Goal: Information Seeking & Learning: Learn about a topic

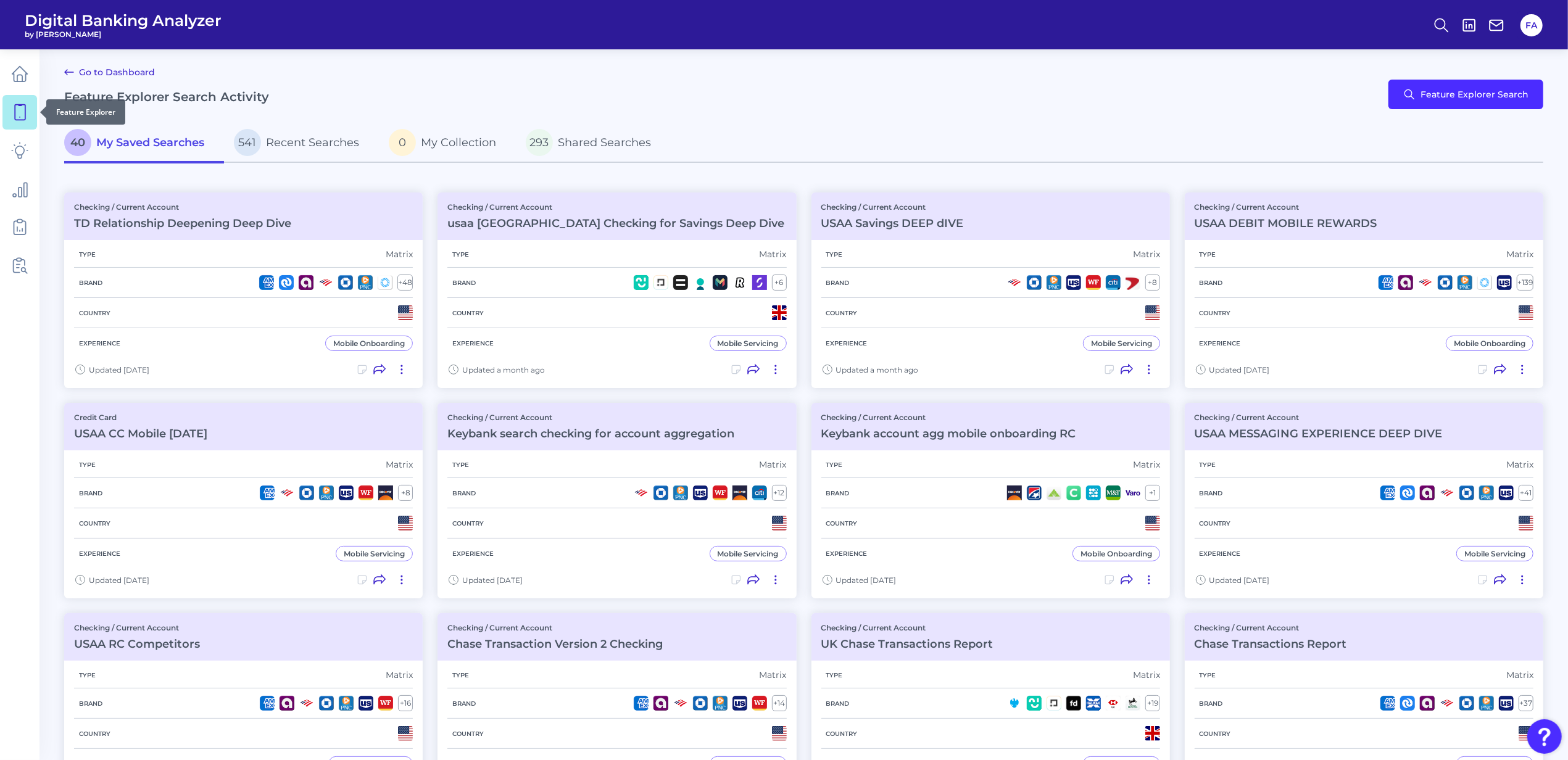
click at [28, 103] on link at bounding box center [20, 113] width 35 height 35
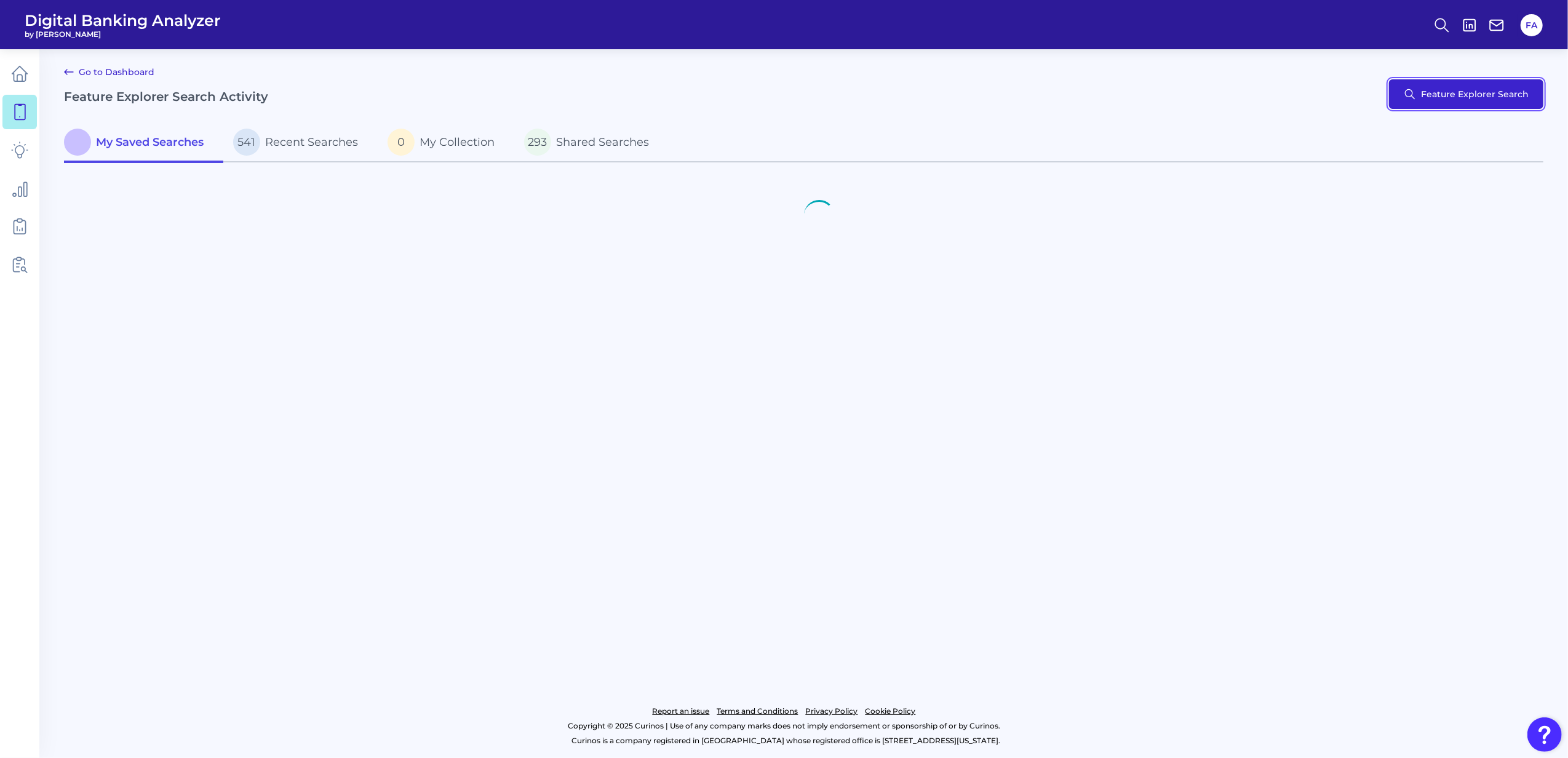
click at [1474, 88] on button "Feature Explorer Search" at bounding box center [1466, 94] width 154 height 30
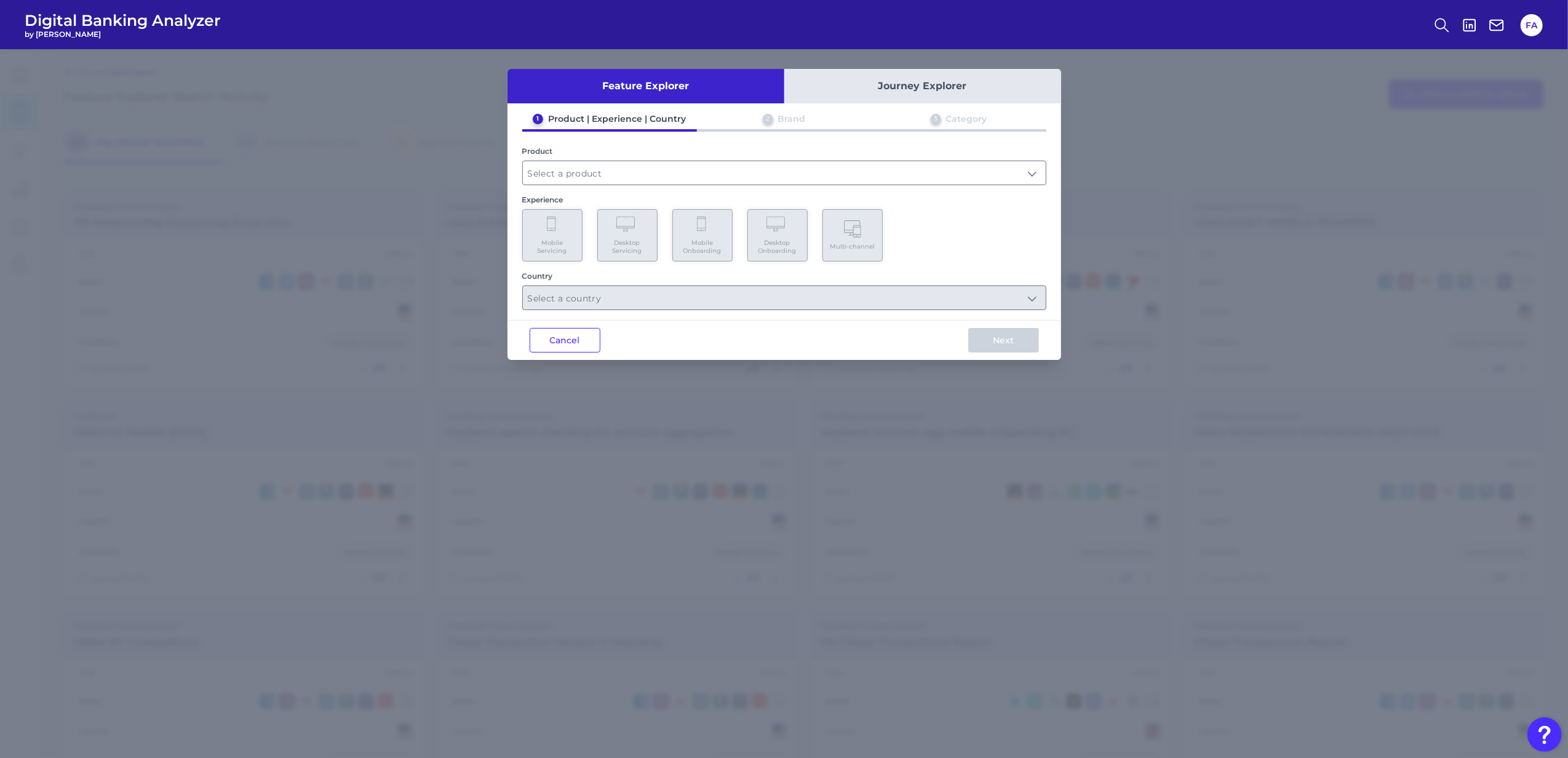
click at [556, 184] on div "1 Product | Experience | Country 2 Brand 3 Category Product Experience Mobile S…" at bounding box center [785, 211] width 554 height 197
click at [556, 158] on div "Product" at bounding box center [785, 166] width 524 height 39
drag, startPoint x: 560, startPoint y: 167, endPoint x: 564, endPoint y: 179, distance: 12.6
click at [560, 167] on input "text" at bounding box center [784, 173] width 523 height 24
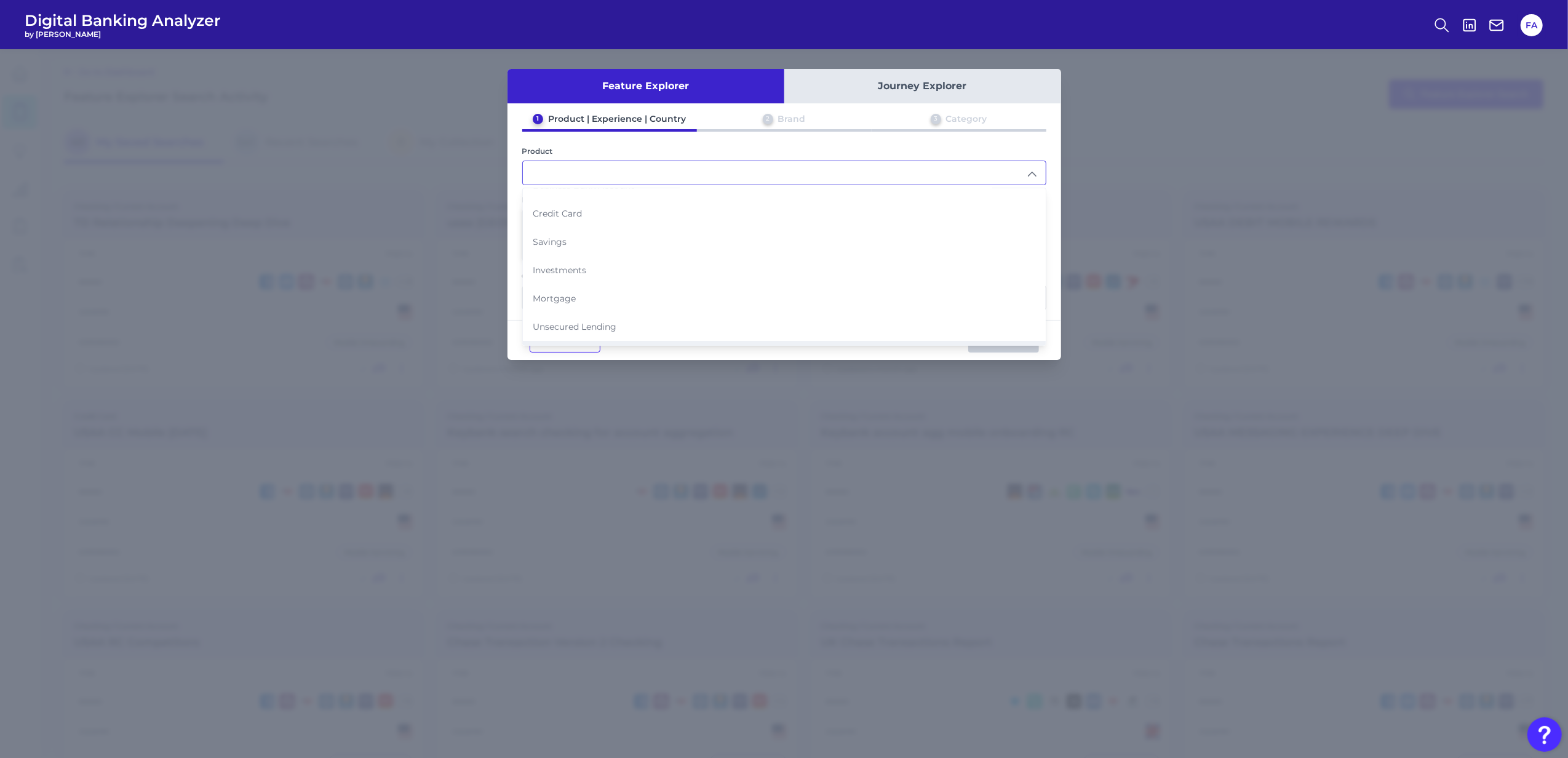
scroll to position [82, 0]
click at [574, 258] on span "Mortgage" at bounding box center [554, 262] width 43 height 11
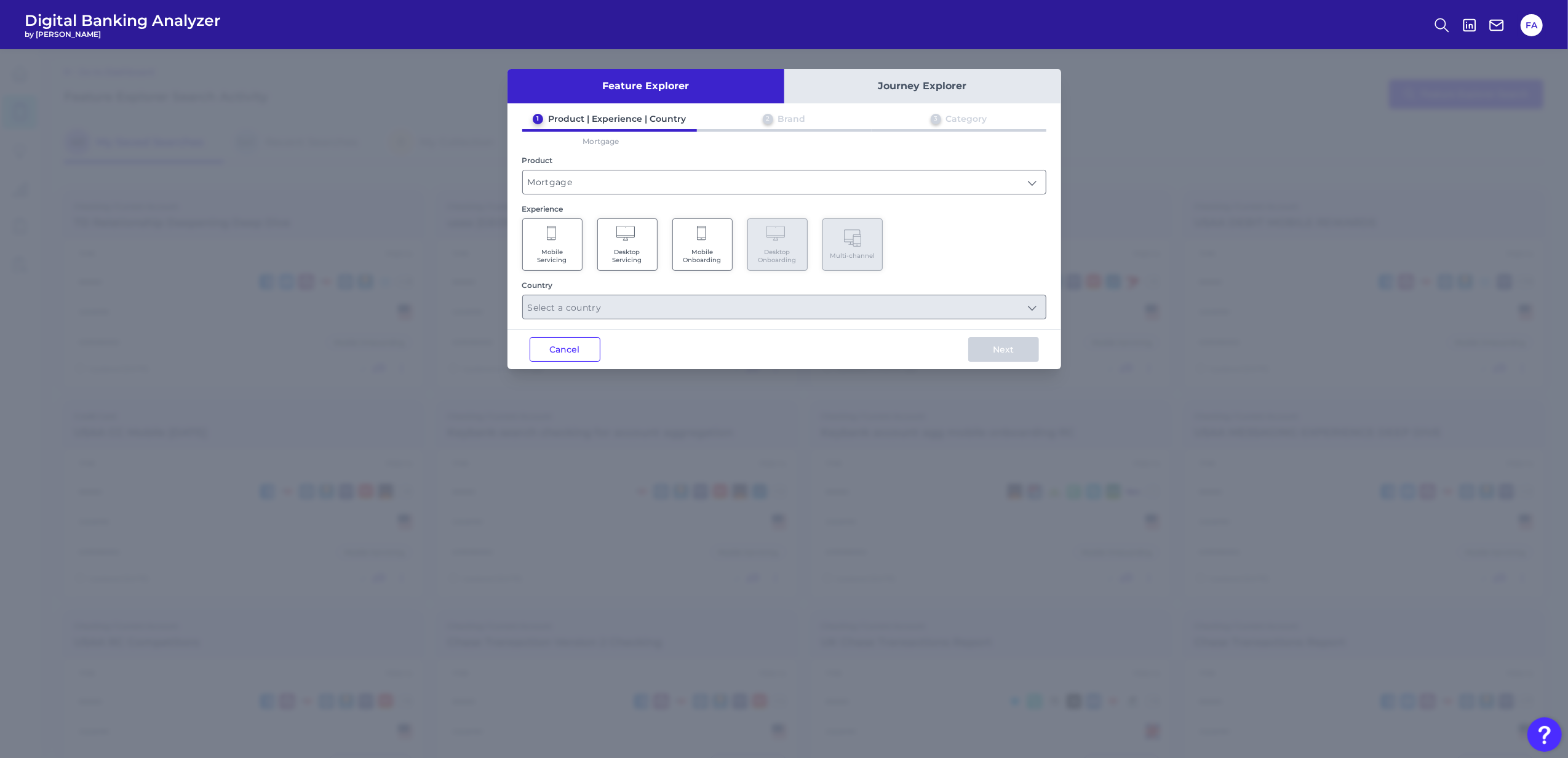
click at [567, 235] on Servicing "Mobile Servicing" at bounding box center [553, 245] width 61 height 52
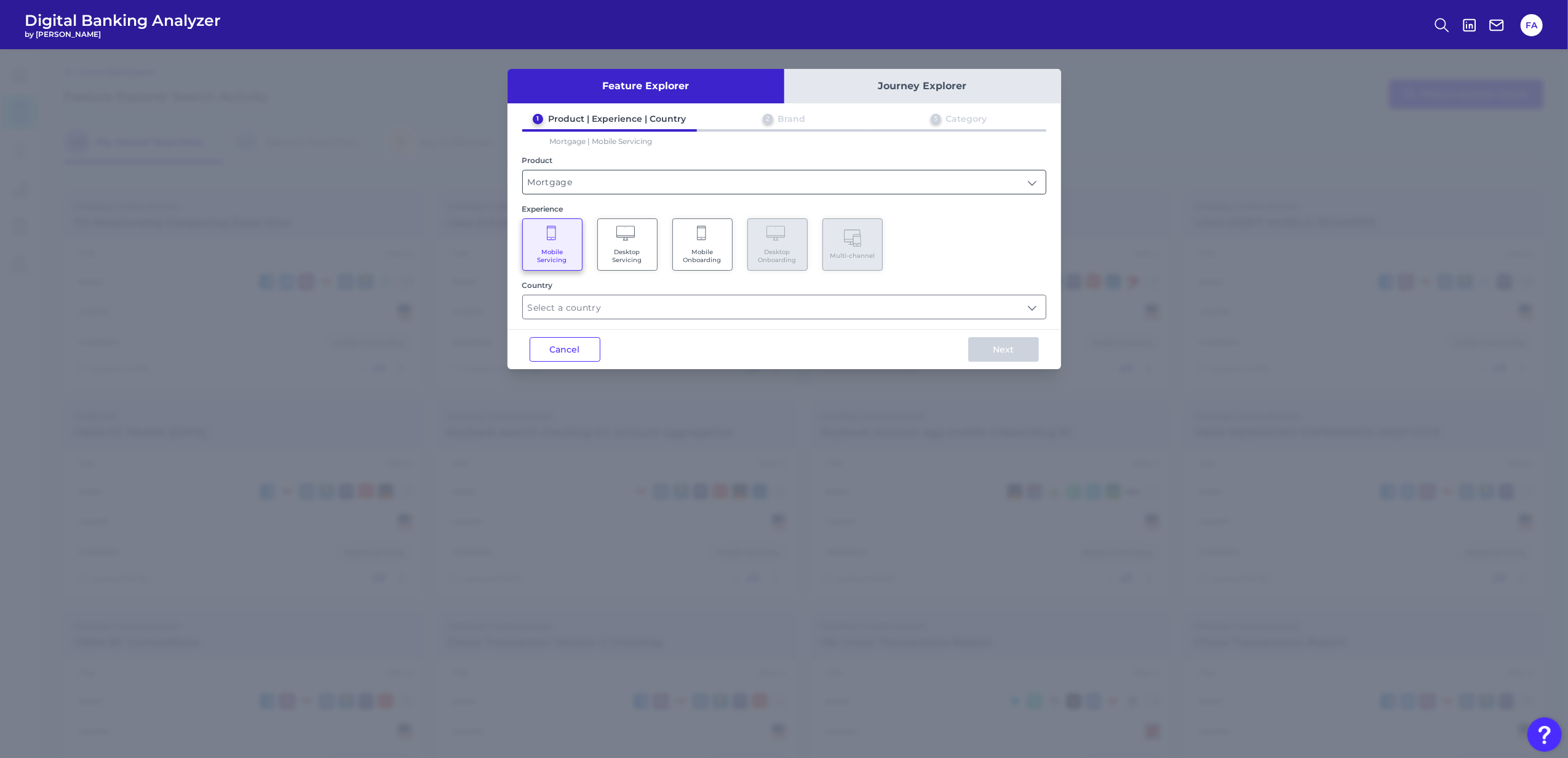
click at [603, 186] on input "Mortgage" at bounding box center [784, 182] width 523 height 24
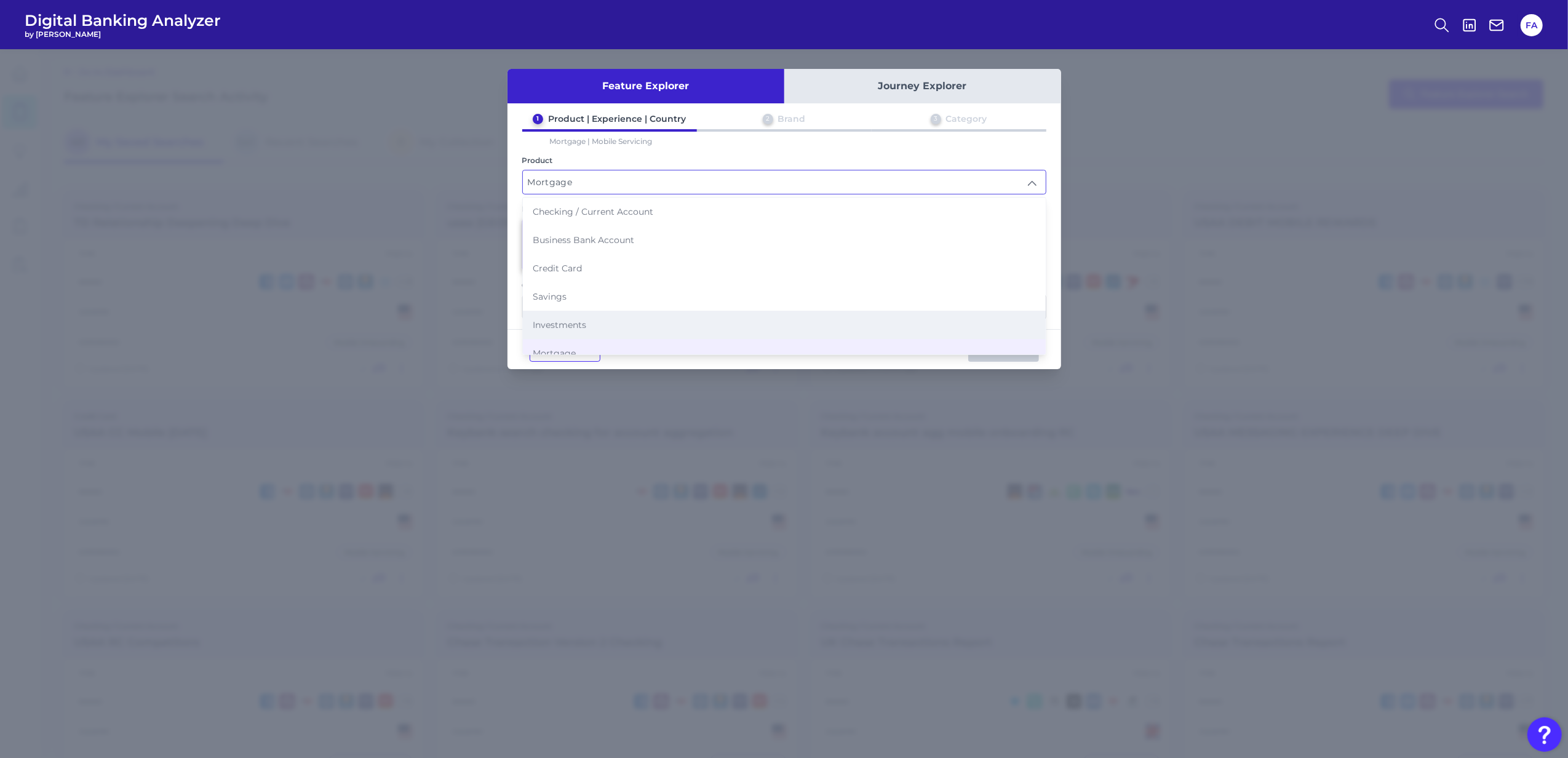
click at [604, 311] on li "Investments" at bounding box center [784, 325] width 523 height 29
type input "Investments"
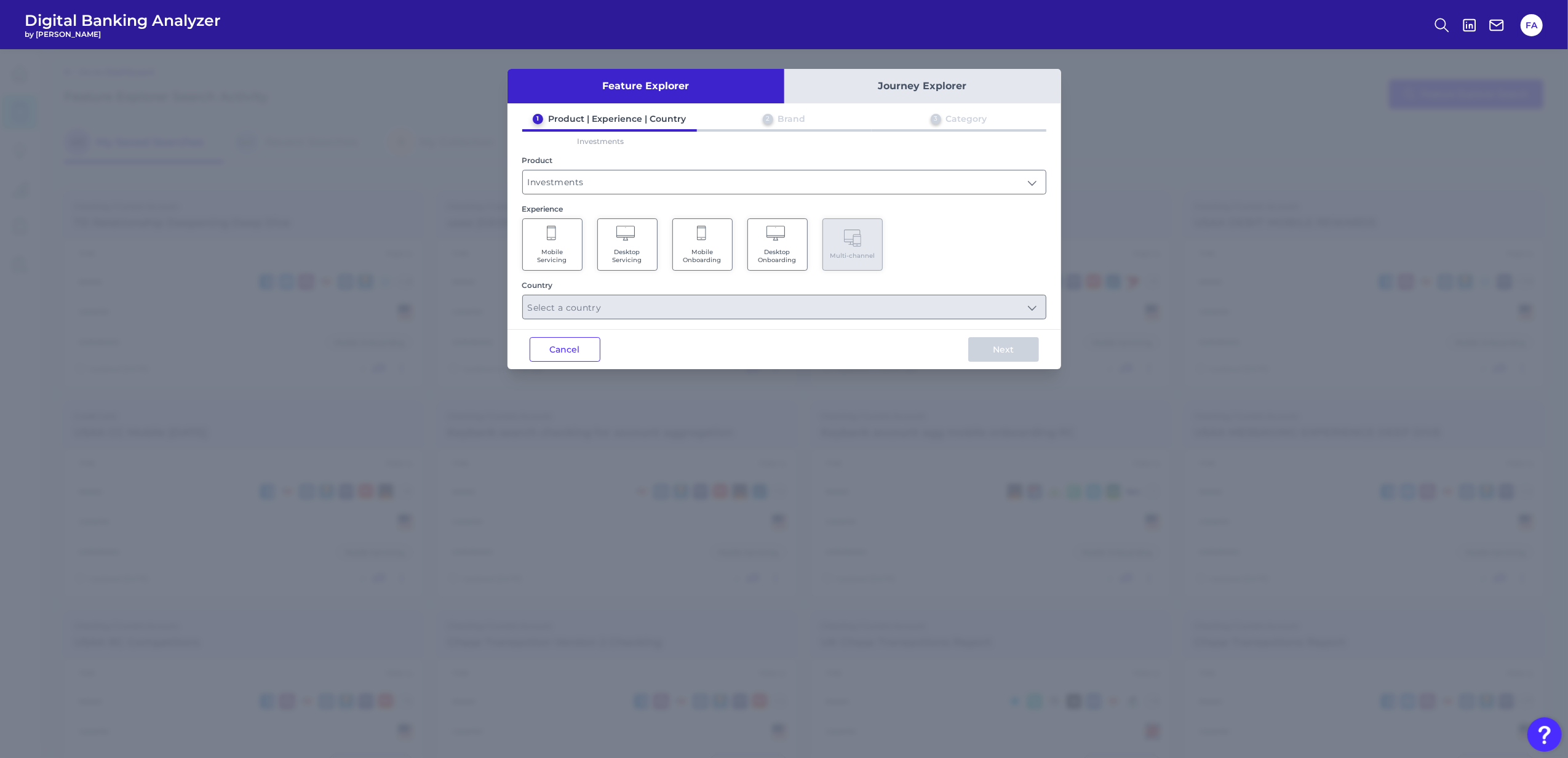
click at [567, 249] on span "Mobile Servicing" at bounding box center [552, 256] width 47 height 16
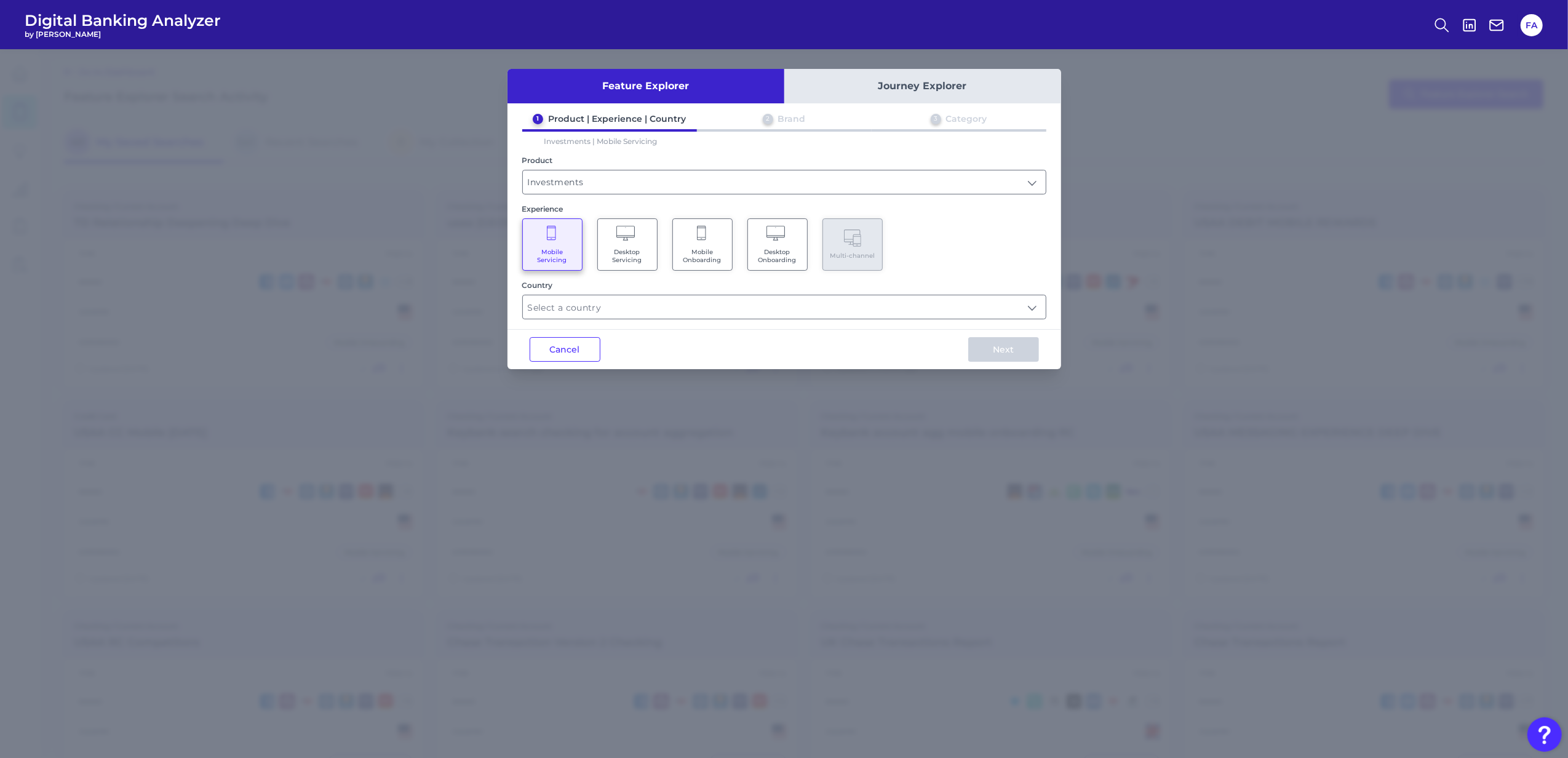
click at [983, 323] on div "Feature Explorer Journey Explorer 1 Product | Experience | Country 2 Brand 3 Ca…" at bounding box center [785, 219] width 554 height 300
click at [980, 316] on input "text" at bounding box center [784, 306] width 523 height 24
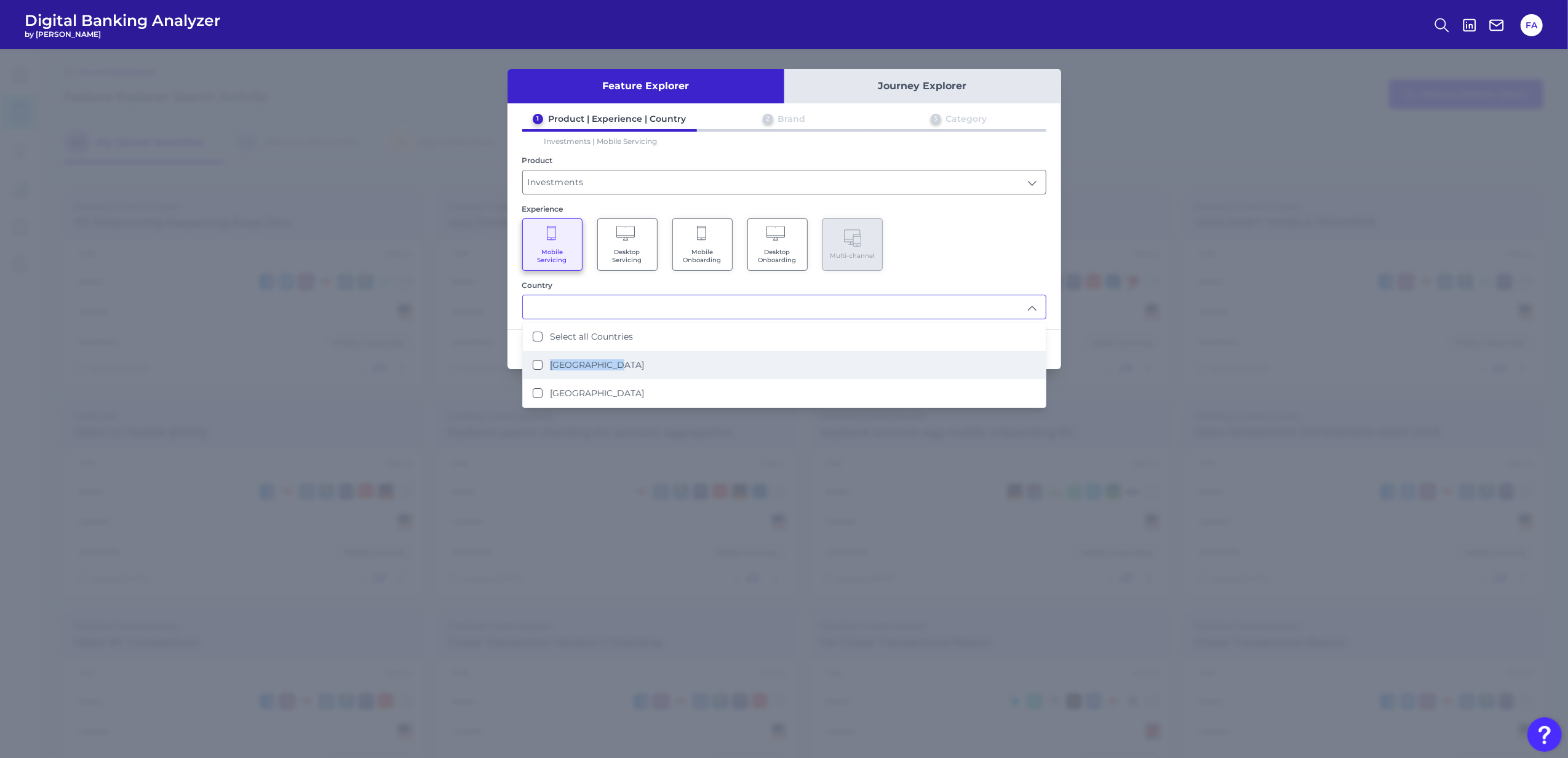
click at [901, 353] on ul "Select all Countries United States United Kingdom" at bounding box center [784, 365] width 523 height 85
click at [904, 352] on li "United States" at bounding box center [784, 365] width 523 height 29
type input "United States"
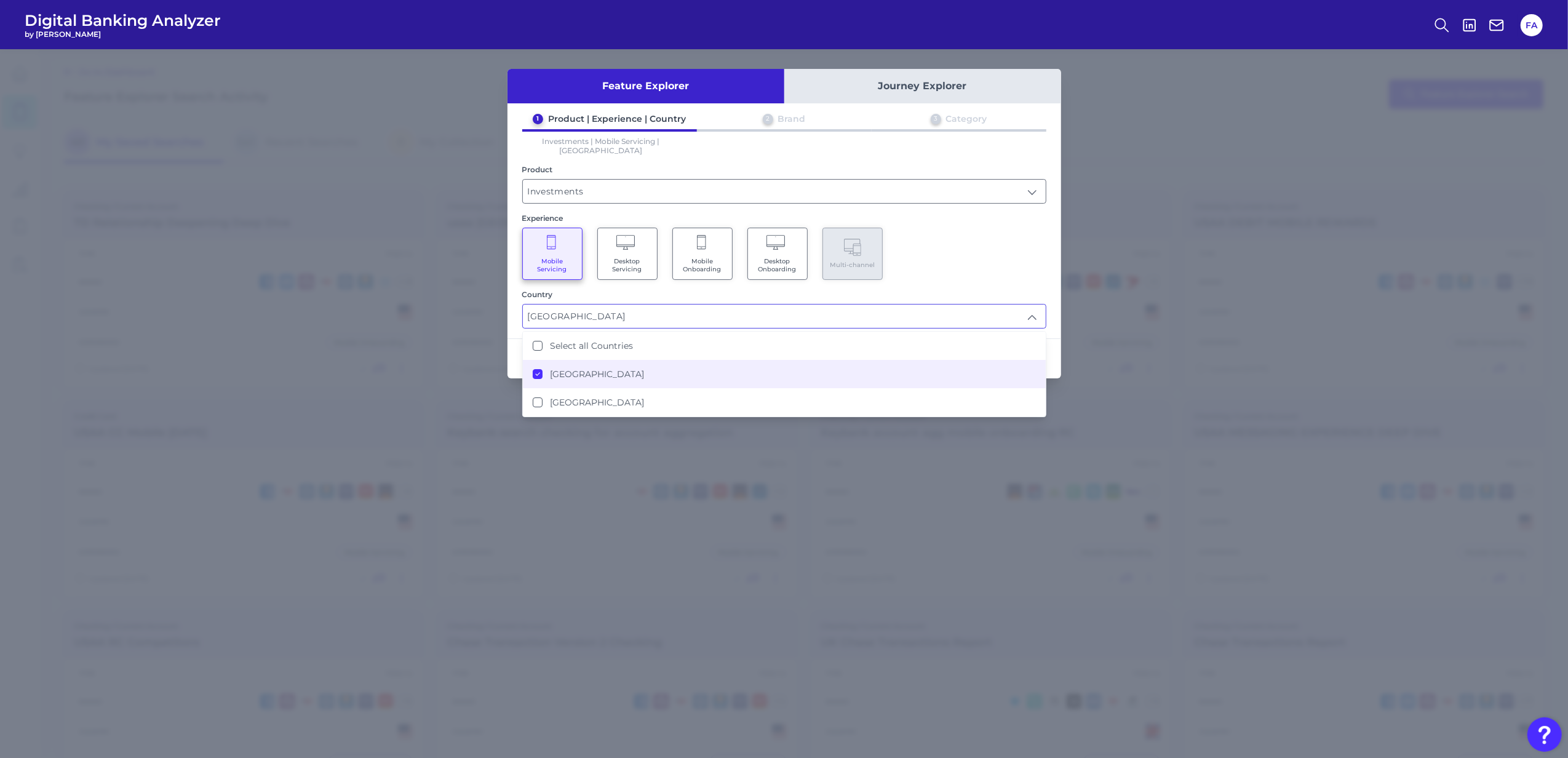
click at [949, 228] on div "Mobile Servicing Desktop Servicing Mobile Onboarding Desktop Onboarding Multi-c…" at bounding box center [785, 254] width 524 height 52
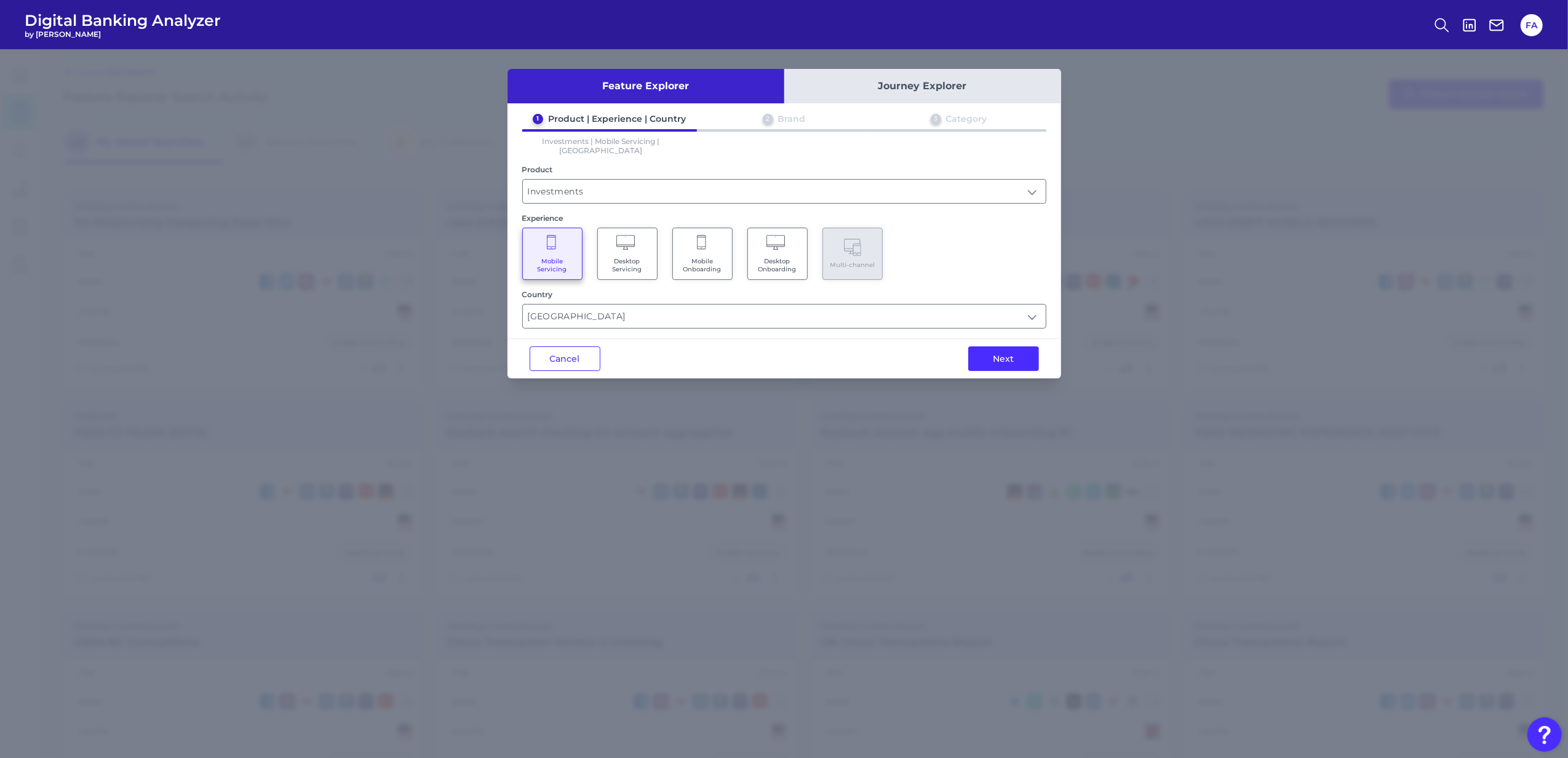
click at [985, 361] on div "Next" at bounding box center [1004, 359] width 115 height 39
click at [985, 360] on button "Next" at bounding box center [1004, 359] width 70 height 25
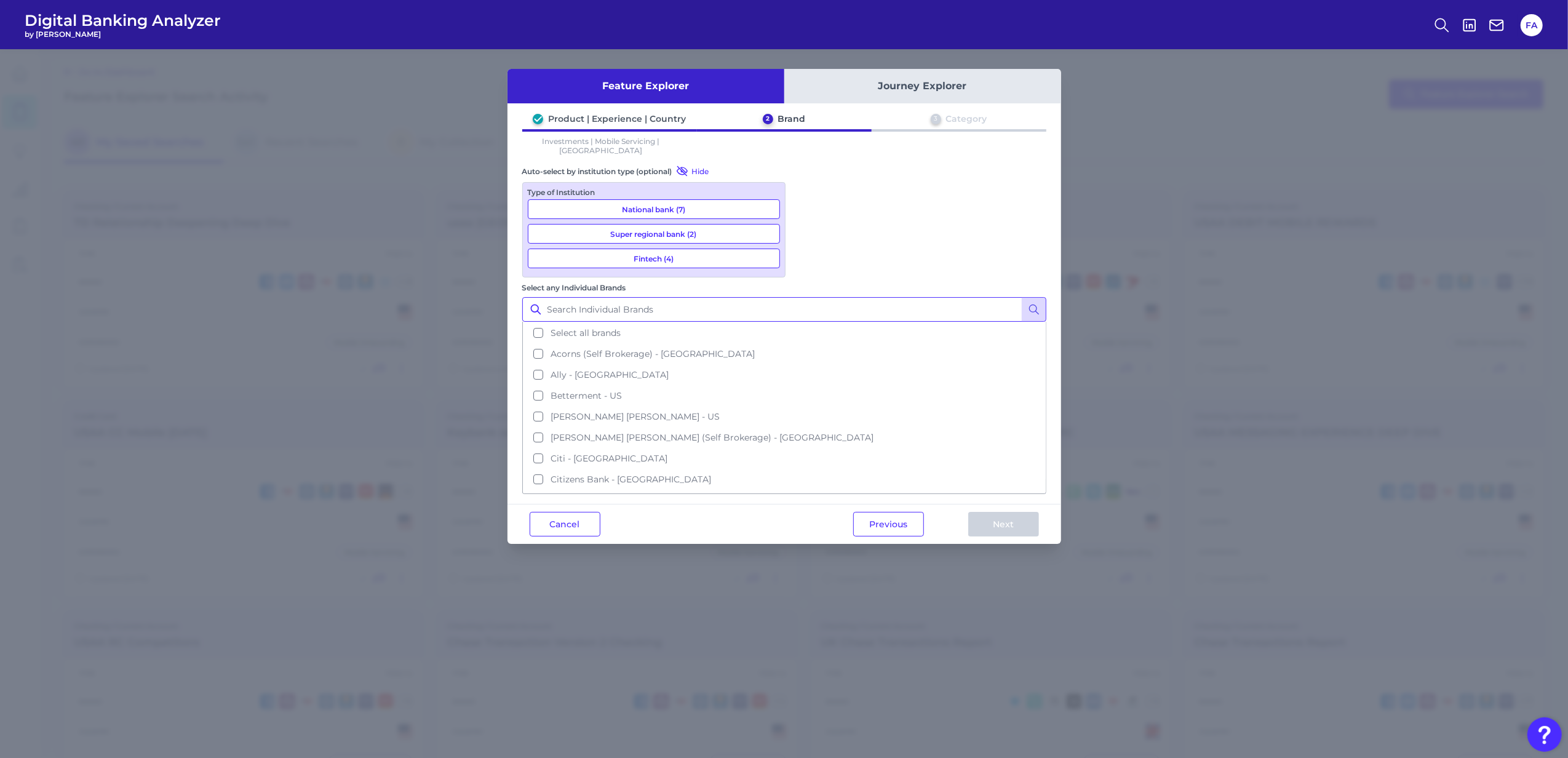
click at [933, 297] on input "Select any Individual Brands" at bounding box center [785, 310] width 524 height 25
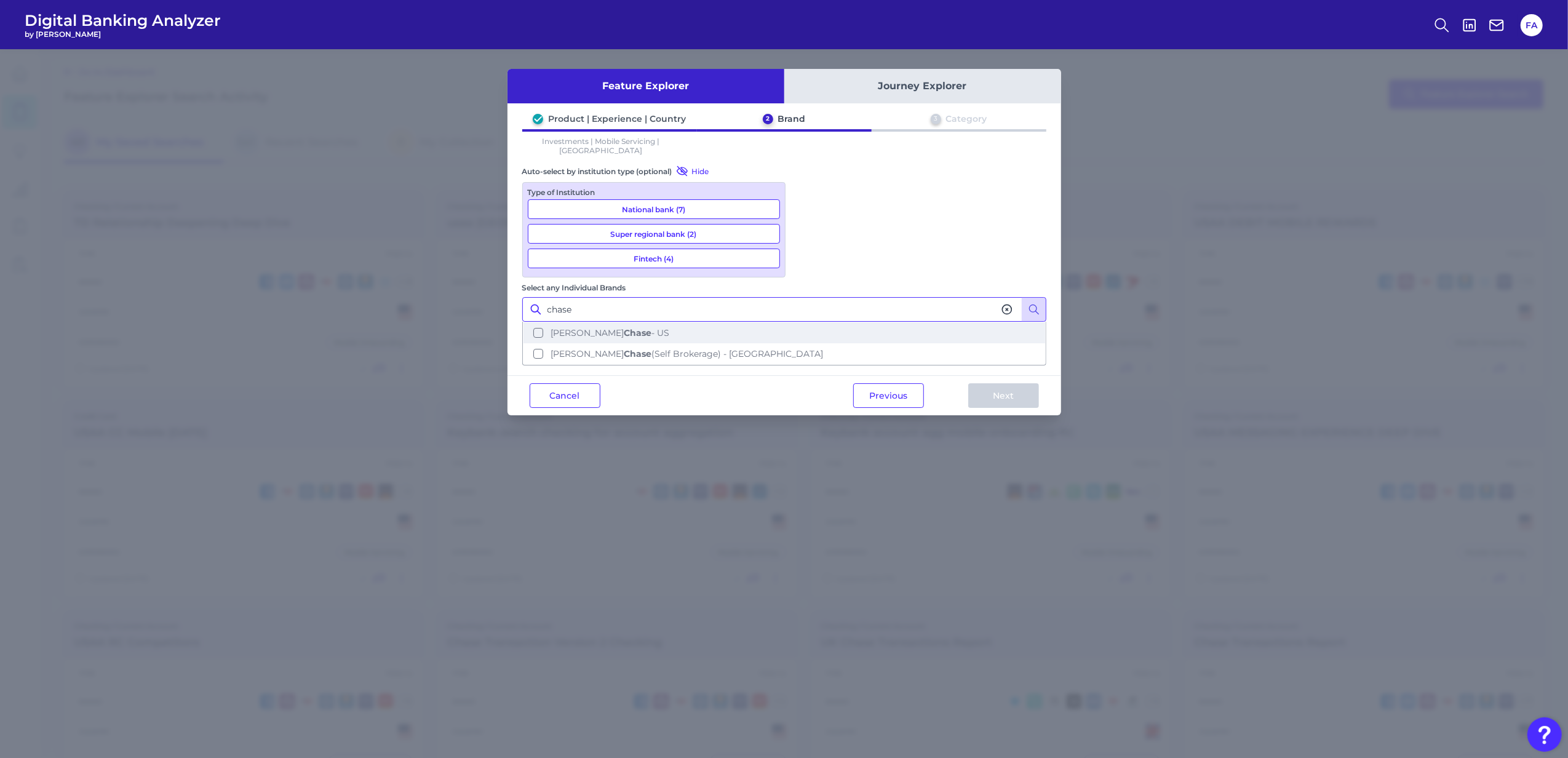
click at [827, 322] on button "JP Morgan Chase - US" at bounding box center [784, 333] width 522 height 21
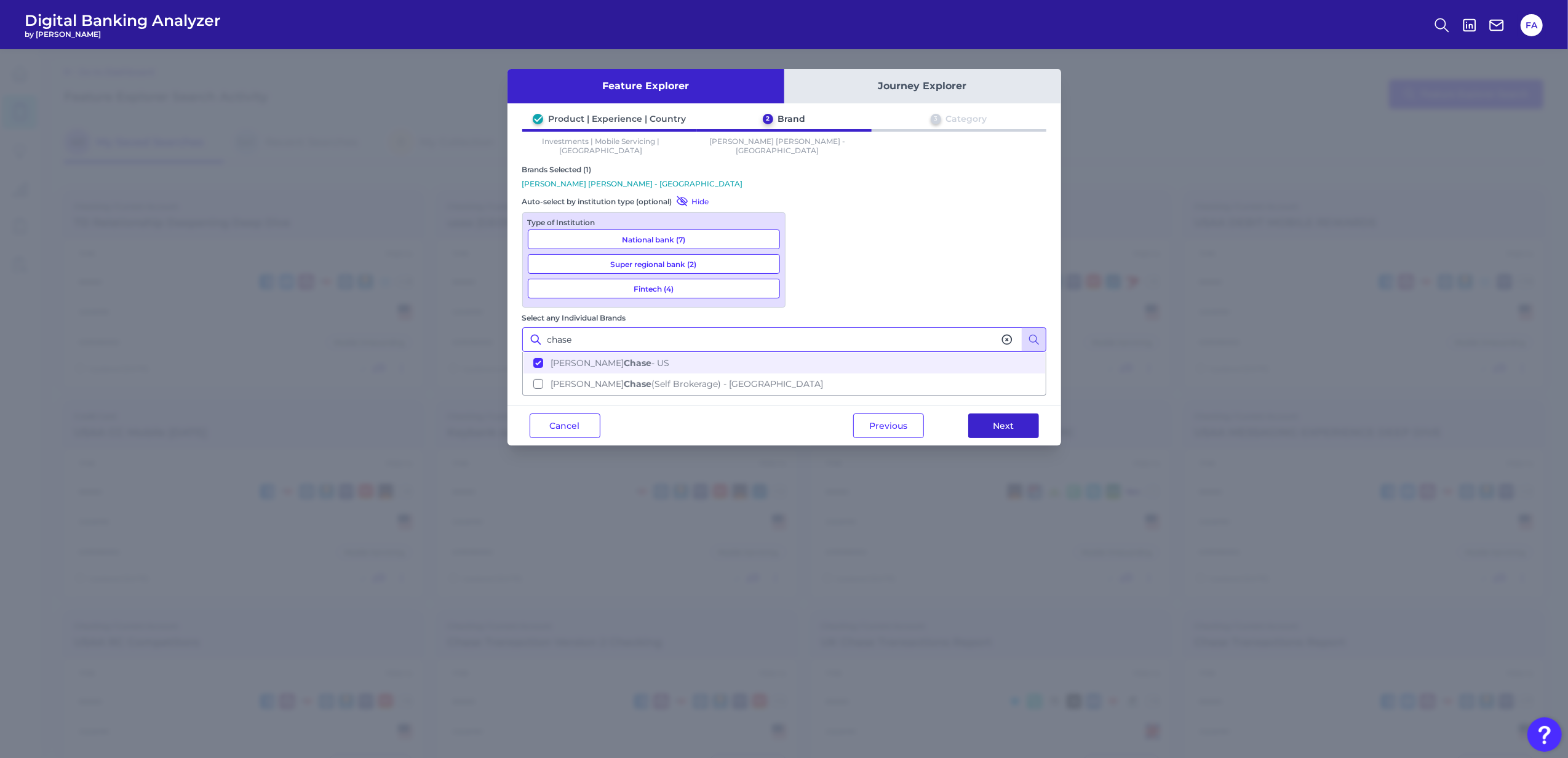
type input "chase"
click at [977, 414] on button "Next" at bounding box center [1004, 426] width 70 height 25
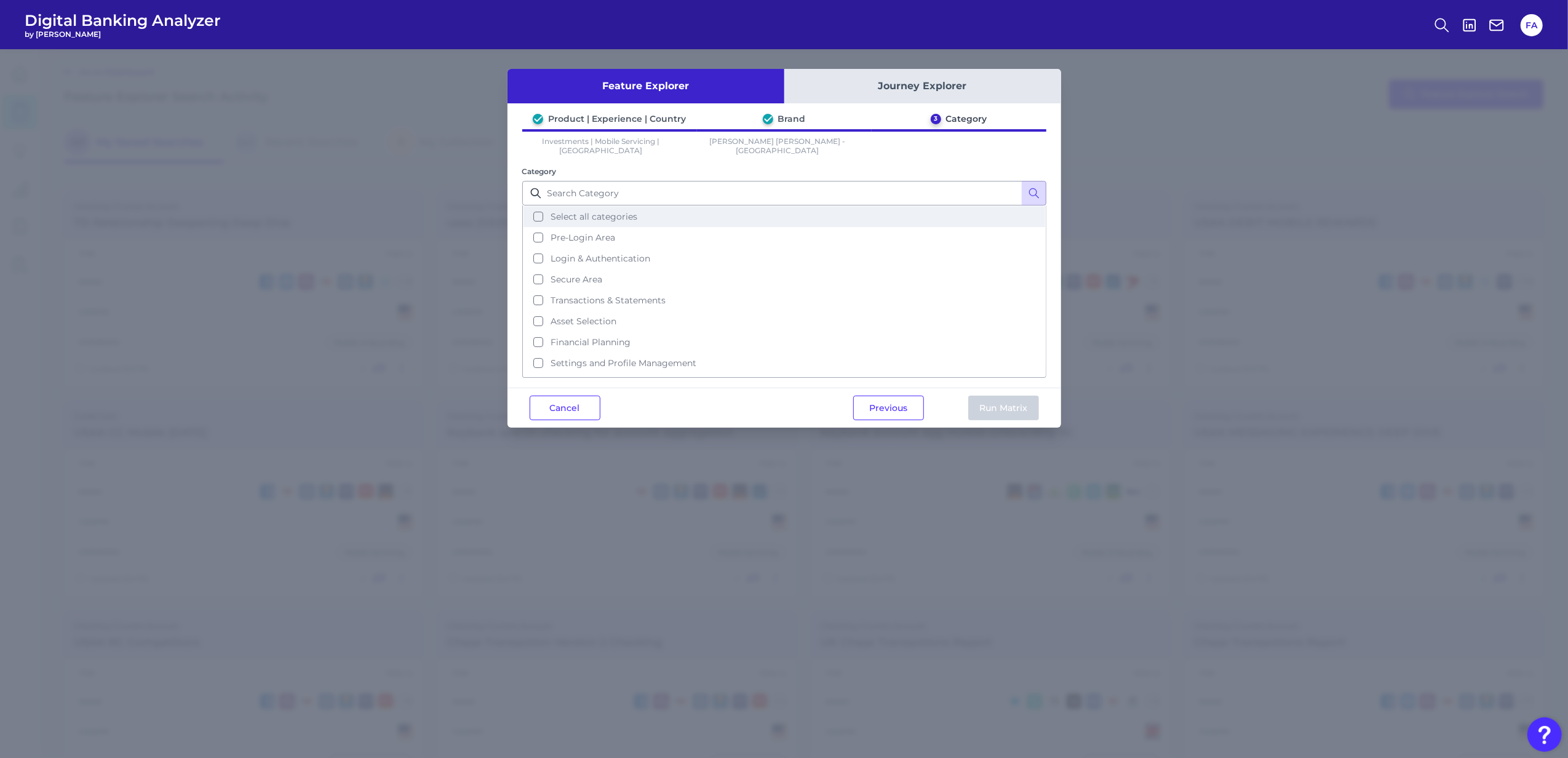
click at [613, 214] on button "Select all categories" at bounding box center [784, 217] width 522 height 21
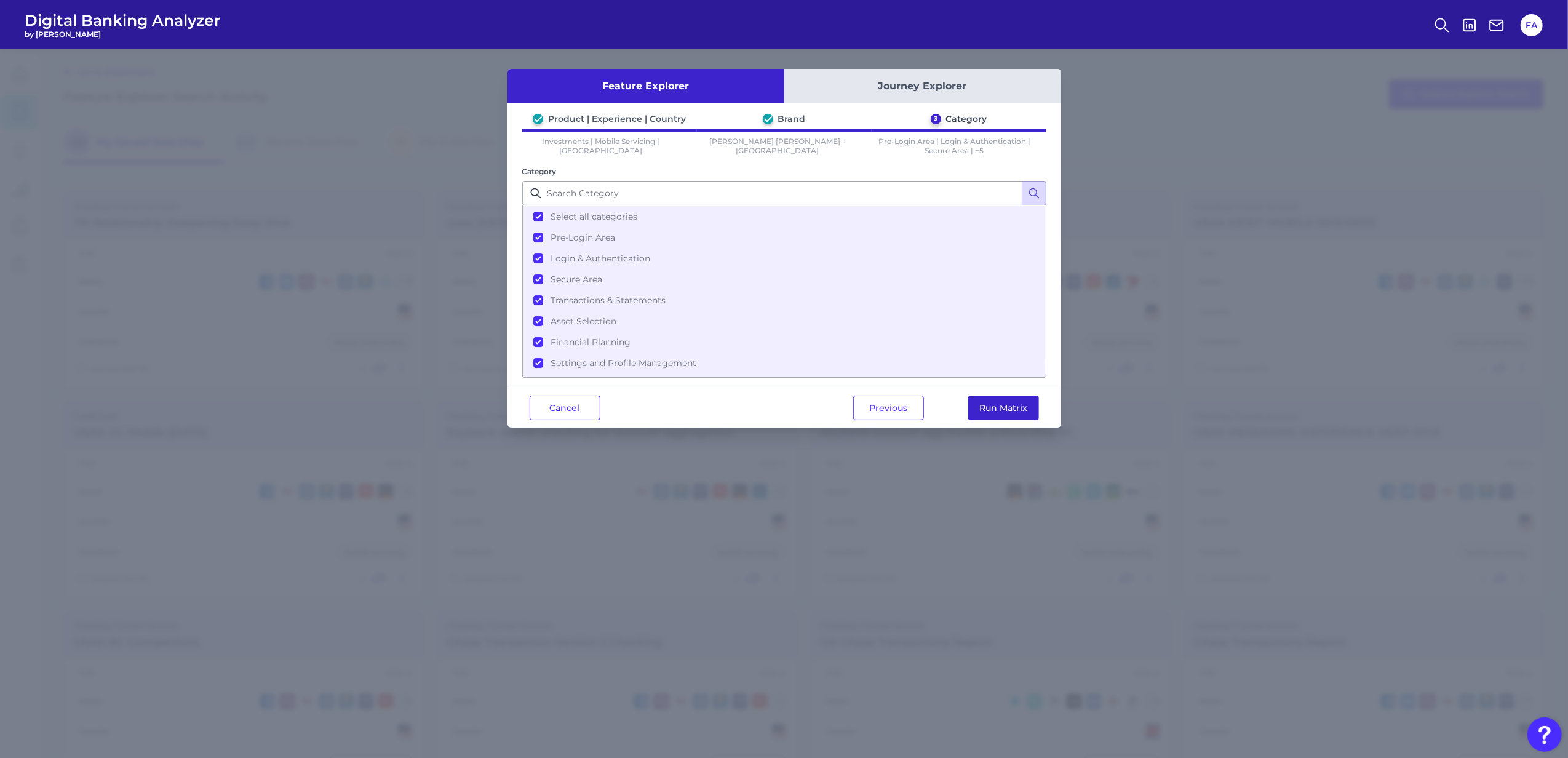
click at [1017, 412] on button "Run Matrix" at bounding box center [1004, 408] width 70 height 25
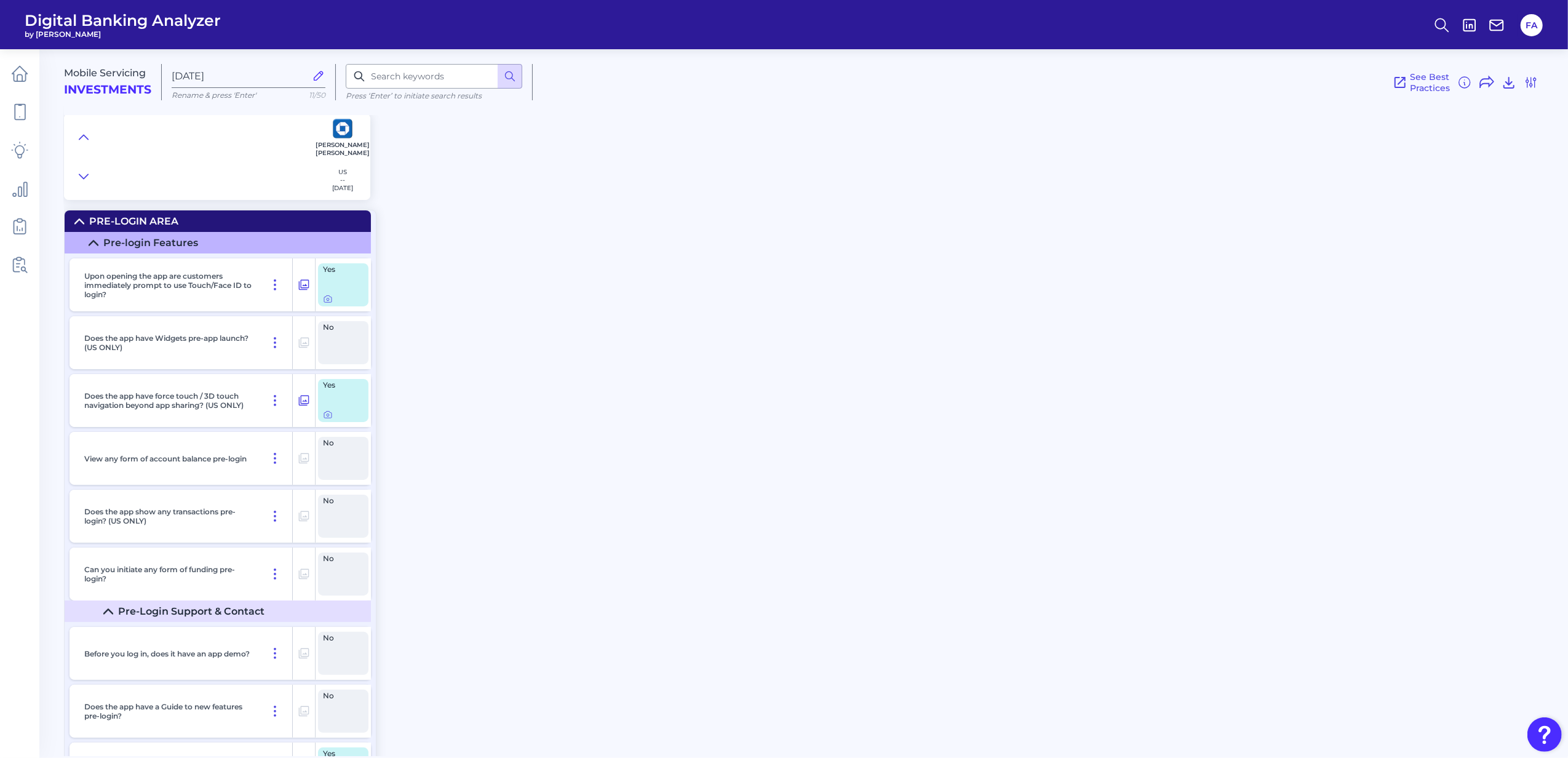
click at [165, 221] on div "Pre-Login Area" at bounding box center [134, 221] width 89 height 11
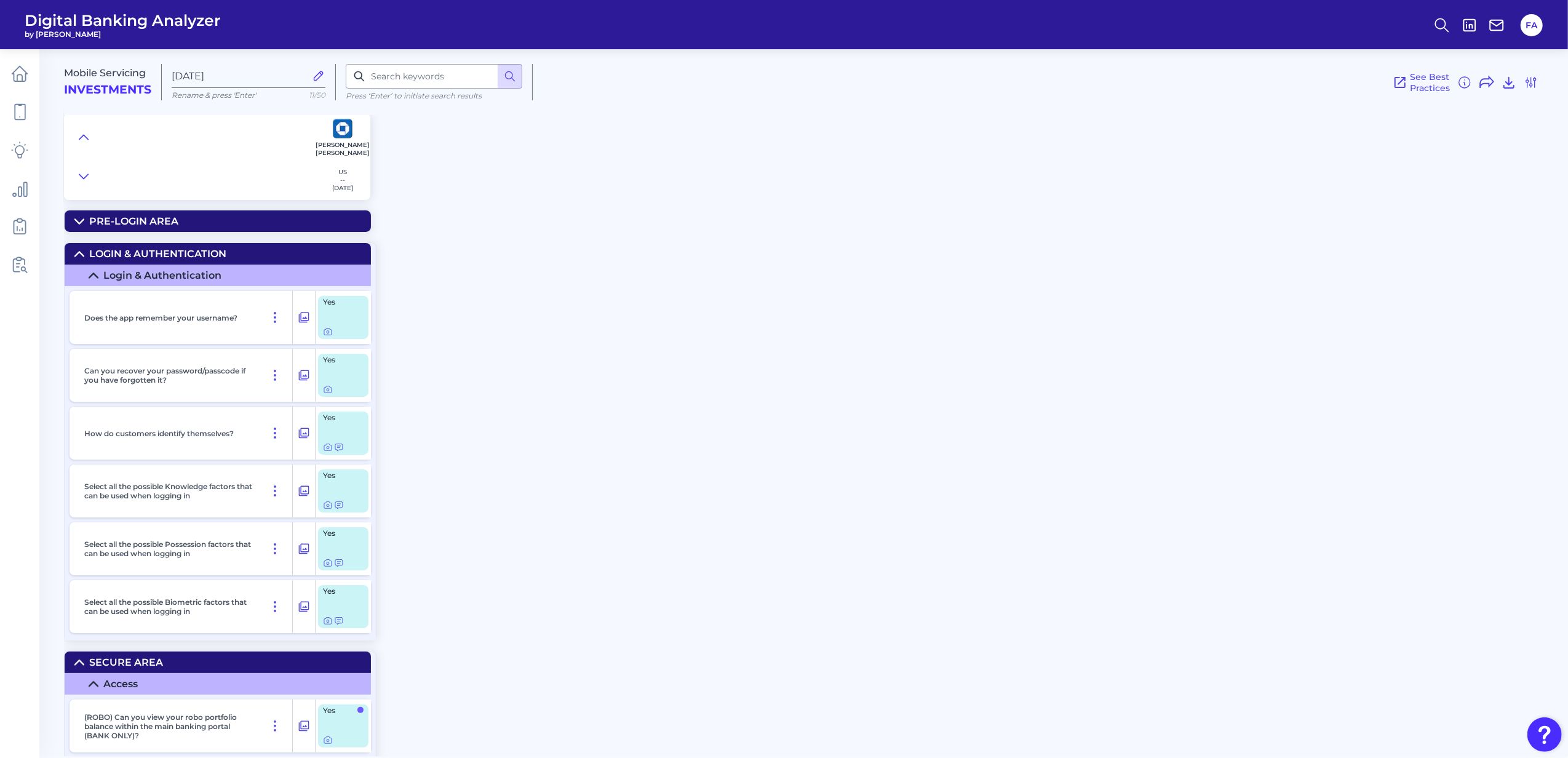
click at [79, 261] on summary "Login & Authentication" at bounding box center [218, 254] width 306 height 21
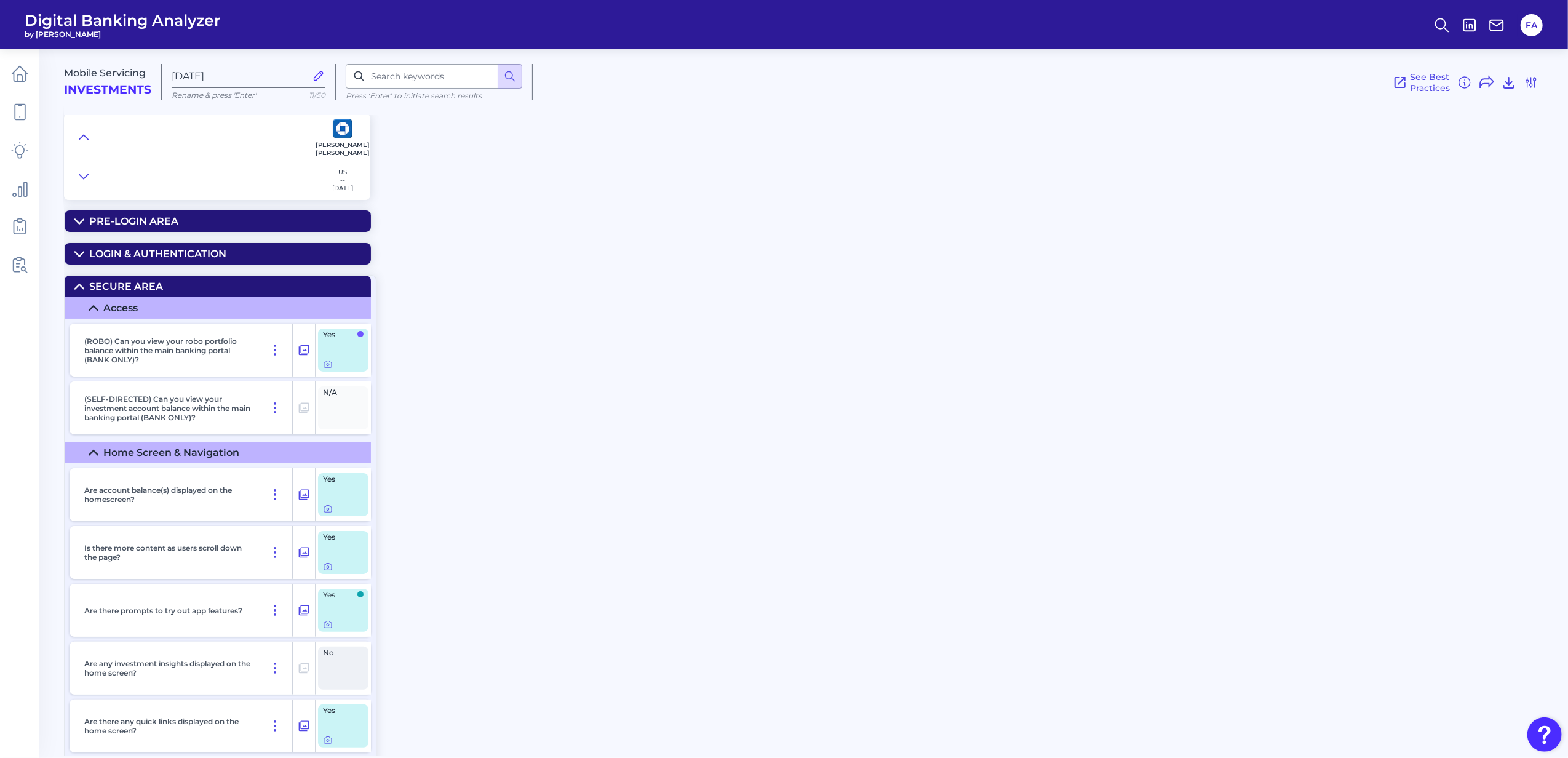
click at [93, 299] on summary "Access" at bounding box center [218, 308] width 306 height 21
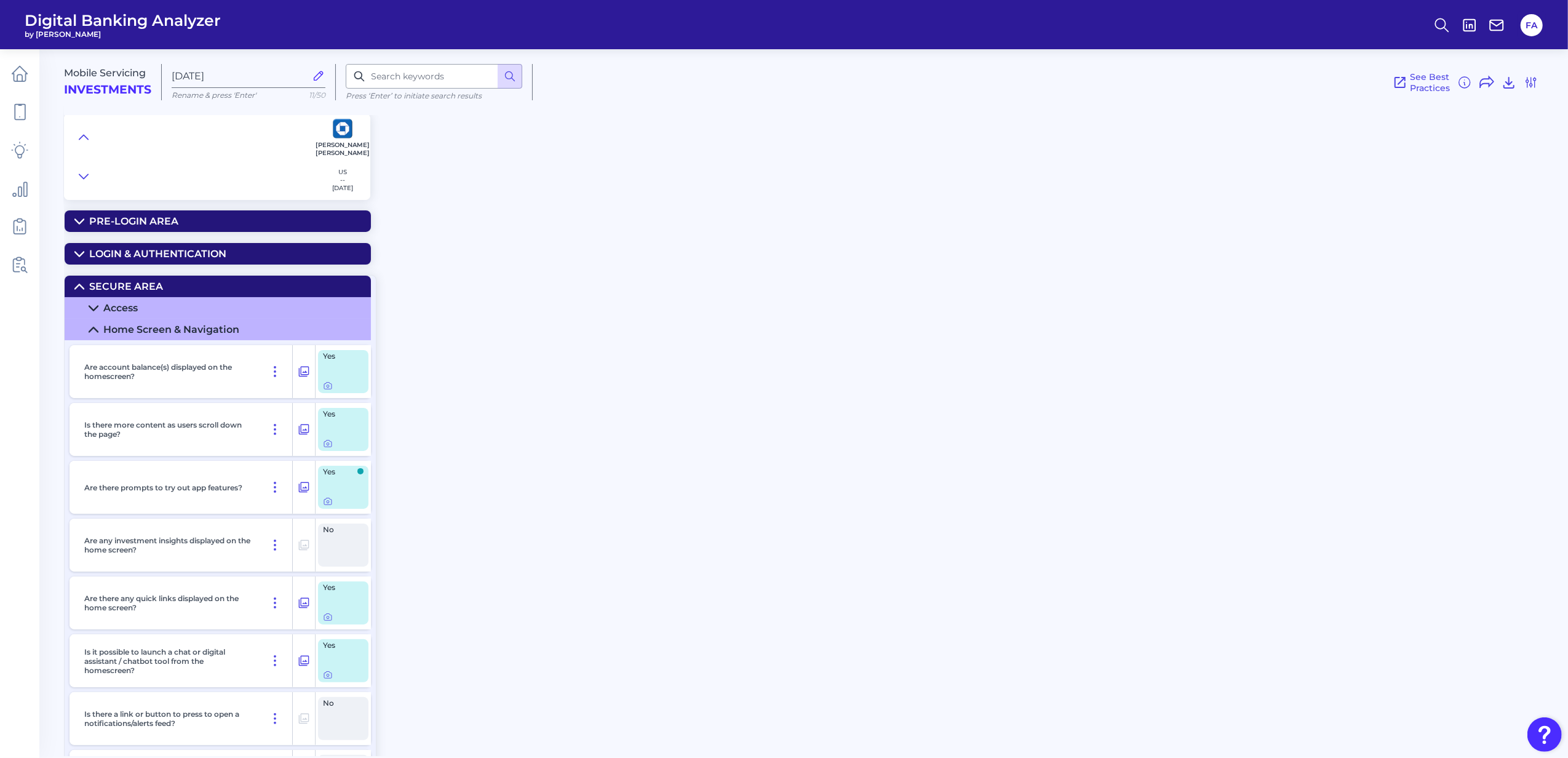
click at [87, 285] on summary "Secure Area" at bounding box center [218, 286] width 306 height 21
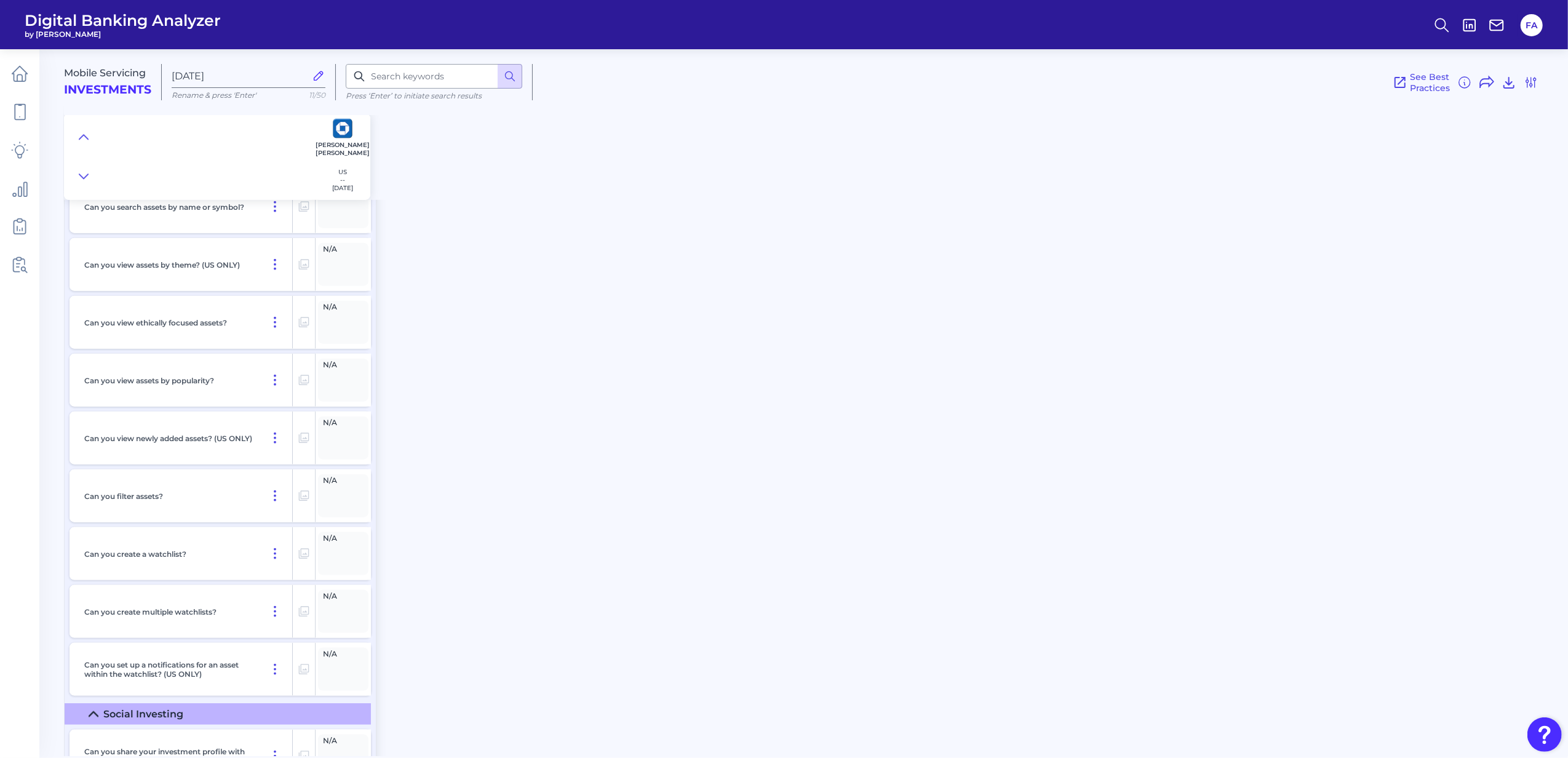
scroll to position [1559, 0]
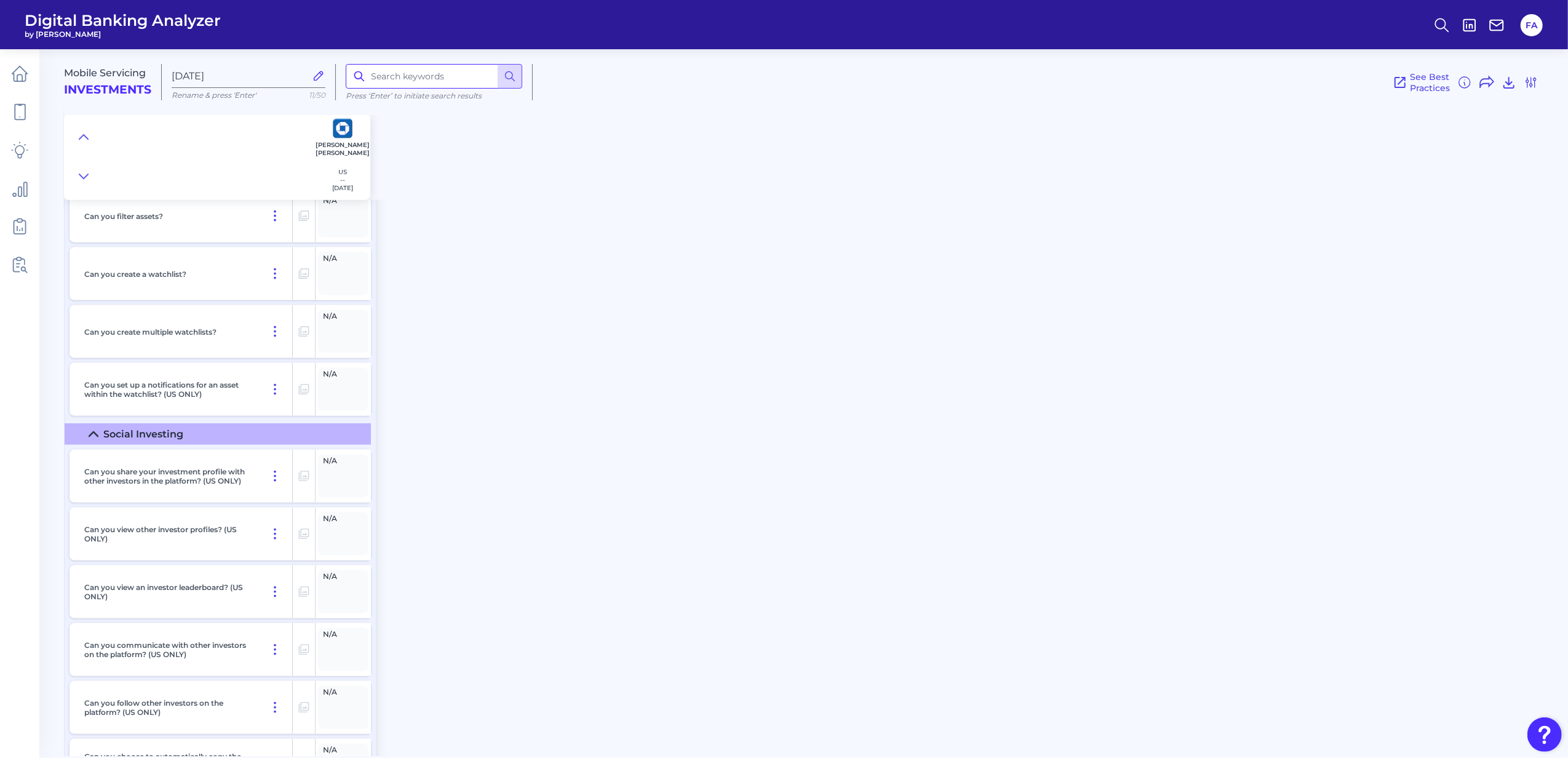
click at [441, 88] on input at bounding box center [434, 76] width 177 height 25
type input "r"
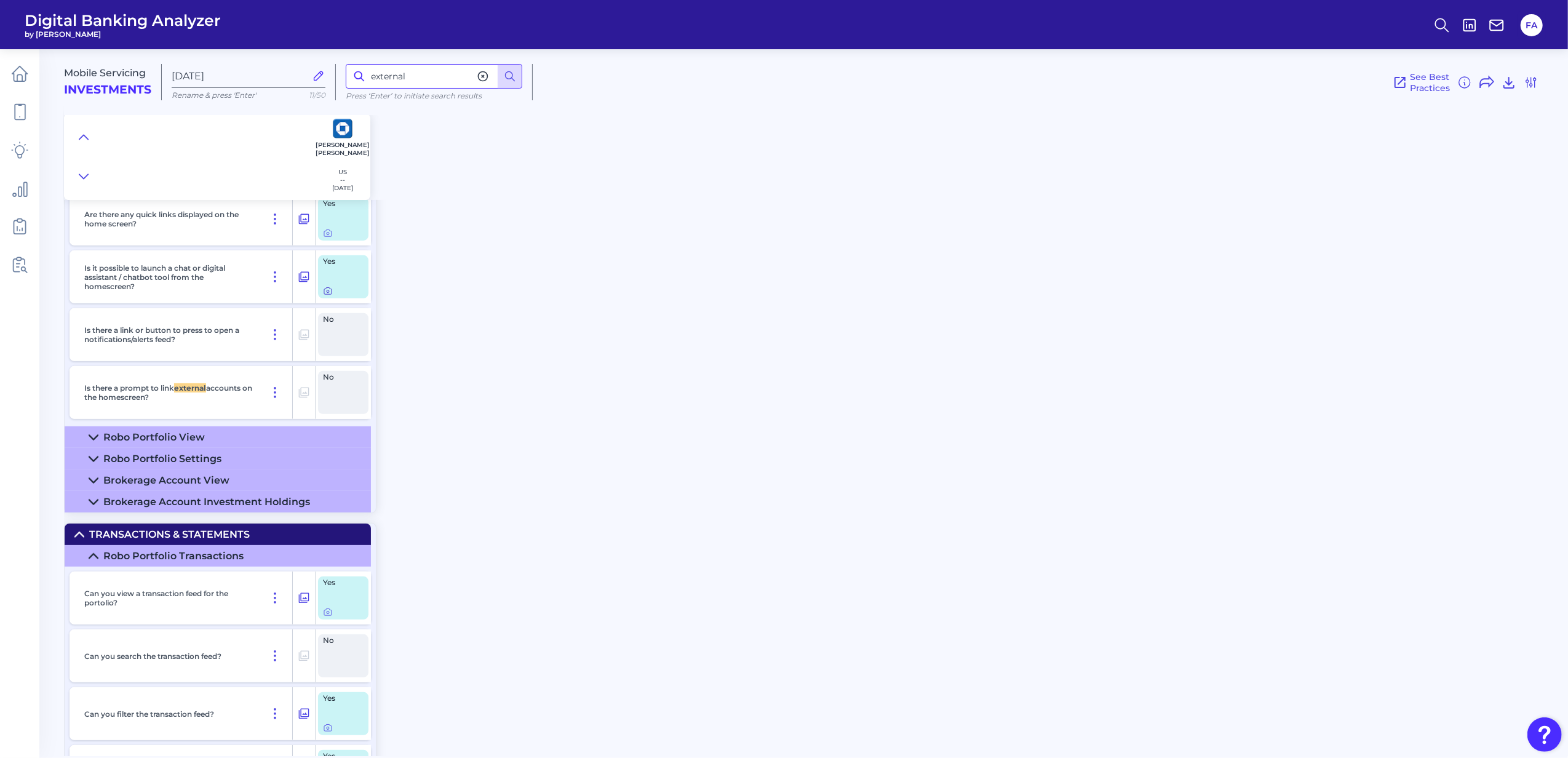
scroll to position [382, 0]
click at [78, 145] on button at bounding box center [84, 137] width 20 height 17
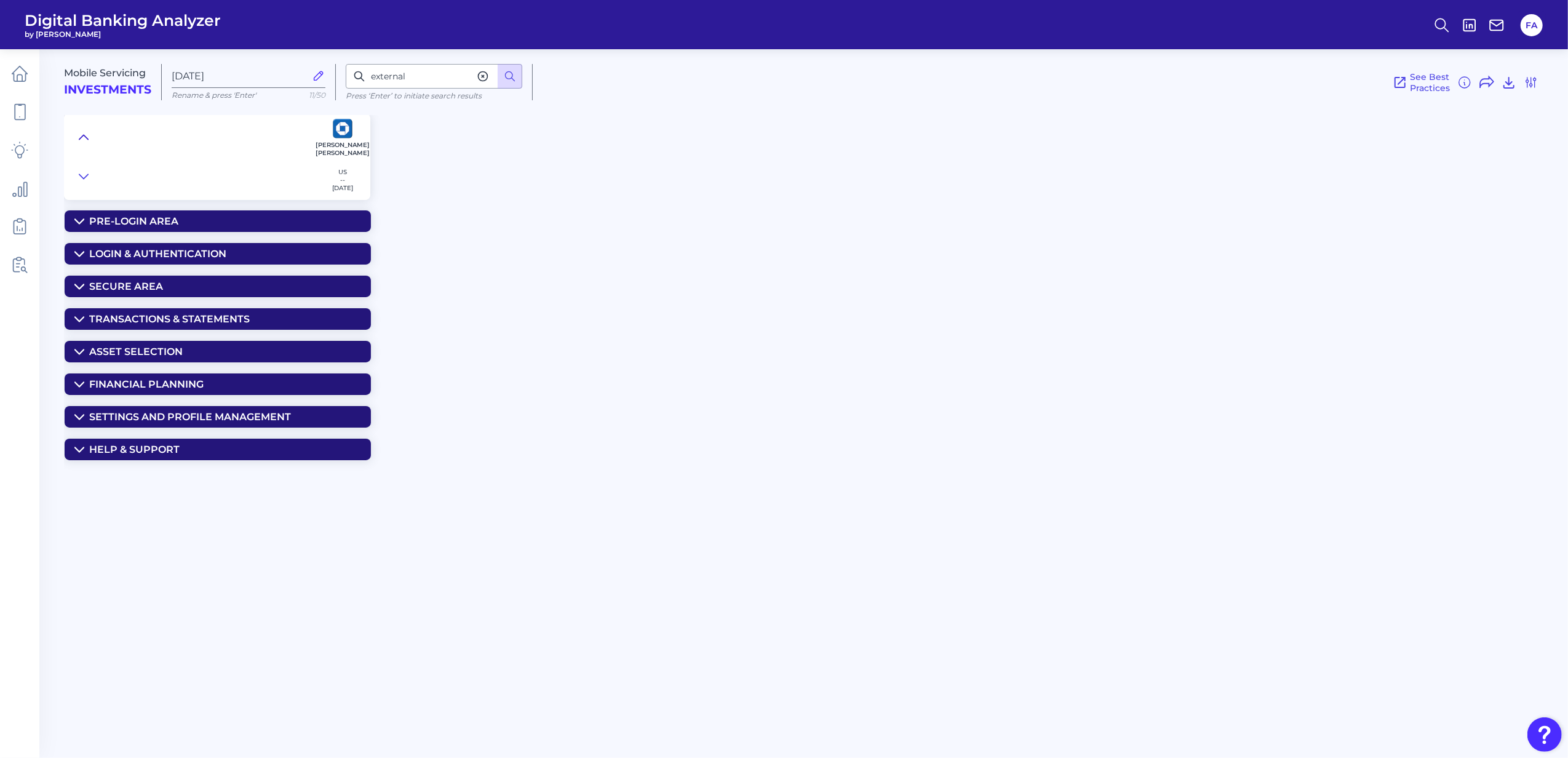
scroll to position [0, 0]
click at [438, 85] on input "external" at bounding box center [434, 76] width 177 height 25
type input "e"
type input "external"
click at [525, 67] on div "external Press ‘Enter’ to initiate search results" at bounding box center [434, 82] width 197 height 36
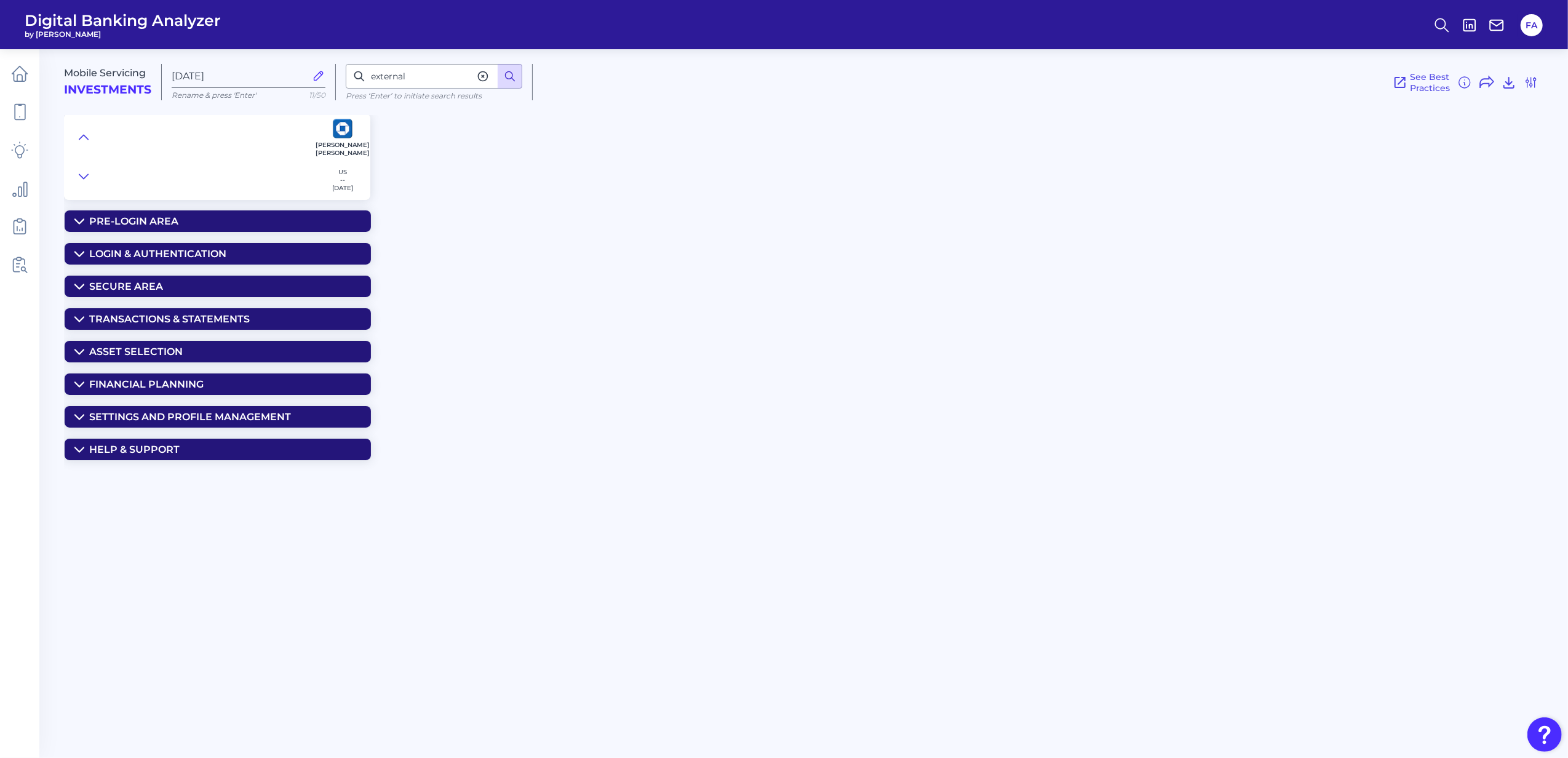
click at [519, 72] on button at bounding box center [510, 76] width 25 height 25
click at [487, 76] on icon at bounding box center [483, 76] width 9 height 9
click at [463, 81] on input at bounding box center [434, 76] width 177 height 25
type input "external"
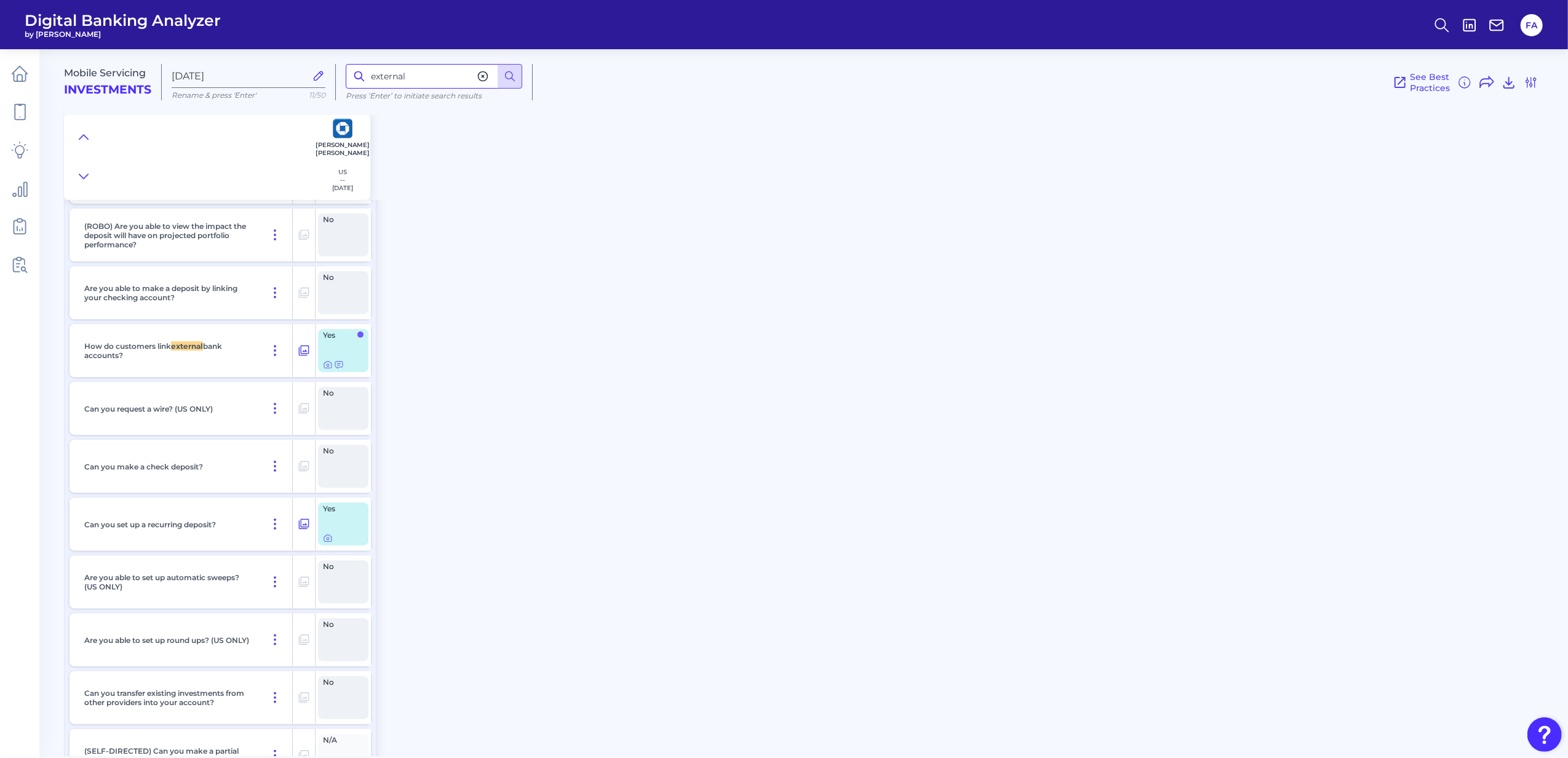
scroll to position [1039, 0]
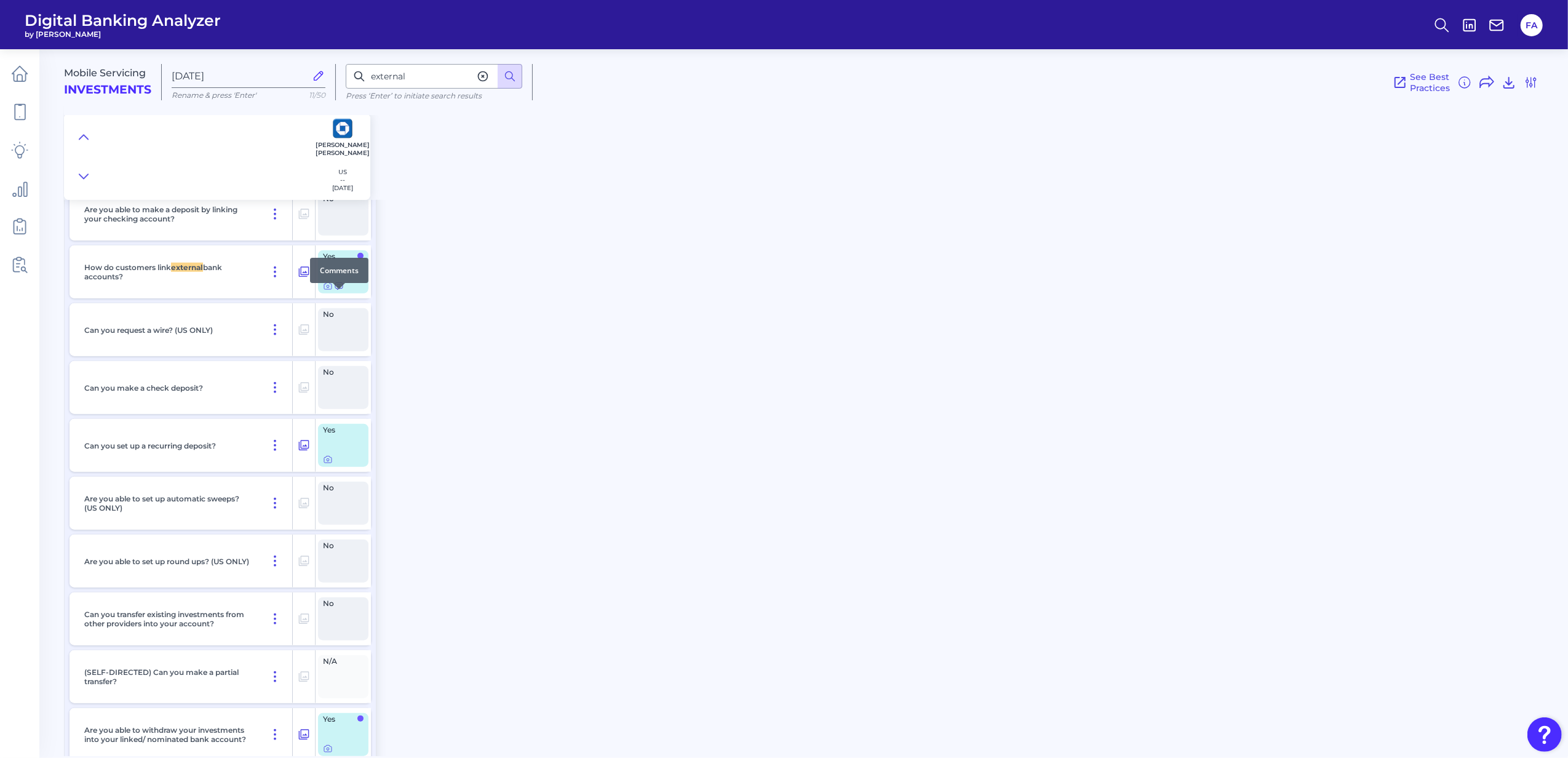
click at [335, 290] on icon at bounding box center [338, 286] width 7 height 7
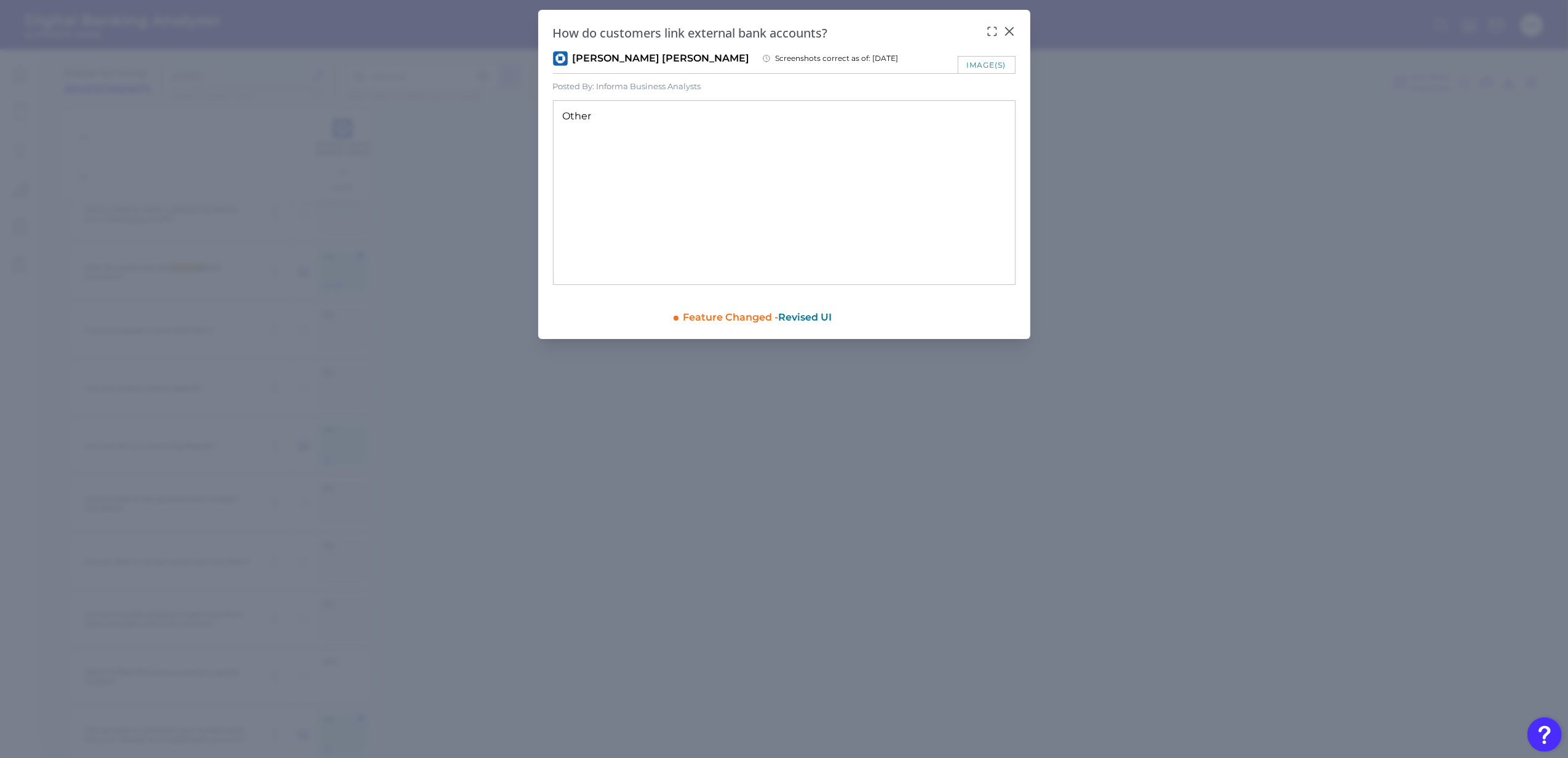
click at [1019, 31] on div "How do customers link external bank accounts? JP Morgan Chase Screenshots corre…" at bounding box center [784, 175] width 492 height 329
click at [1005, 32] on icon at bounding box center [1009, 31] width 12 height 12
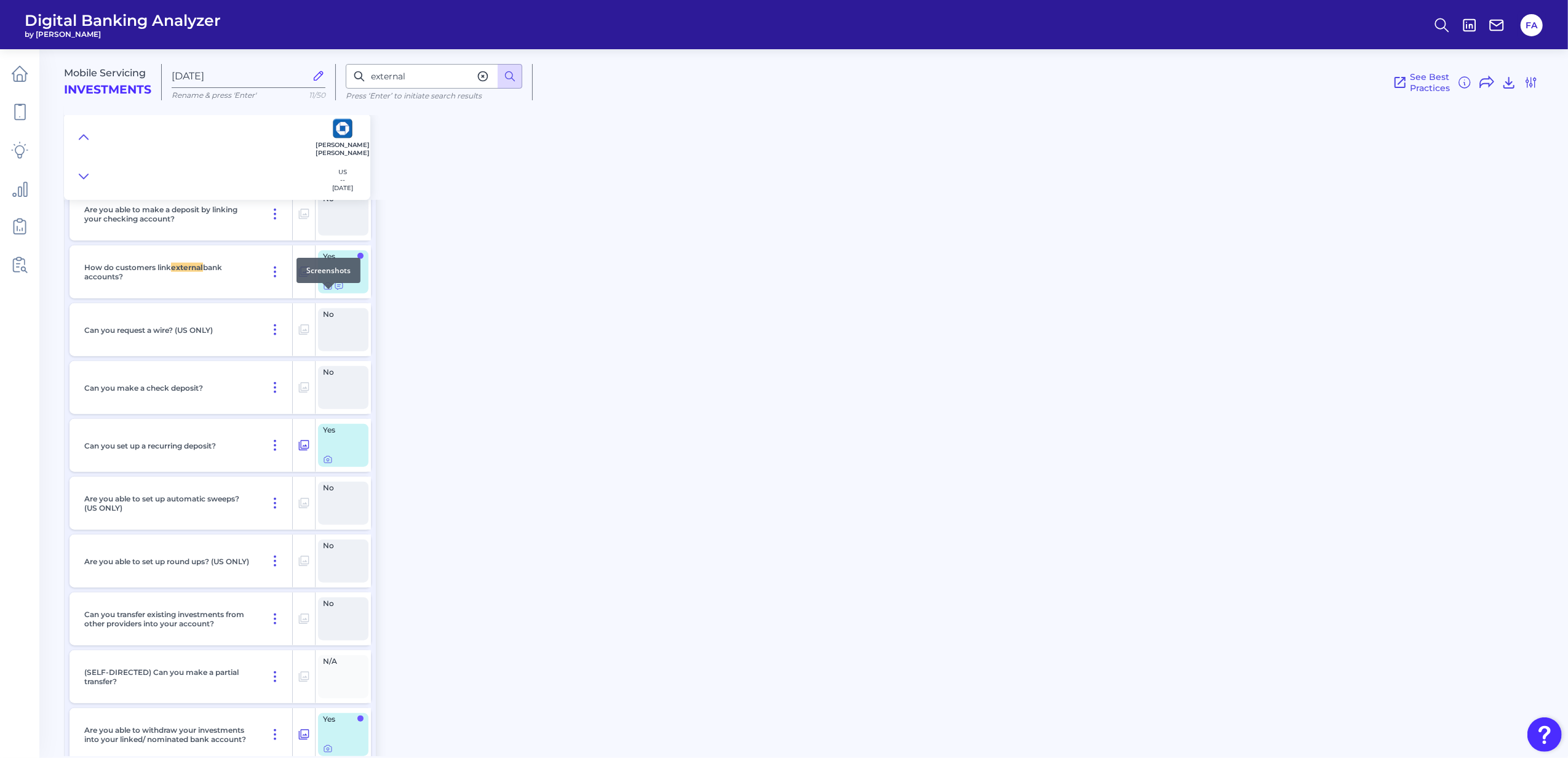
click at [328, 290] on div at bounding box center [328, 288] width 12 height 12
click at [329, 290] on icon at bounding box center [328, 286] width 7 height 7
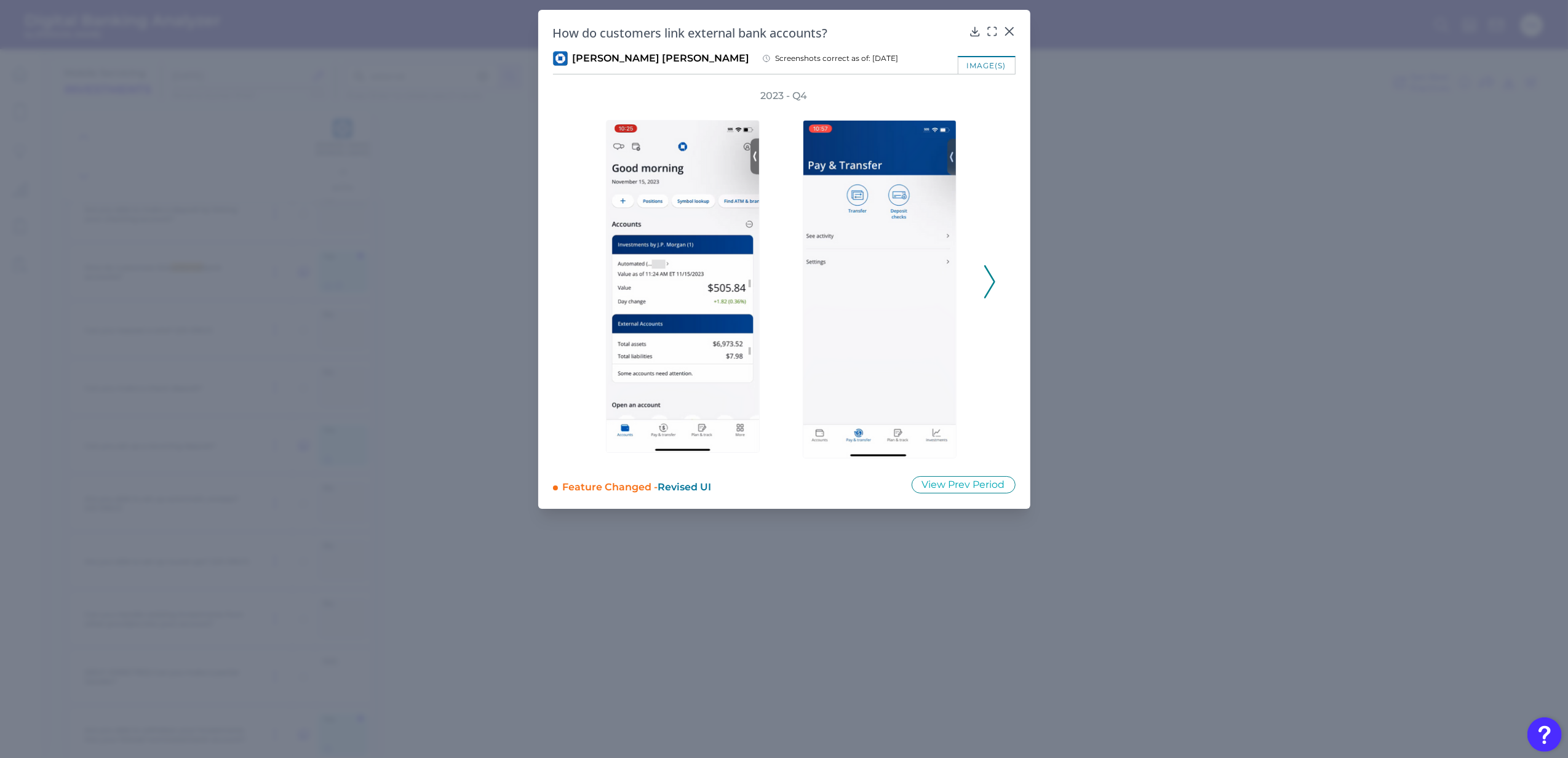
click at [964, 261] on div at bounding box center [882, 281] width 184 height 358
click at [1009, 28] on icon at bounding box center [1009, 31] width 12 height 12
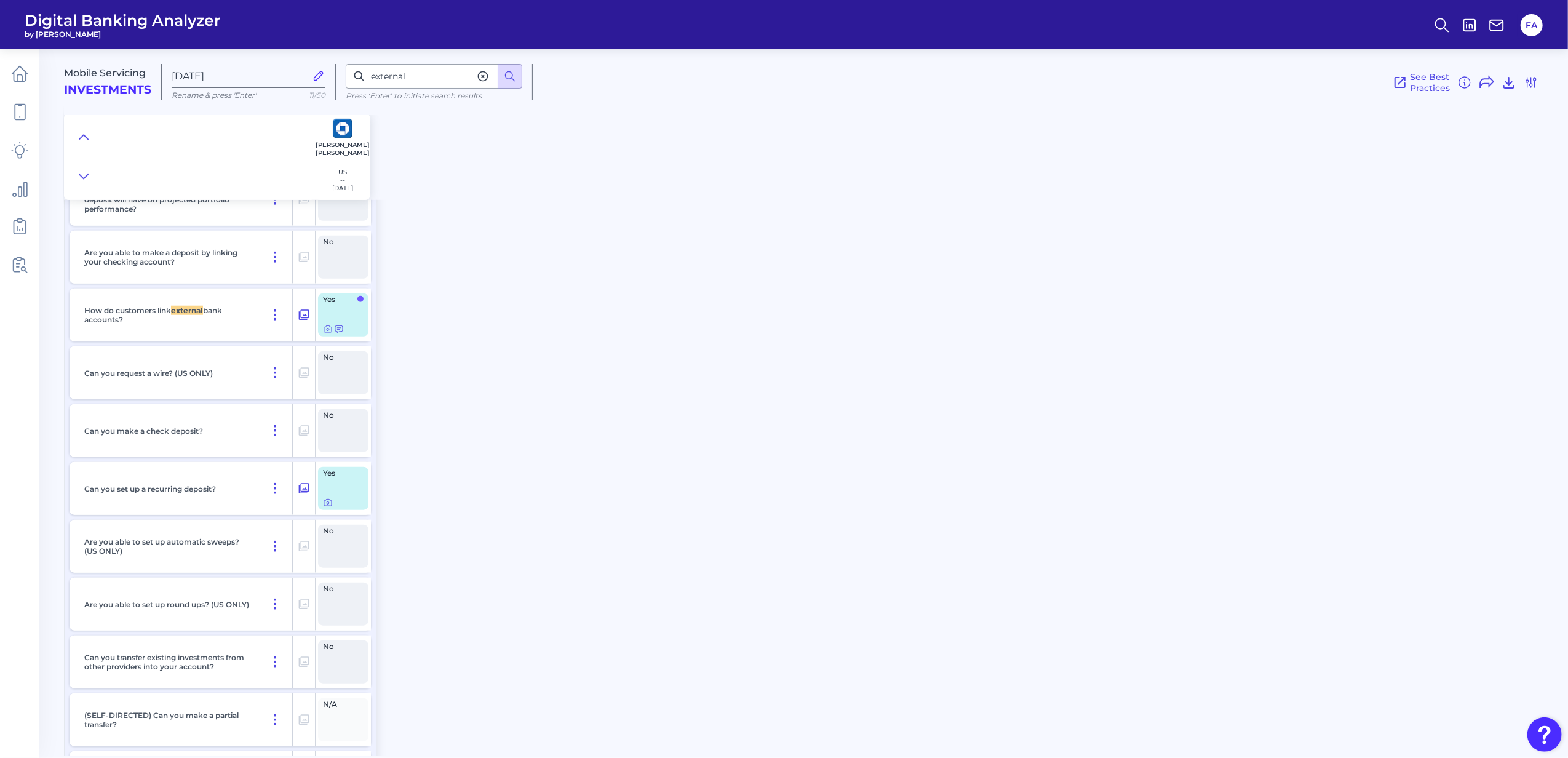
scroll to position [956, 0]
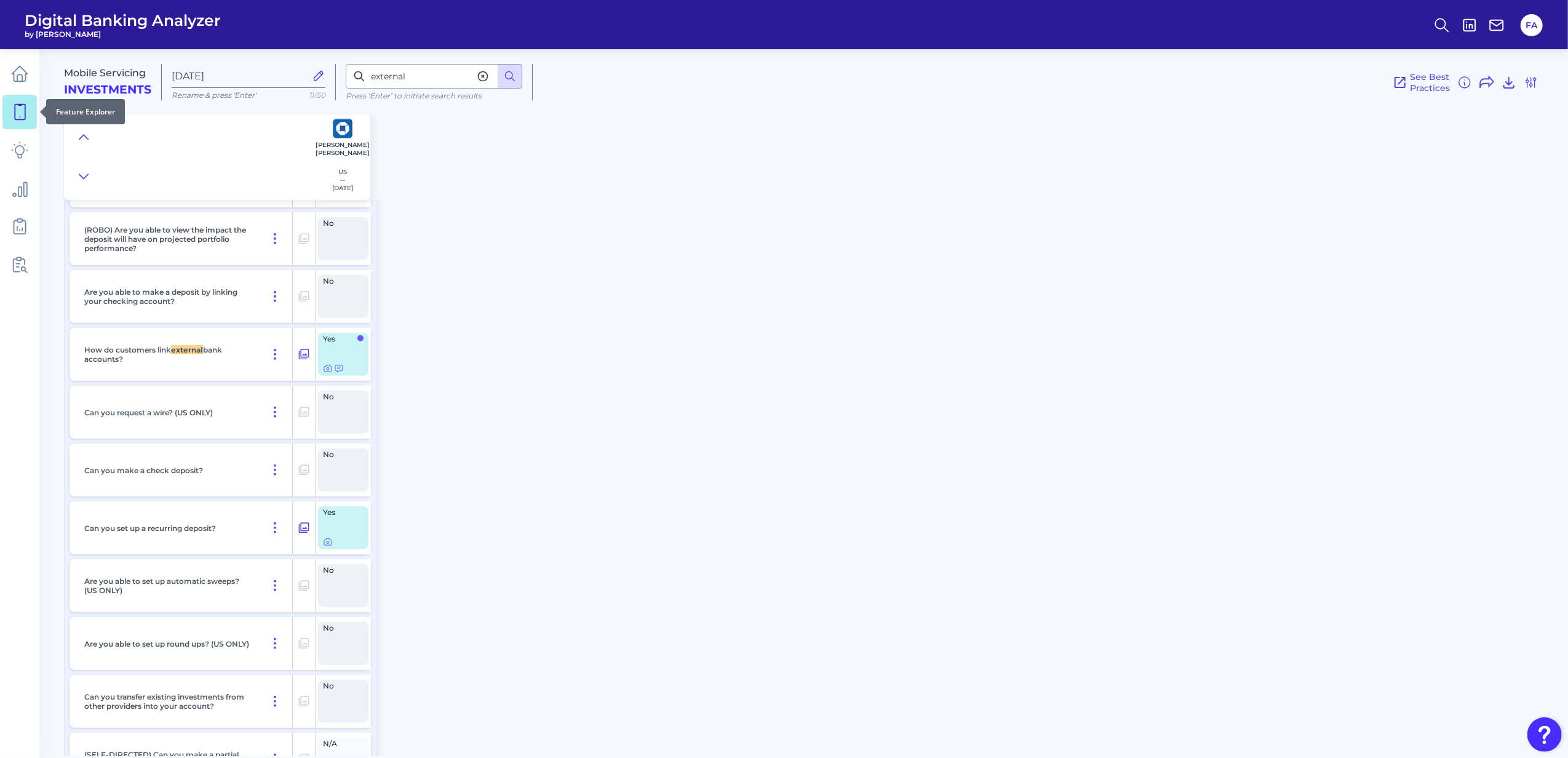
click at [9, 102] on link at bounding box center [20, 112] width 34 height 34
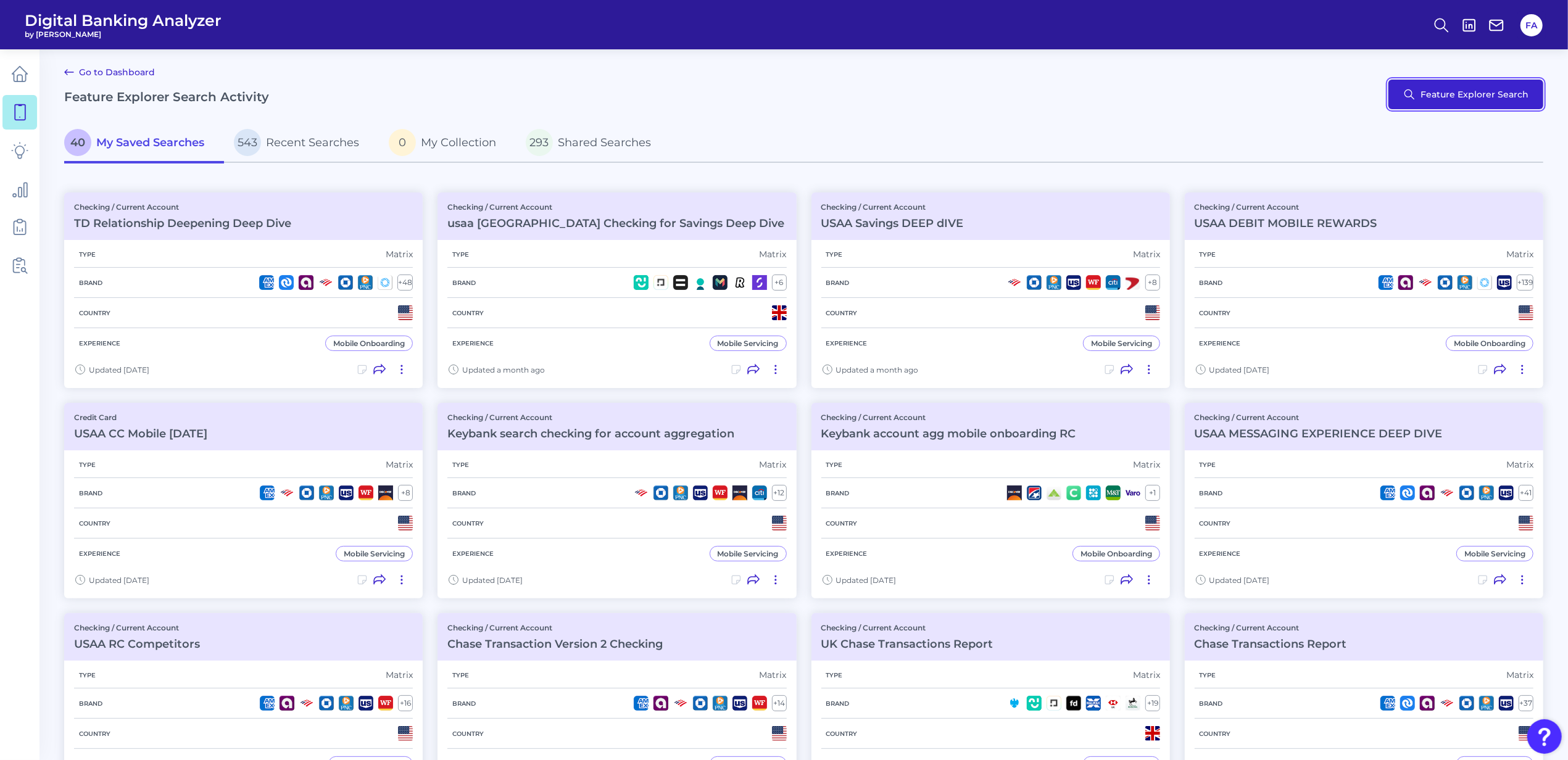
click at [1446, 96] on button "Feature Explorer Search" at bounding box center [1466, 94] width 154 height 30
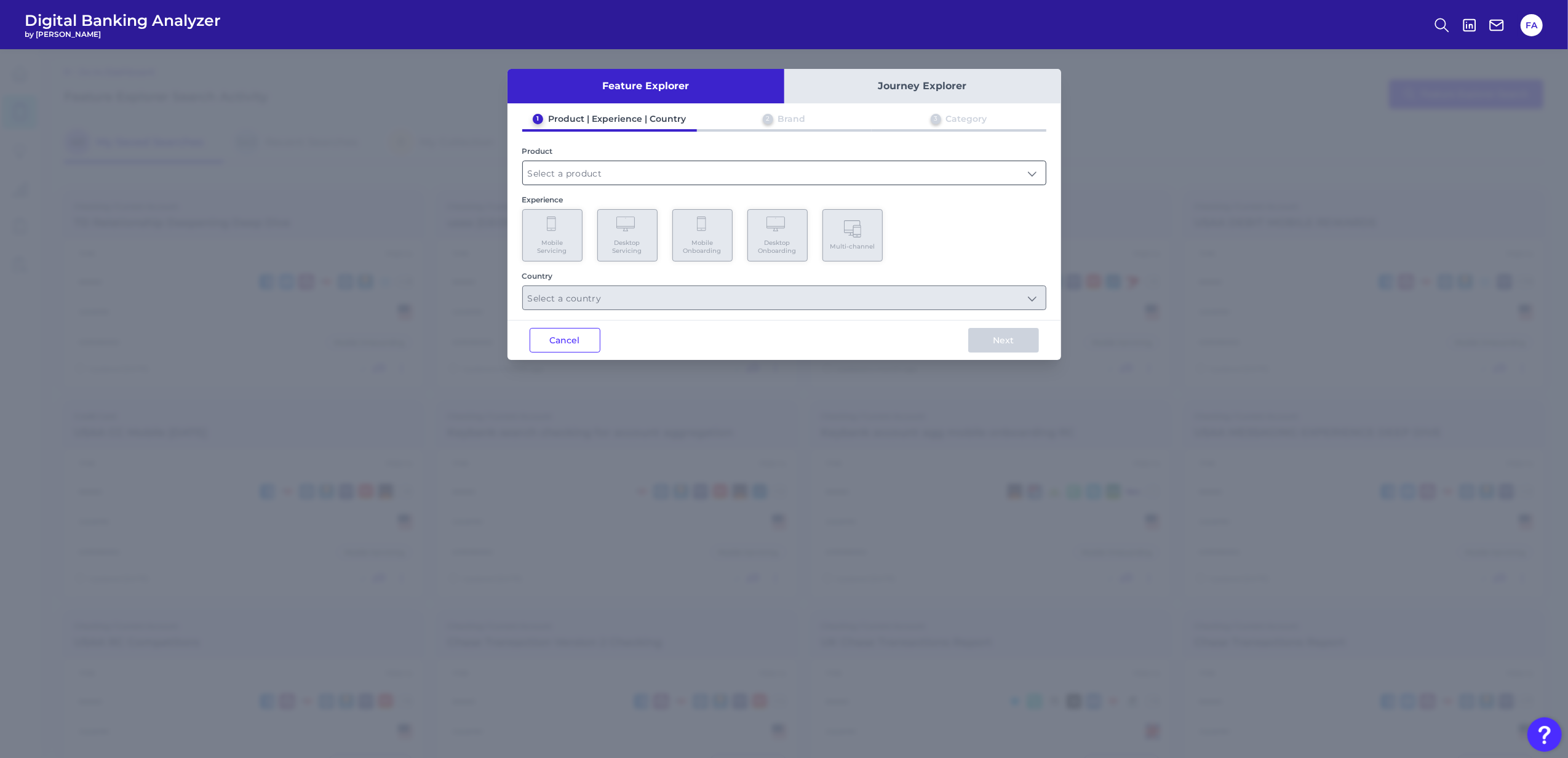
click at [719, 166] on input "text" at bounding box center [784, 173] width 523 height 24
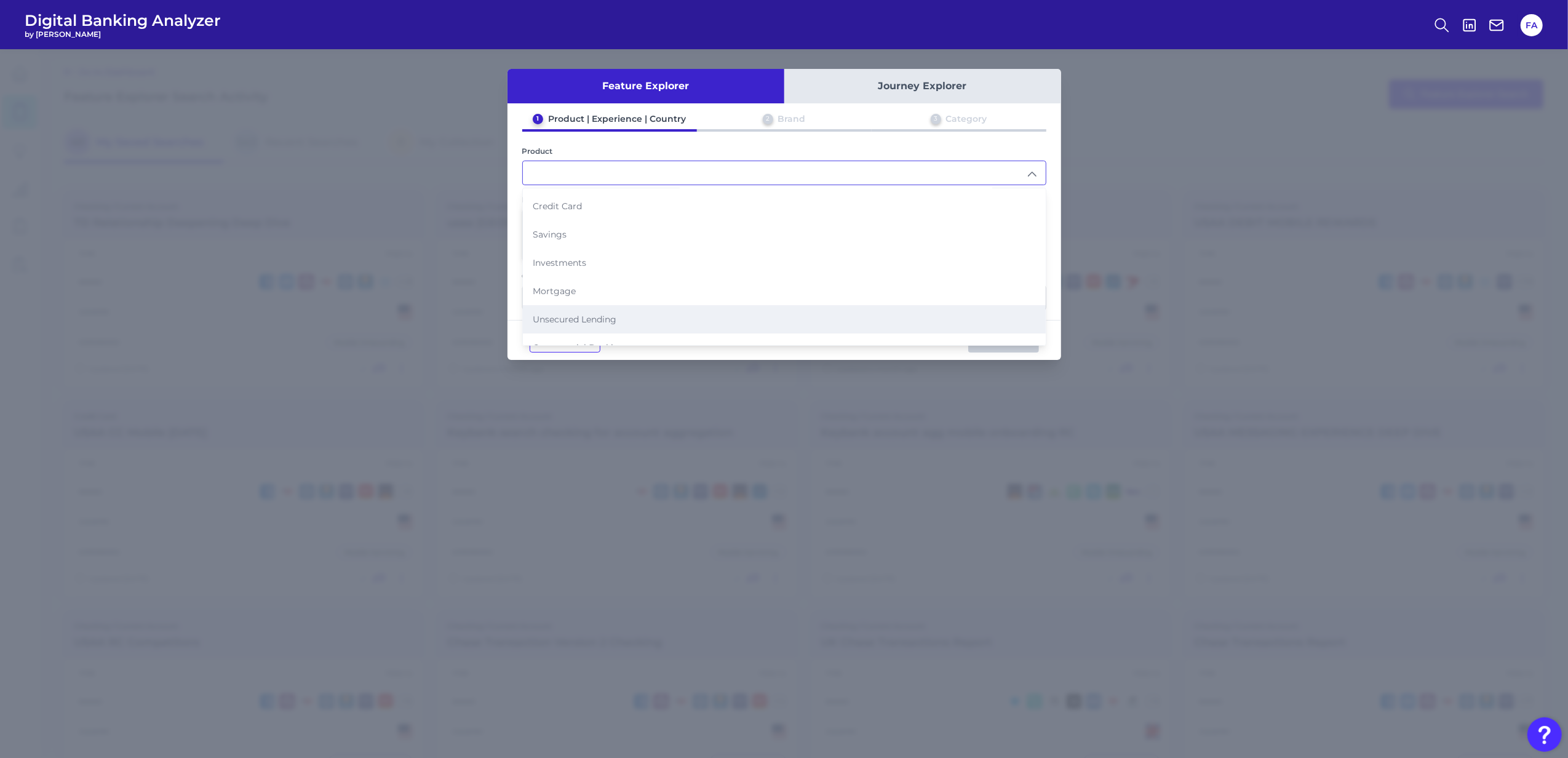
scroll to position [82, 0]
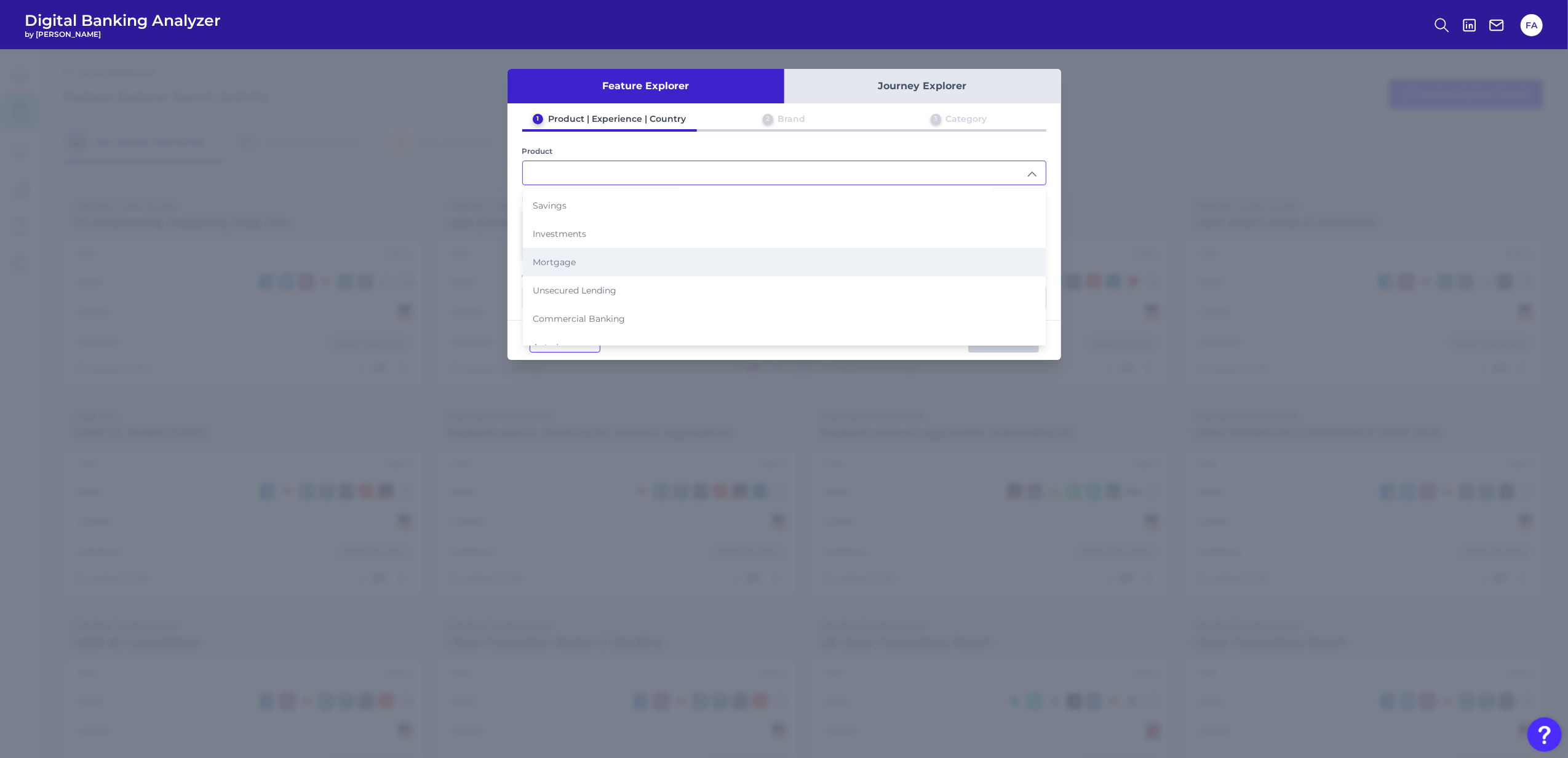
click at [611, 267] on li "Mortgage" at bounding box center [784, 262] width 523 height 29
type input "Mortgage"
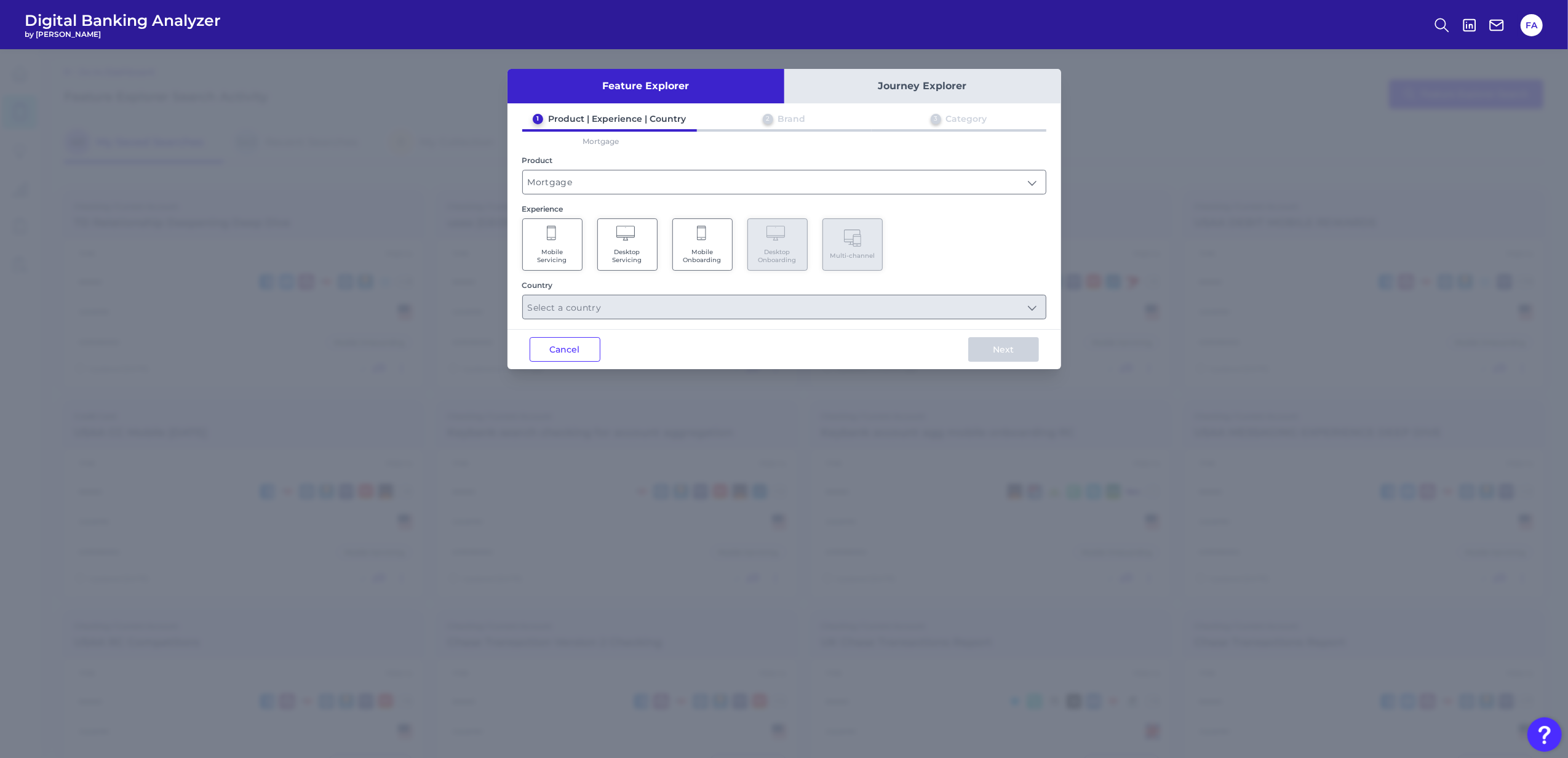
click at [550, 242] on icon at bounding box center [553, 234] width 11 height 17
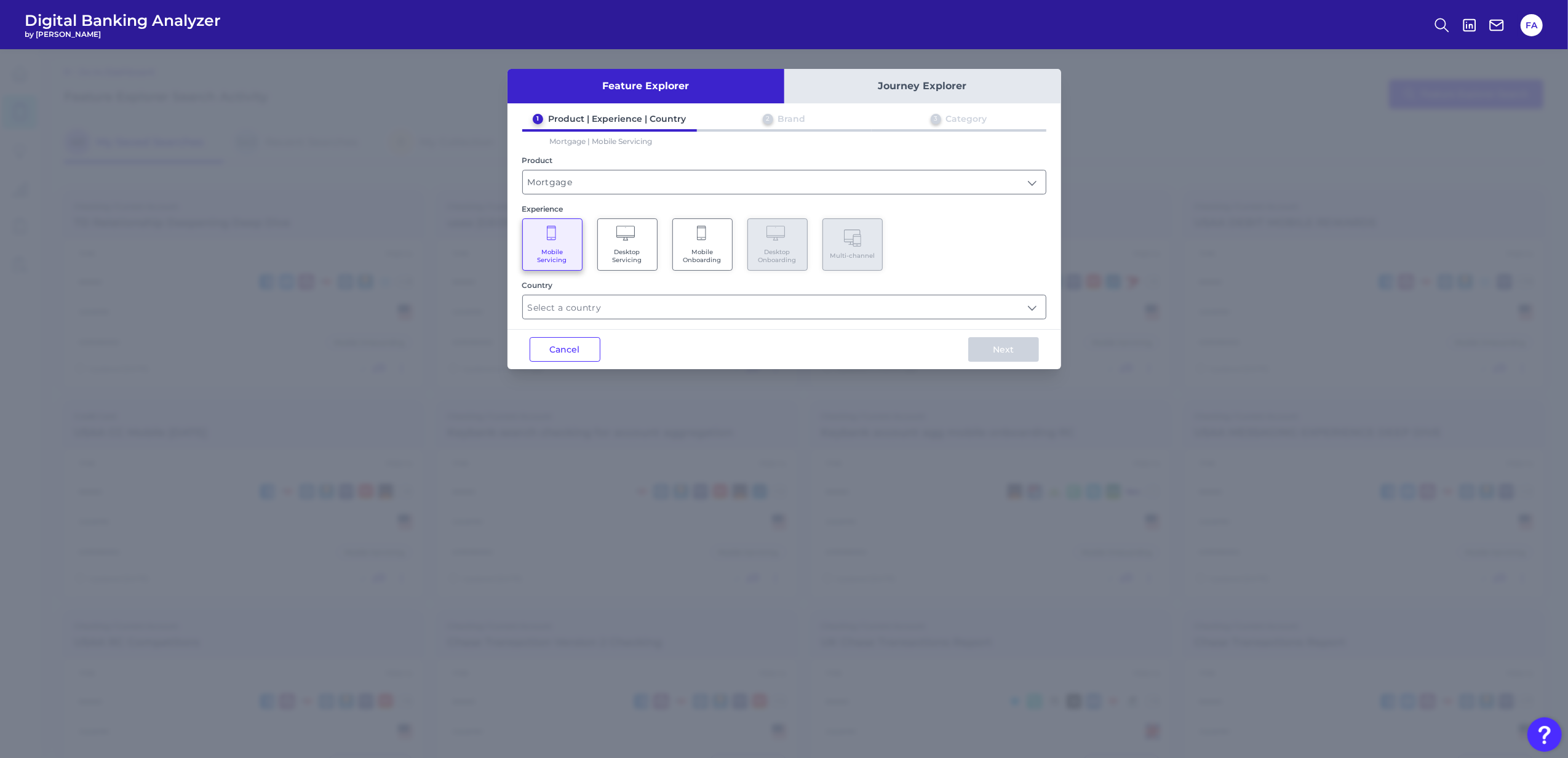
click at [655, 320] on div "Feature Explorer Journey Explorer 1 Product | Experience | Country 2 Brand 3 Ca…" at bounding box center [785, 219] width 554 height 300
click at [661, 312] on input "text" at bounding box center [784, 306] width 523 height 24
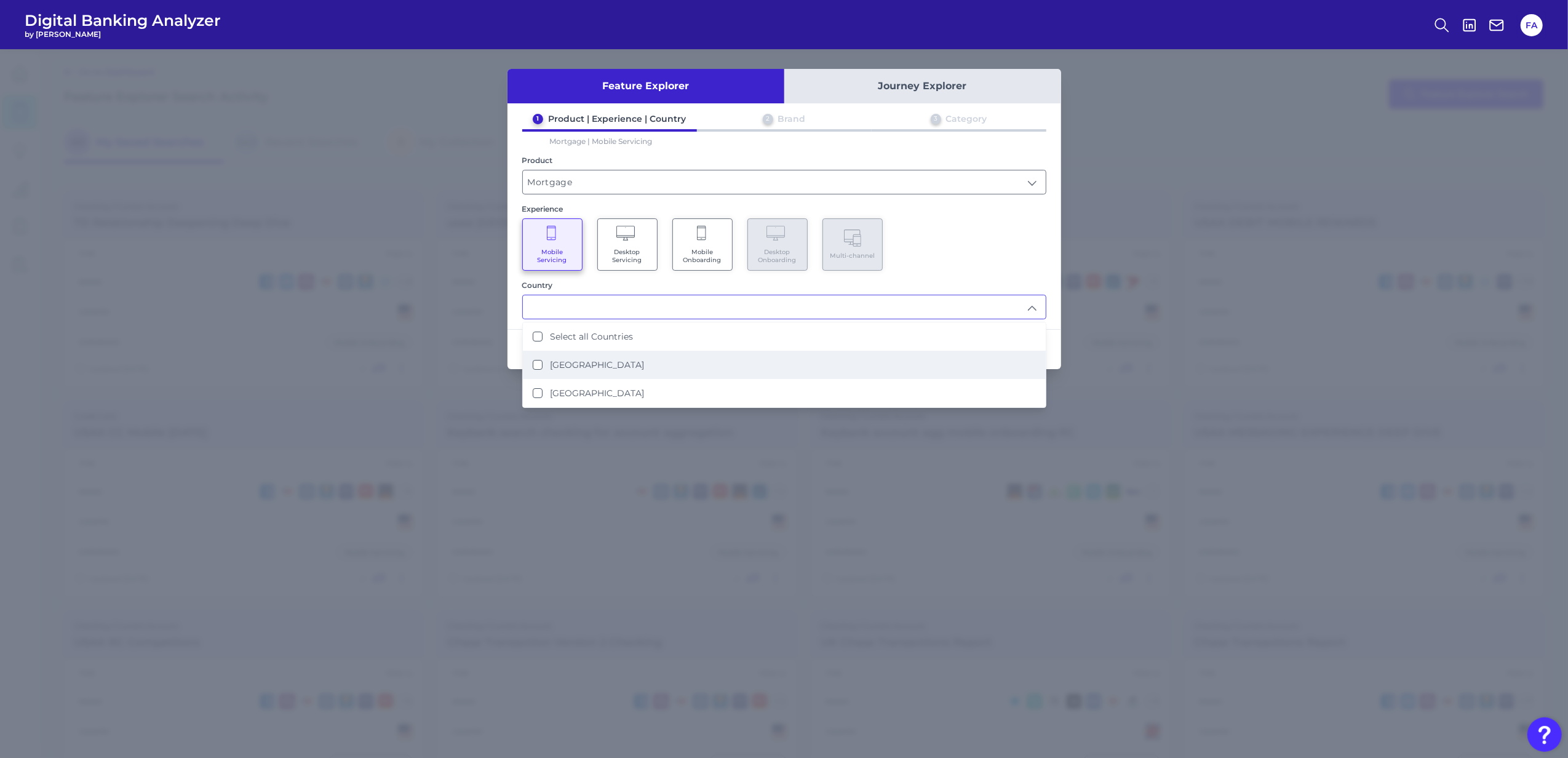
click at [683, 370] on li "United States" at bounding box center [784, 365] width 523 height 29
type input "United States"
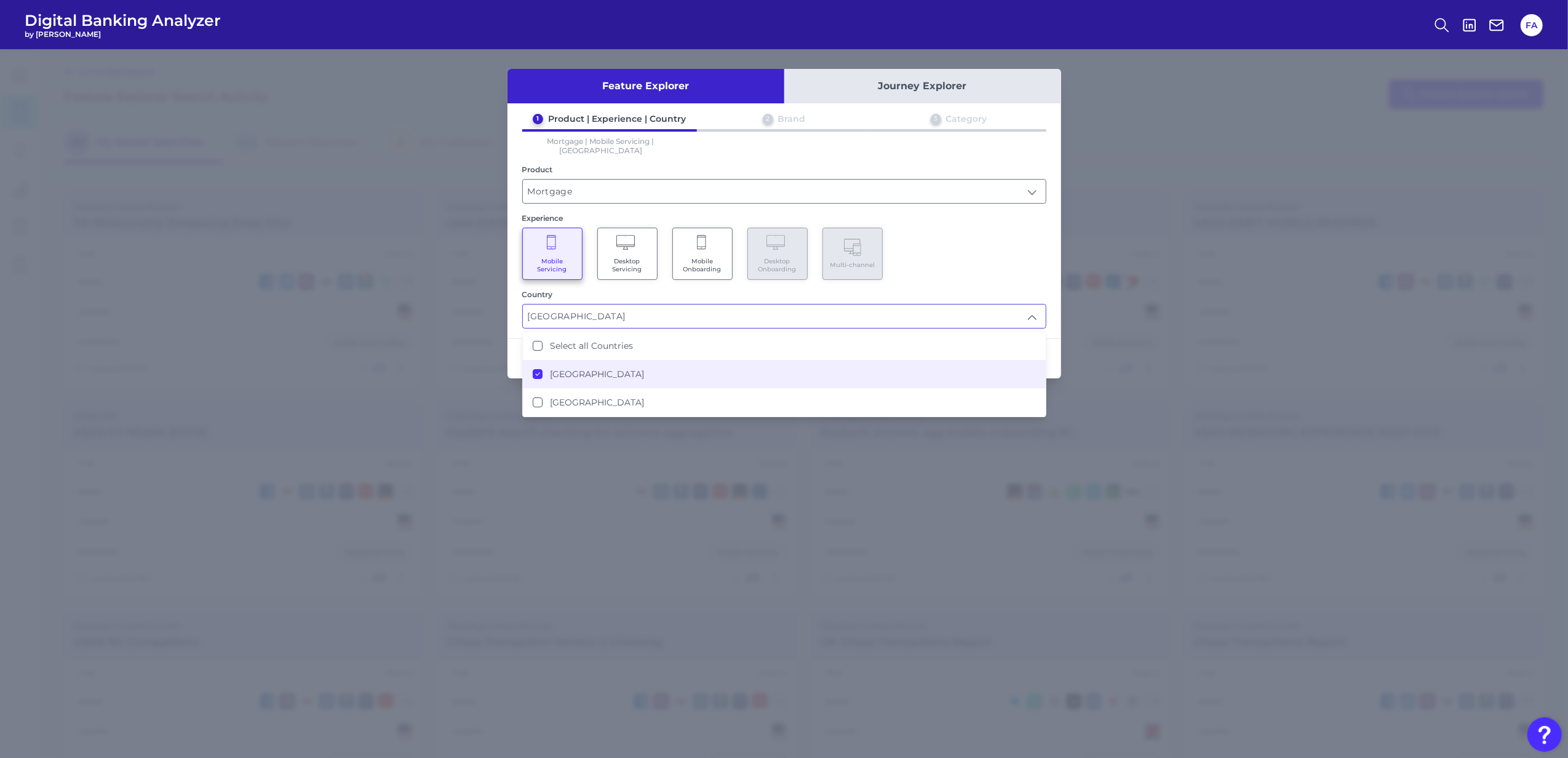
drag, startPoint x: 990, startPoint y: 264, endPoint x: 973, endPoint y: 338, distance: 75.9
click at [989, 264] on div "Mobile Servicing Desktop Servicing Mobile Onboarding Desktop Onboarding Multi-c…" at bounding box center [785, 254] width 524 height 52
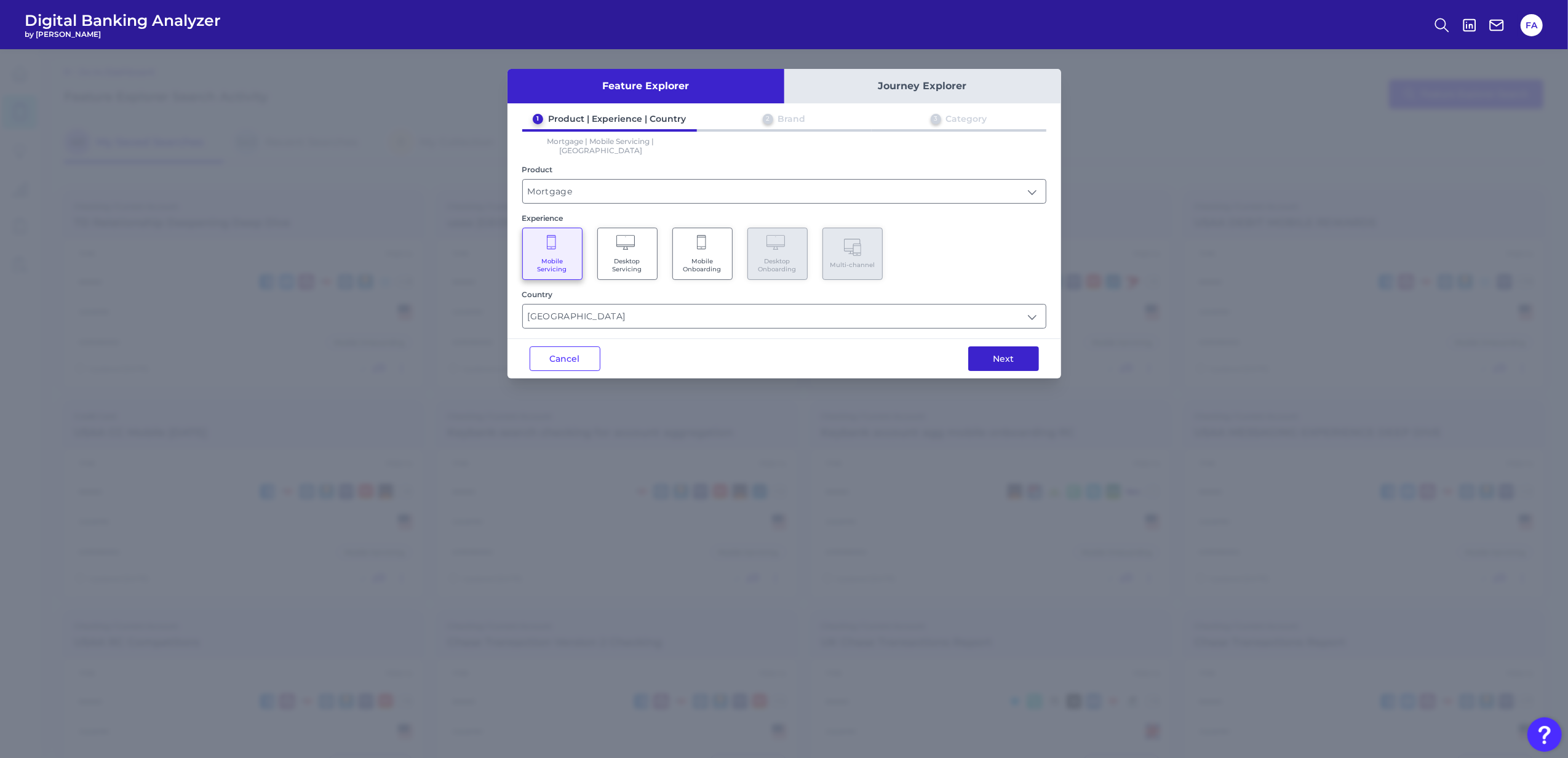
click at [985, 347] on button "Next" at bounding box center [1004, 359] width 70 height 25
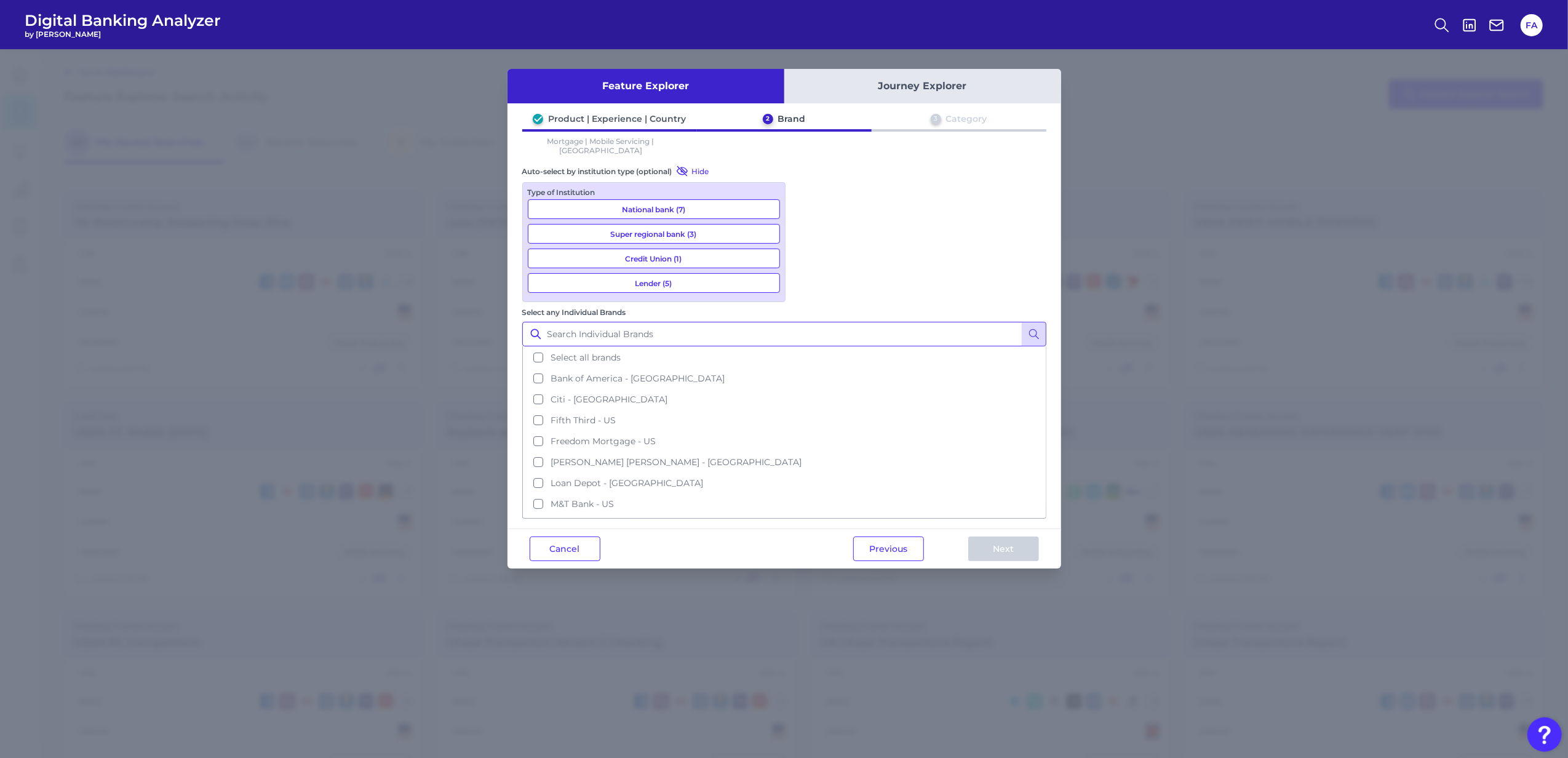
click at [956, 322] on input "Select any Individual Brands" at bounding box center [785, 334] width 524 height 25
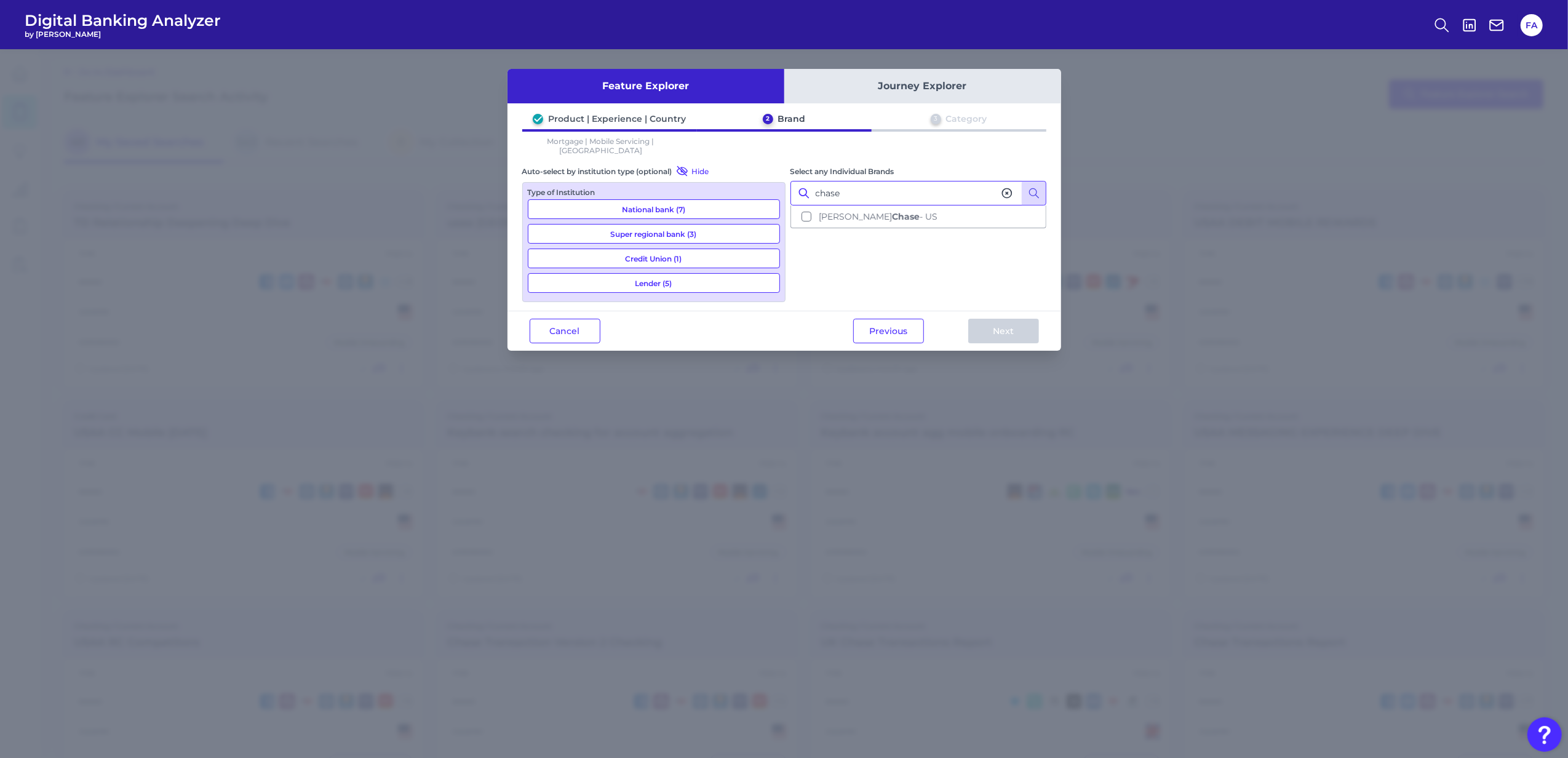
click at [940, 213] on button "JP Morgan Chase - US" at bounding box center [918, 217] width 253 height 21
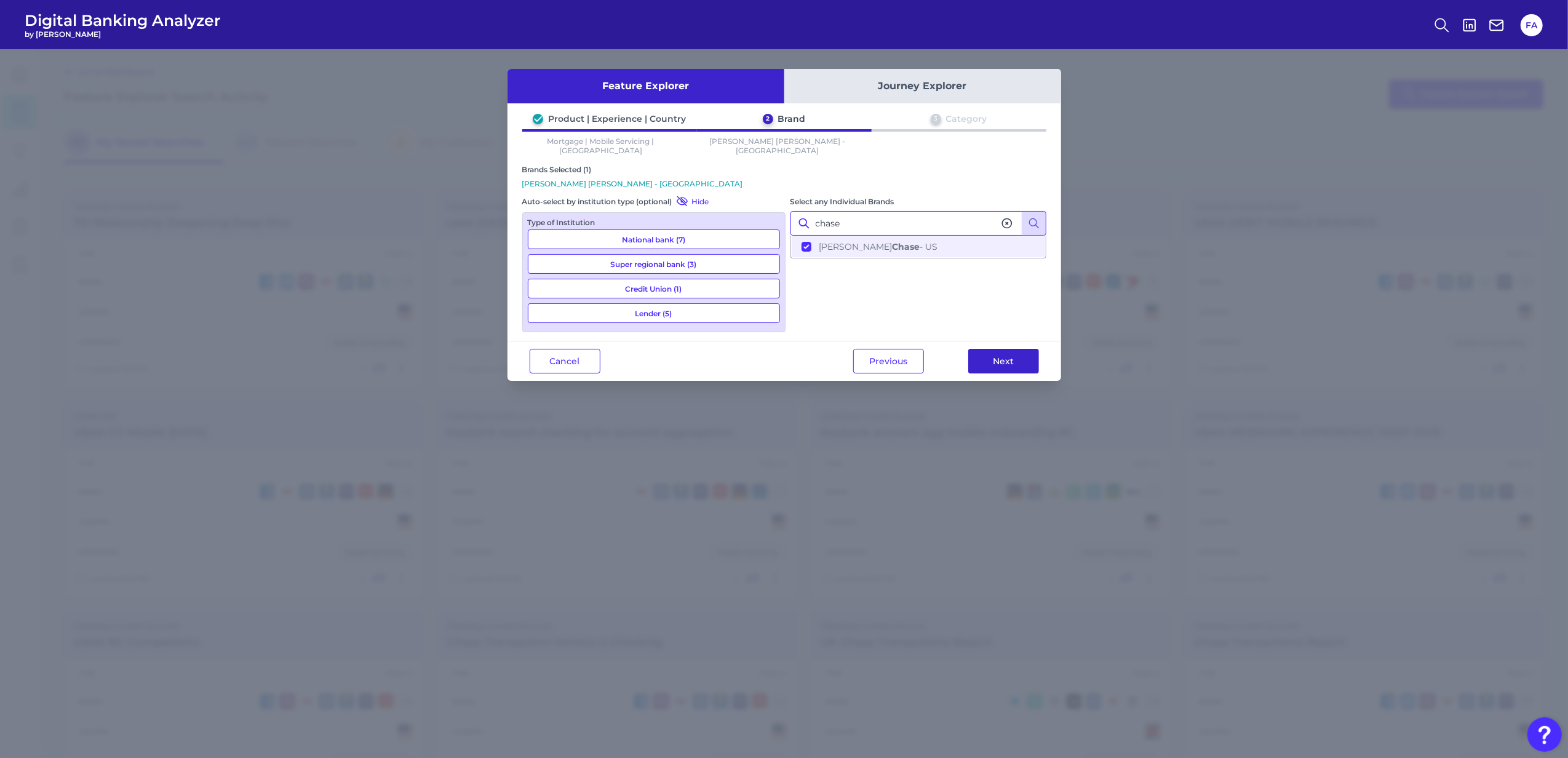
type input "chase"
click at [992, 351] on button "Next" at bounding box center [1004, 361] width 70 height 25
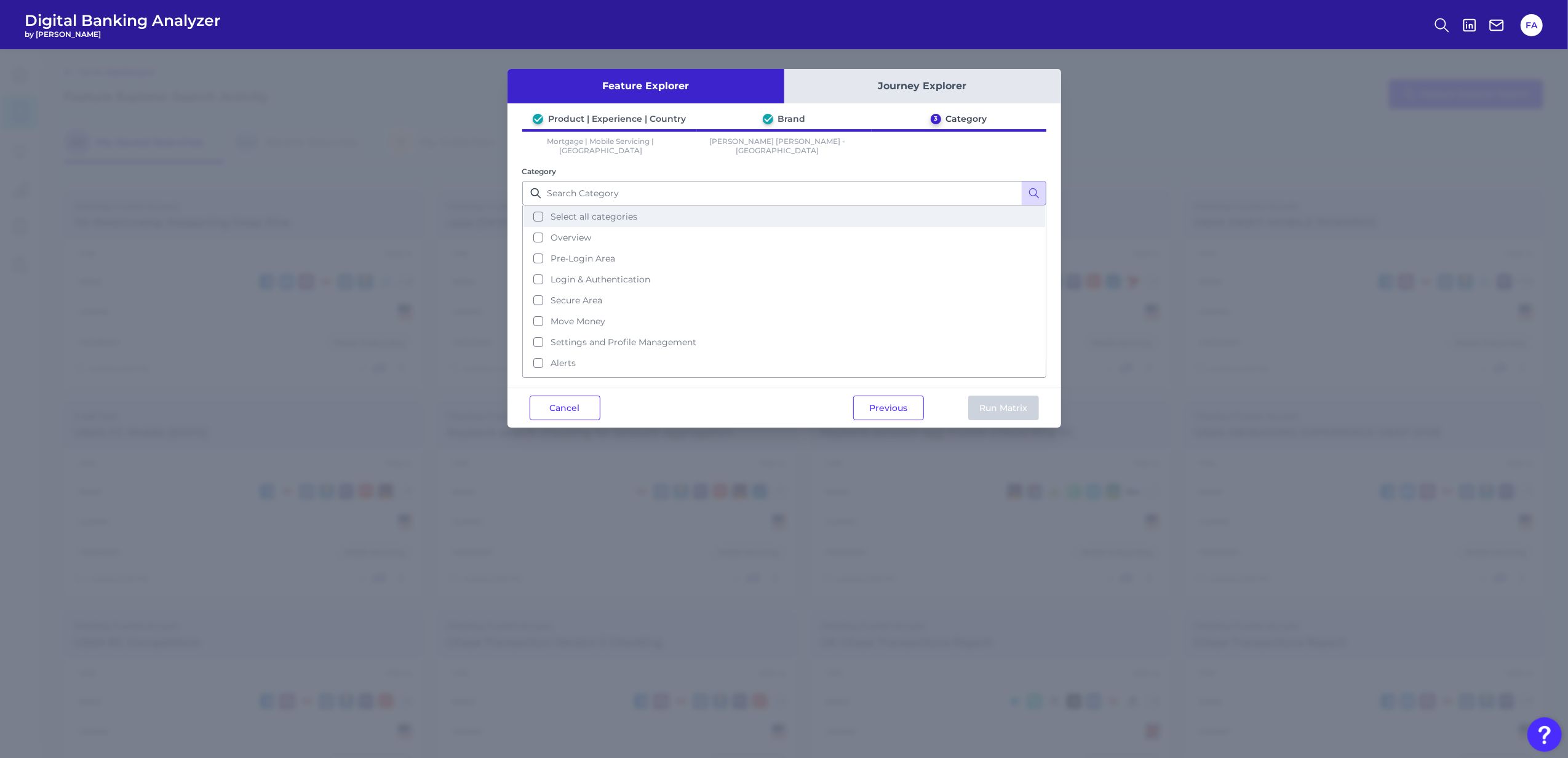
click at [690, 207] on button "Select all categories" at bounding box center [784, 217] width 522 height 21
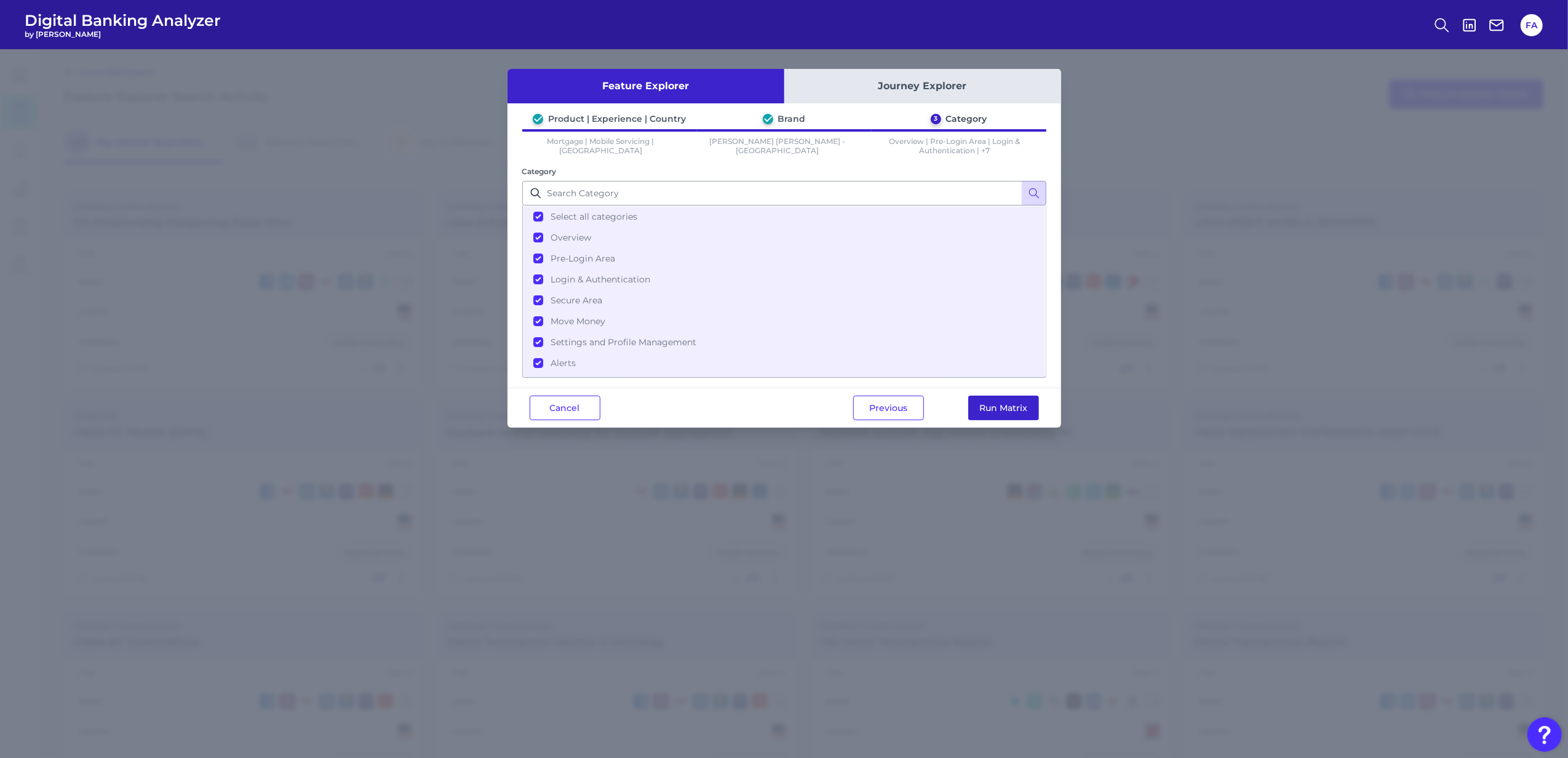
click at [1015, 406] on button "Run Matrix" at bounding box center [1004, 408] width 70 height 25
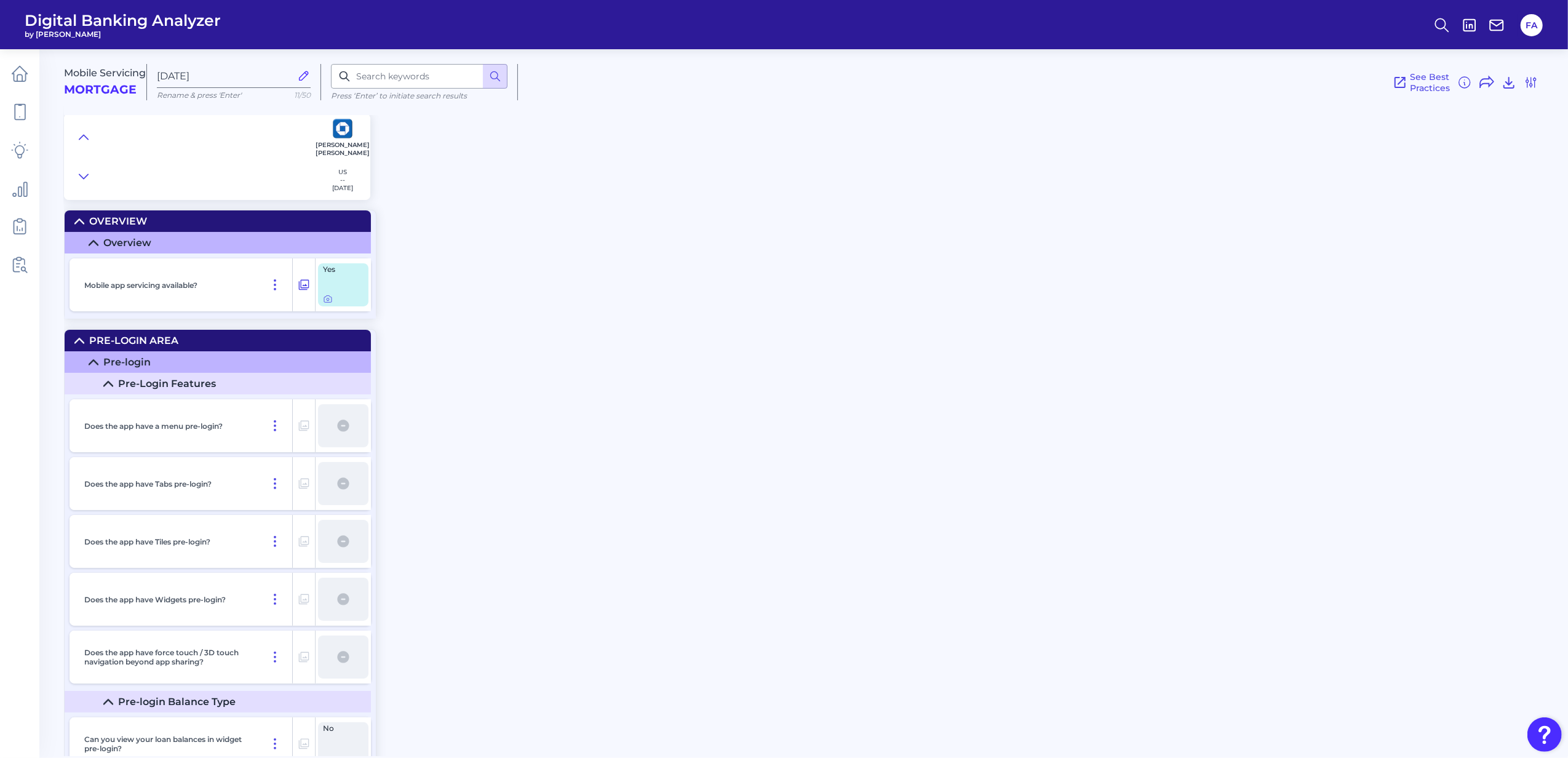
click at [72, 176] on div at bounding box center [189, 157] width 251 height 86
click at [81, 176] on icon at bounding box center [84, 176] width 10 height 12
click at [73, 141] on div at bounding box center [189, 157] width 251 height 86
click at [77, 138] on button at bounding box center [84, 137] width 20 height 17
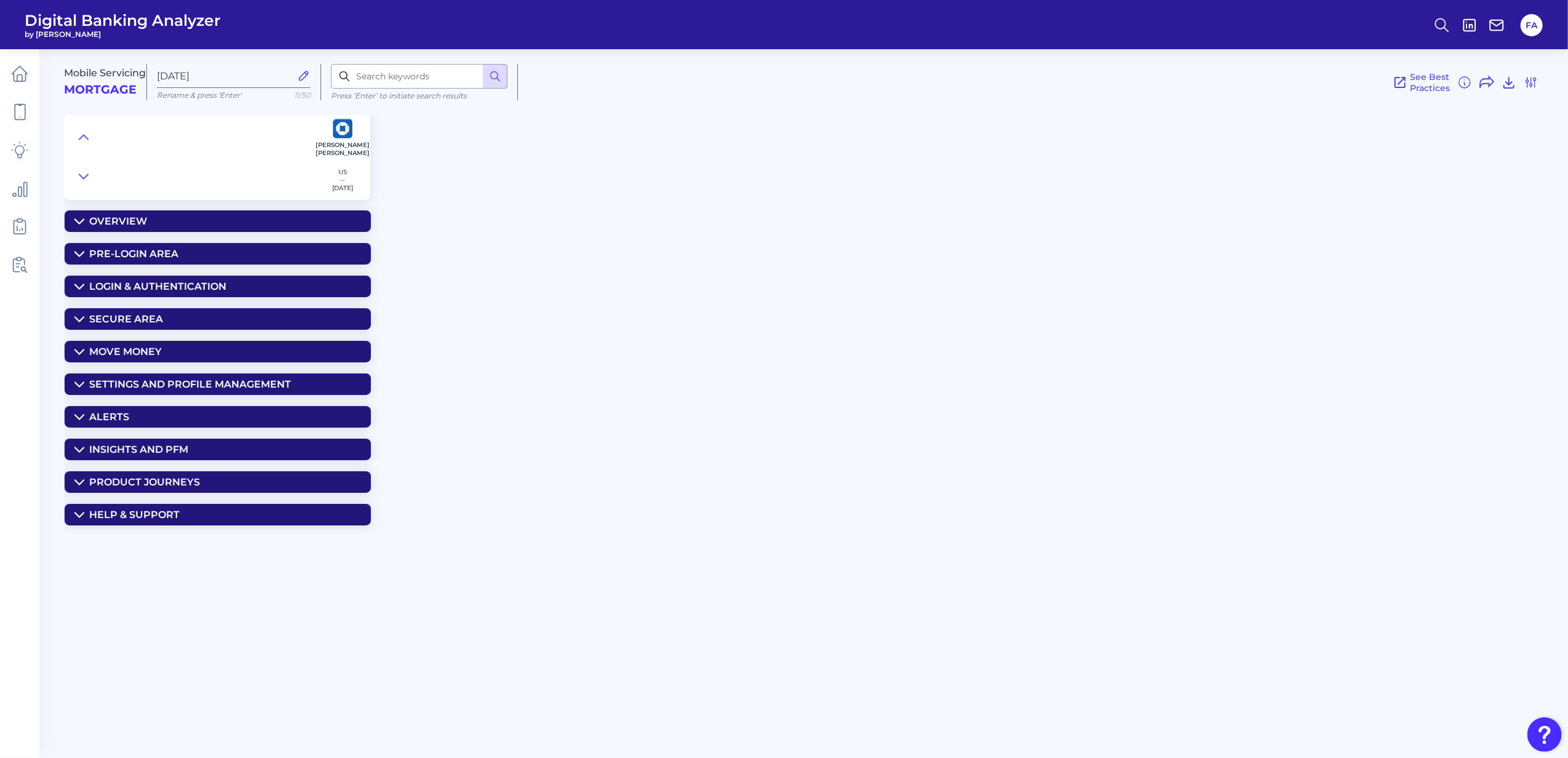
click at [76, 451] on summary "Insights and PFM" at bounding box center [218, 449] width 306 height 21
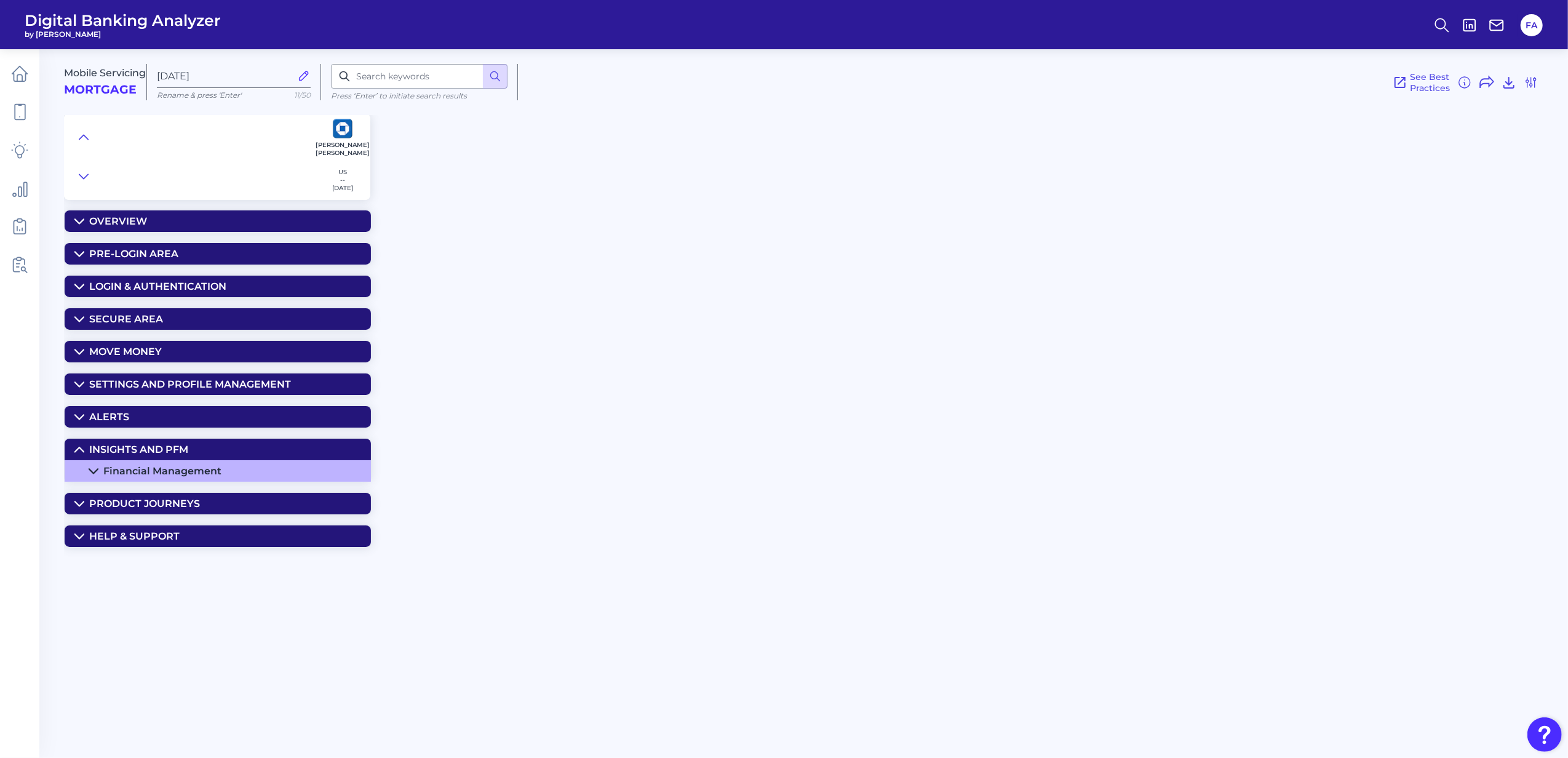
click at [87, 474] on summary "Financial Management" at bounding box center [218, 471] width 306 height 21
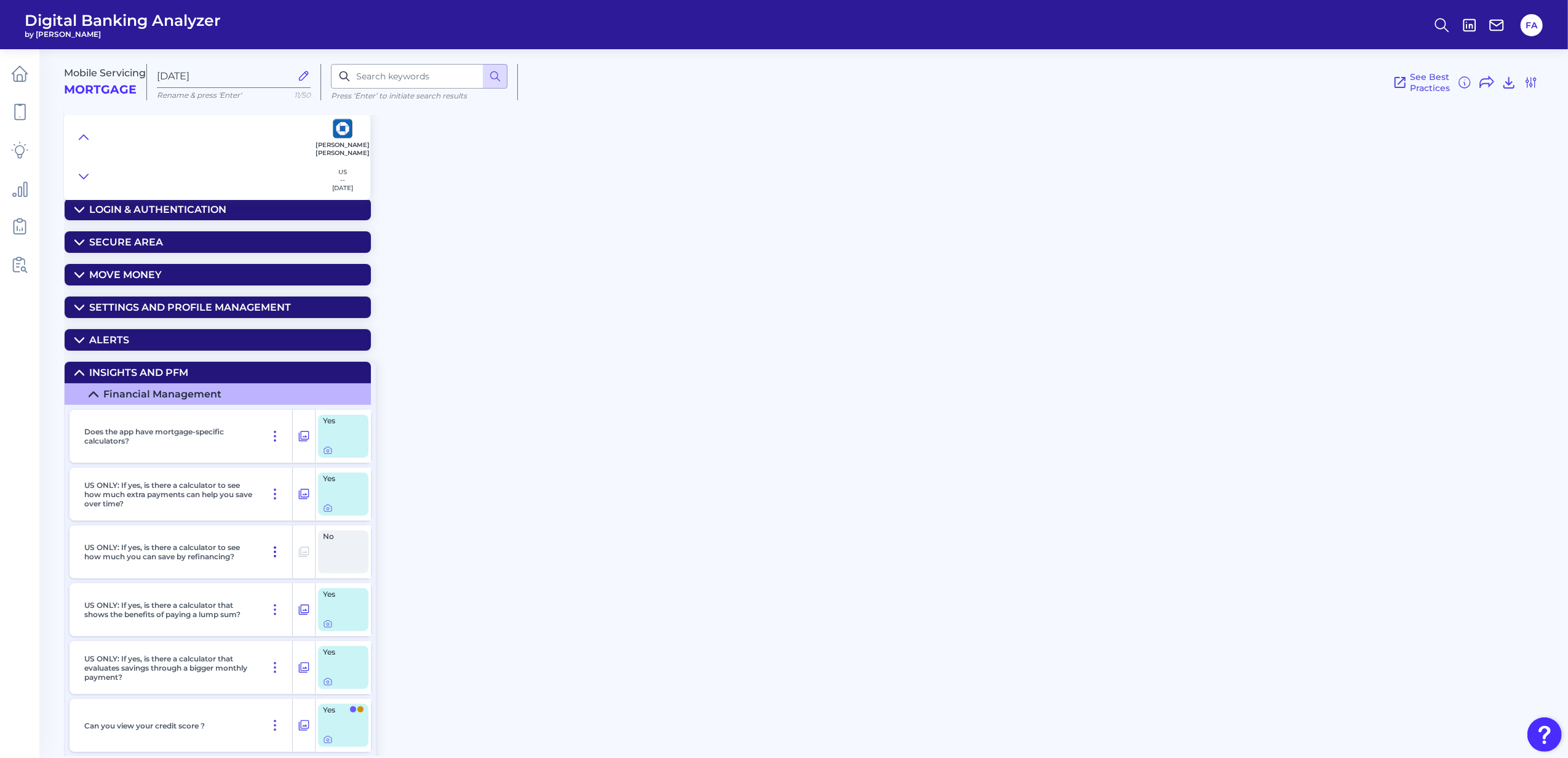
scroll to position [164, 0]
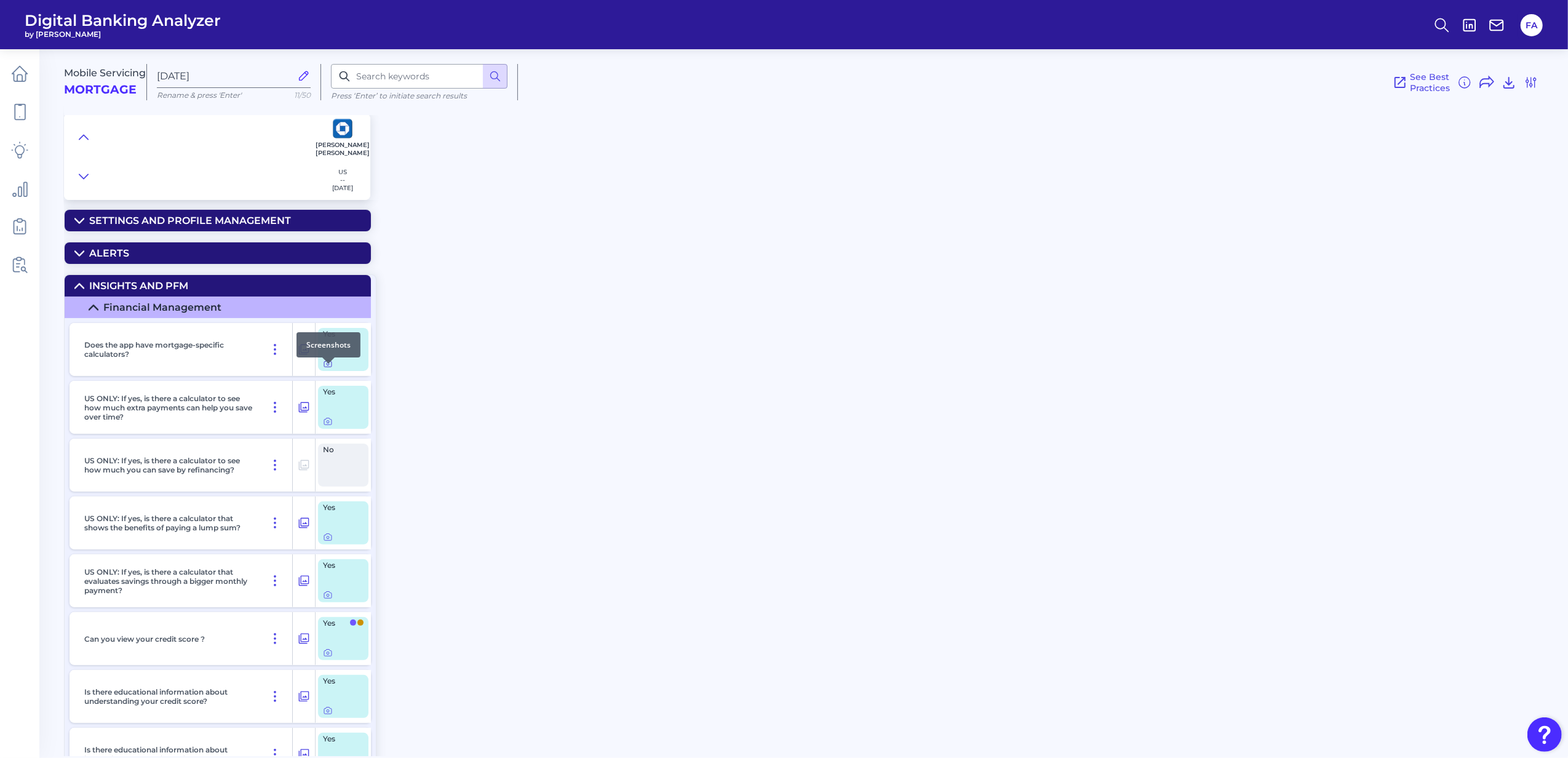
click at [327, 369] on icon at bounding box center [328, 364] width 10 height 10
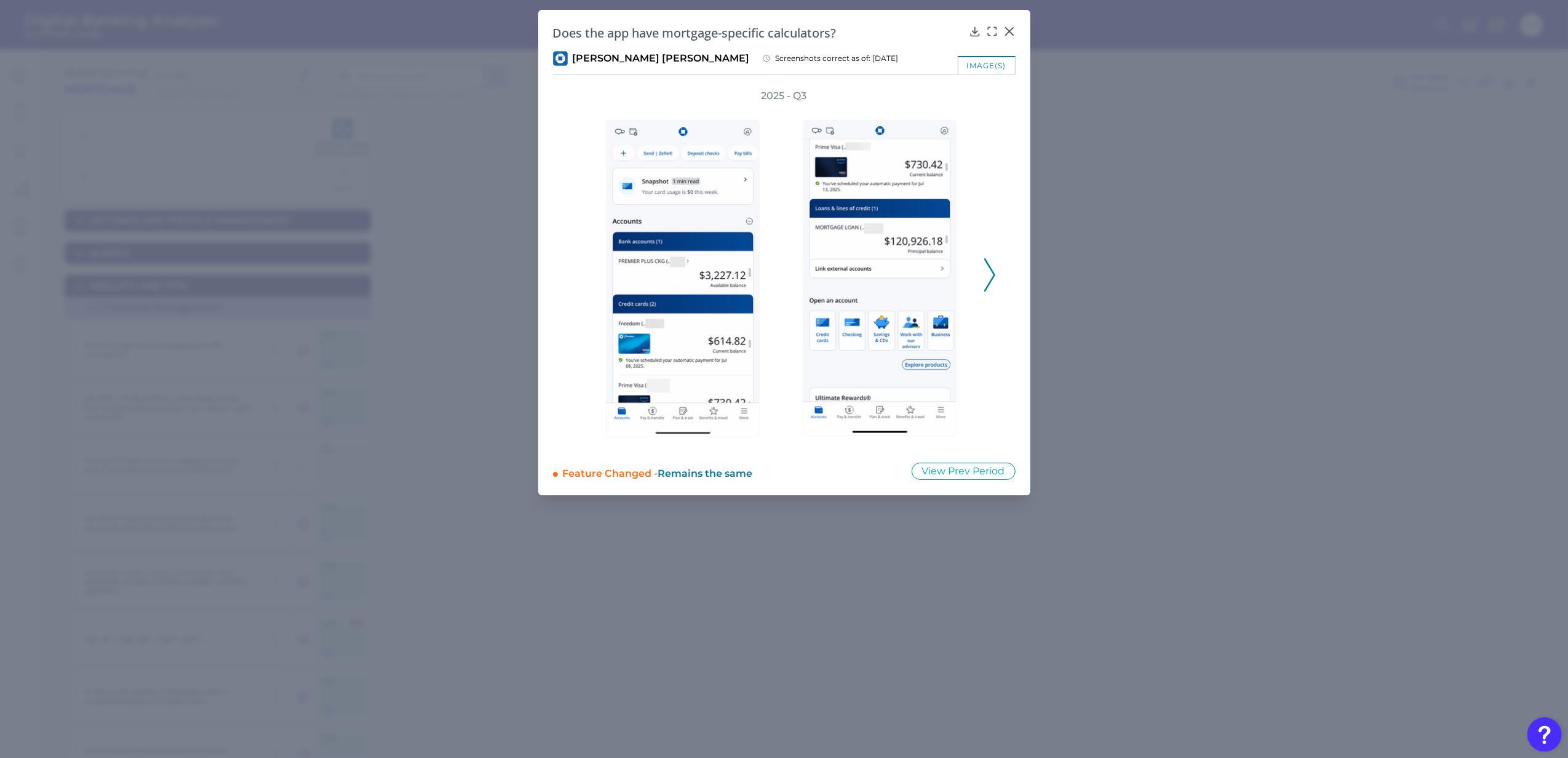
click at [988, 271] on icon at bounding box center [990, 275] width 11 height 34
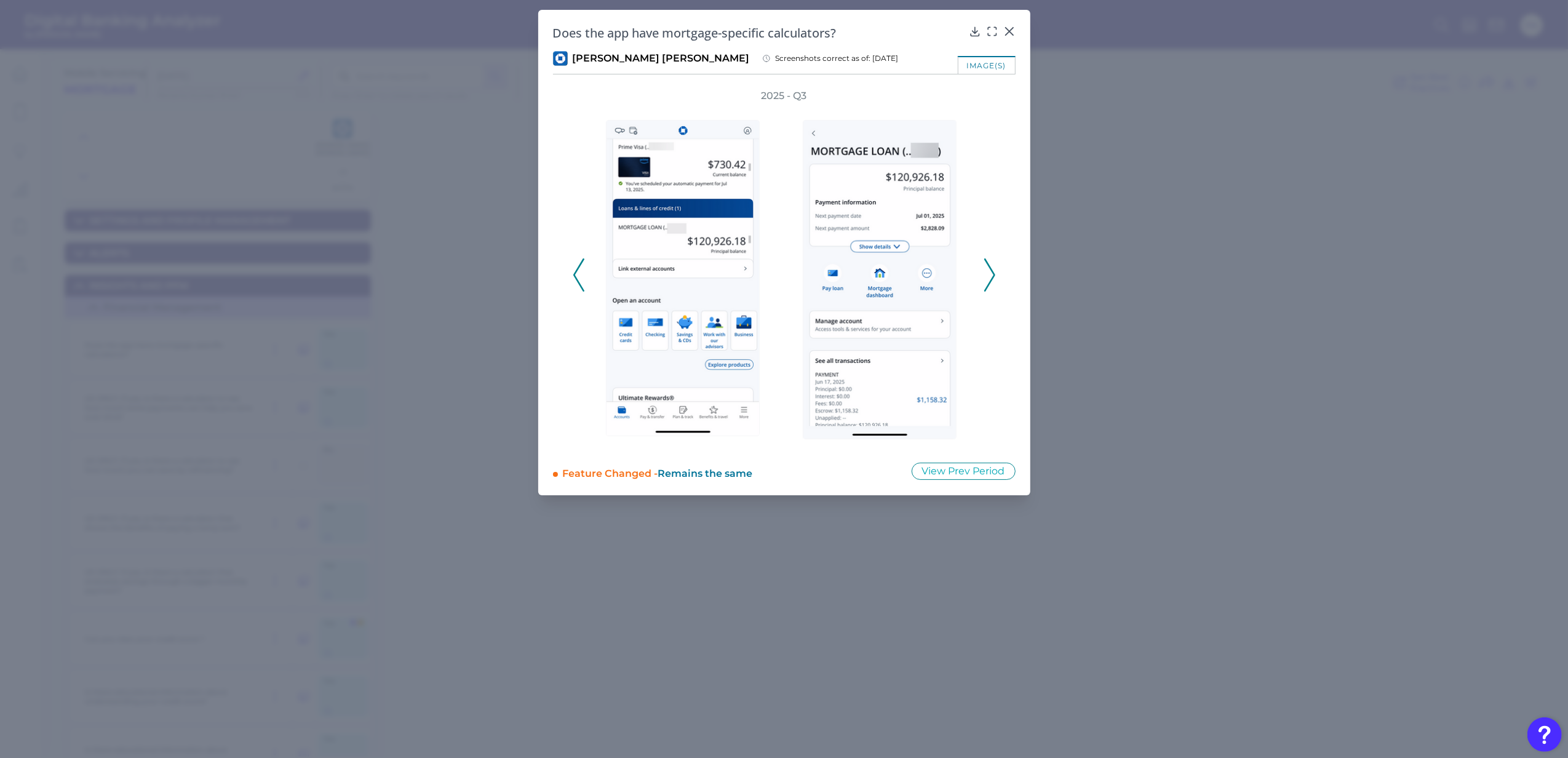
click at [988, 271] on icon at bounding box center [990, 275] width 11 height 34
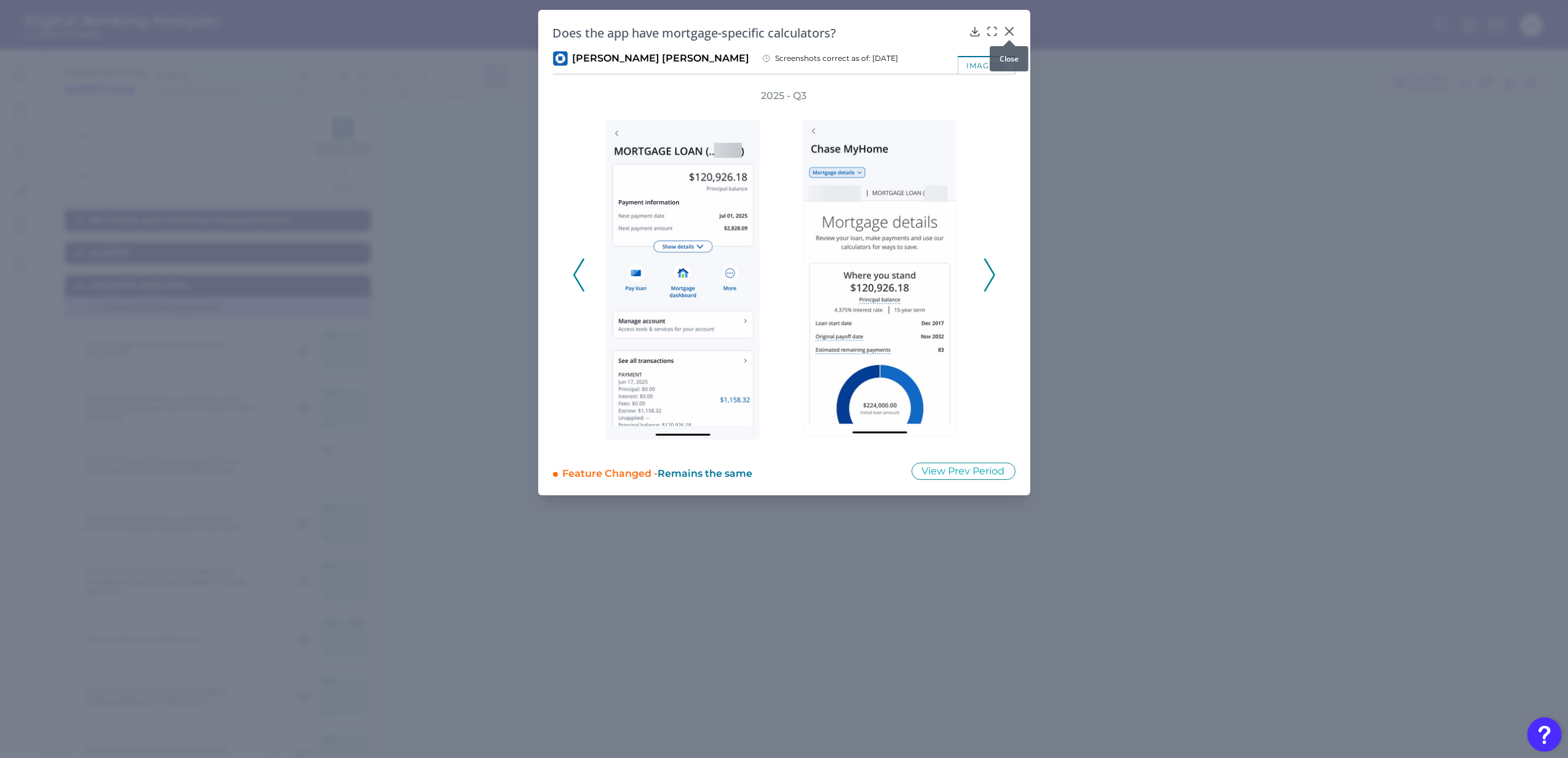
click at [1014, 34] on div at bounding box center [1009, 39] width 12 height 12
click at [1014, 31] on icon at bounding box center [1009, 31] width 12 height 12
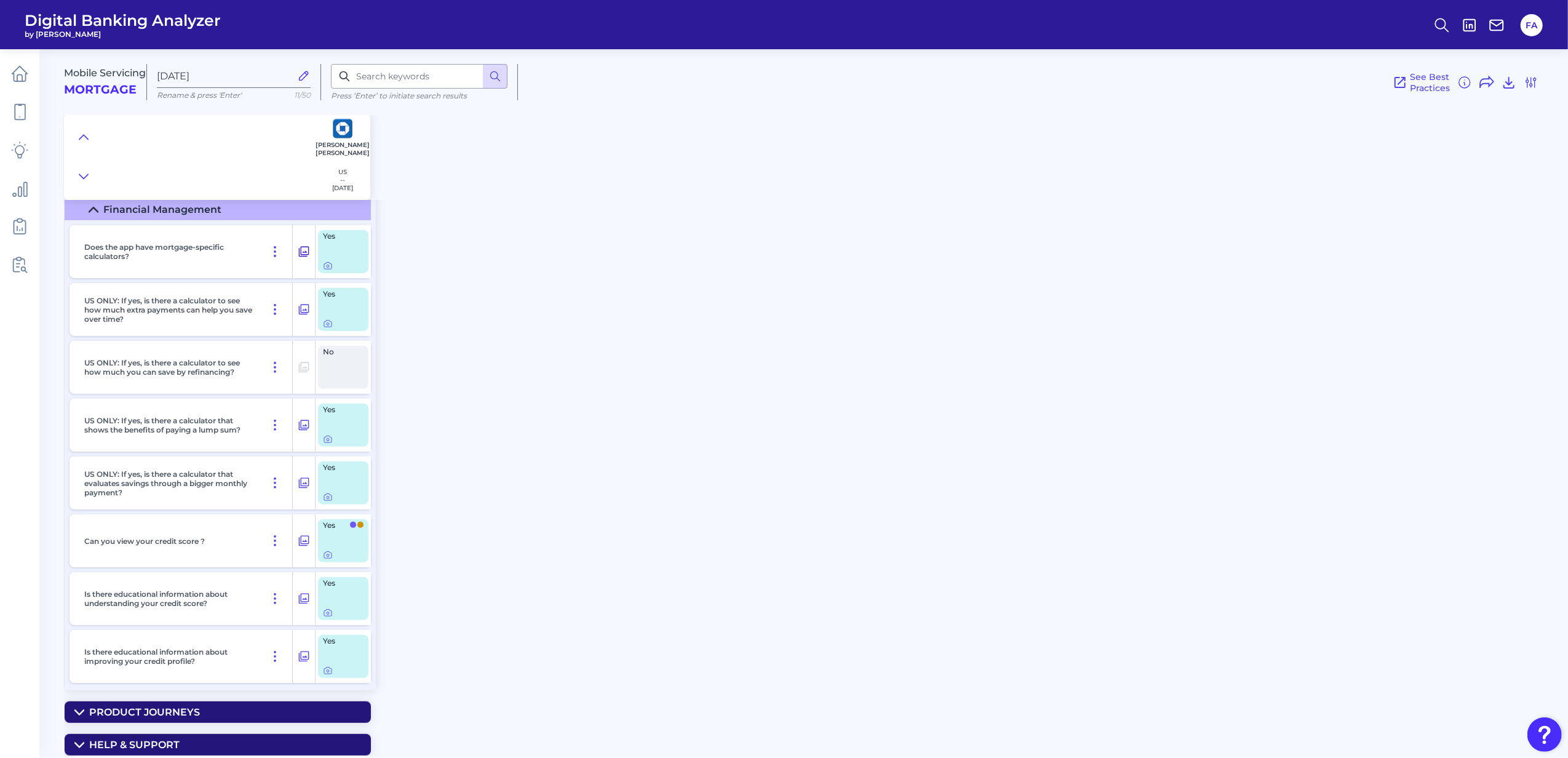
scroll to position [272, 0]
click at [79, 136] on icon at bounding box center [84, 137] width 10 height 12
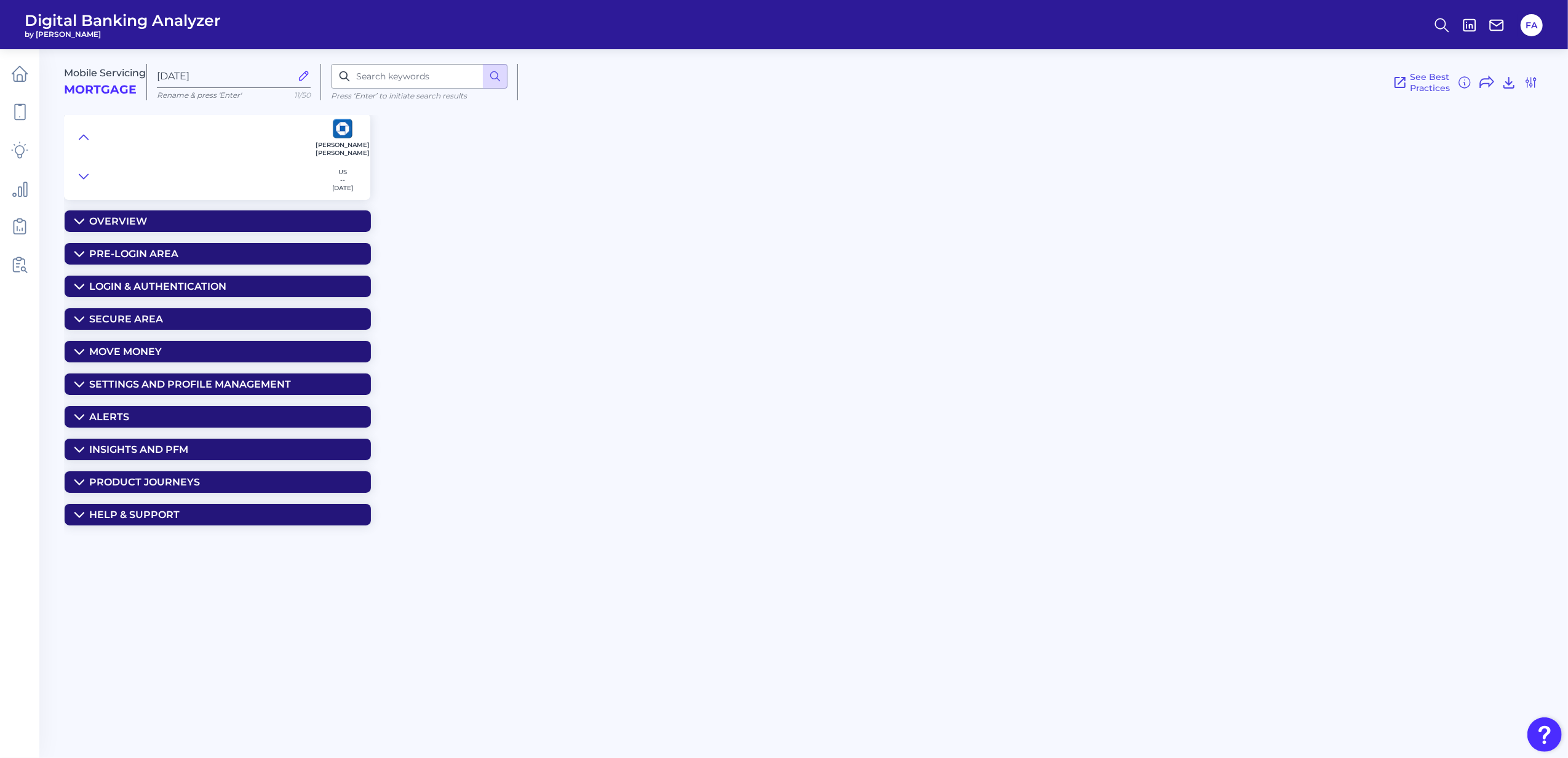
scroll to position [0, 0]
click at [399, 89] on div "Press ‘Enter’ to initiate search results" at bounding box center [419, 82] width 197 height 36
click at [401, 79] on input at bounding box center [419, 76] width 177 height 25
type input "external"
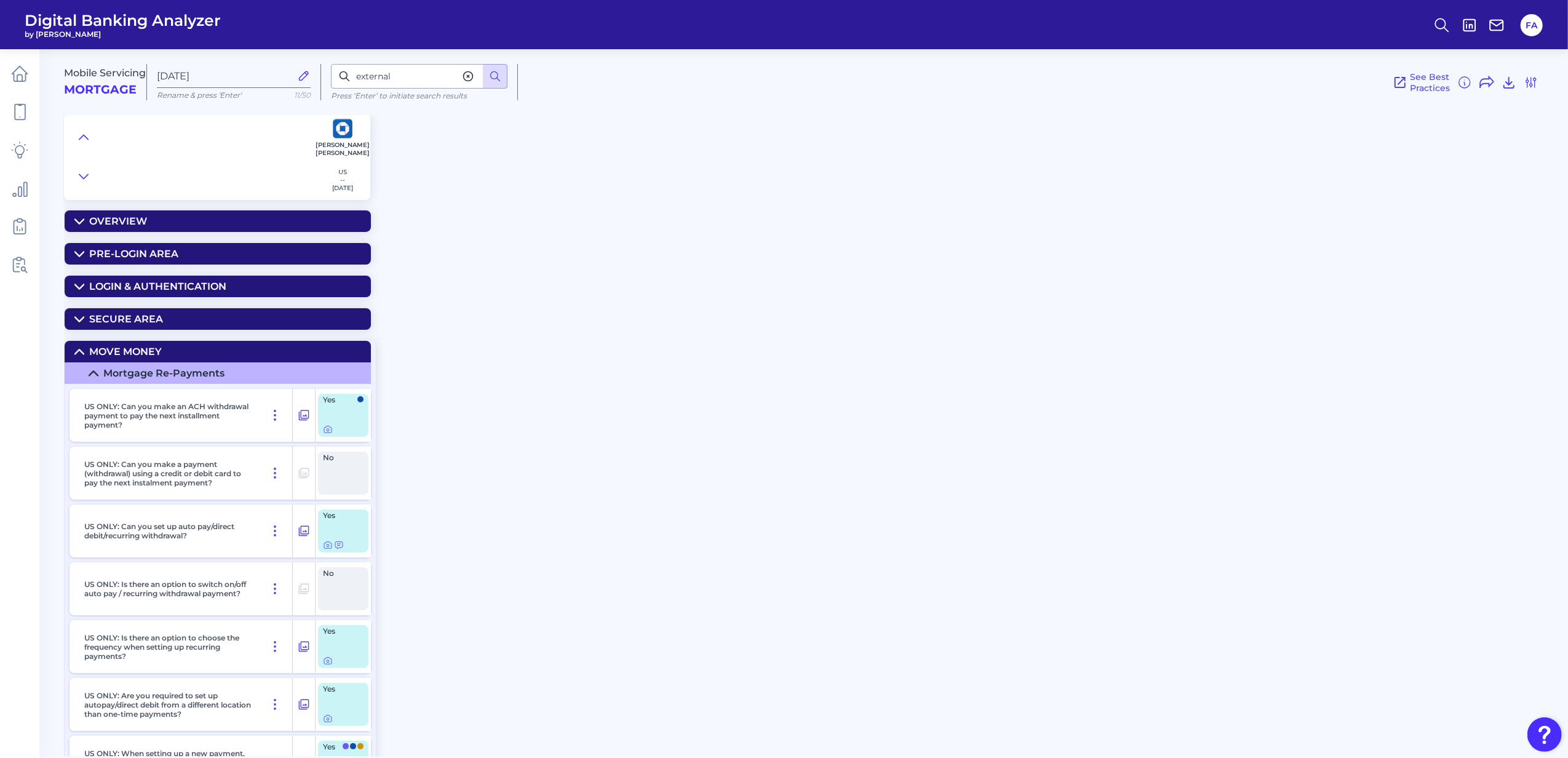
click at [39, 105] on nav at bounding box center [20, 403] width 39 height 709
click at [25, 102] on link at bounding box center [20, 112] width 34 height 34
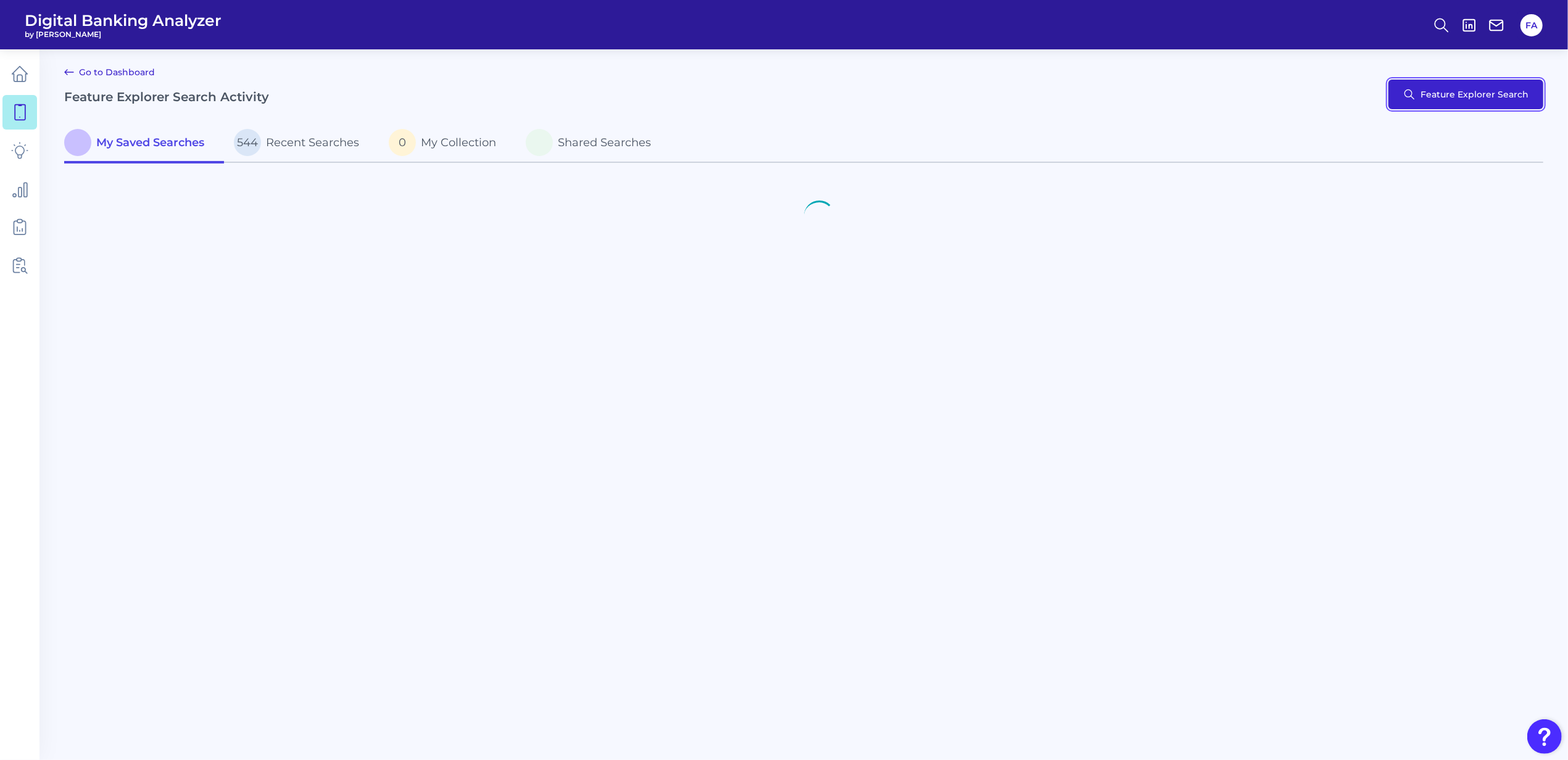
click at [1421, 91] on button "Feature Explorer Search" at bounding box center [1466, 94] width 154 height 30
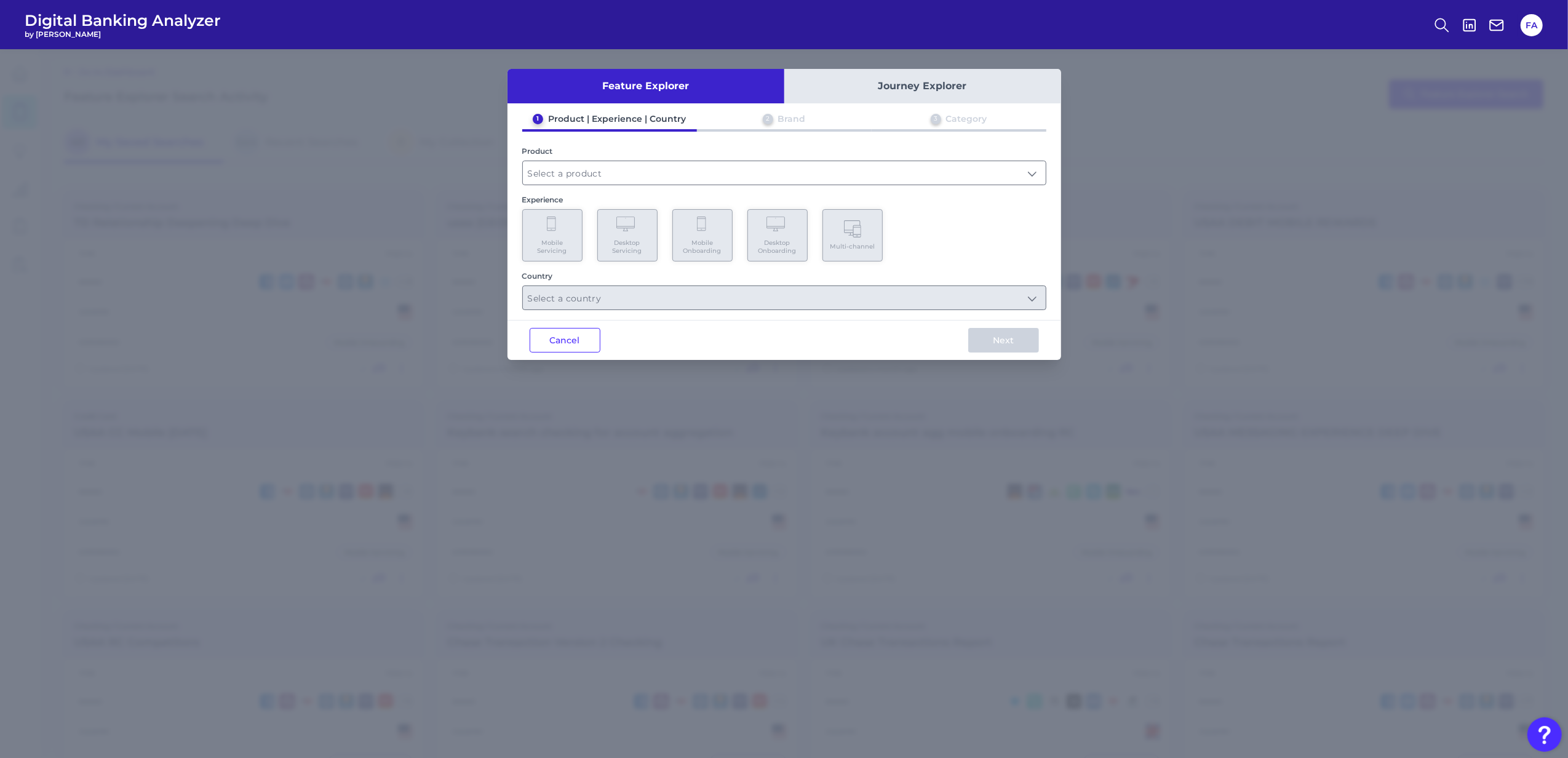
click at [763, 150] on div "Product" at bounding box center [785, 151] width 524 height 9
click at [768, 182] on input "text" at bounding box center [784, 173] width 523 height 24
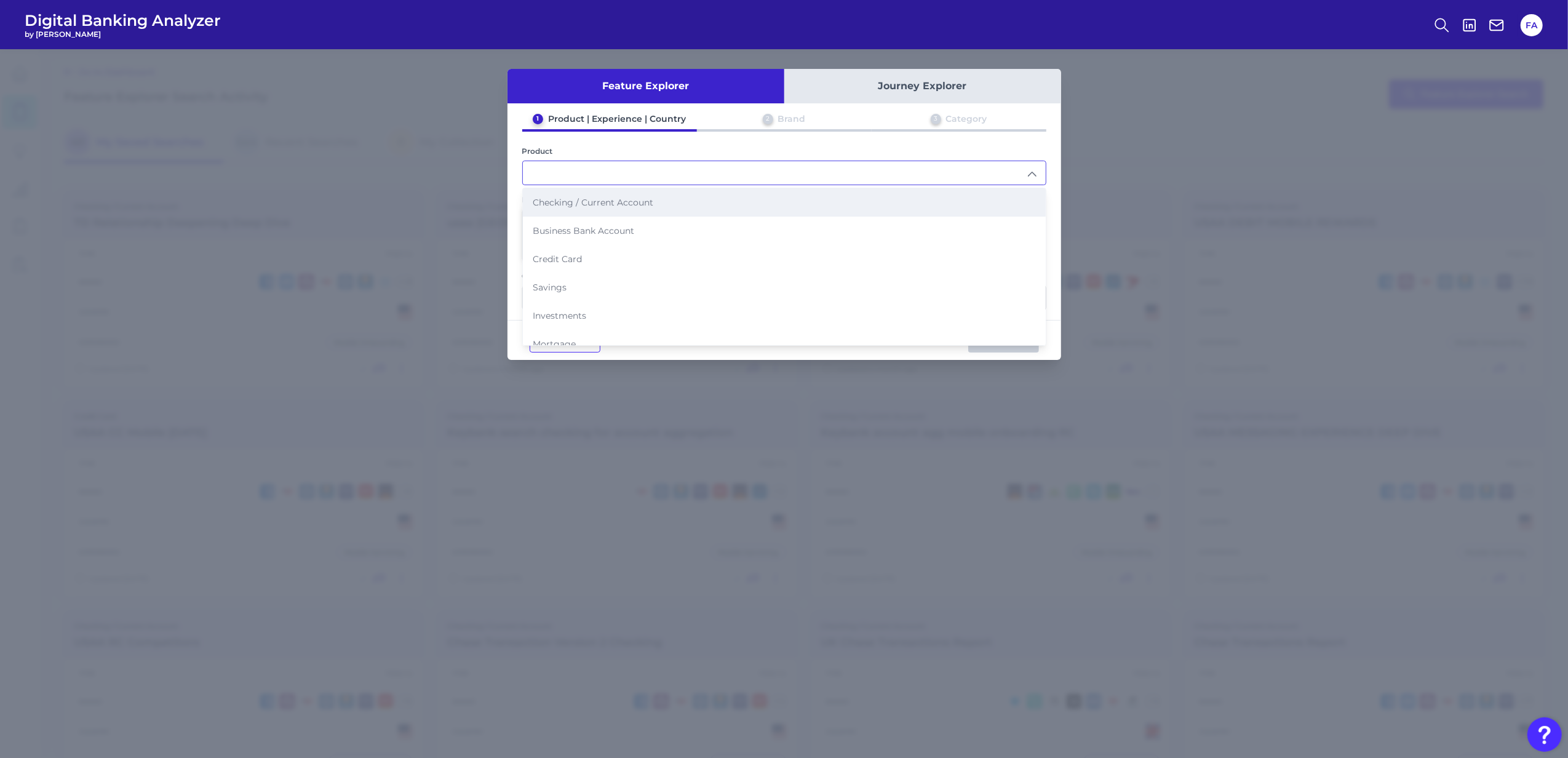
click at [594, 208] on li "Checking / Current Account" at bounding box center [784, 202] width 523 height 29
type input "Checking / Current Account"
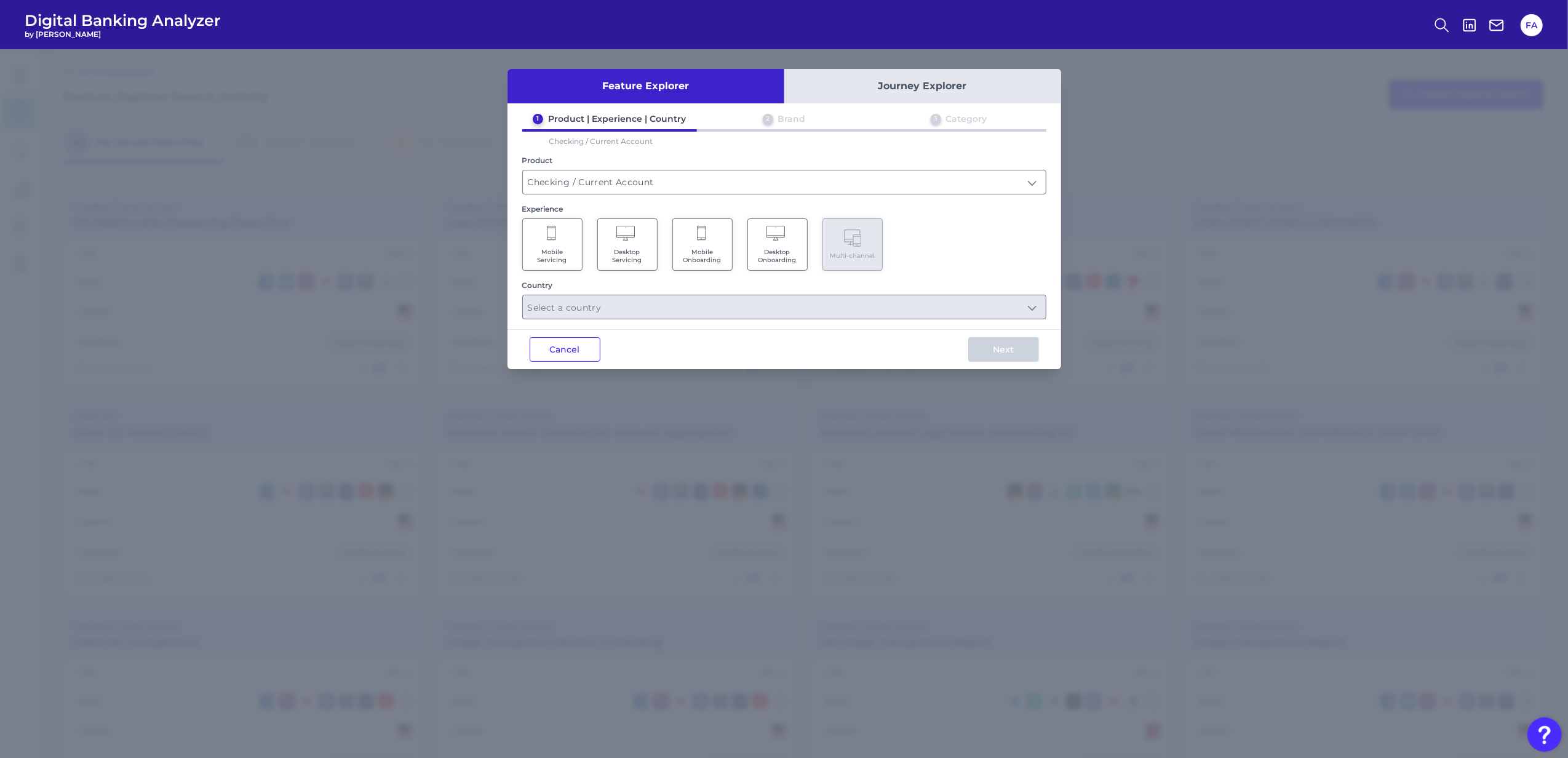
click at [556, 253] on span "Mobile Servicing" at bounding box center [552, 256] width 47 height 16
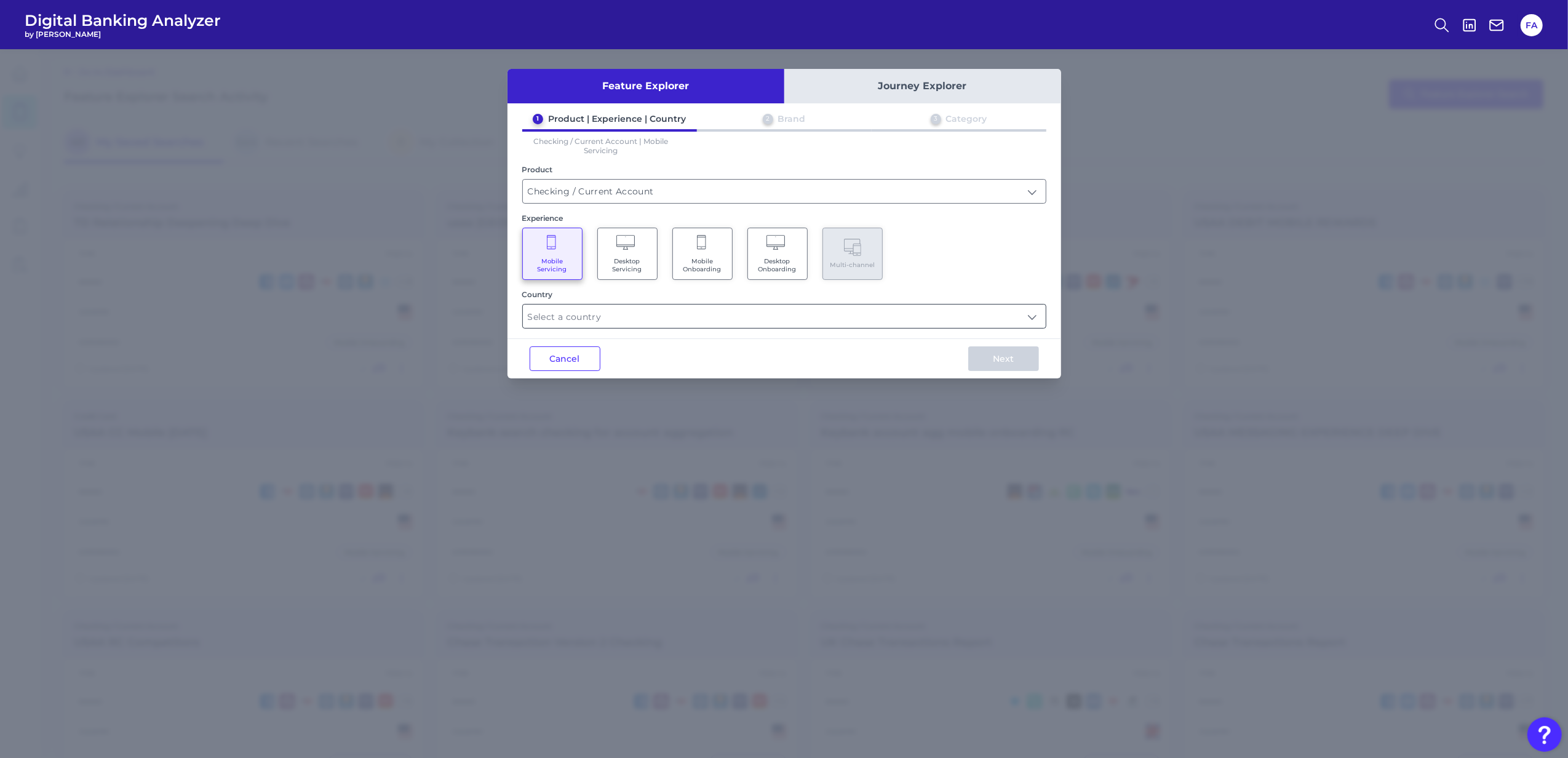
click at [588, 319] on input "text" at bounding box center [784, 316] width 523 height 24
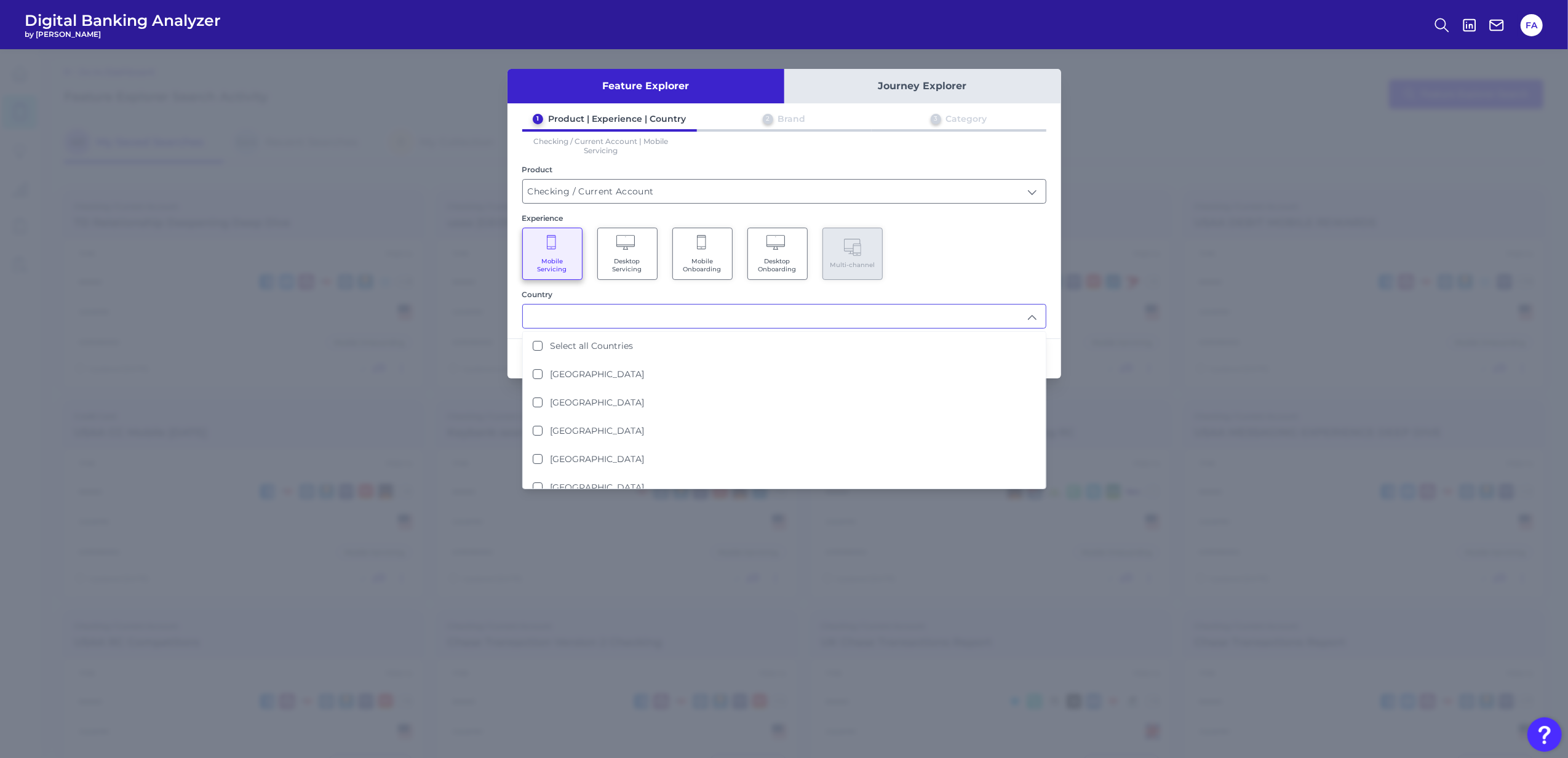
click at [944, 290] on div "Country" at bounding box center [785, 294] width 524 height 9
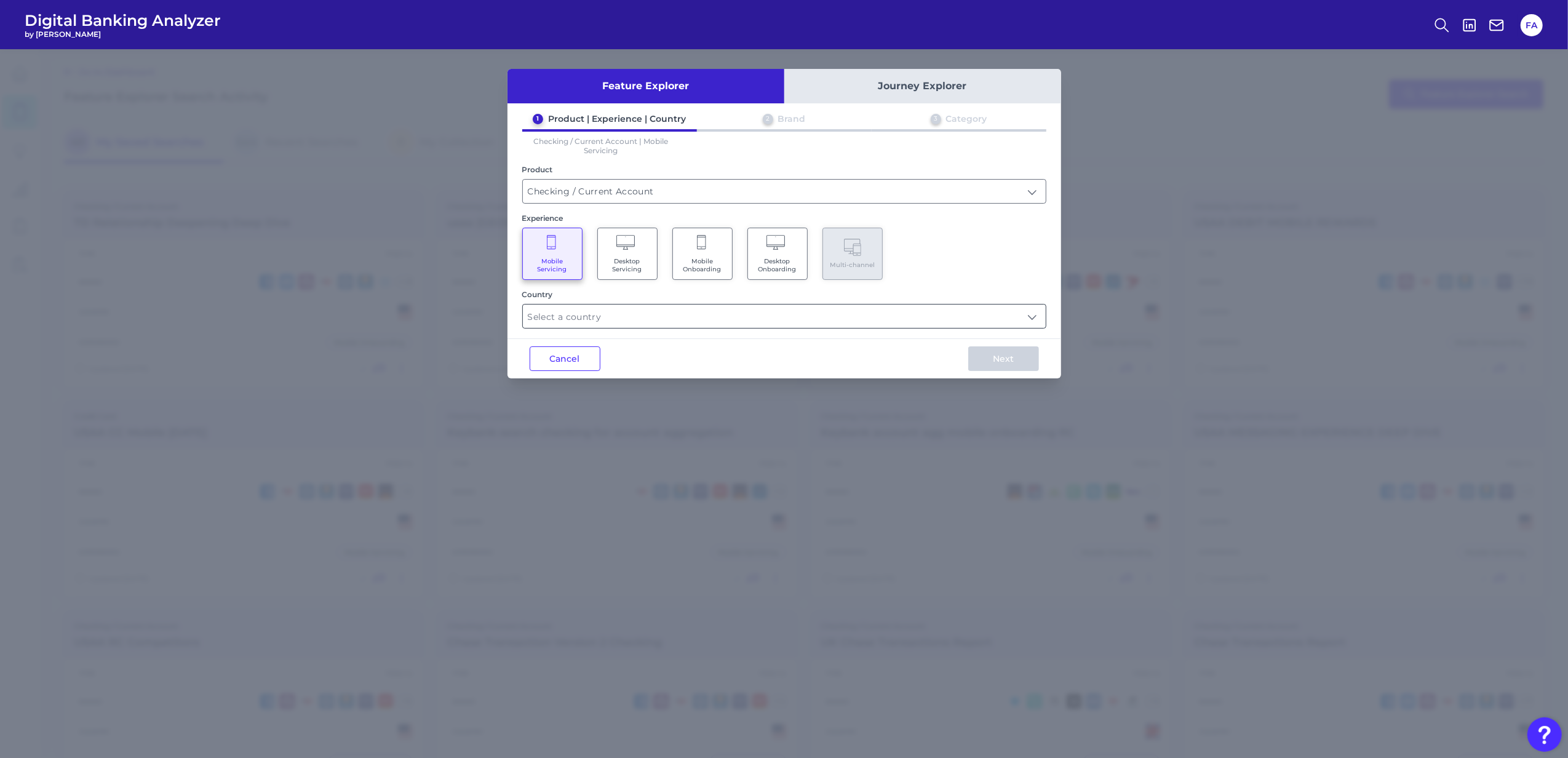
click at [973, 326] on div at bounding box center [785, 316] width 524 height 25
click at [969, 322] on input "text" at bounding box center [784, 316] width 523 height 24
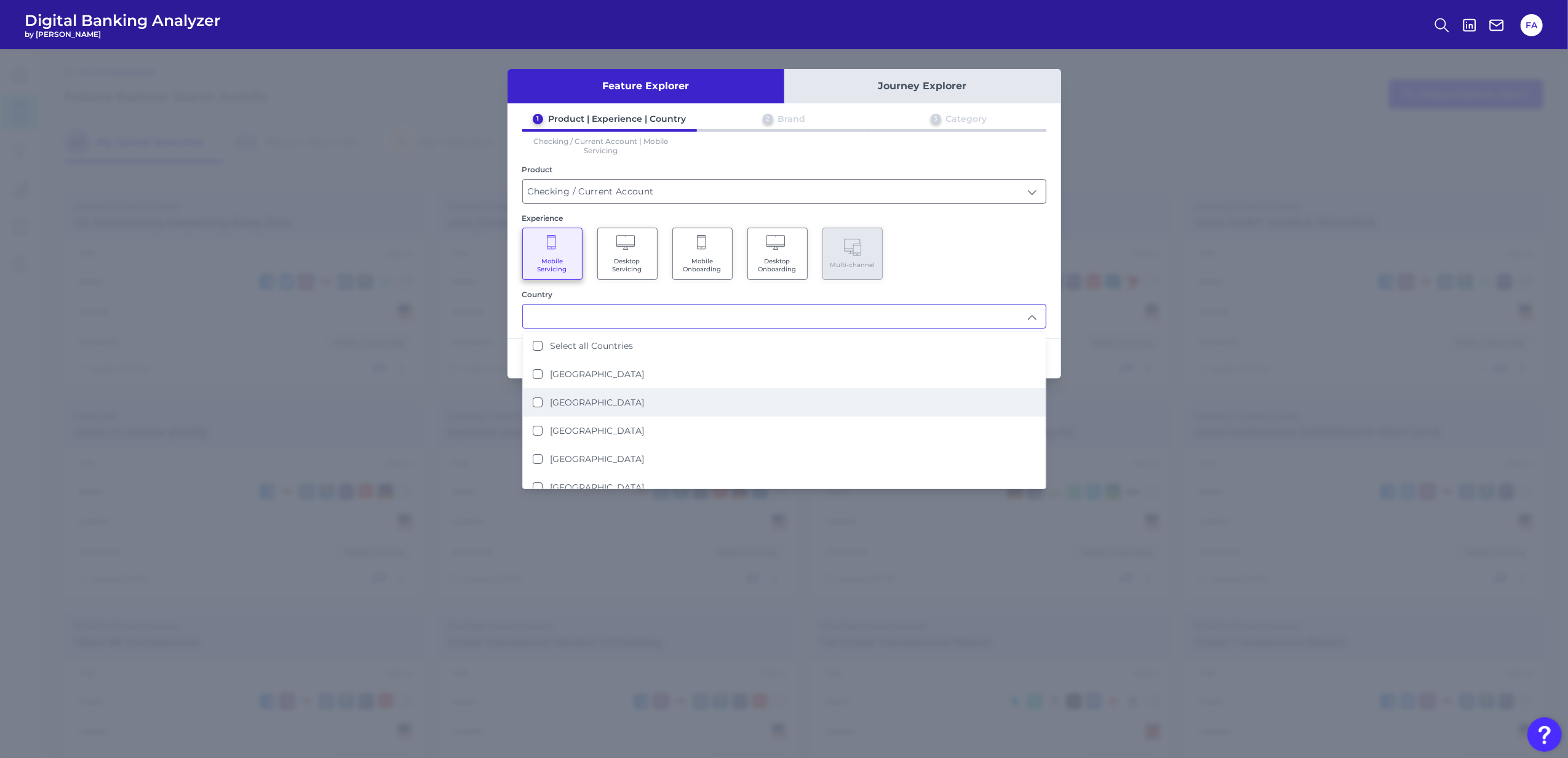
click at [642, 394] on li "United States" at bounding box center [784, 402] width 523 height 29
type input "United States"
click at [916, 286] on div "1 Product | Experience | Country 2 Brand 3 Category Checking / Current Account …" at bounding box center [785, 220] width 554 height 216
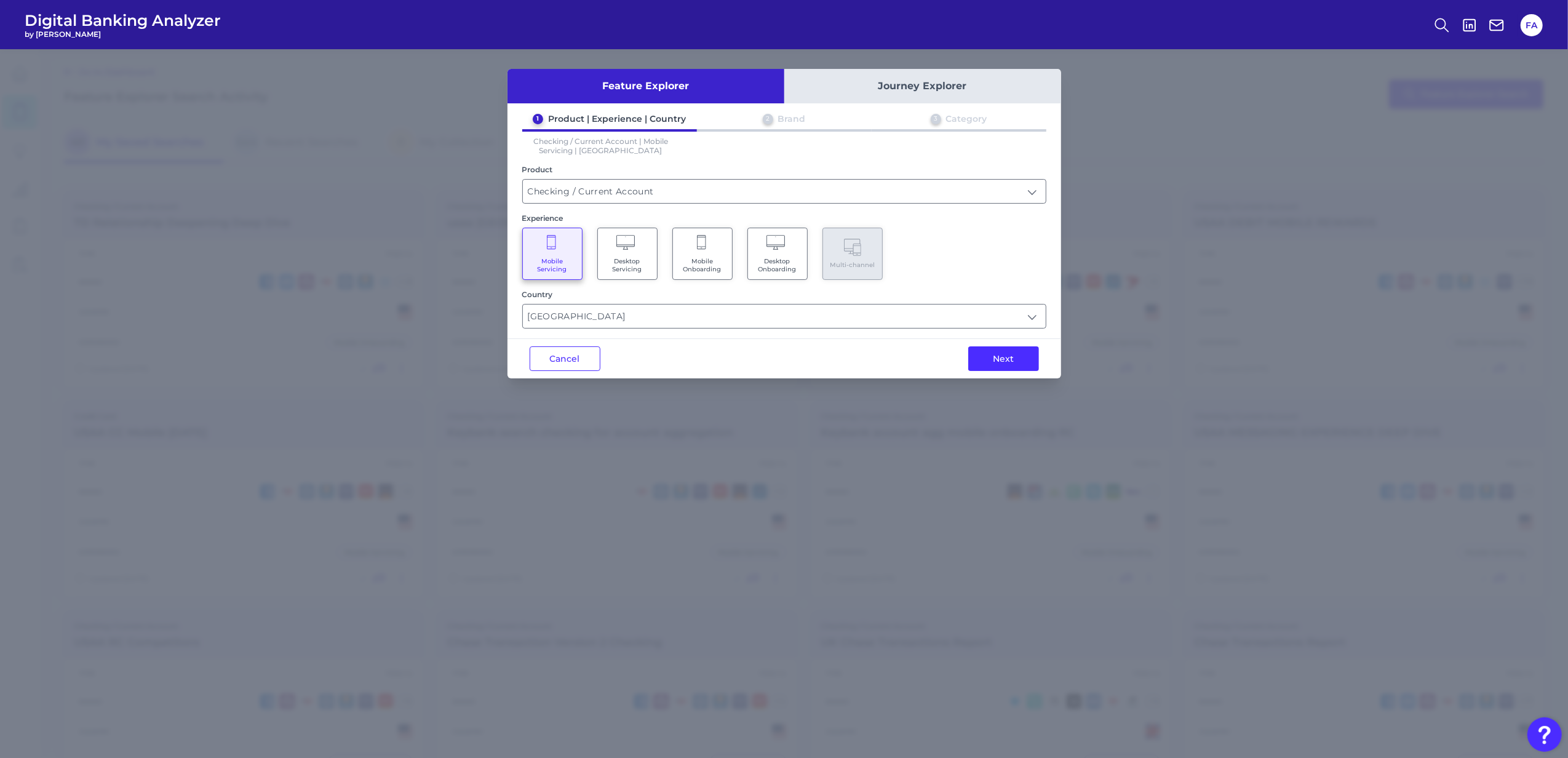
click at [1019, 370] on div "Next" at bounding box center [1004, 359] width 115 height 39
click at [1017, 367] on button "Next" at bounding box center [1004, 359] width 70 height 25
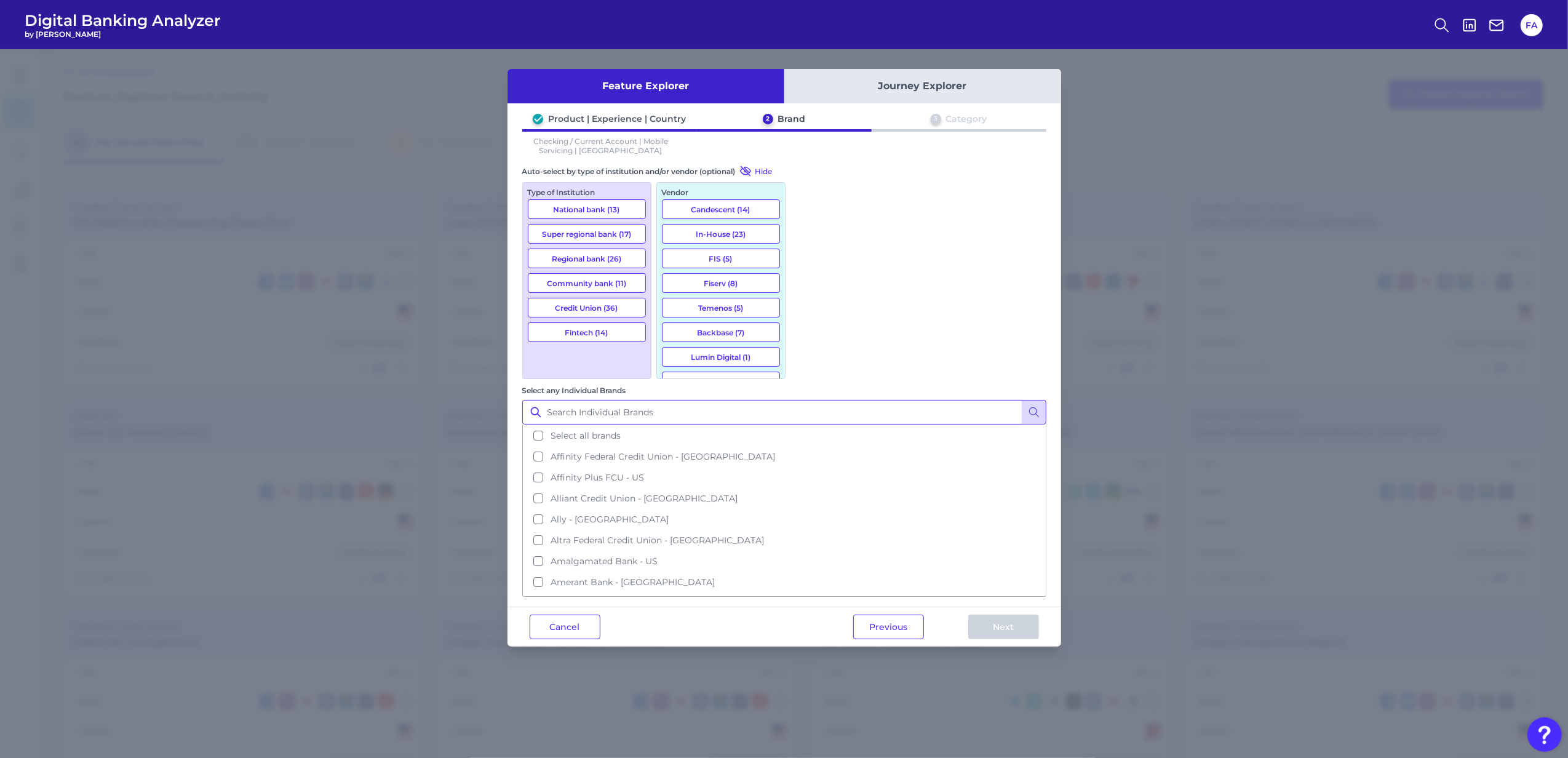
click at [902, 400] on input "Select any Individual Brands" at bounding box center [785, 412] width 524 height 25
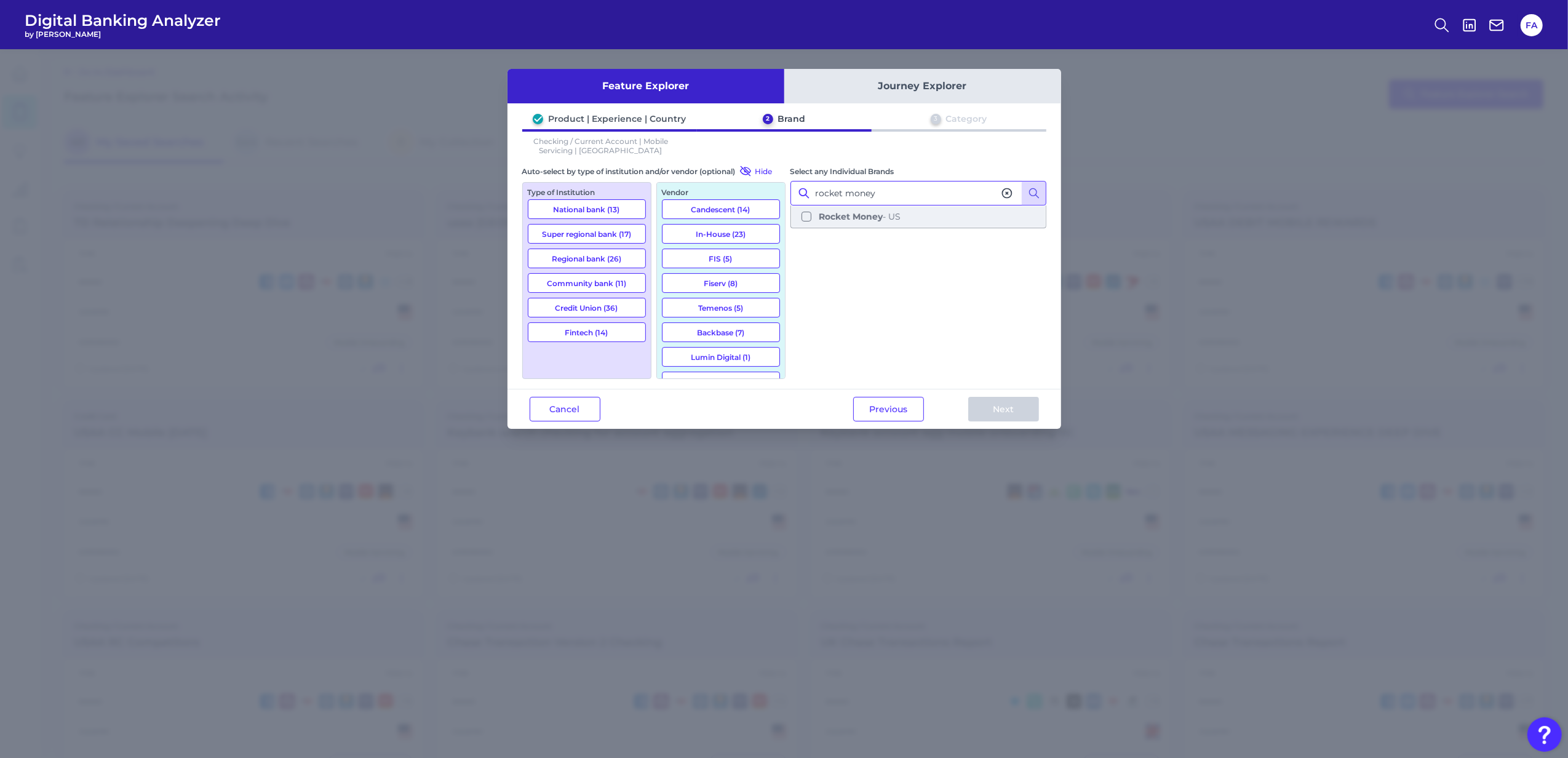
click at [872, 212] on b "Rocket Money" at bounding box center [850, 217] width 64 height 11
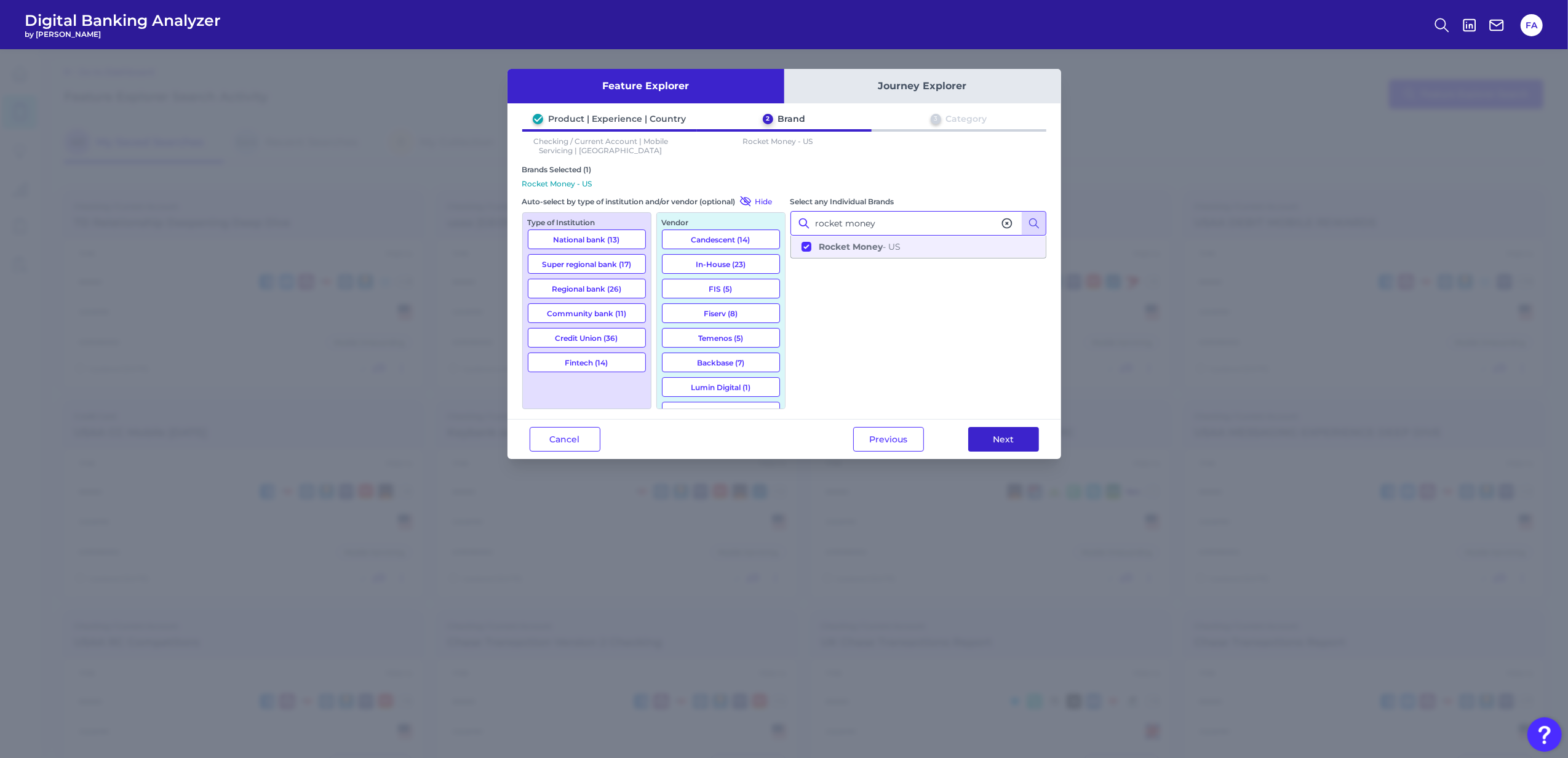
type input "rocket money"
click at [999, 429] on button "Next" at bounding box center [1004, 439] width 70 height 25
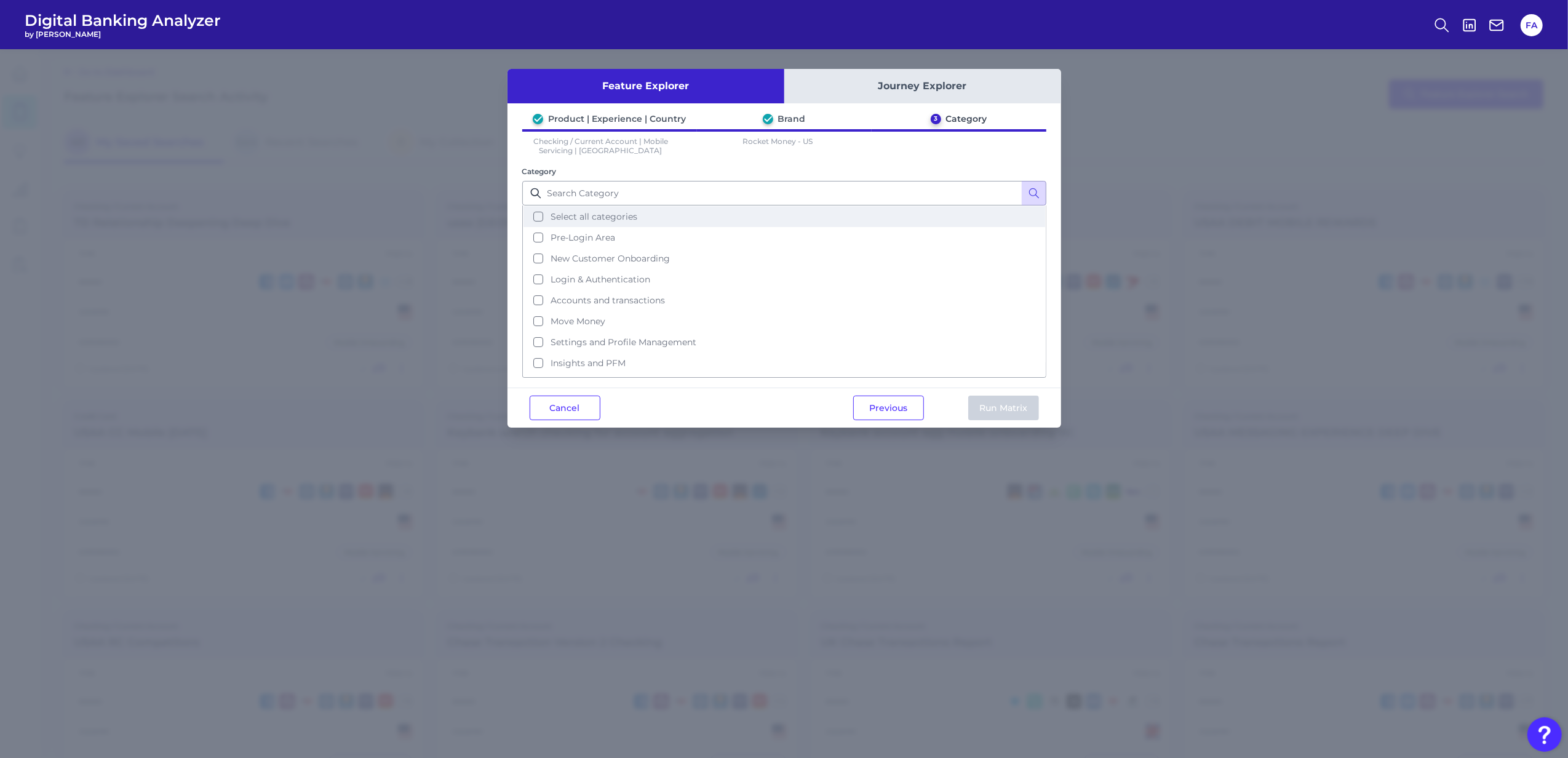
click at [841, 223] on button "Select all categories" at bounding box center [784, 217] width 522 height 21
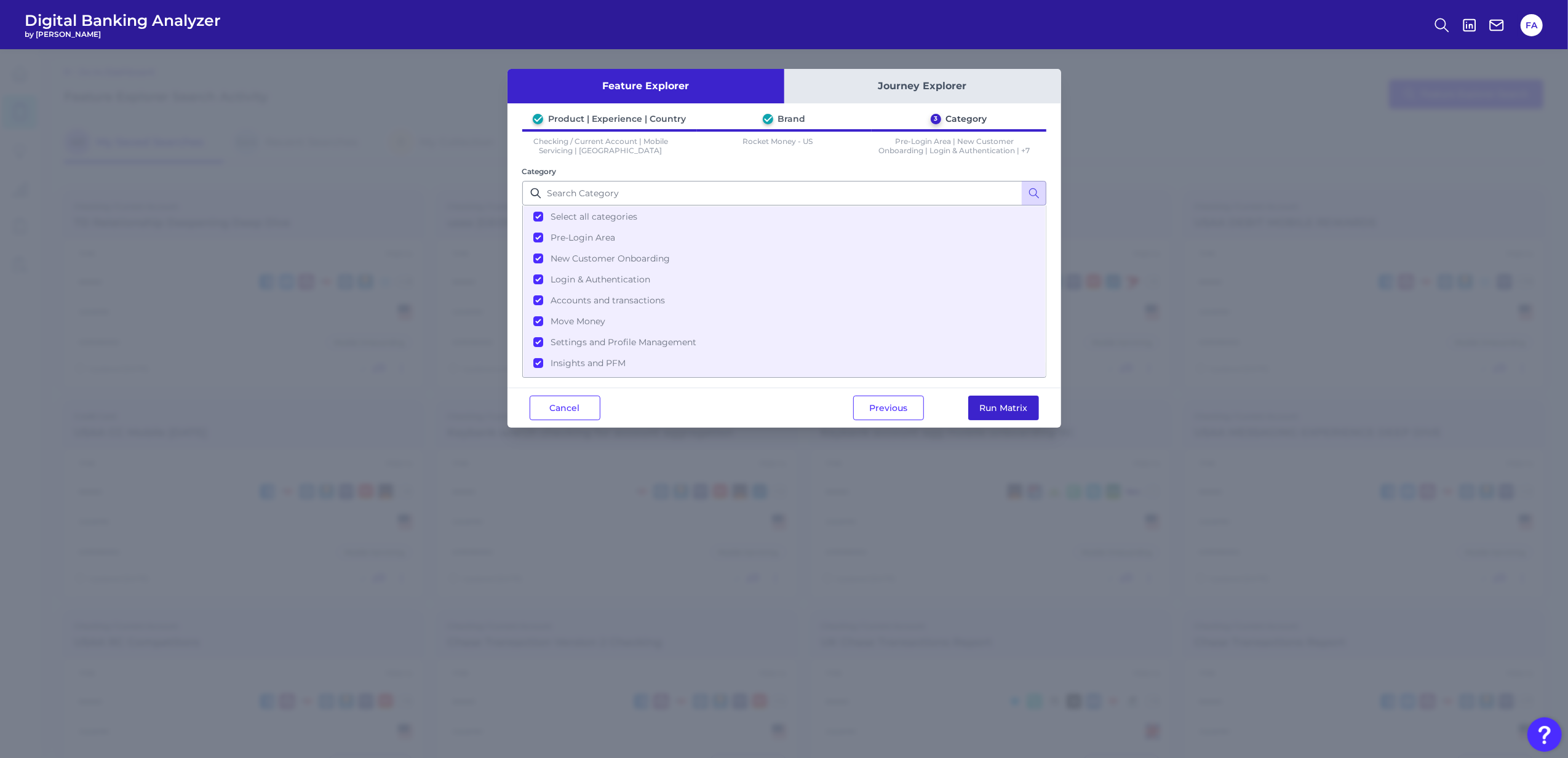
click at [1022, 404] on button "Run Matrix" at bounding box center [1004, 408] width 70 height 25
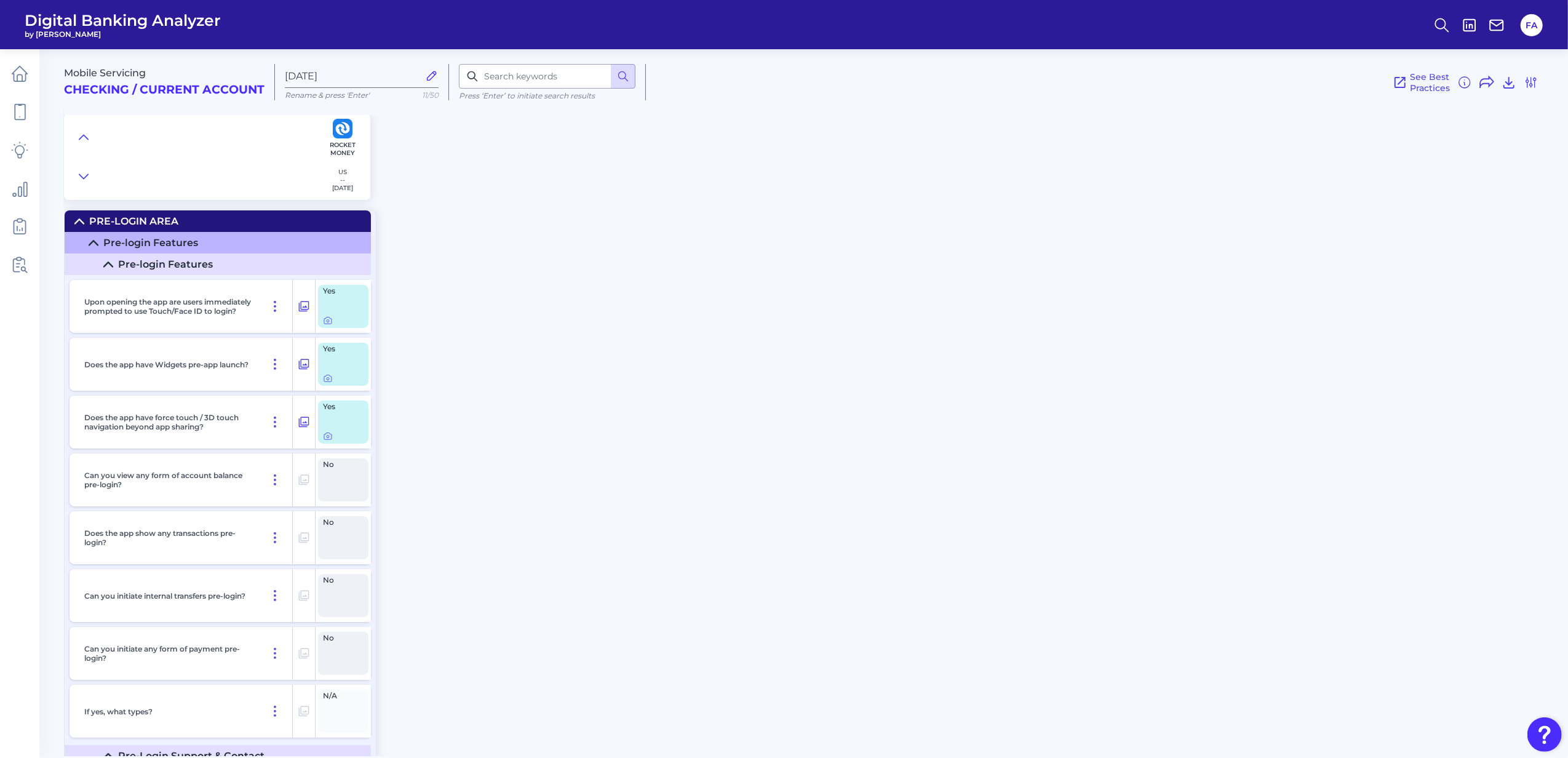
click at [74, 221] on summary "Pre-Login Area" at bounding box center [218, 221] width 306 height 21
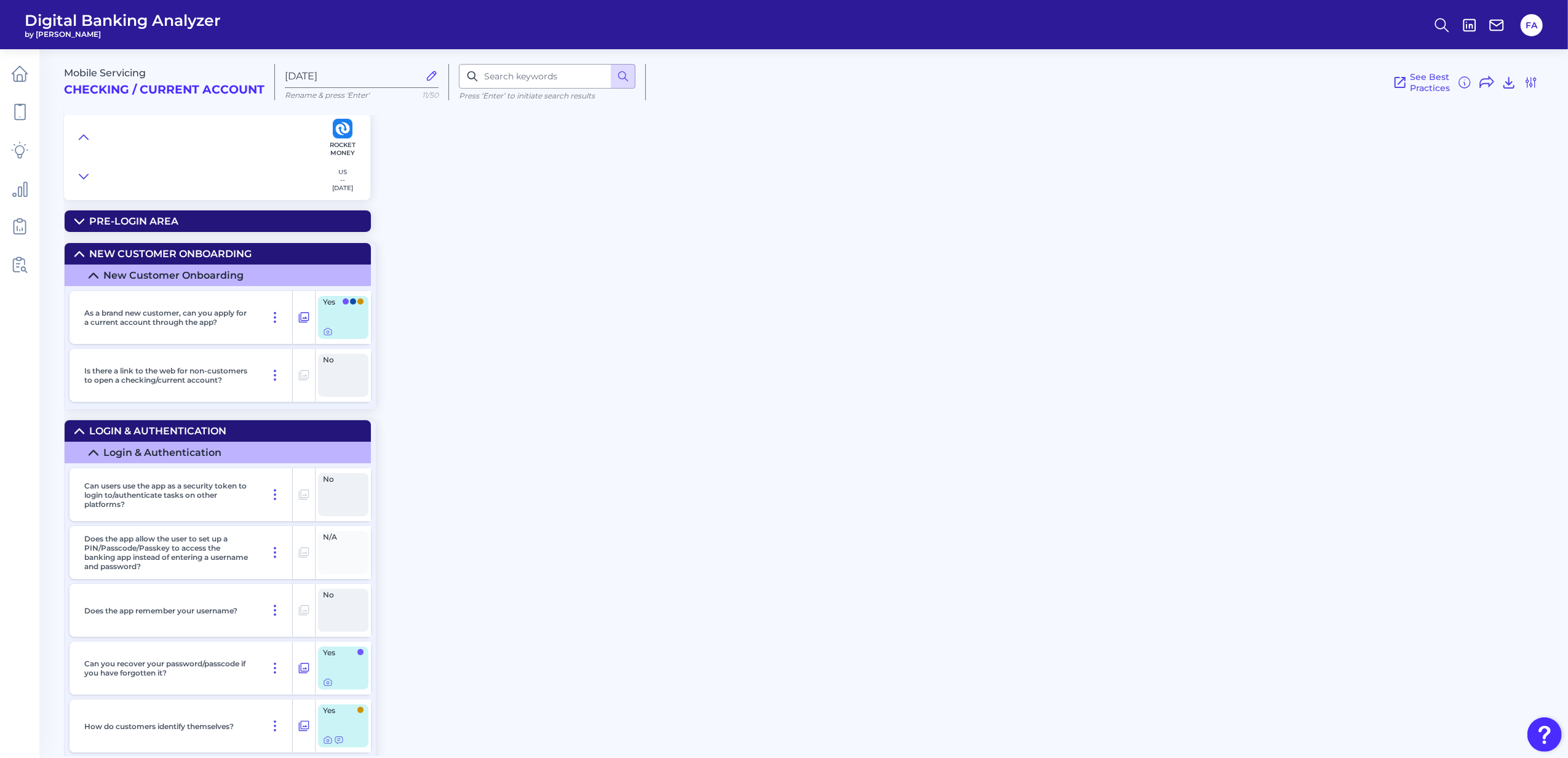
click at [91, 265] on summary "New Customer Onboarding" at bounding box center [218, 254] width 306 height 21
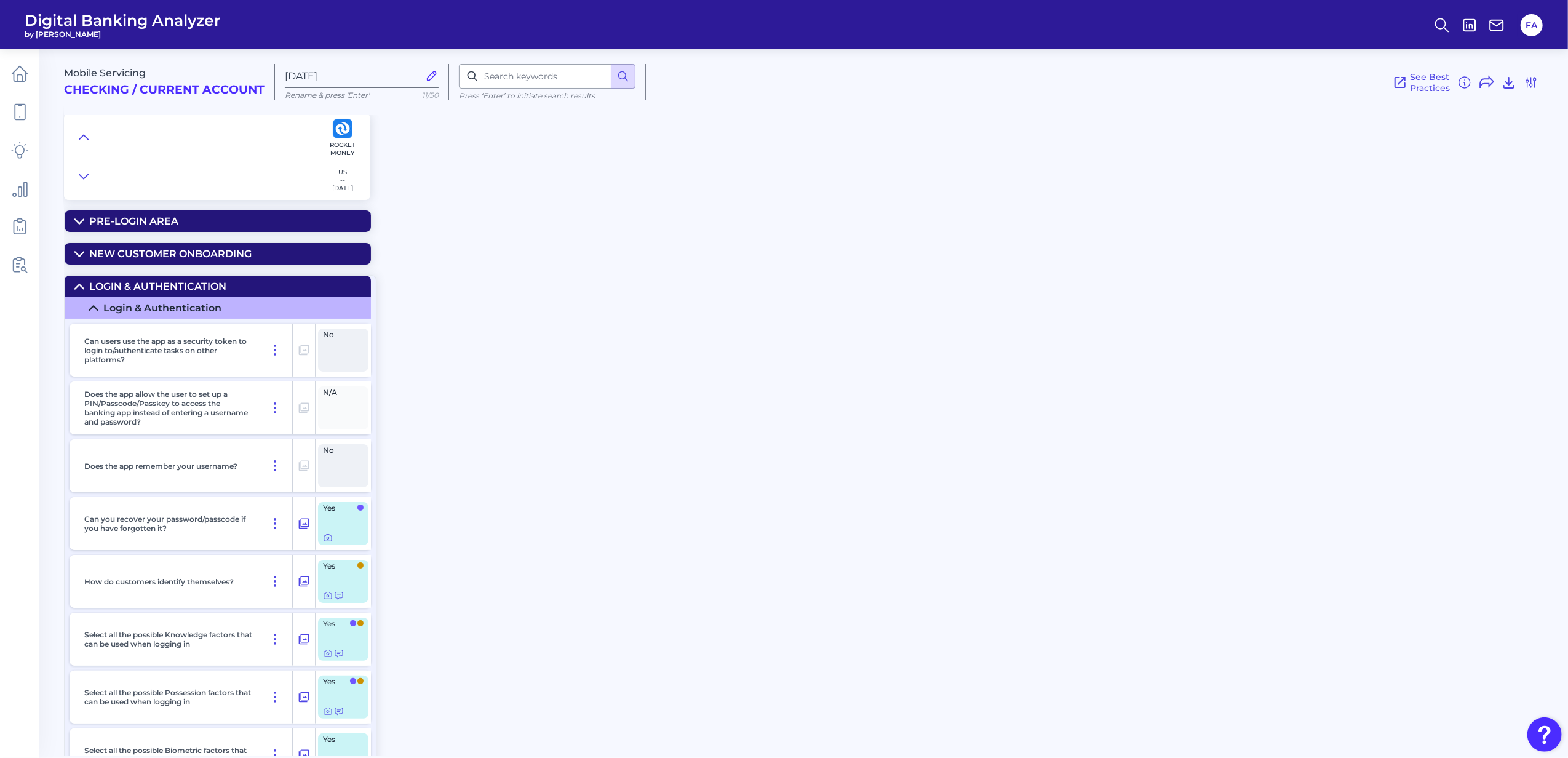
click at [88, 293] on summary "Login & Authentication" at bounding box center [218, 286] width 306 height 21
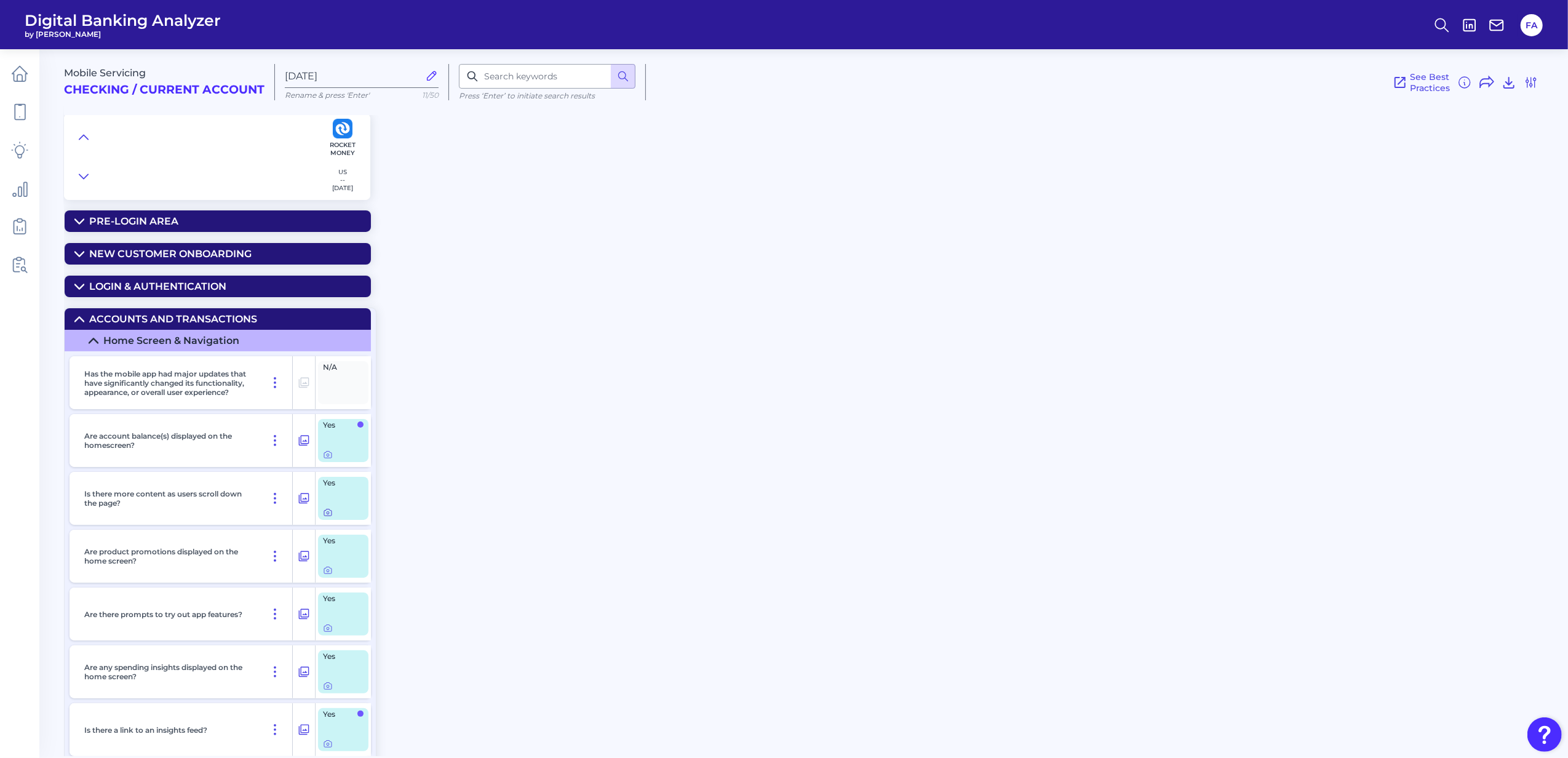
click at [324, 518] on icon at bounding box center [328, 513] width 10 height 10
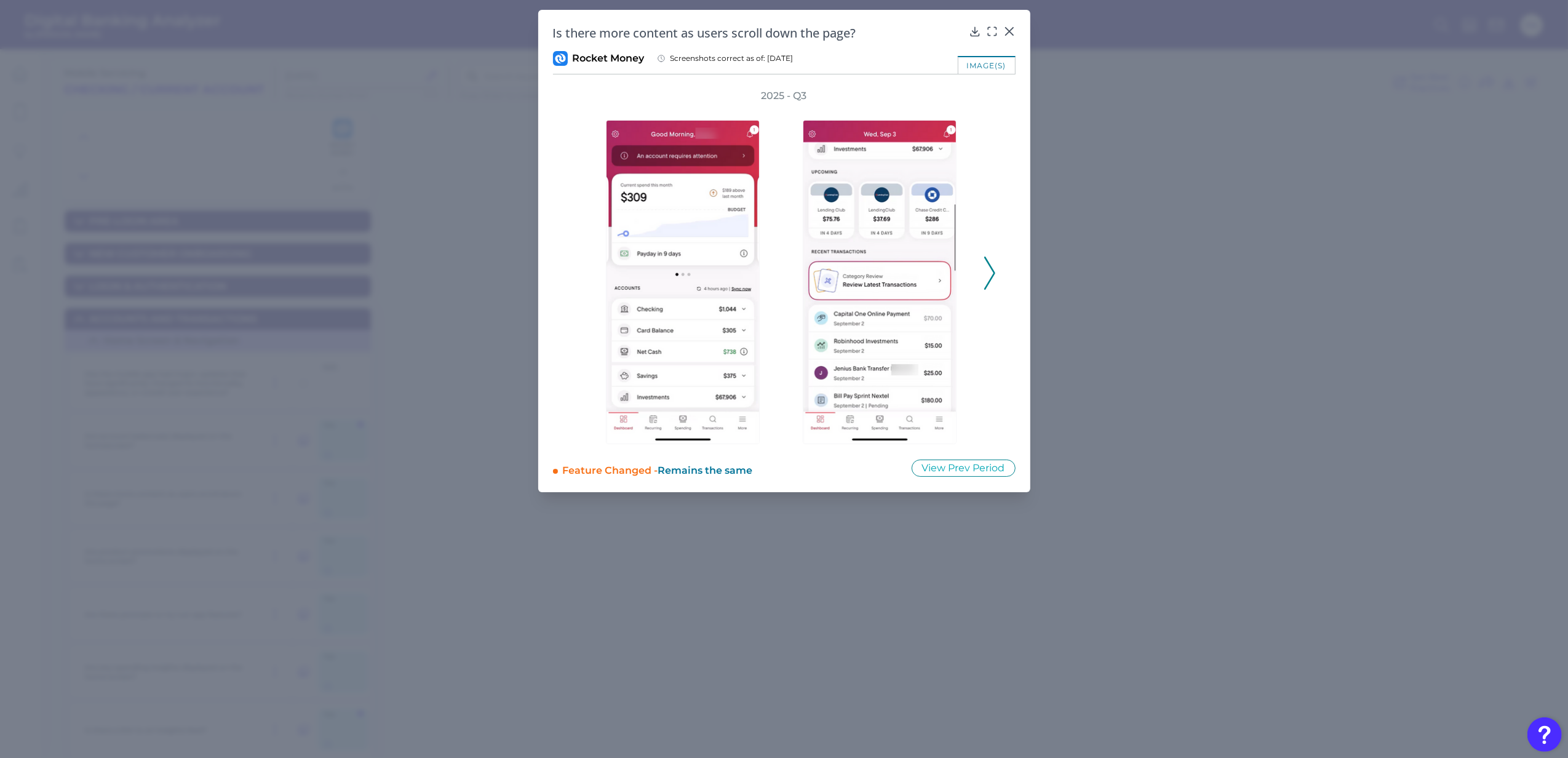
click at [986, 272] on icon at bounding box center [990, 273] width 11 height 34
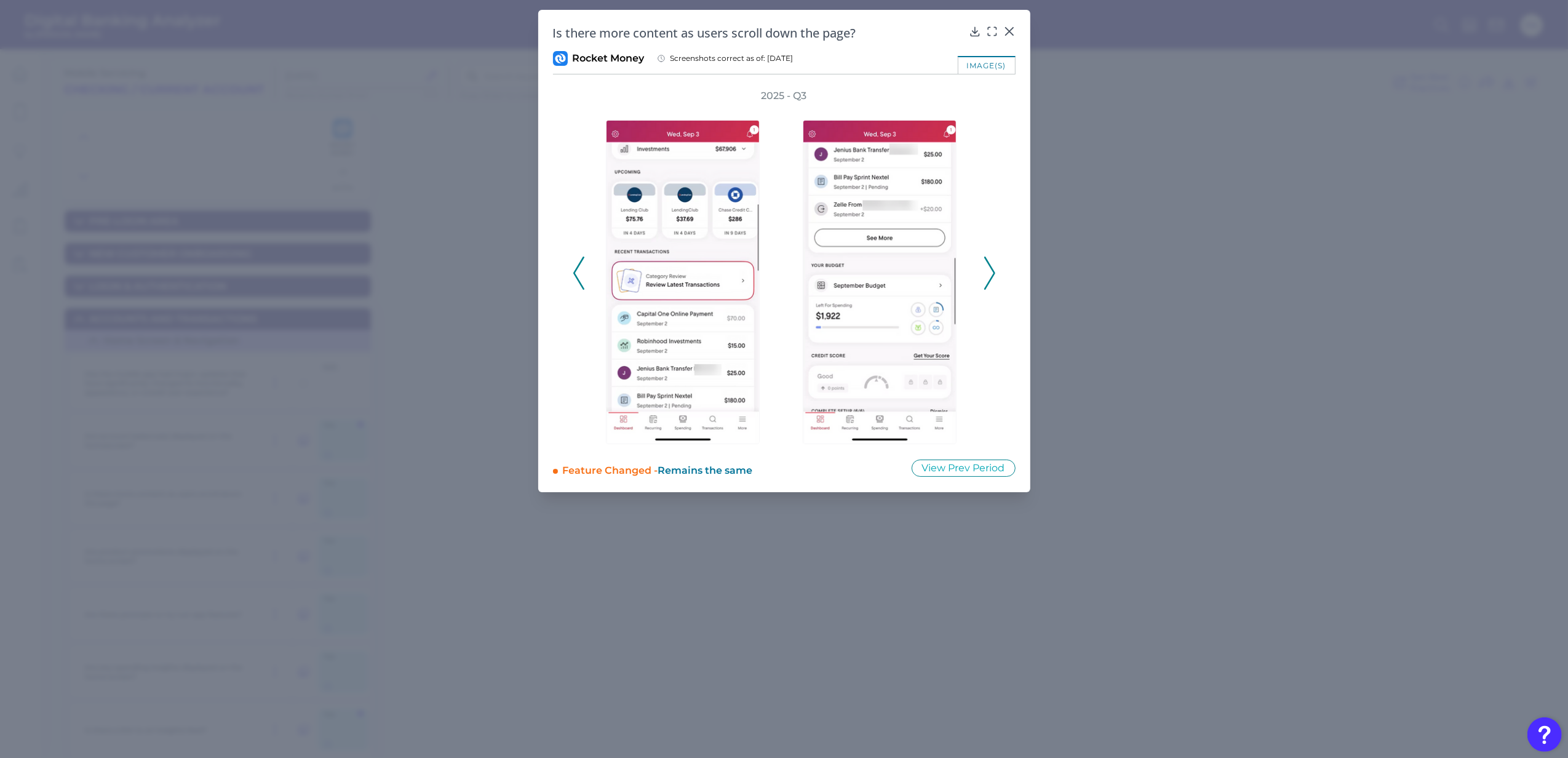
click at [986, 272] on icon at bounding box center [990, 273] width 11 height 34
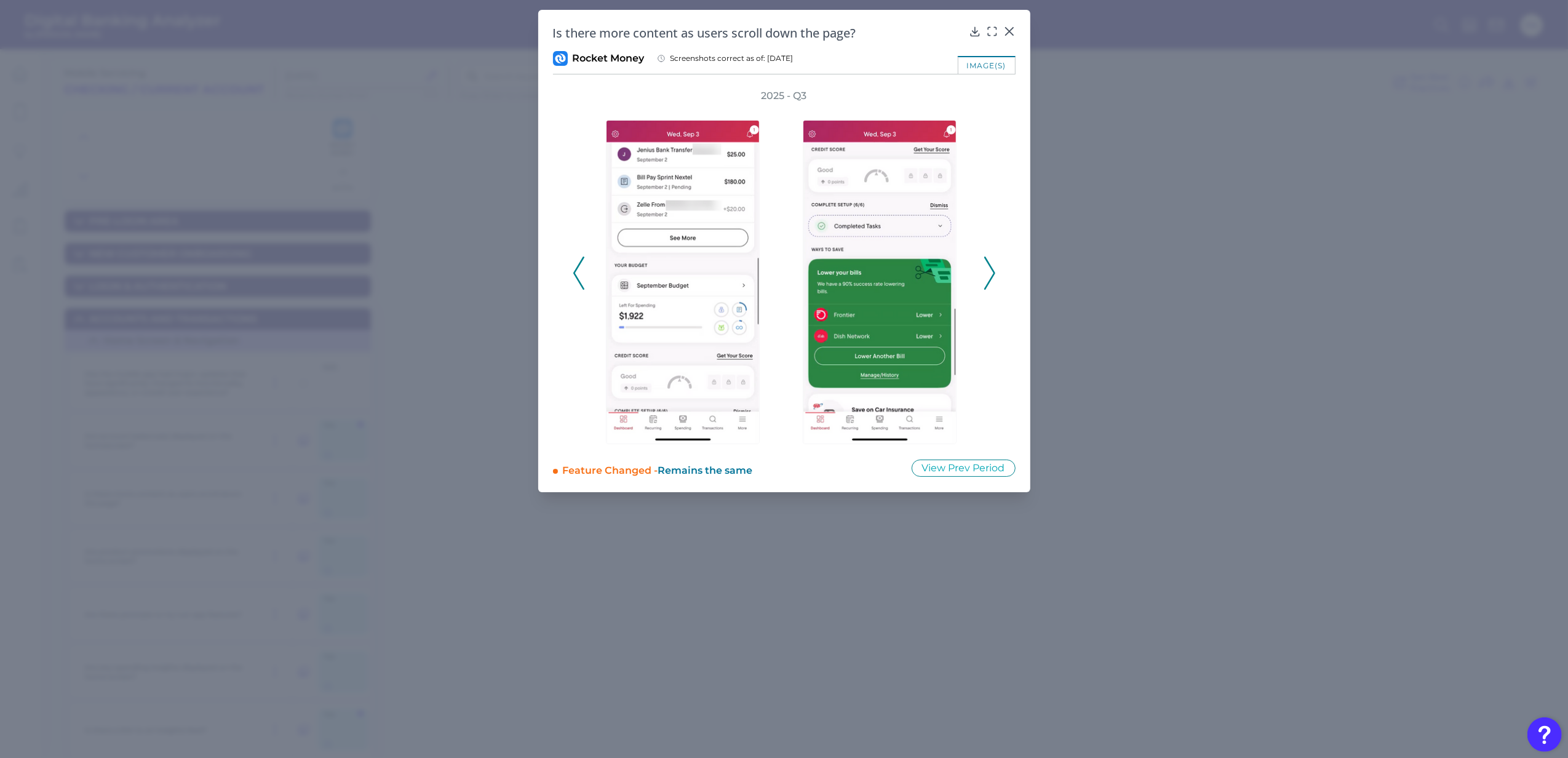
click at [998, 279] on div "2025 - Q3" at bounding box center [784, 266] width 463 height 355
click at [993, 280] on icon at bounding box center [990, 273] width 11 height 34
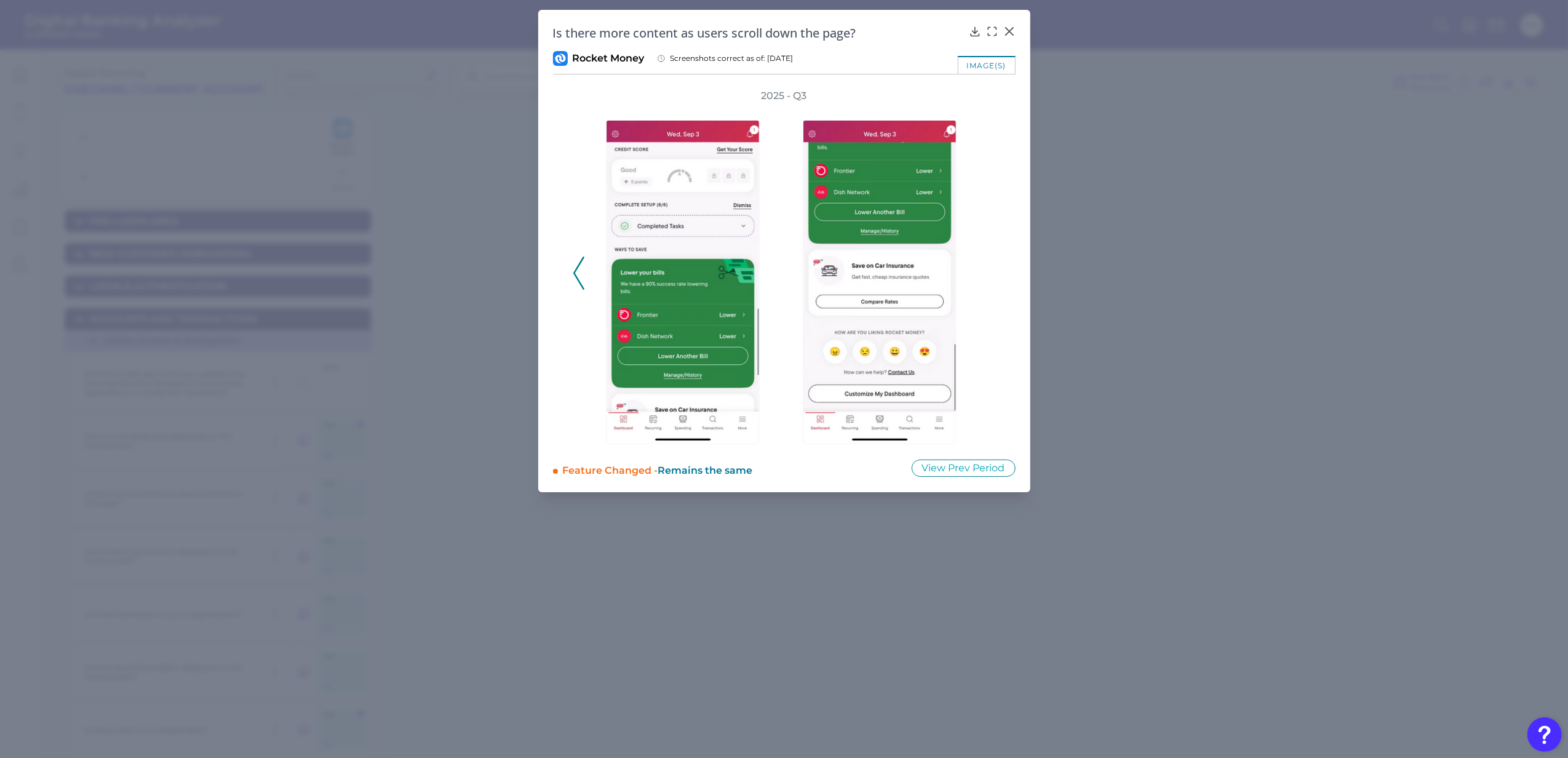
click at [989, 280] on div "2025 - Q3" at bounding box center [784, 266] width 424 height 355
click at [1005, 37] on div at bounding box center [1009, 39] width 12 height 12
click at [1014, 26] on icon at bounding box center [1009, 31] width 12 height 12
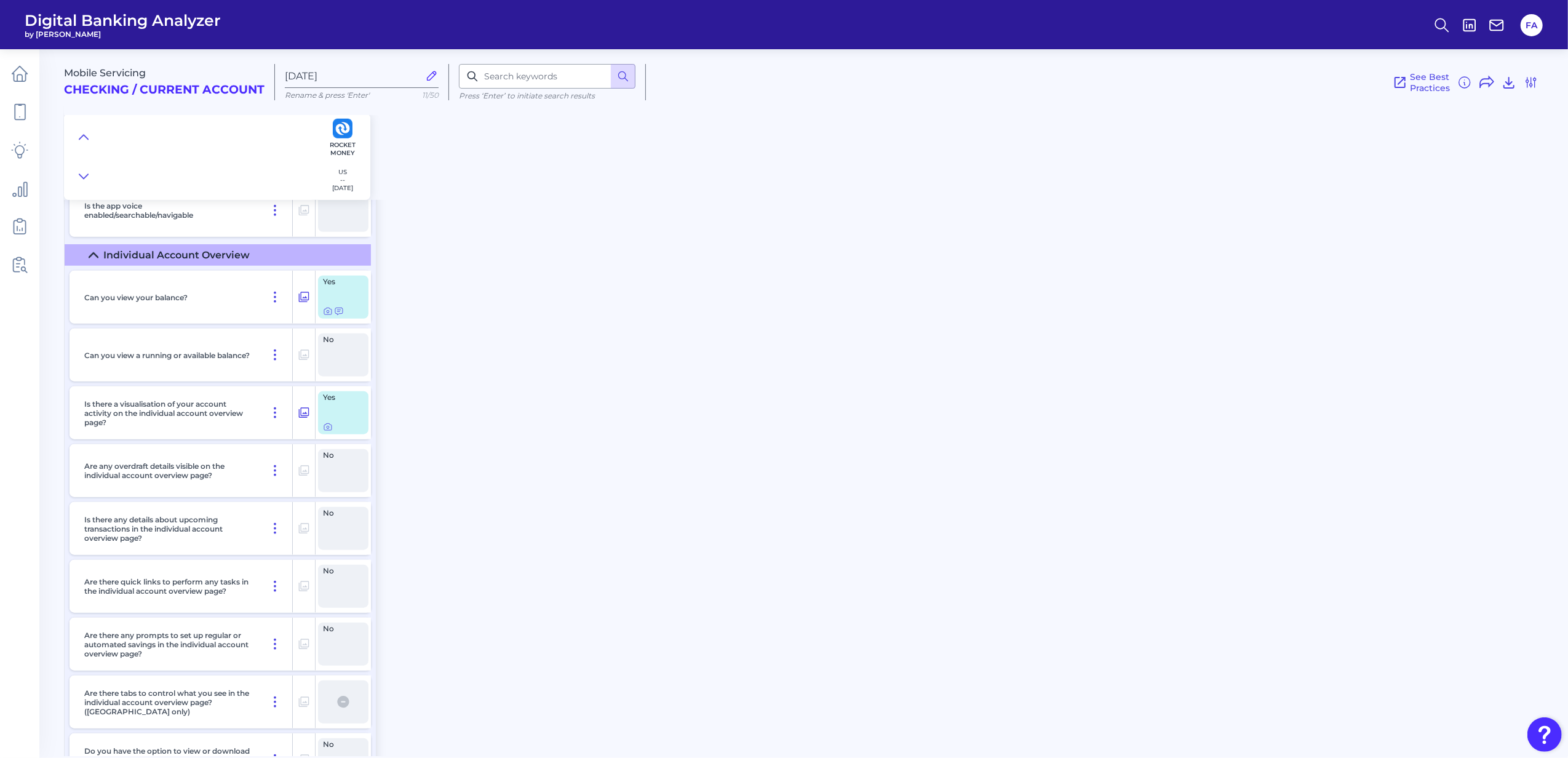
scroll to position [1477, 0]
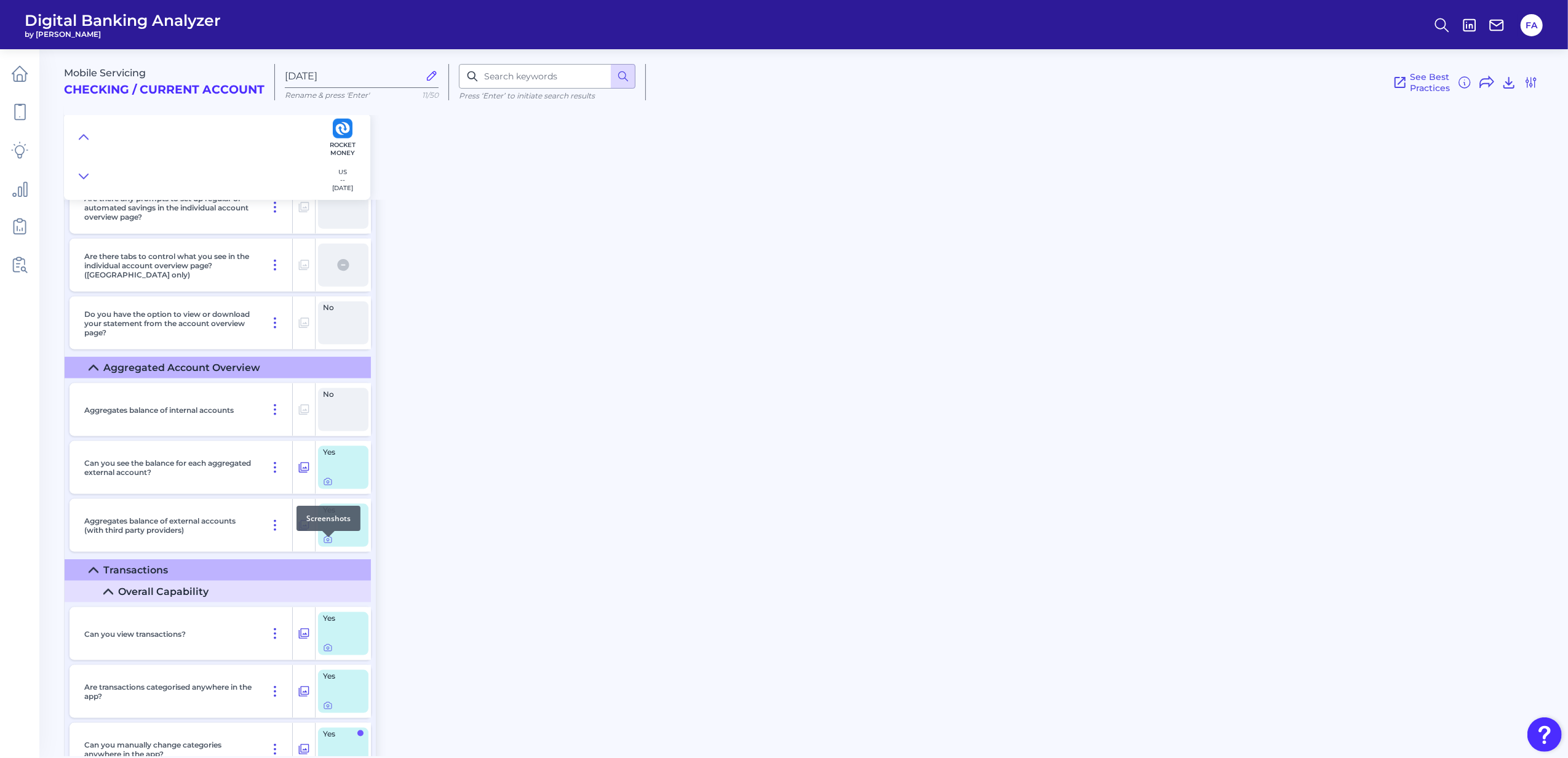
click at [333, 544] on div at bounding box center [343, 540] width 41 height 10
click at [329, 480] on div "Yes" at bounding box center [343, 467] width 51 height 43
click at [331, 483] on div at bounding box center [328, 479] width 12 height 12
click at [326, 485] on icon at bounding box center [328, 482] width 7 height 7
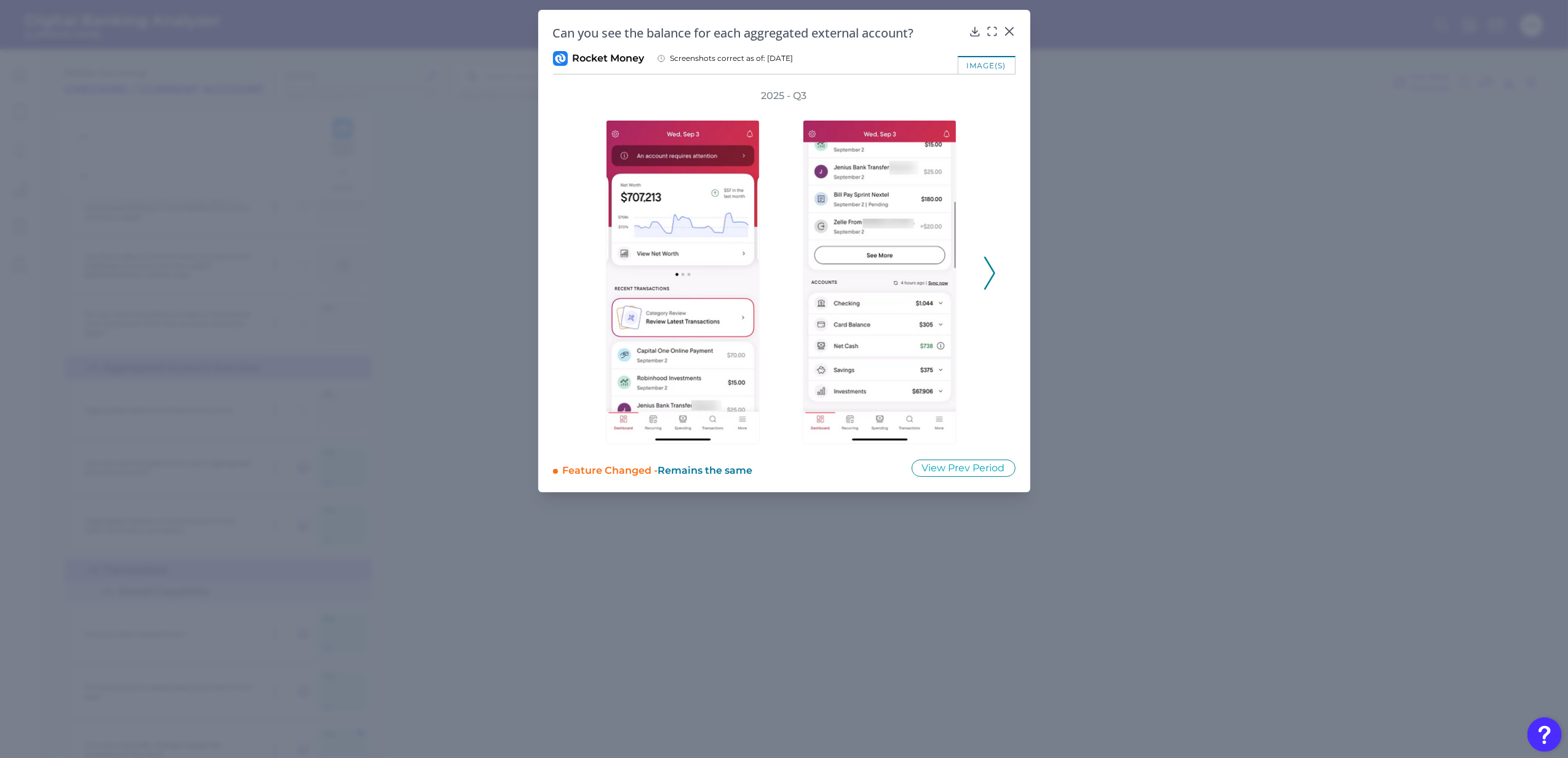
click at [987, 272] on icon at bounding box center [990, 273] width 11 height 34
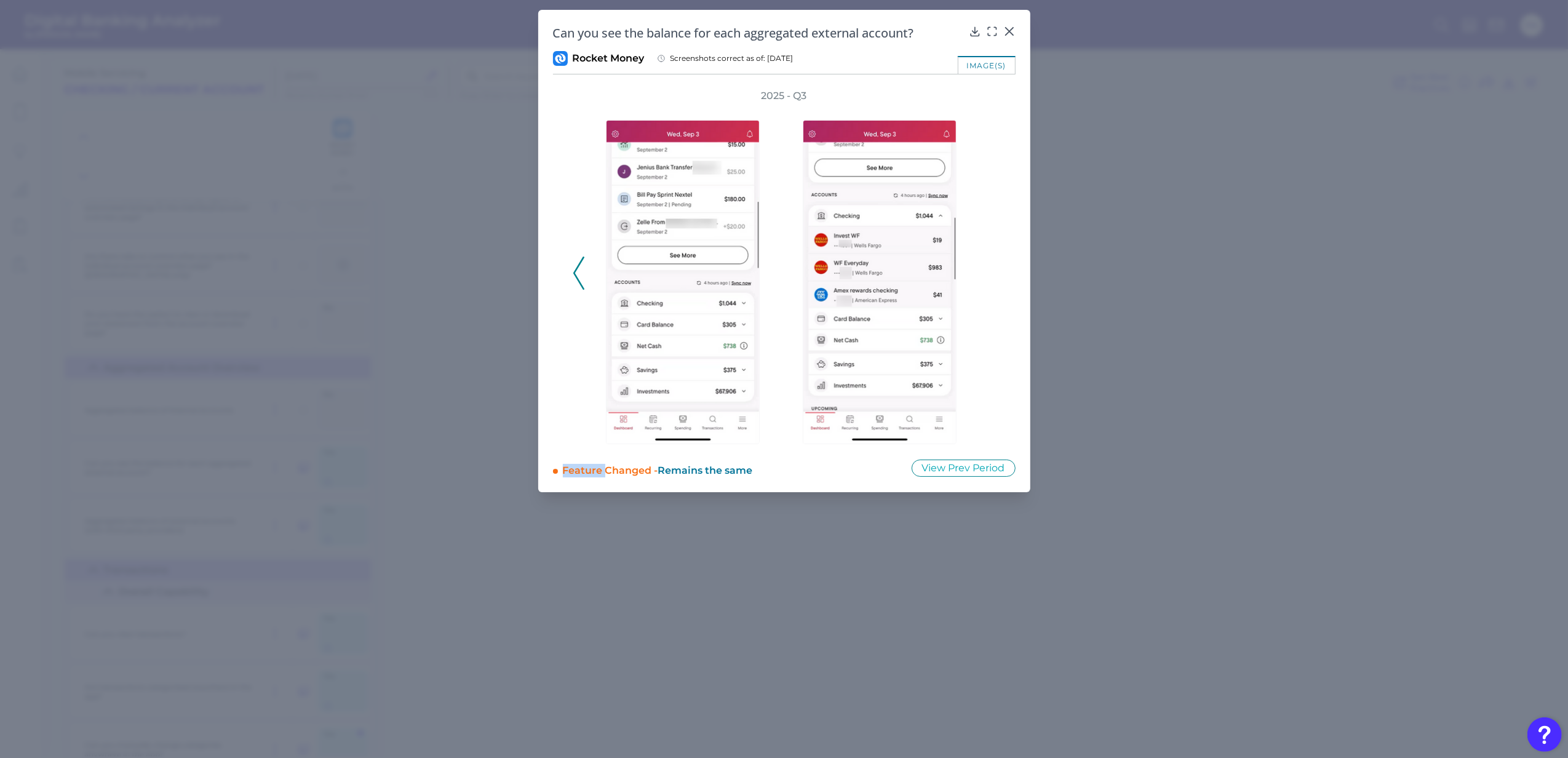
click at [987, 272] on div "2025 - Q3" at bounding box center [784, 266] width 424 height 355
drag, startPoint x: 987, startPoint y: 272, endPoint x: 959, endPoint y: 320, distance: 55.6
click at [959, 320] on div at bounding box center [882, 273] width 160 height 342
click at [1012, 34] on icon at bounding box center [1008, 31] width 7 height 7
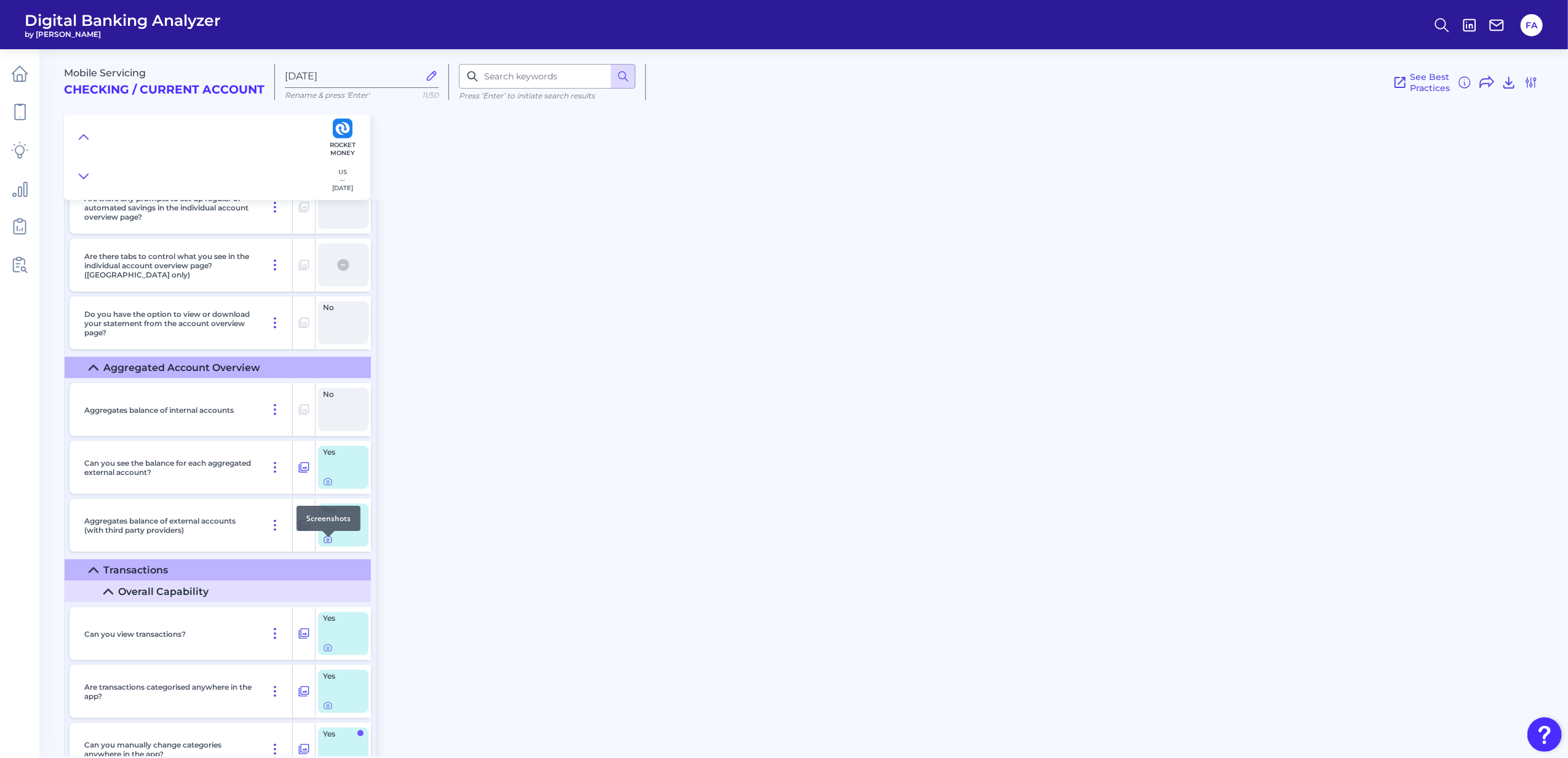
click at [324, 544] on icon at bounding box center [328, 540] width 10 height 10
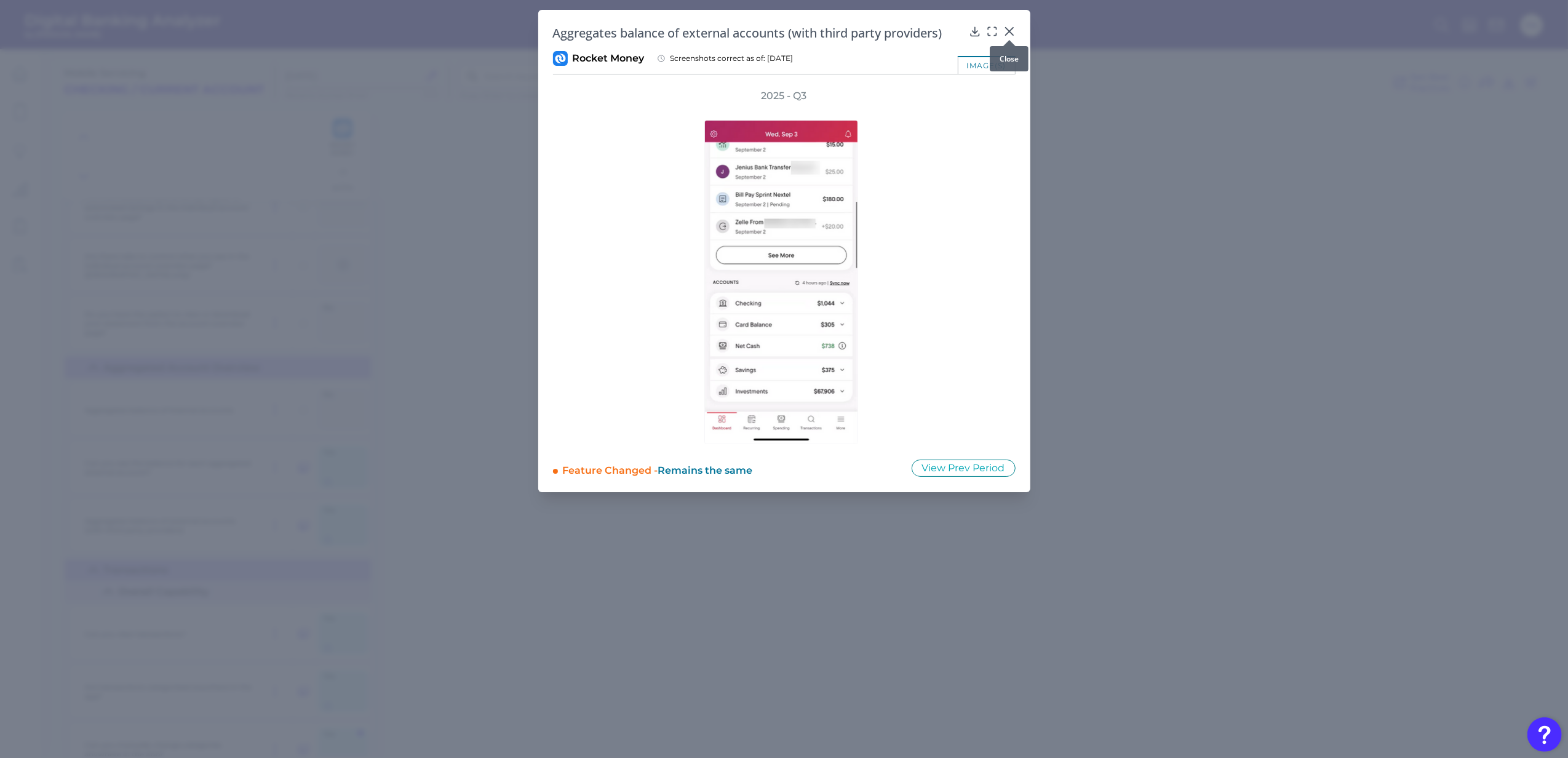
click at [1012, 34] on div at bounding box center [1009, 39] width 12 height 12
click at [1008, 28] on icon at bounding box center [1009, 31] width 12 height 12
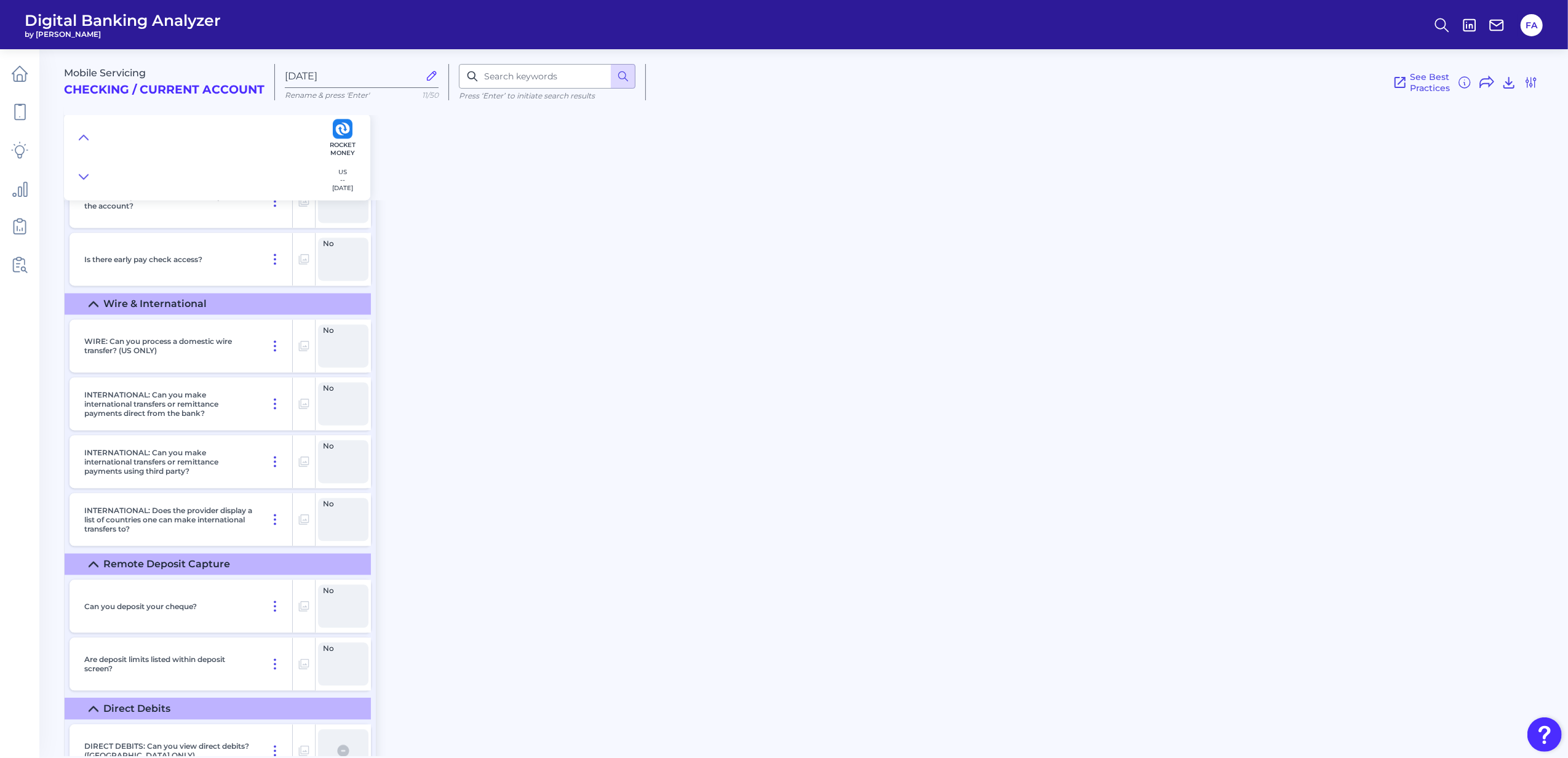
scroll to position [6892, 0]
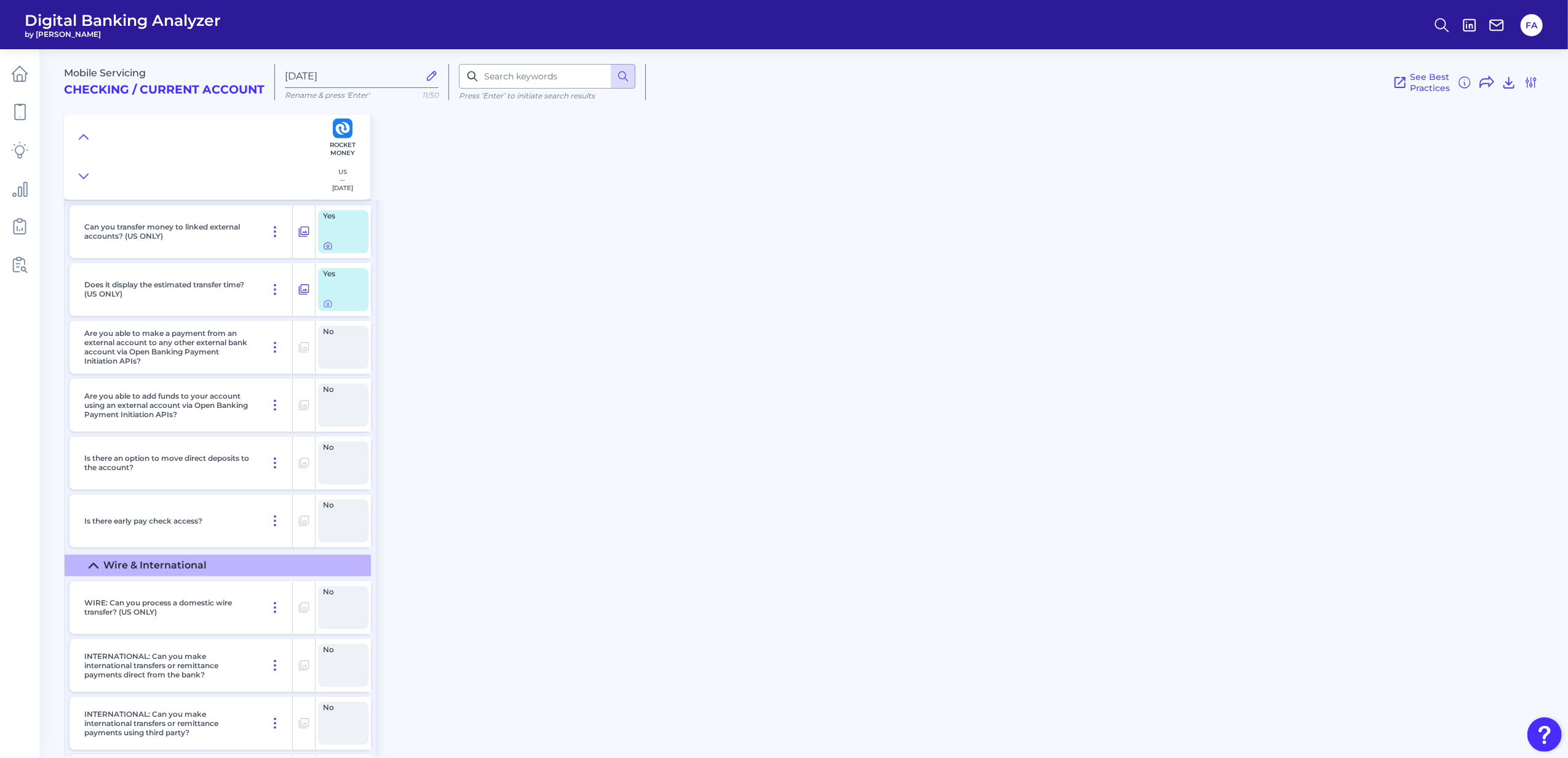
click at [333, 251] on div at bounding box center [343, 246] width 41 height 10
click at [330, 251] on icon at bounding box center [328, 246] width 10 height 10
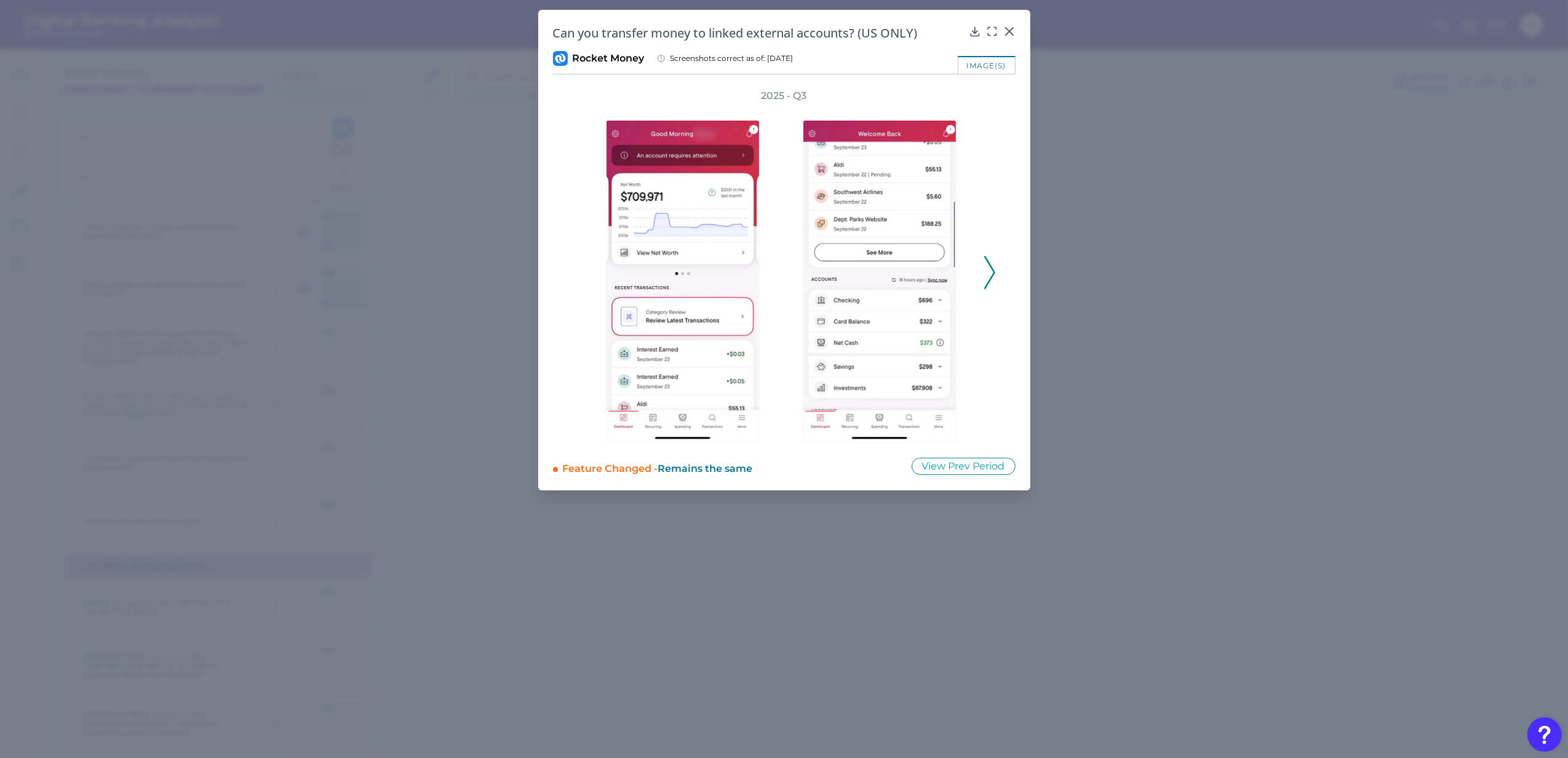
click at [987, 262] on icon at bounding box center [990, 272] width 11 height 34
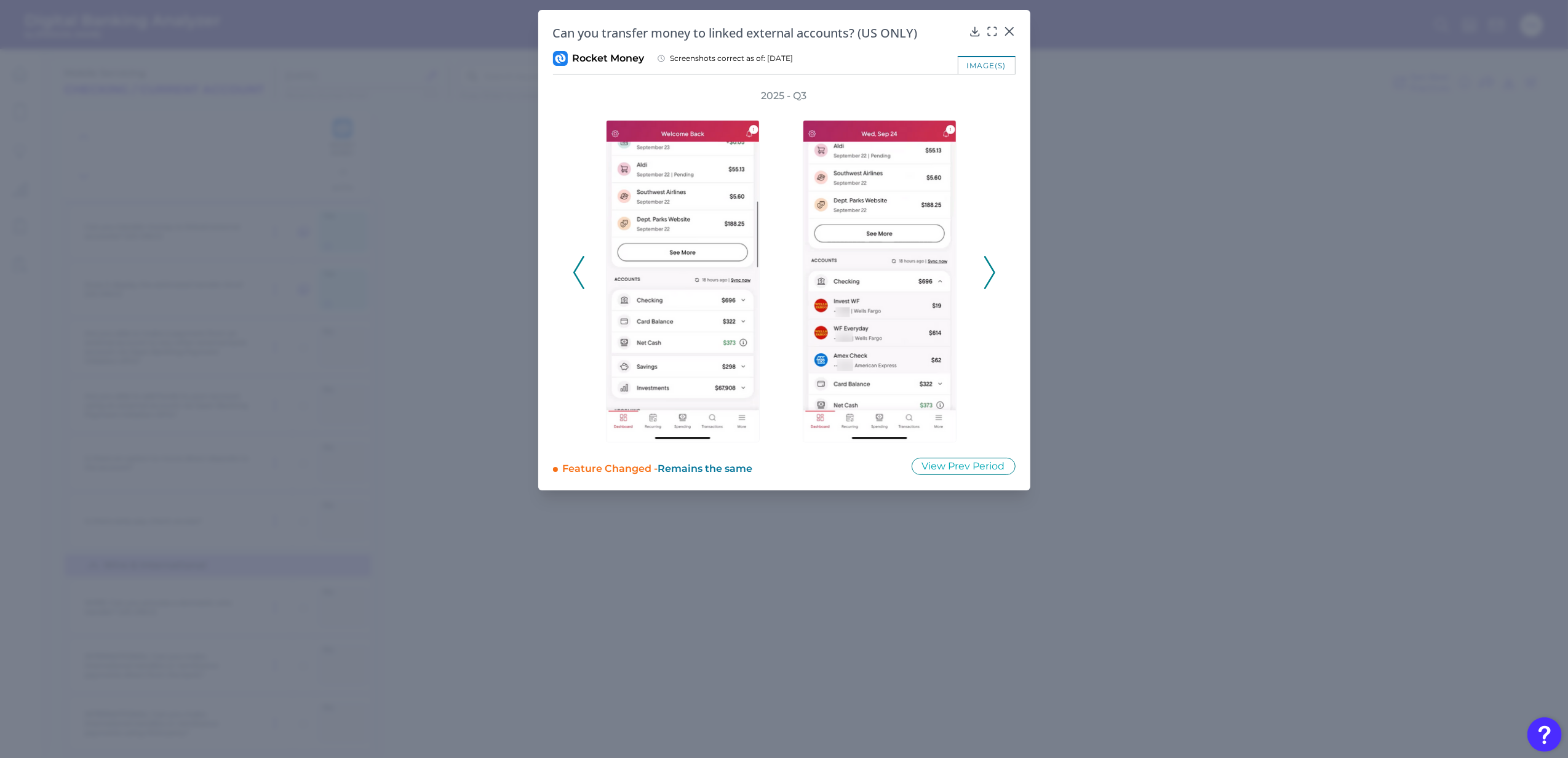
click at [572, 270] on div "2025 - Q3" at bounding box center [784, 266] width 463 height 353
click at [576, 270] on polyline at bounding box center [578, 272] width 9 height 31
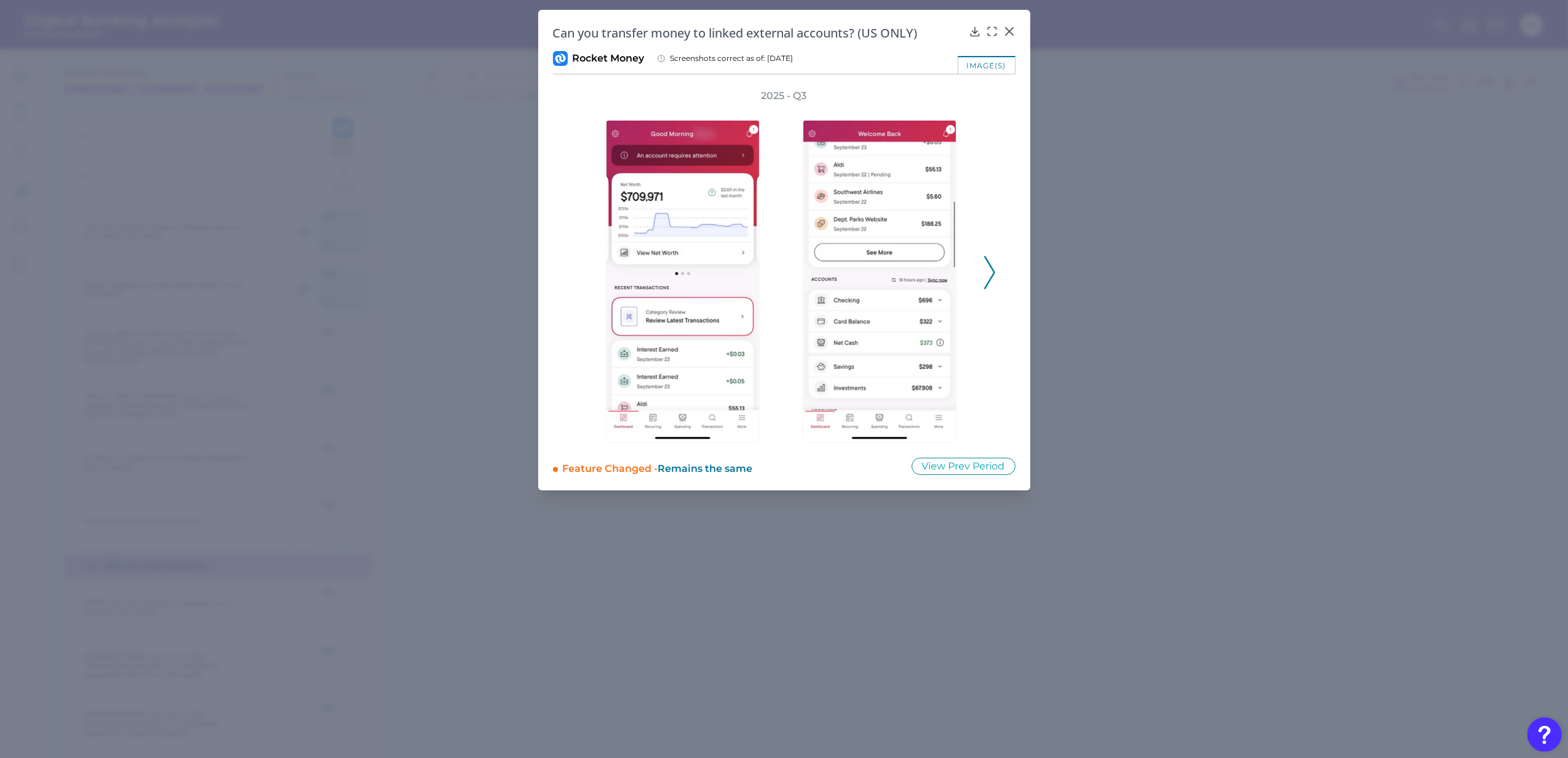
click at [997, 268] on div "2025 - Q3" at bounding box center [784, 266] width 463 height 353
click at [985, 276] on icon at bounding box center [990, 272] width 11 height 34
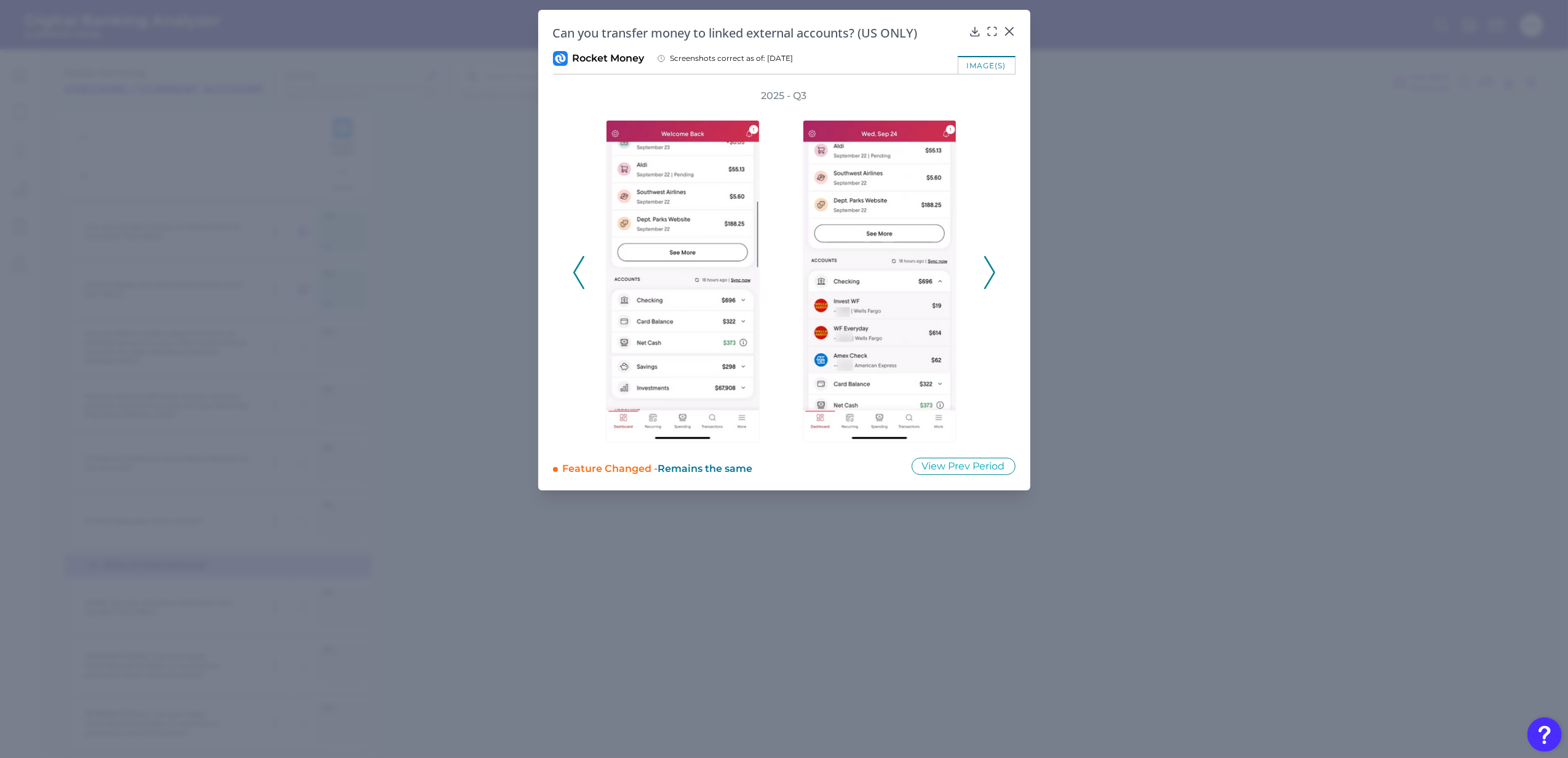
click at [985, 276] on icon at bounding box center [990, 272] width 11 height 34
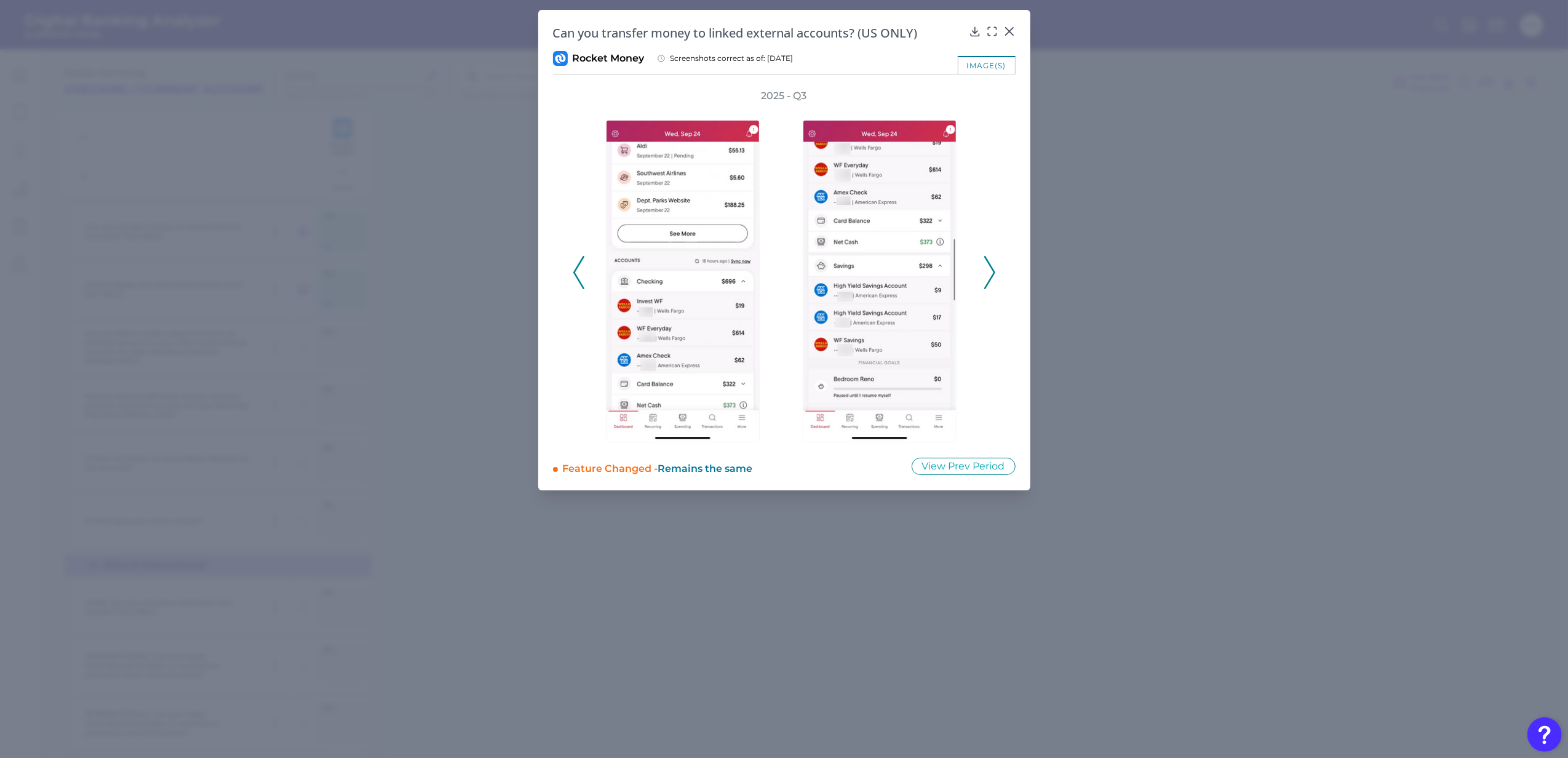
click at [985, 276] on icon at bounding box center [990, 272] width 11 height 34
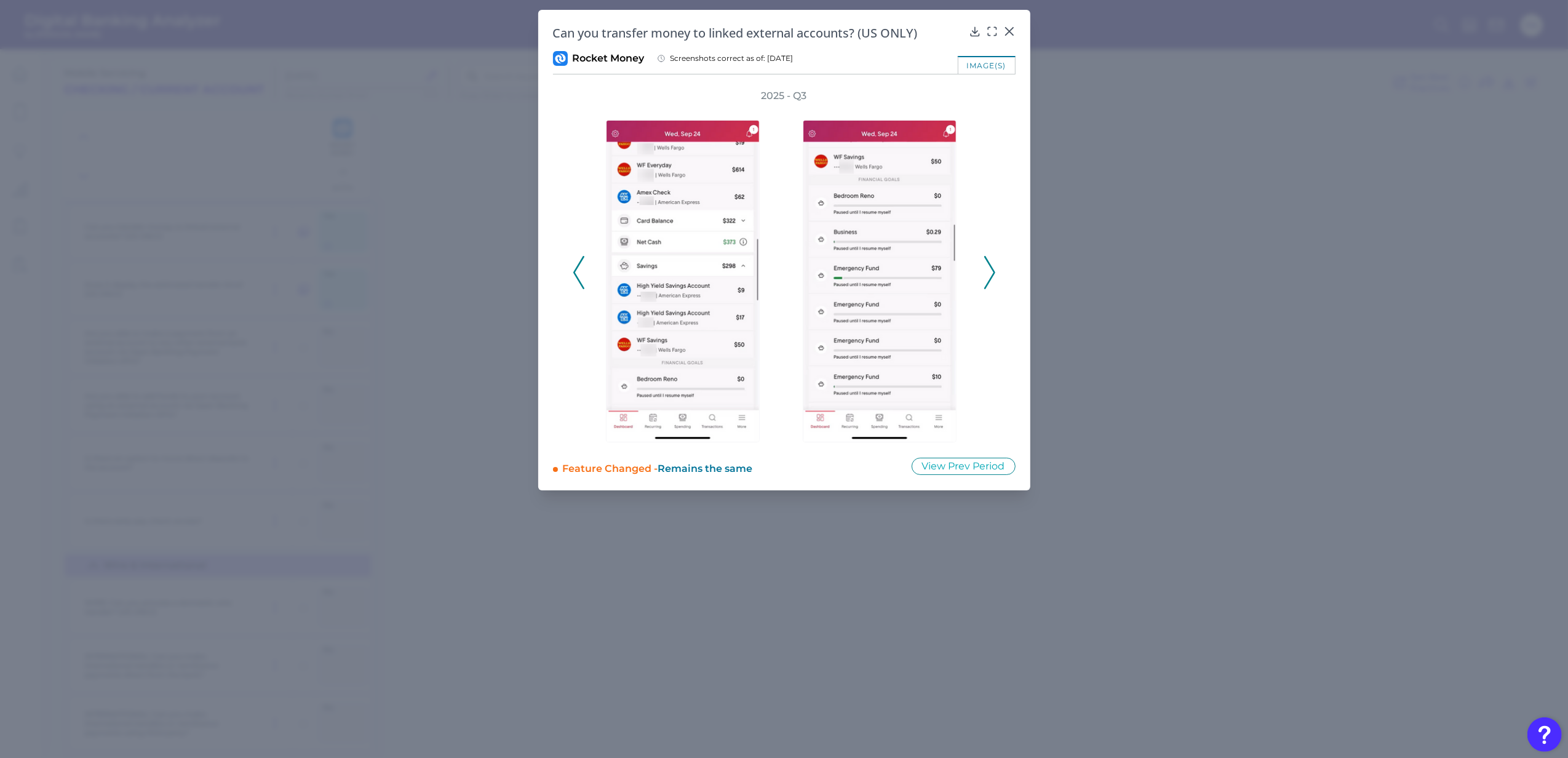
click at [985, 276] on icon at bounding box center [990, 272] width 11 height 34
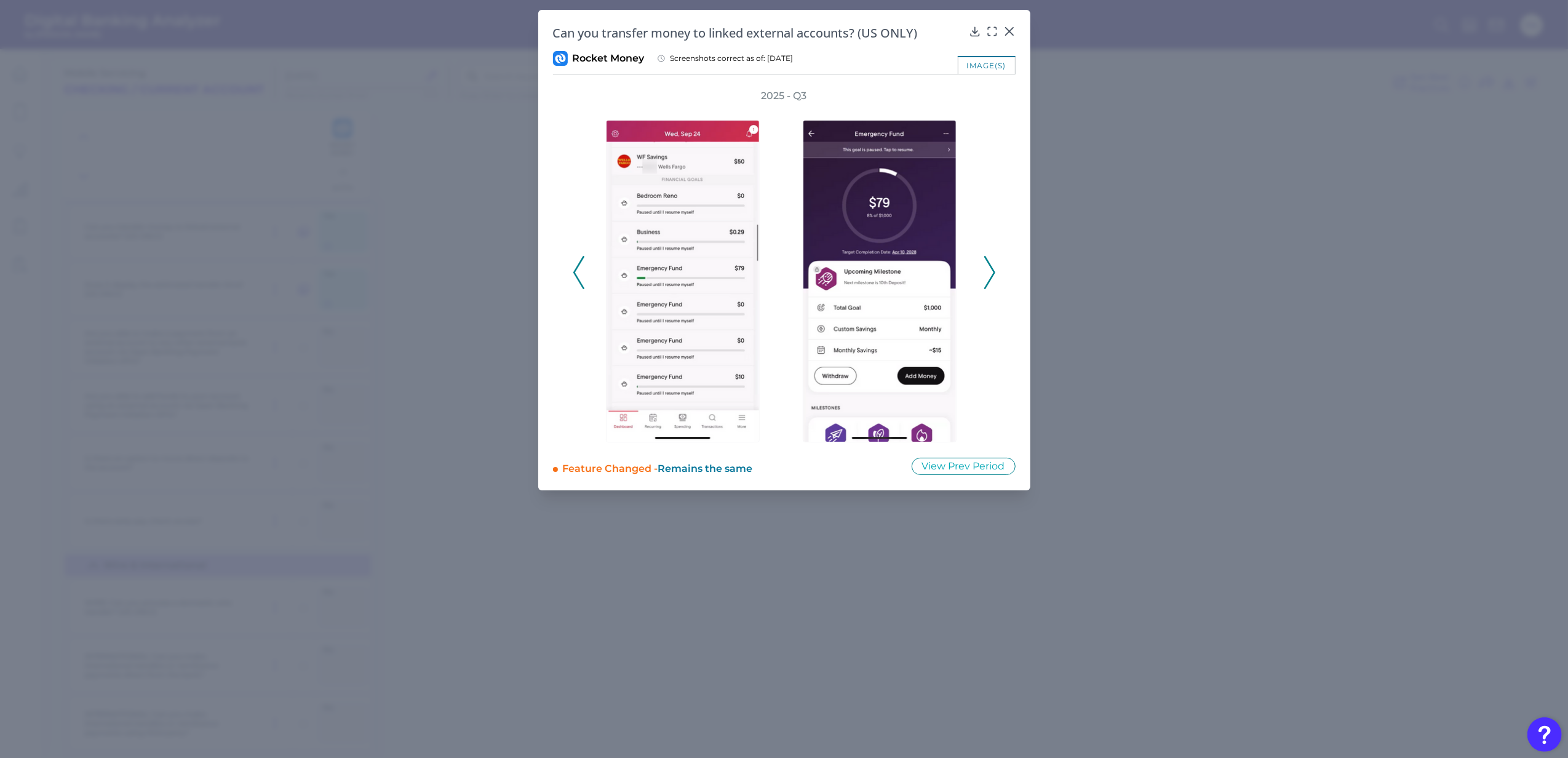
click at [985, 276] on icon at bounding box center [990, 272] width 11 height 34
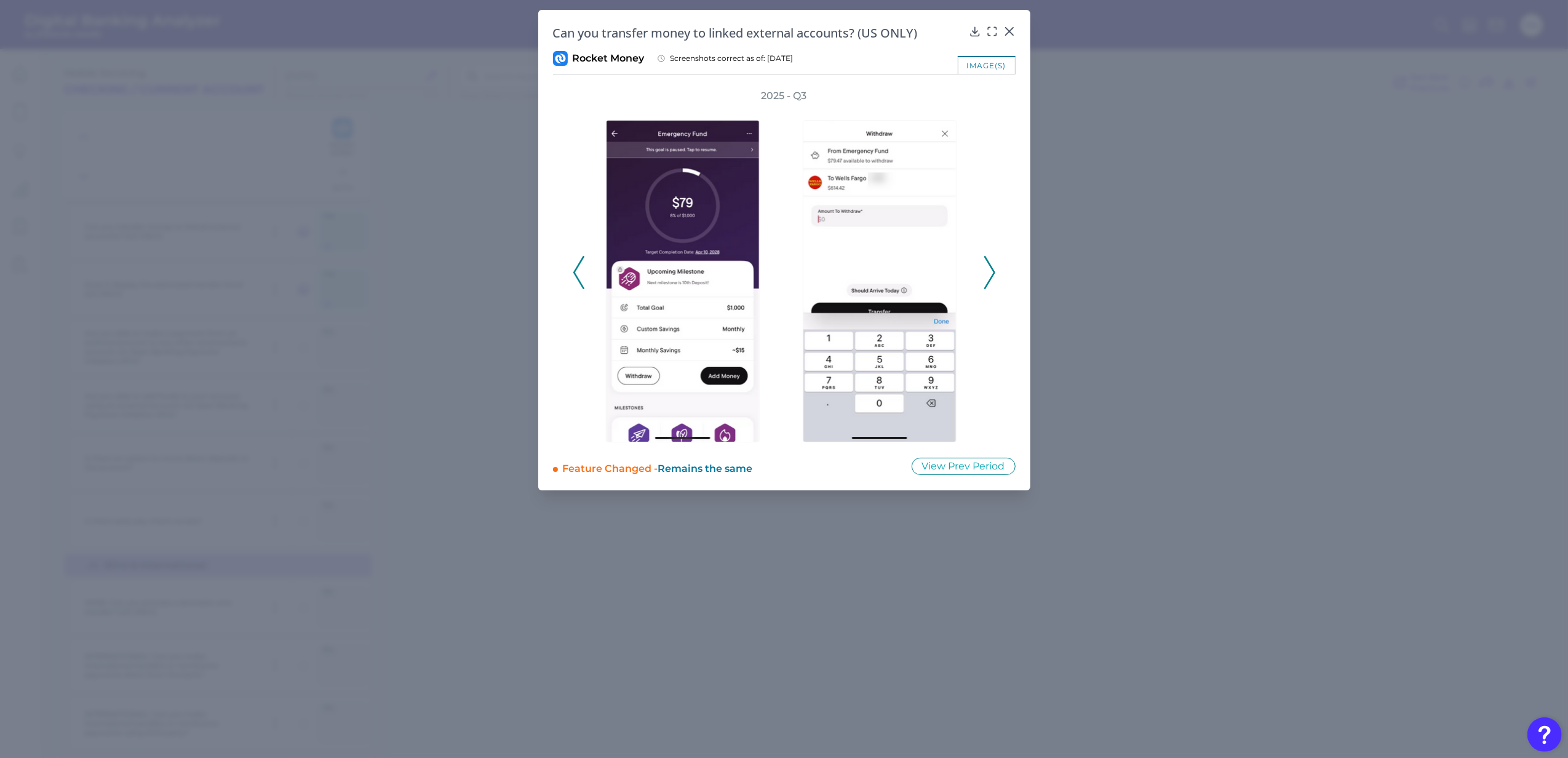
click at [985, 276] on icon at bounding box center [990, 272] width 11 height 34
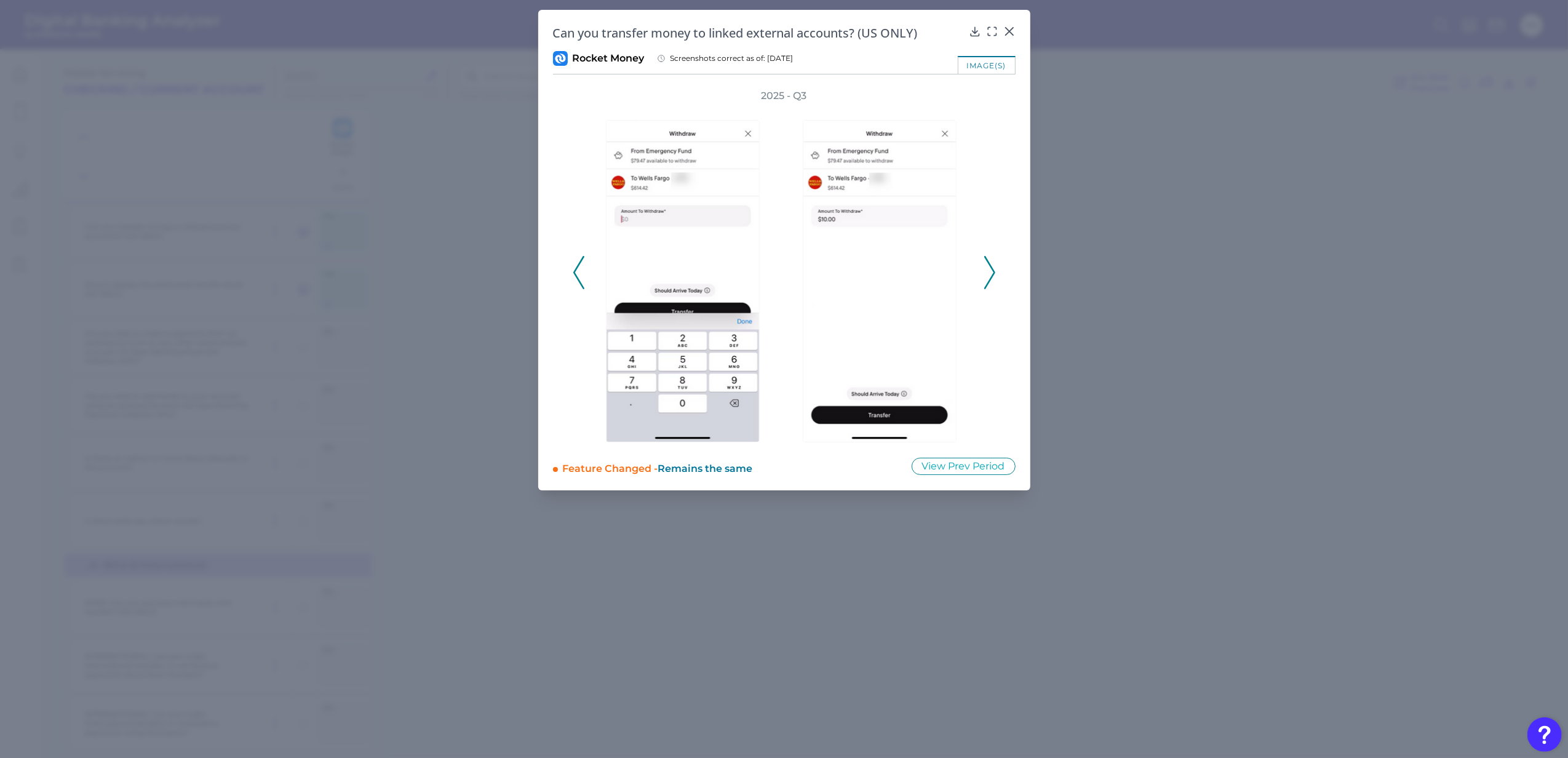
click at [985, 276] on icon at bounding box center [990, 272] width 11 height 34
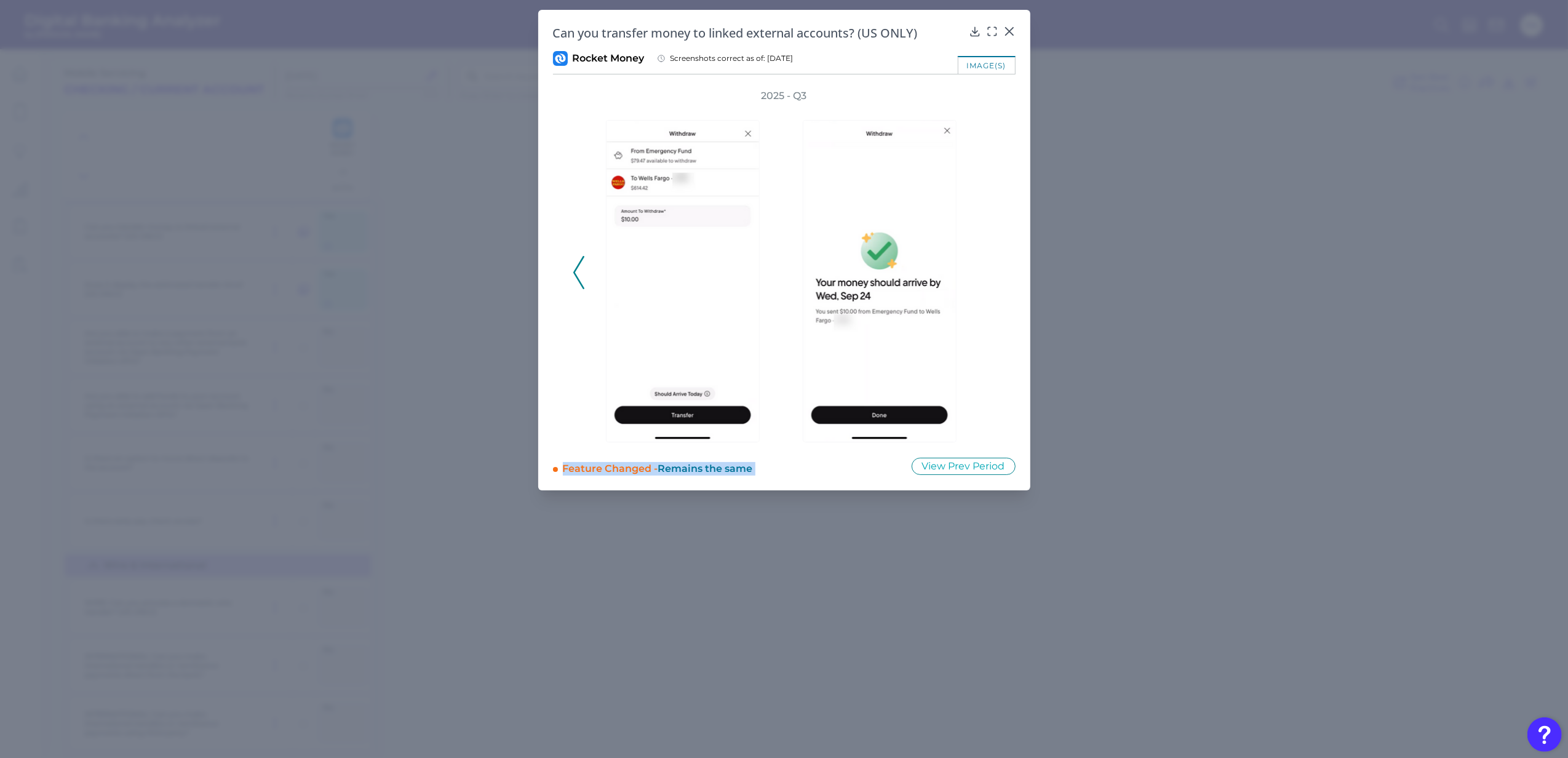
click at [985, 276] on div "2025 - Q3" at bounding box center [784, 266] width 424 height 353
click at [981, 276] on div "2025 - Q3" at bounding box center [784, 266] width 424 height 353
click at [1007, 32] on icon at bounding box center [1009, 31] width 12 height 12
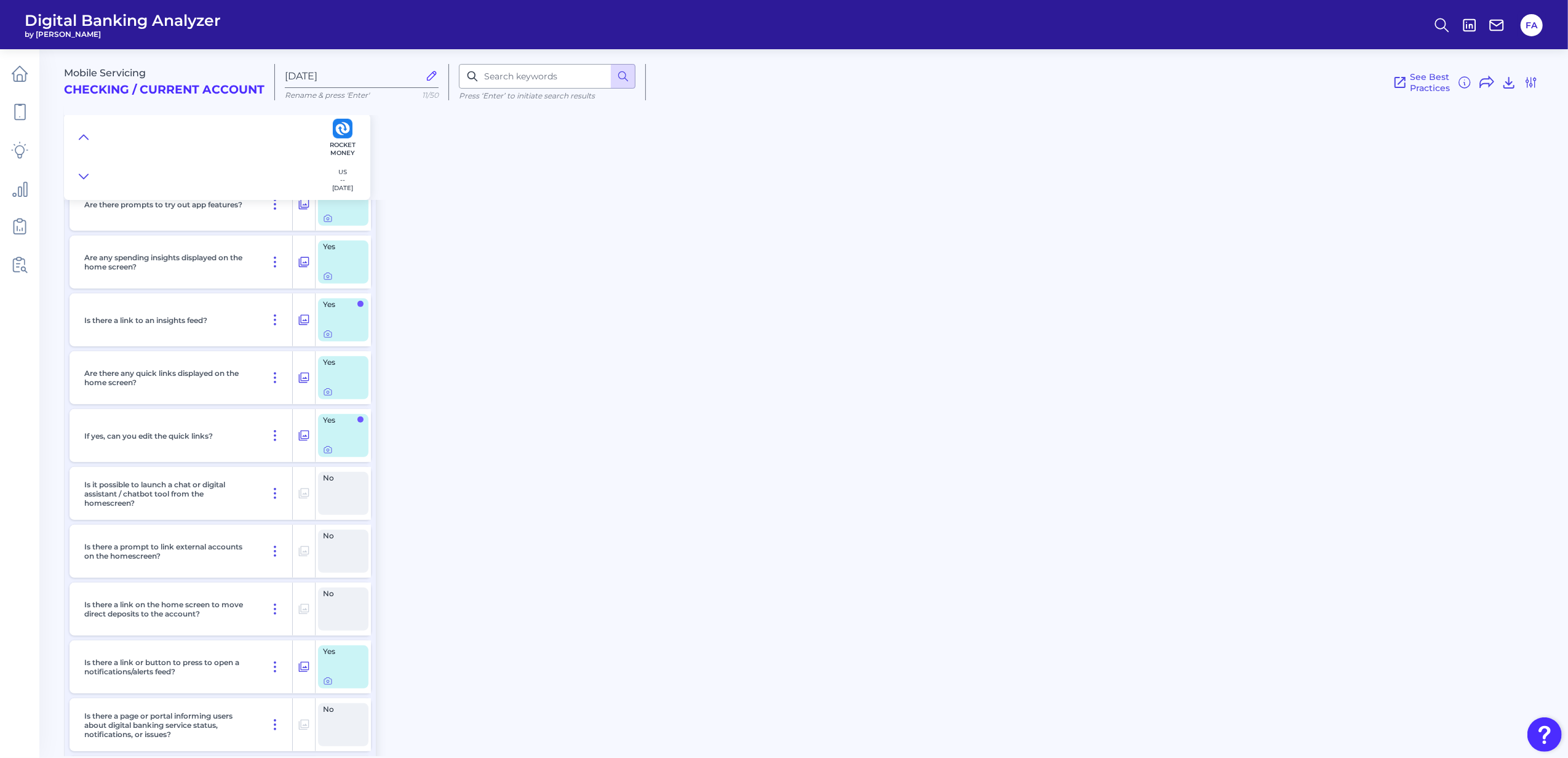
scroll to position [0, 0]
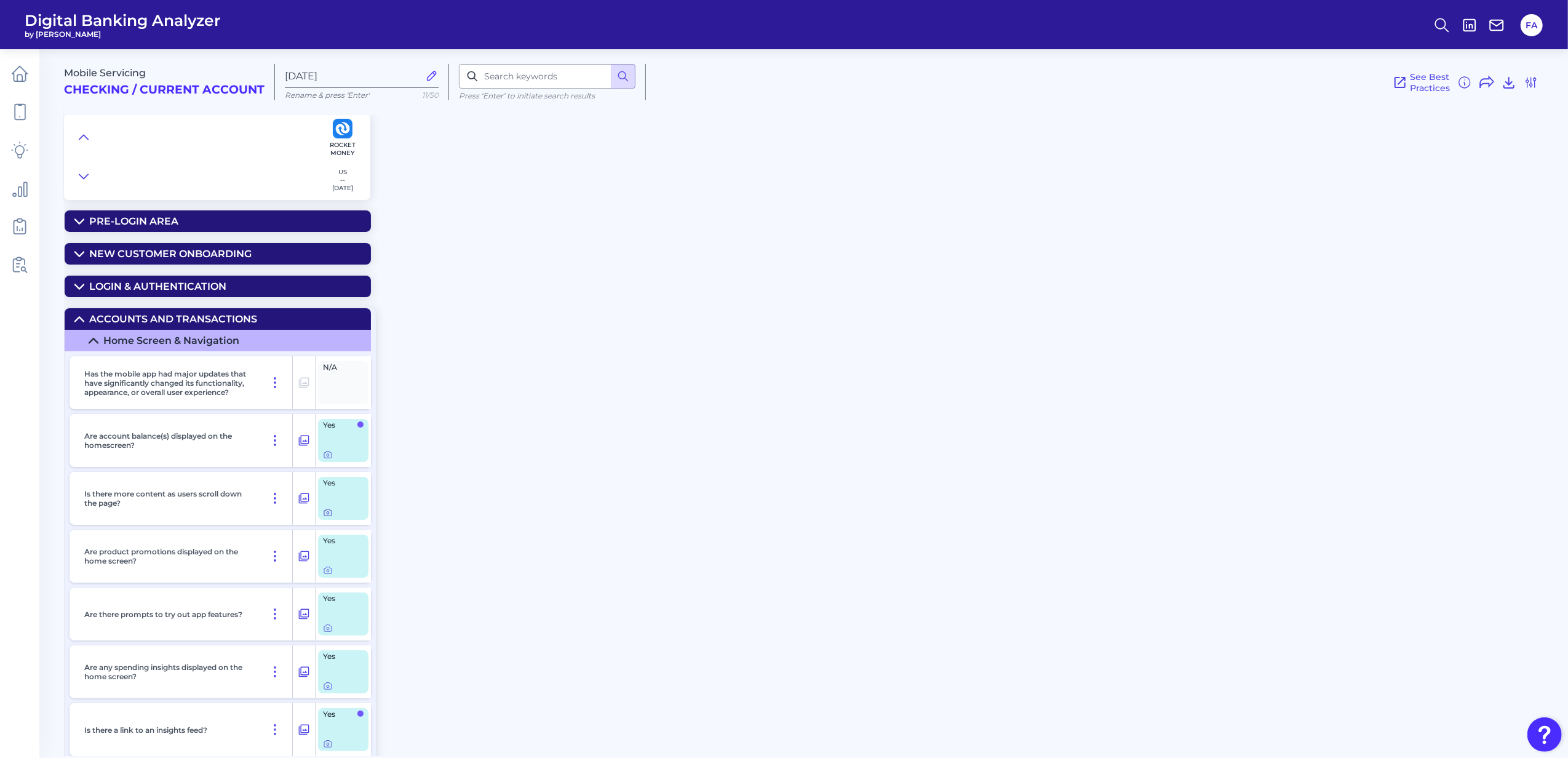
drag, startPoint x: 329, startPoint y: 524, endPoint x: 324, endPoint y: 522, distance: 5.4
click at [329, 520] on div "Yes" at bounding box center [343, 498] width 51 height 43
click at [333, 515] on div at bounding box center [343, 513] width 41 height 10
click at [330, 515] on icon at bounding box center [328, 513] width 10 height 10
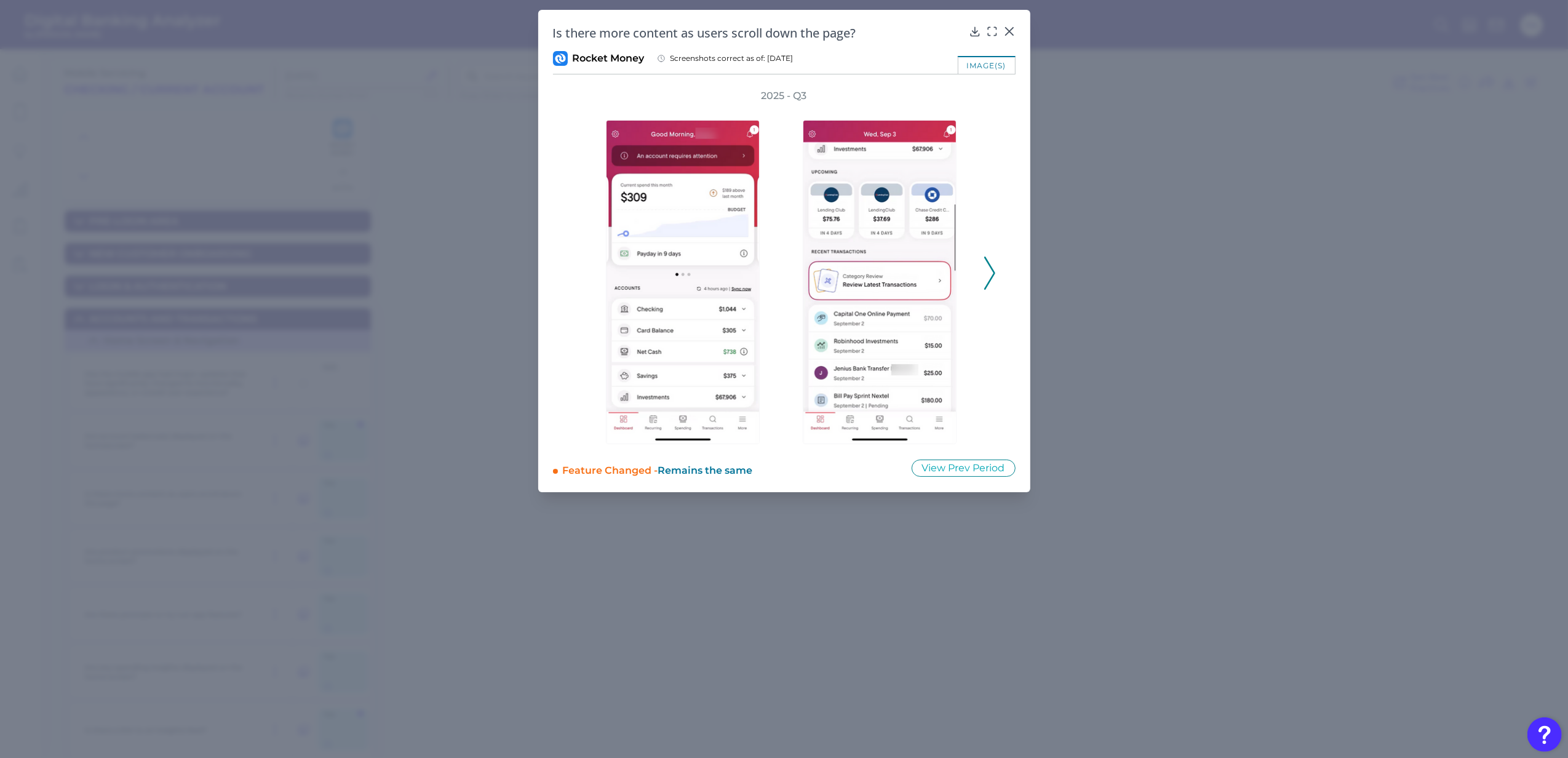
click at [985, 270] on icon at bounding box center [990, 273] width 11 height 34
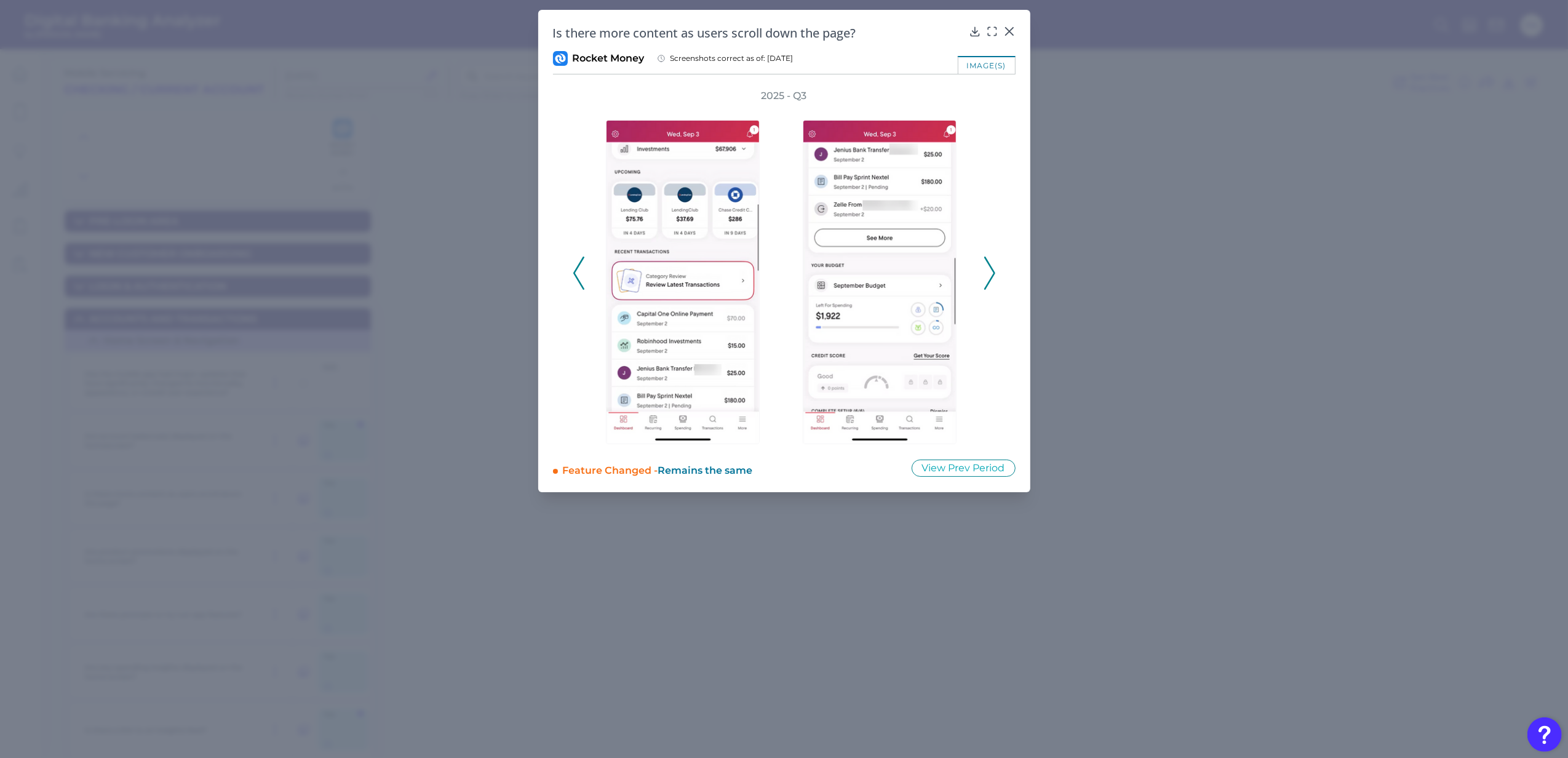
click at [989, 275] on icon at bounding box center [990, 273] width 11 height 34
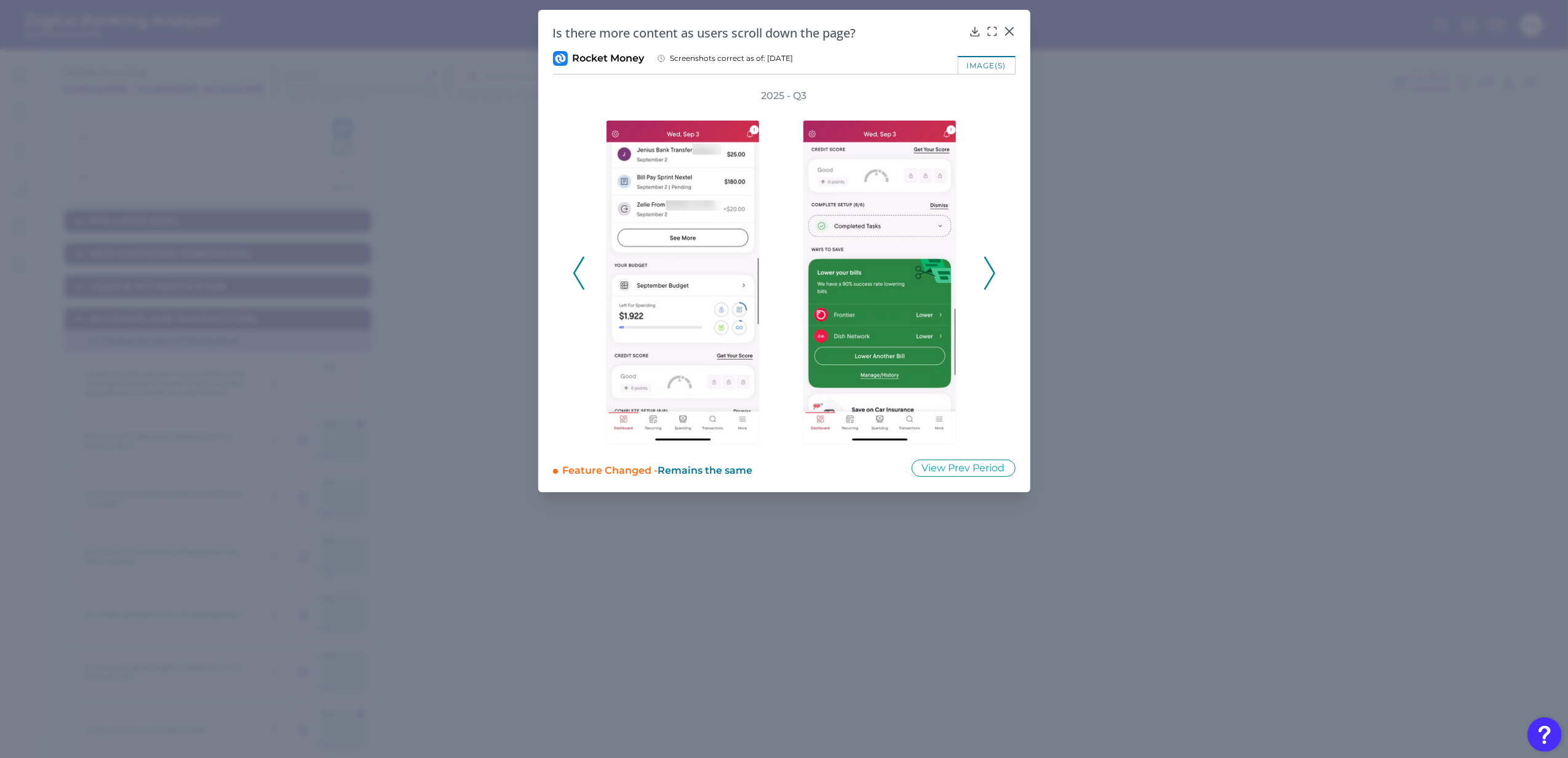
drag, startPoint x: 986, startPoint y: 272, endPoint x: 958, endPoint y: 269, distance: 28.2
drag, startPoint x: 958, startPoint y: 269, endPoint x: 930, endPoint y: 278, distance: 29.4
click at [1009, 33] on icon at bounding box center [1008, 31] width 7 height 7
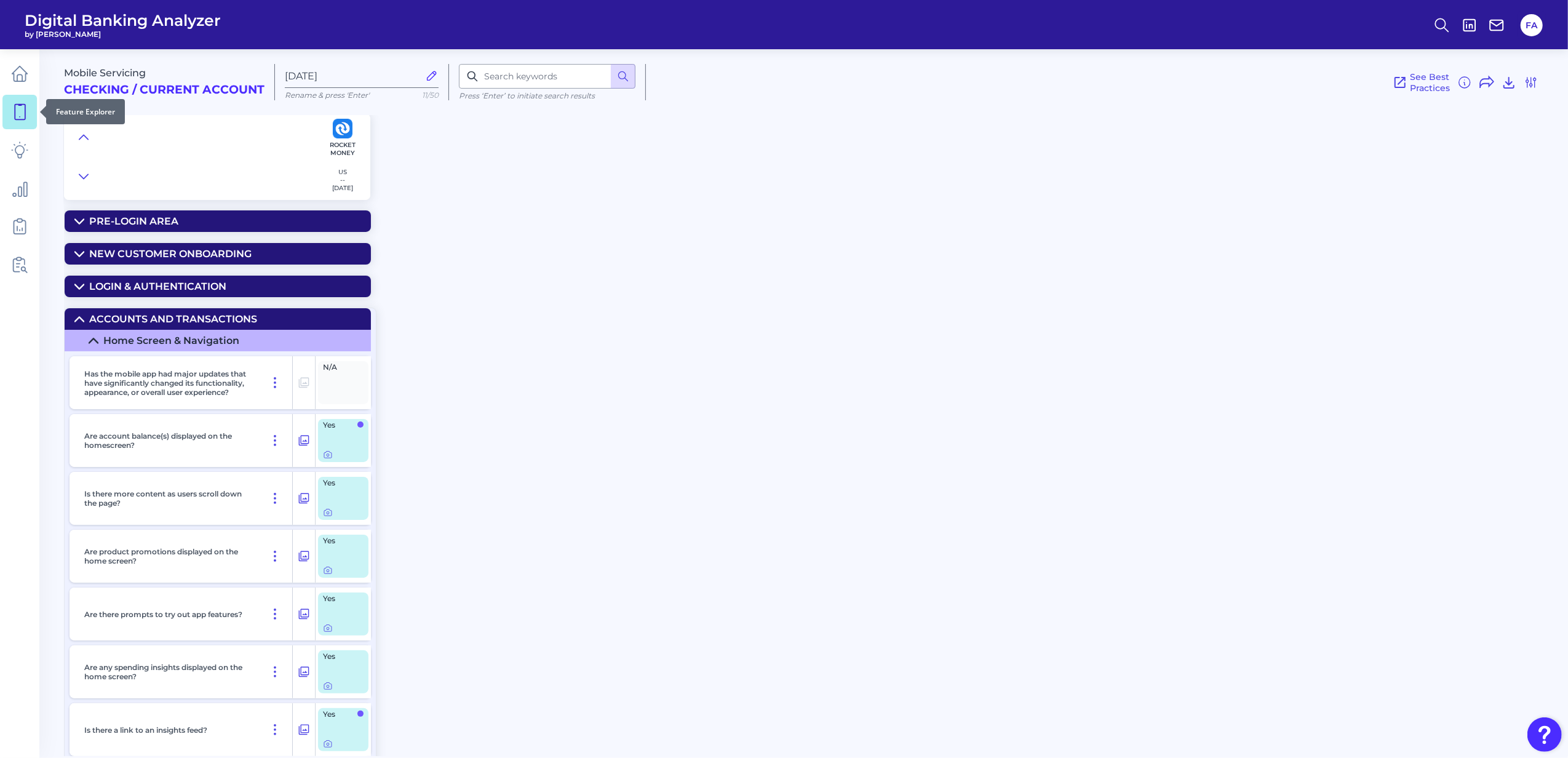
click at [34, 113] on body "Digital Banking Analyzer by Curinos FA Mobile Servicing Checking / Current Acco…" at bounding box center [784, 379] width 1568 height 758
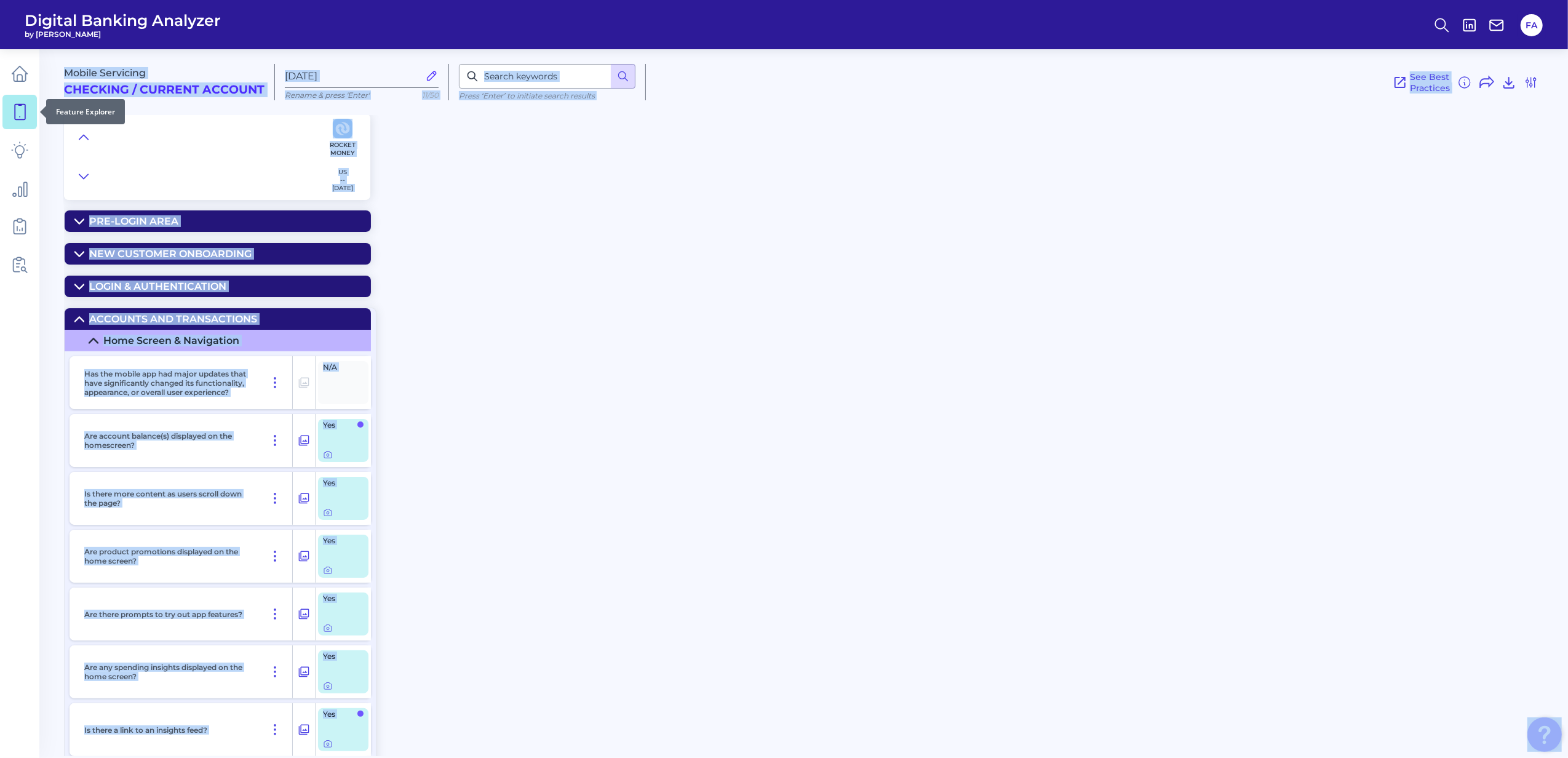
click at [29, 114] on link at bounding box center [20, 112] width 34 height 34
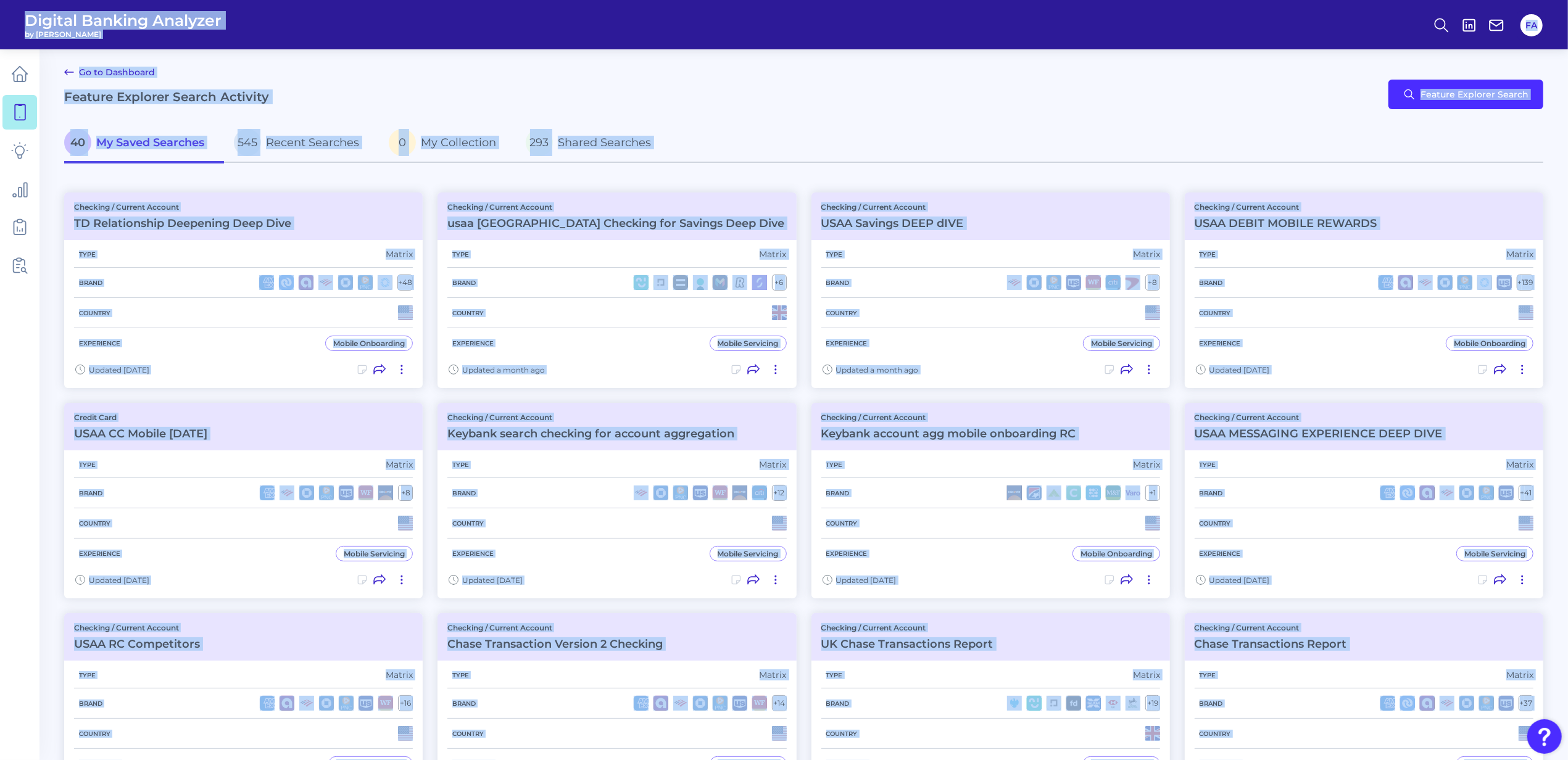
click at [19, 93] on ul at bounding box center [20, 170] width 35 height 233
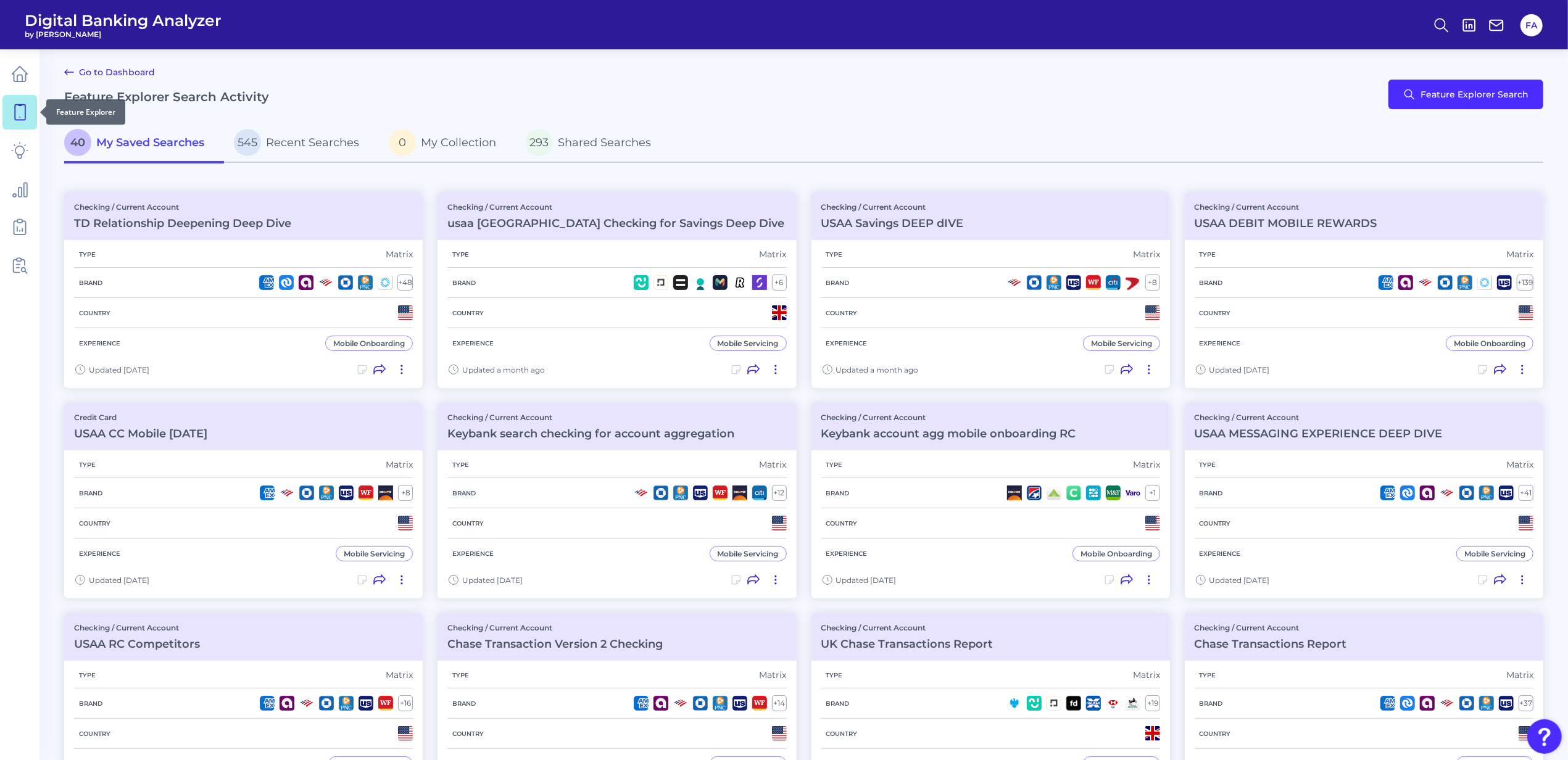
click at [18, 103] on link at bounding box center [20, 113] width 35 height 35
click at [39, 282] on nav at bounding box center [20, 404] width 39 height 711
click at [34, 279] on link at bounding box center [20, 265] width 35 height 35
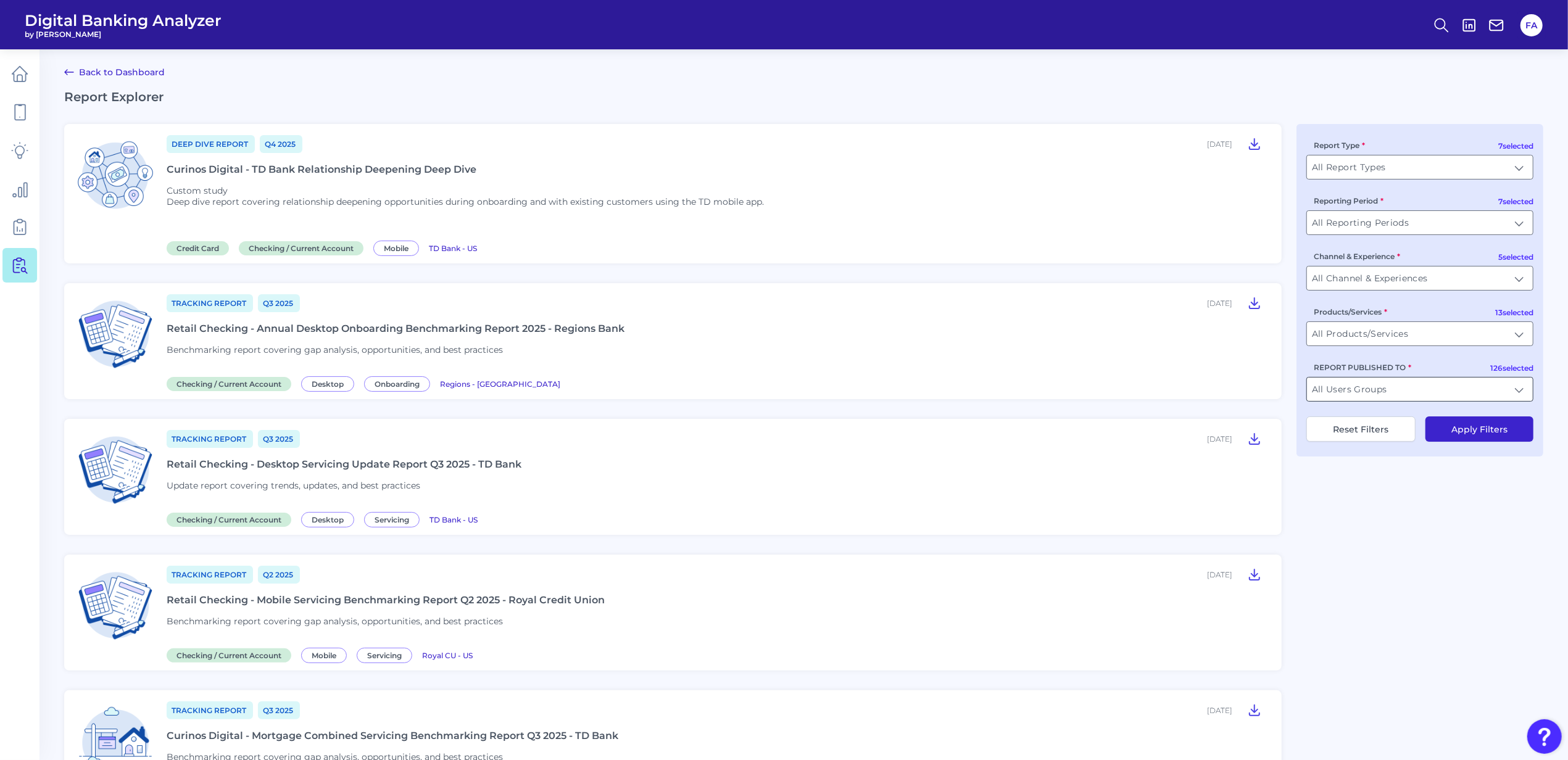
click at [1386, 398] on input "All Users Groups" at bounding box center [1419, 389] width 226 height 24
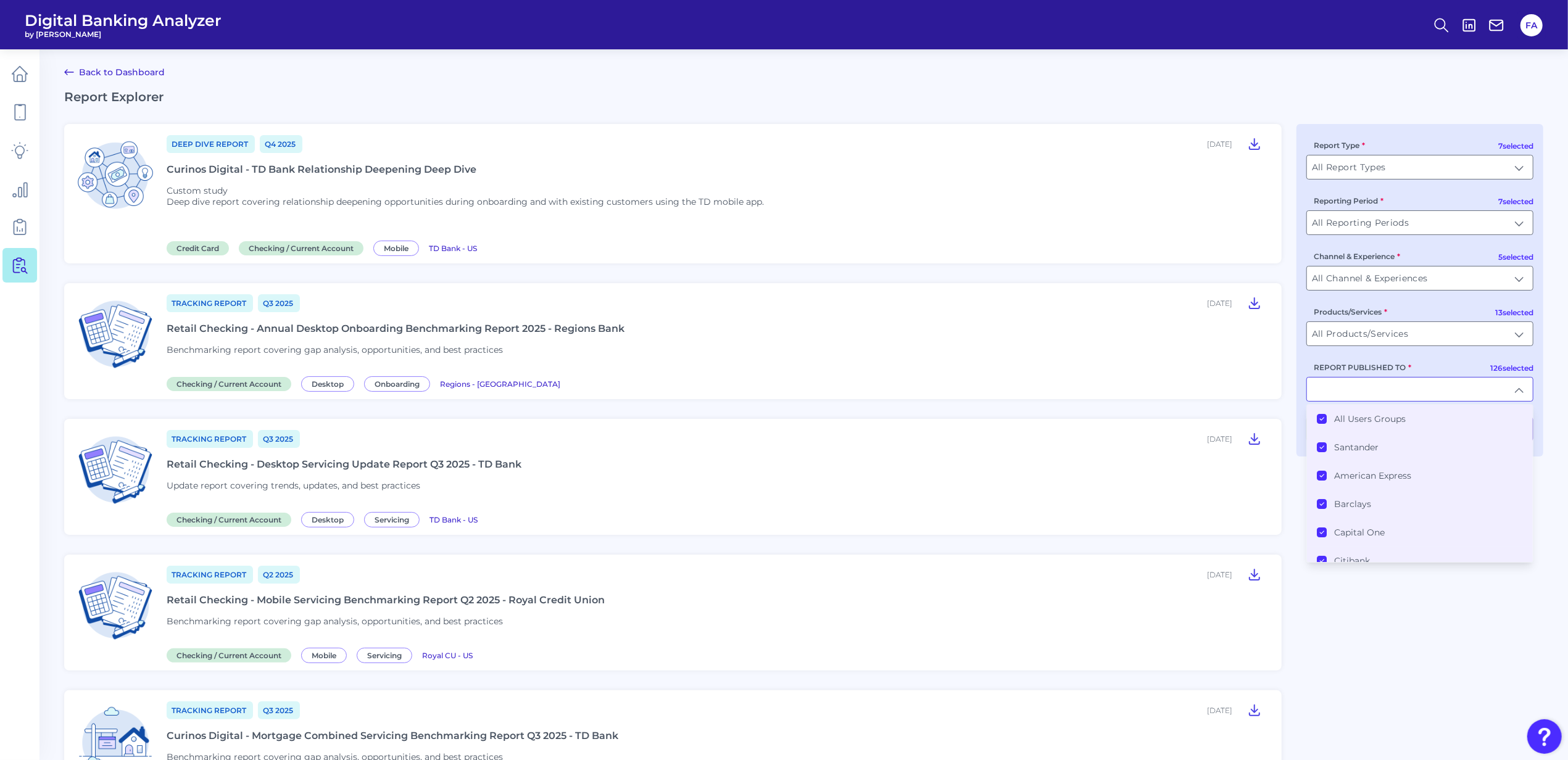
click at [1382, 437] on li "Santander" at bounding box center [1419, 447] width 226 height 29
click at [1381, 413] on li "All Users Groups" at bounding box center [1419, 419] width 226 height 29
type input "All Users Groups"
click at [1380, 395] on input "All Users Groups" at bounding box center [1419, 389] width 226 height 24
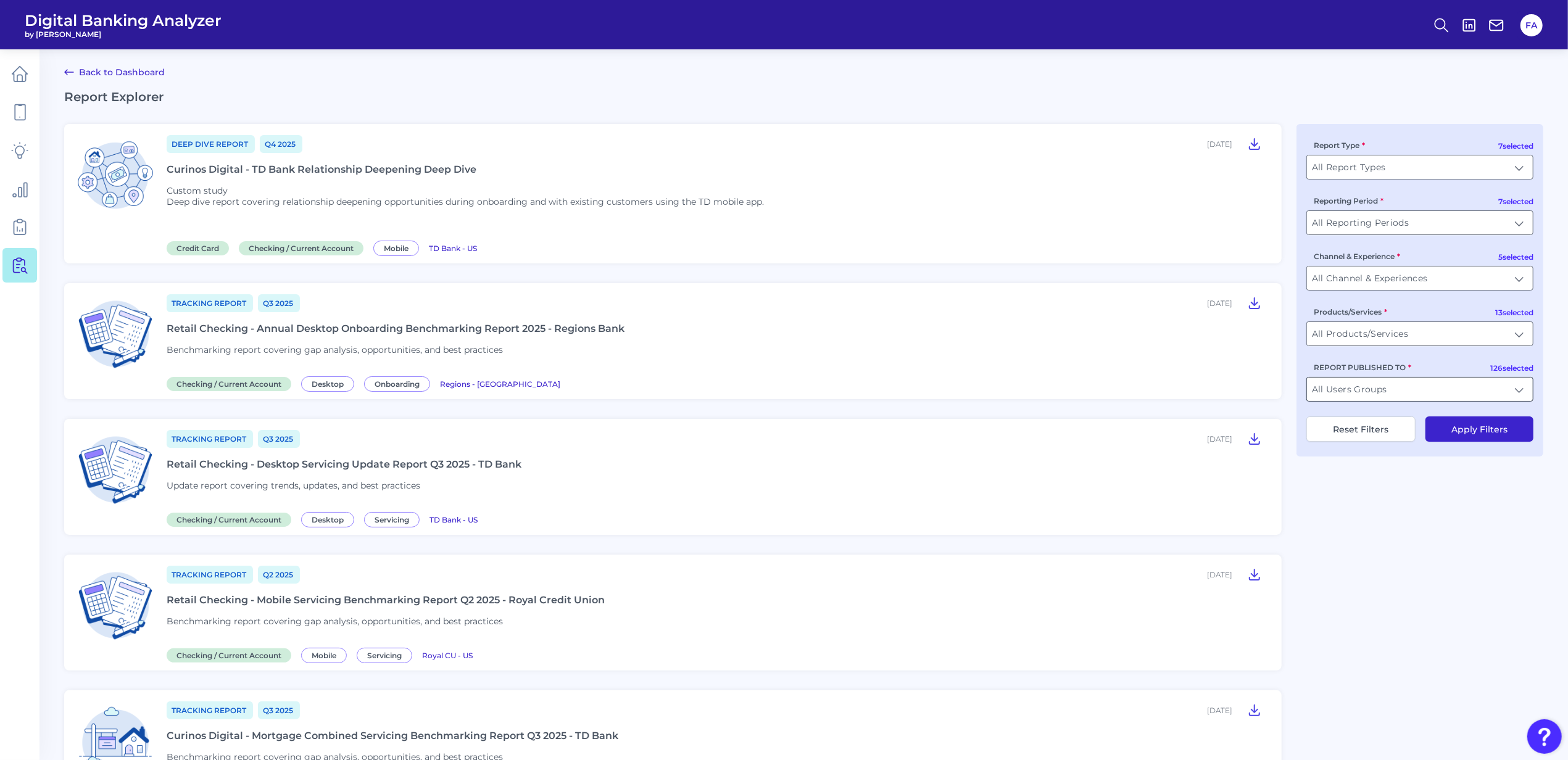
click at [1374, 390] on input "All Users Groups" at bounding box center [1419, 389] width 226 height 24
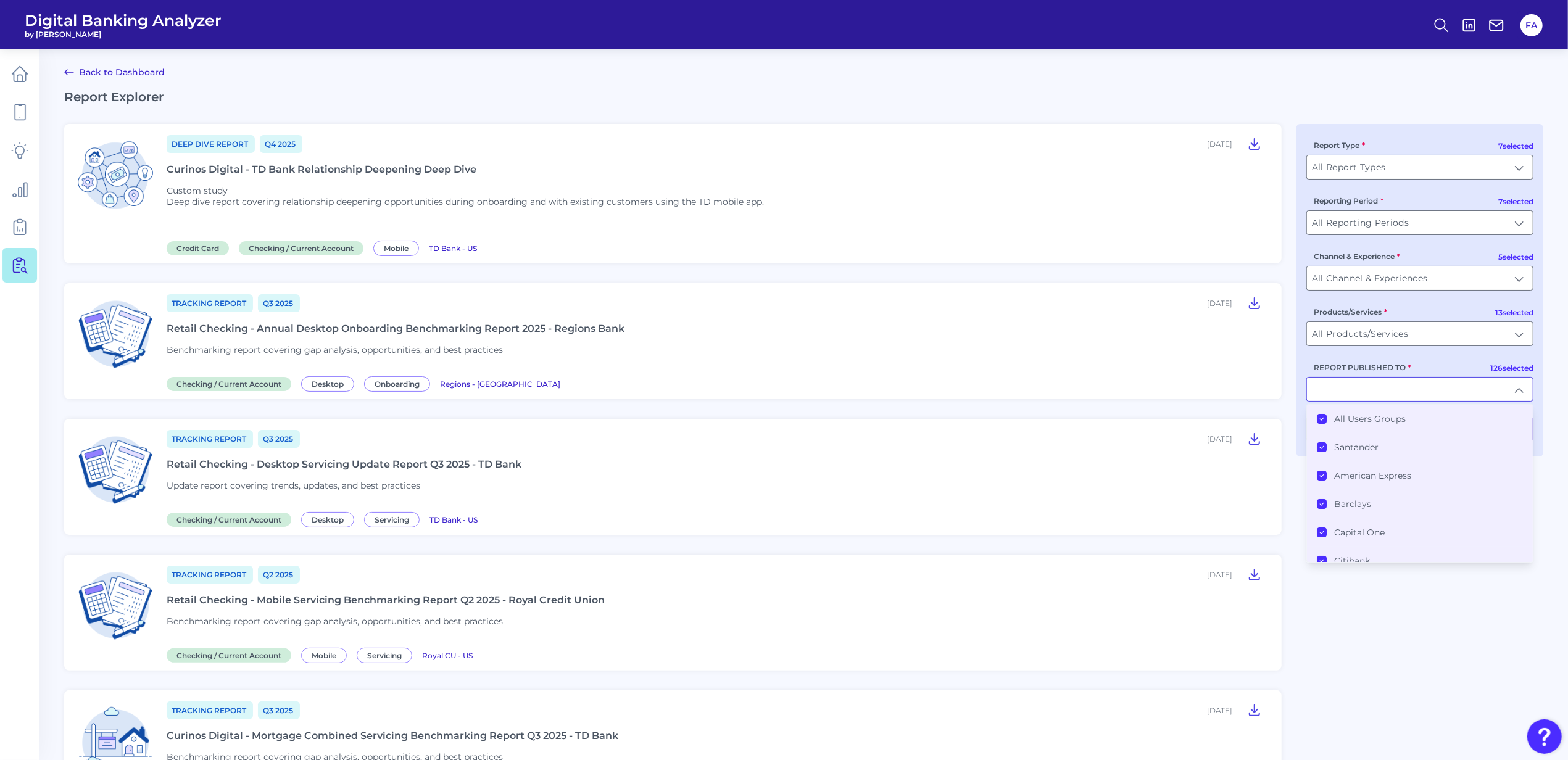
click at [1371, 422] on label "All Users Groups" at bounding box center [1370, 419] width 71 height 12
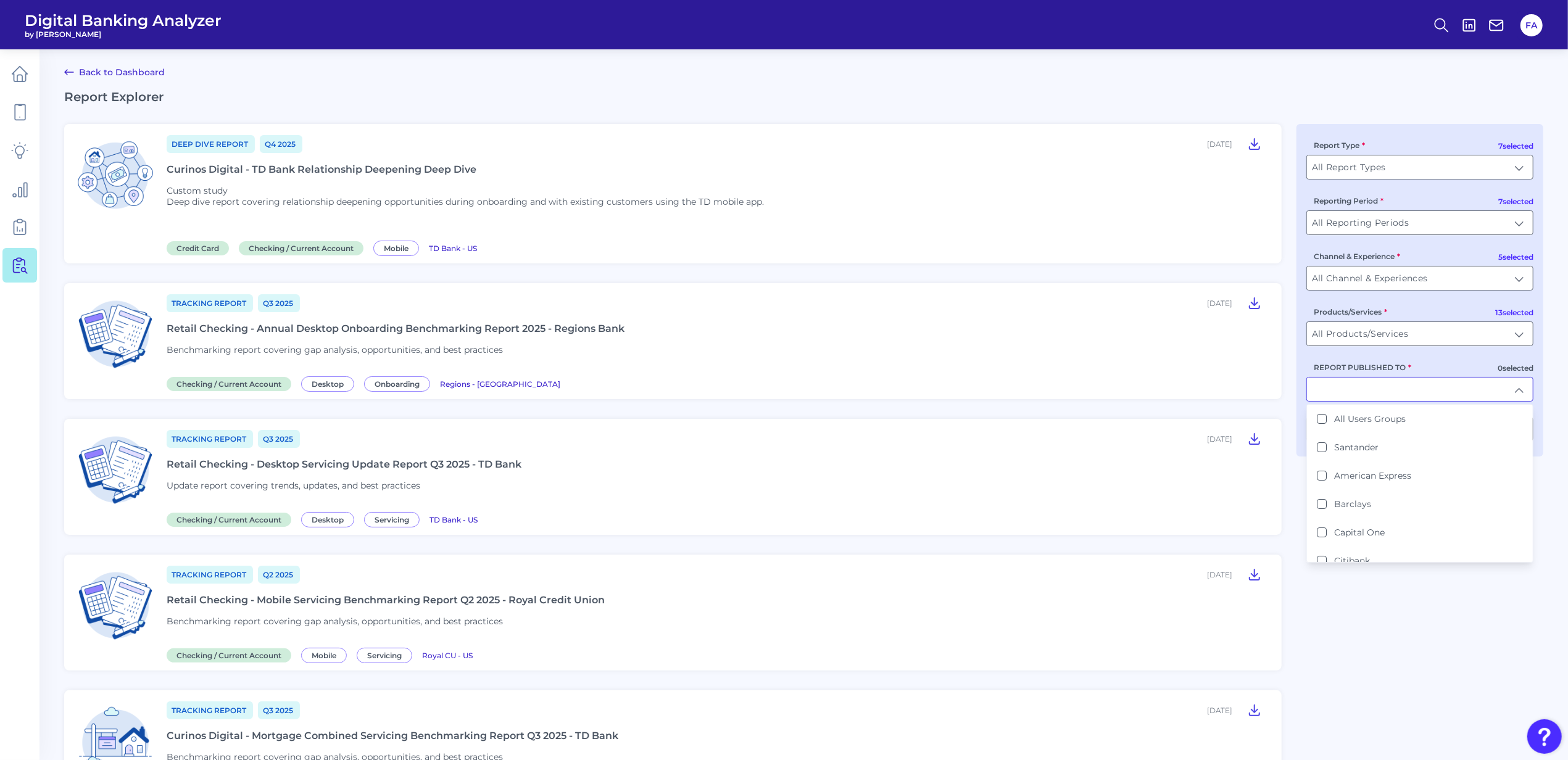
click at [1365, 393] on input "REPORT PUBLISHED TO" at bounding box center [1419, 389] width 226 height 24
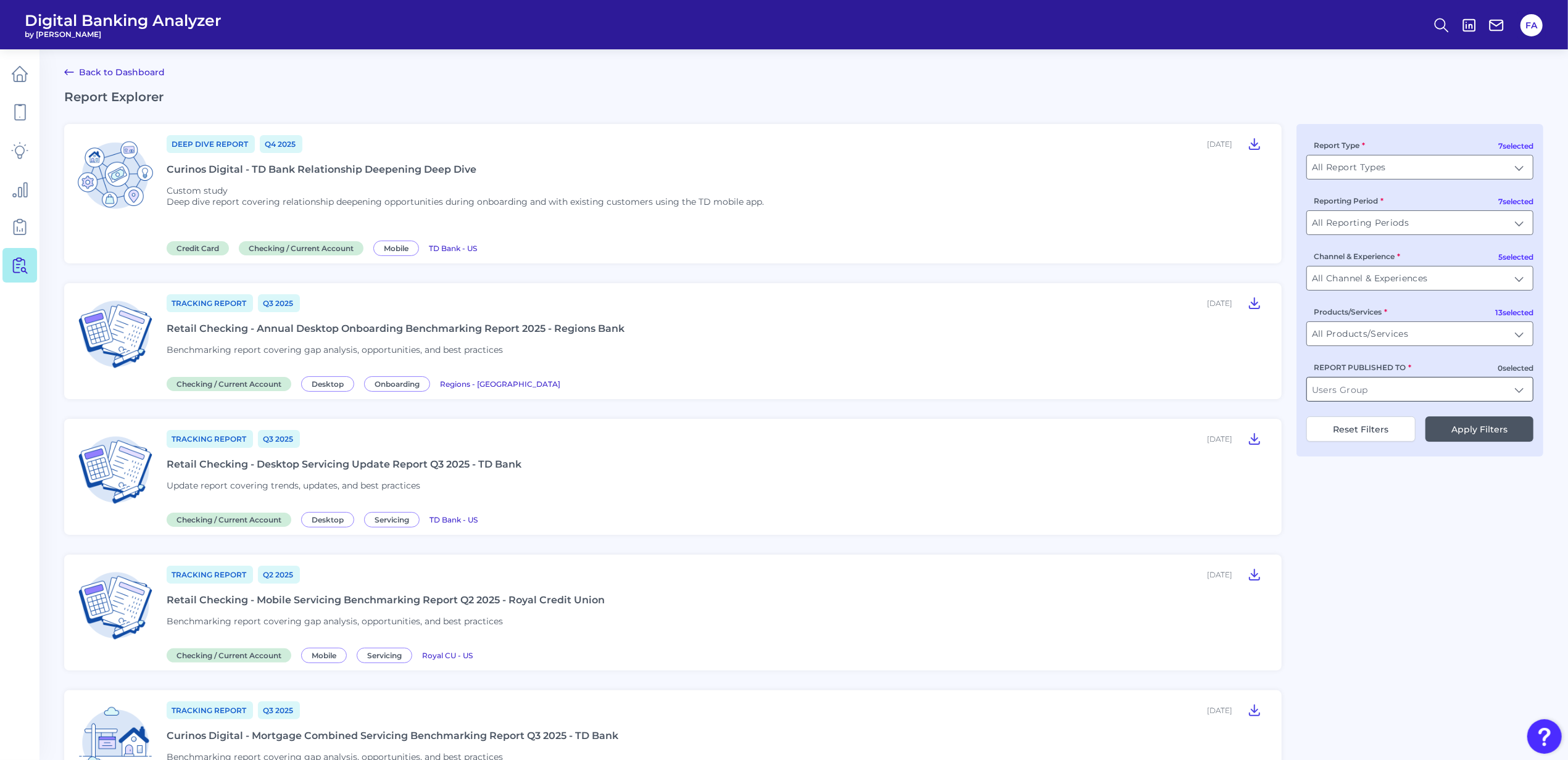
click at [1378, 401] on input "REPORT PUBLISHED TO" at bounding box center [1419, 389] width 226 height 24
type input "Truist"
click at [1357, 425] on b "Truist" at bounding box center [1348, 419] width 26 height 12
drag, startPoint x: 1411, startPoint y: 481, endPoint x: 1444, endPoint y: 435, distance: 56.6
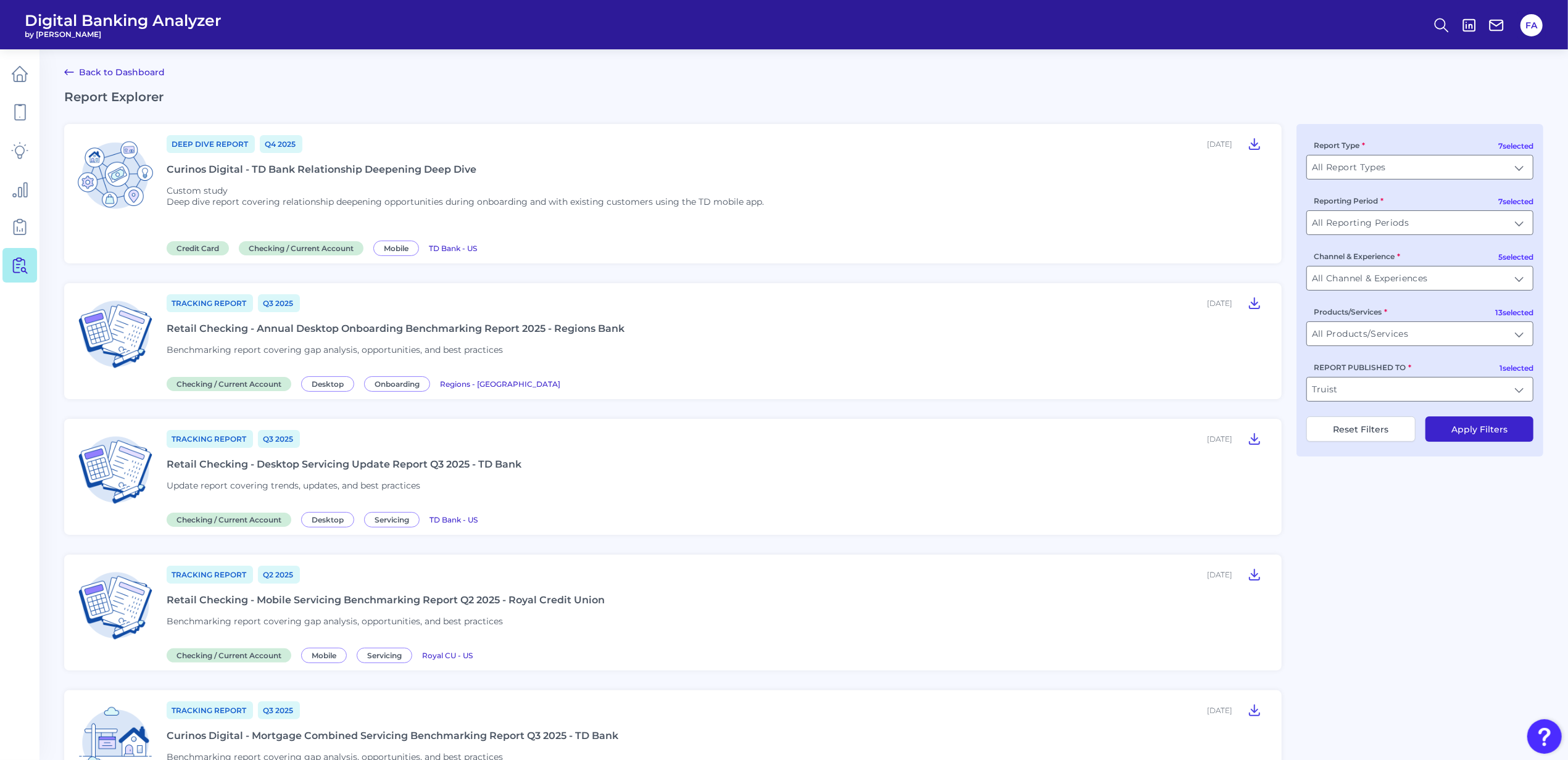
click at [1444, 435] on button "Apply Filters" at bounding box center [1479, 429] width 108 height 25
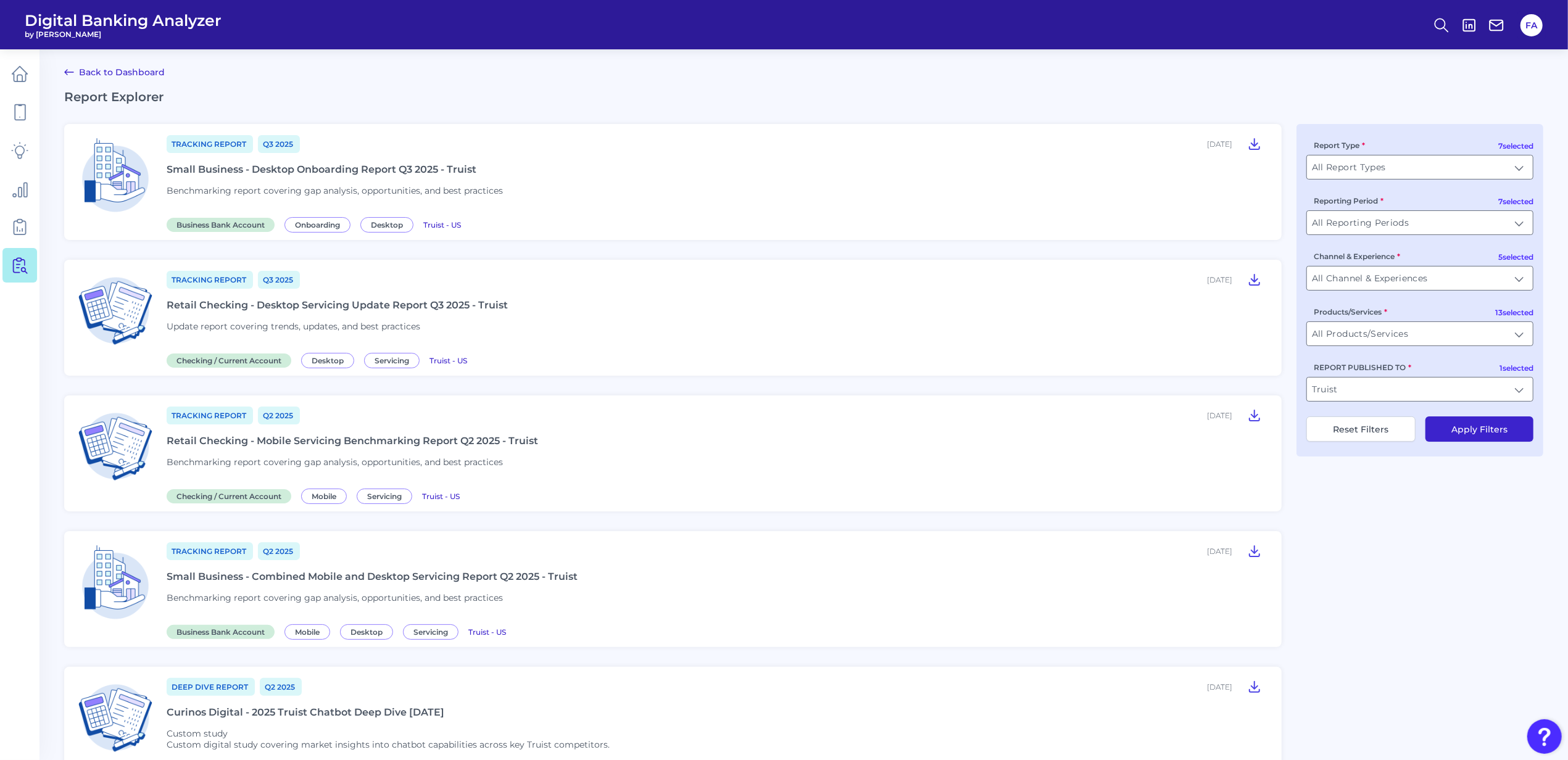
click at [469, 464] on span "Benchmarking report covering gap analysis, opportunities, and best practices" at bounding box center [334, 463] width 336 height 12
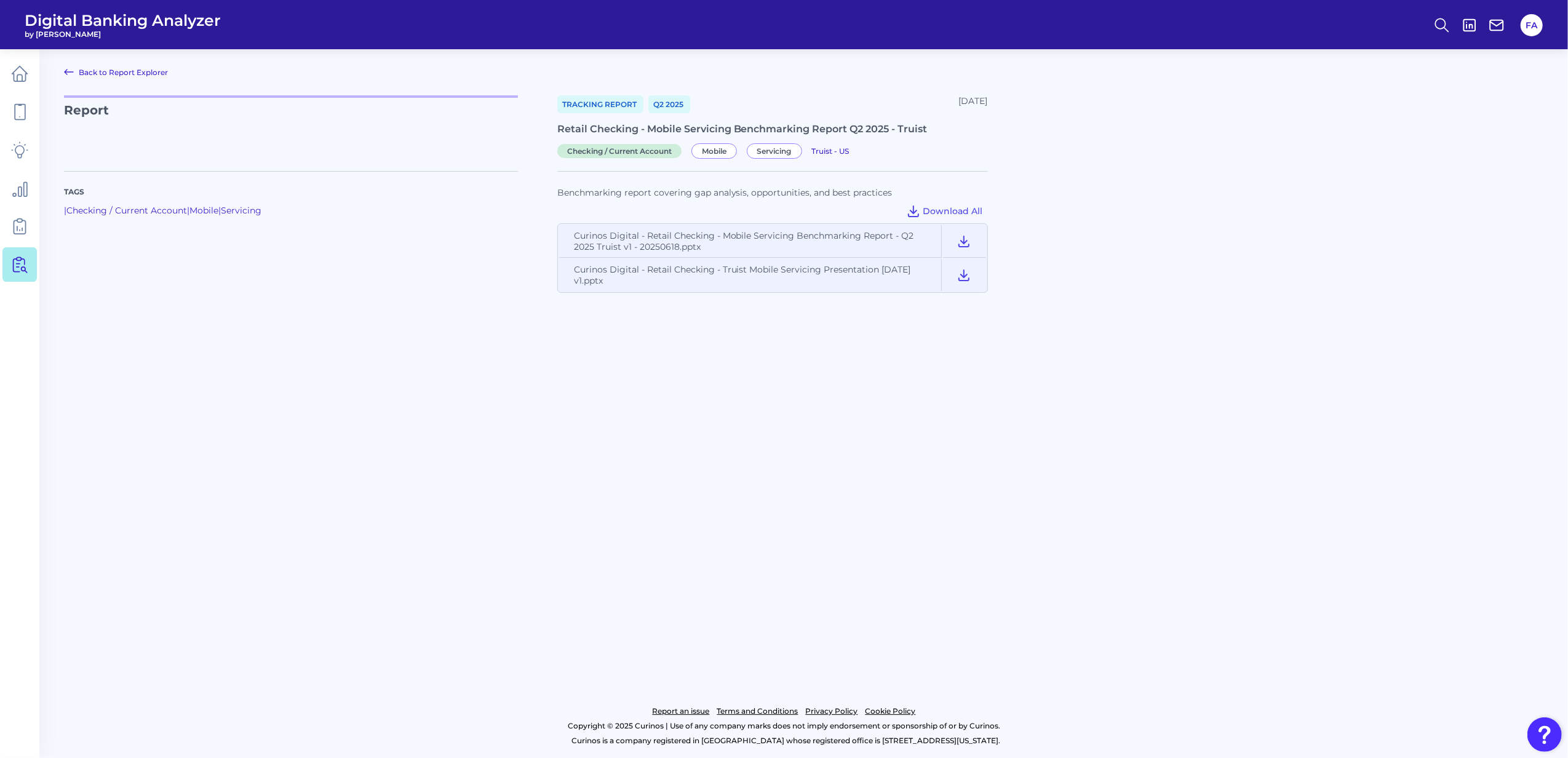
click at [789, 688] on footer "Report an issue Terms and Conditions Privacy Policy Cookie Policy Copyright © 2…" at bounding box center [784, 714] width 1568 height 89
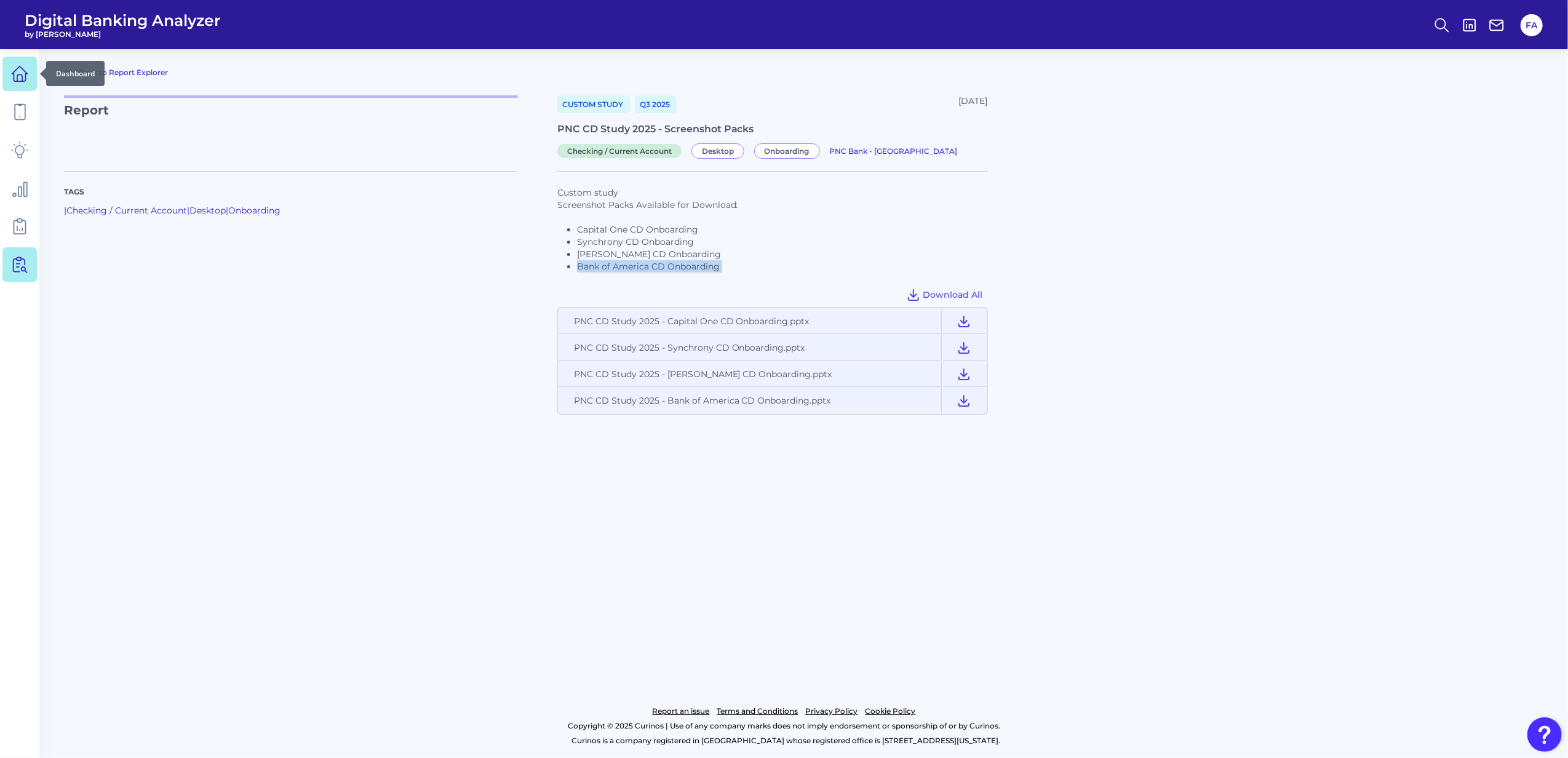
click at [18, 79] on icon at bounding box center [20, 74] width 17 height 17
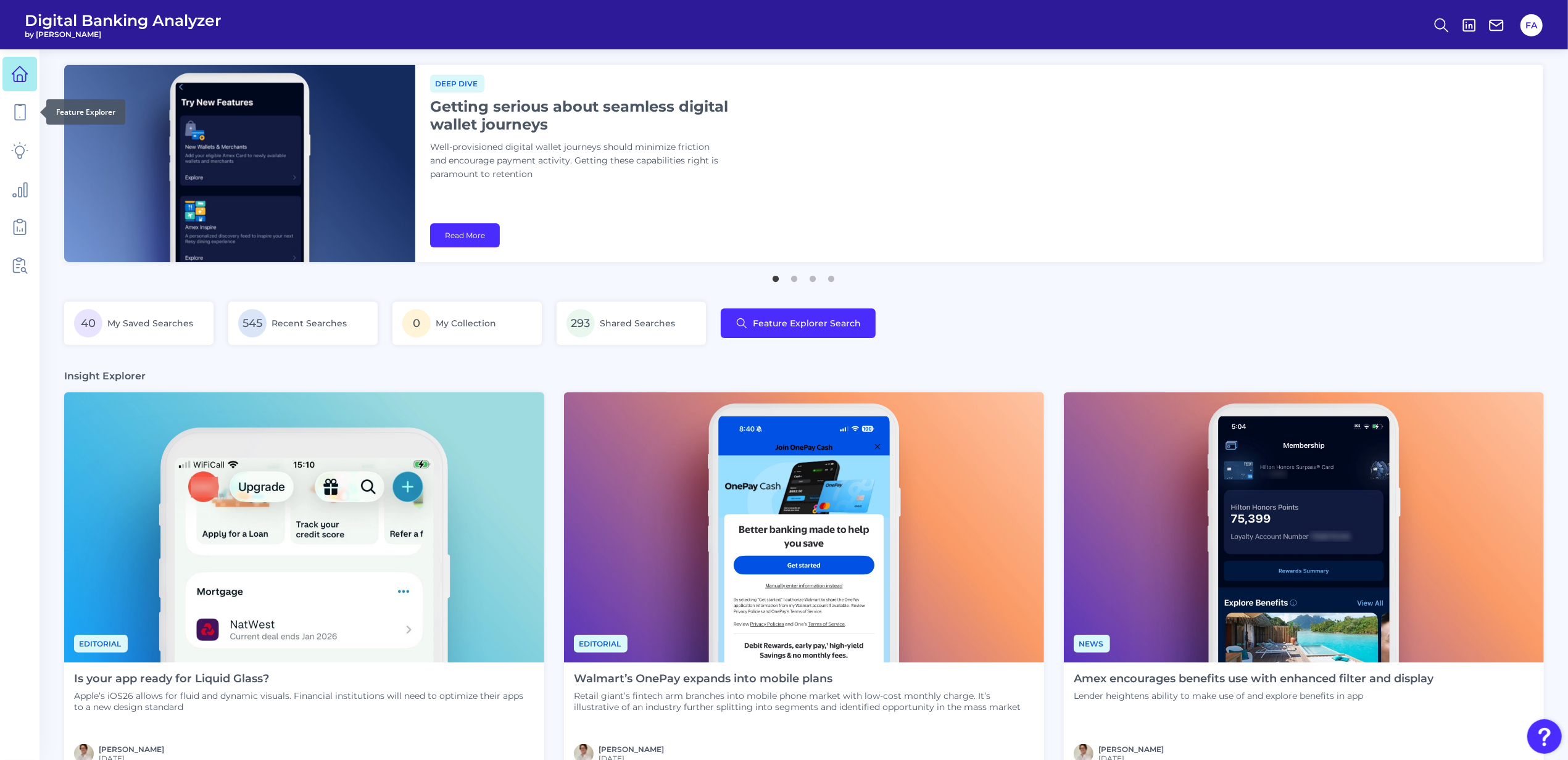
click at [38, 111] on div at bounding box center [39, 112] width 12 height 12
click at [9, 117] on link at bounding box center [20, 113] width 35 height 35
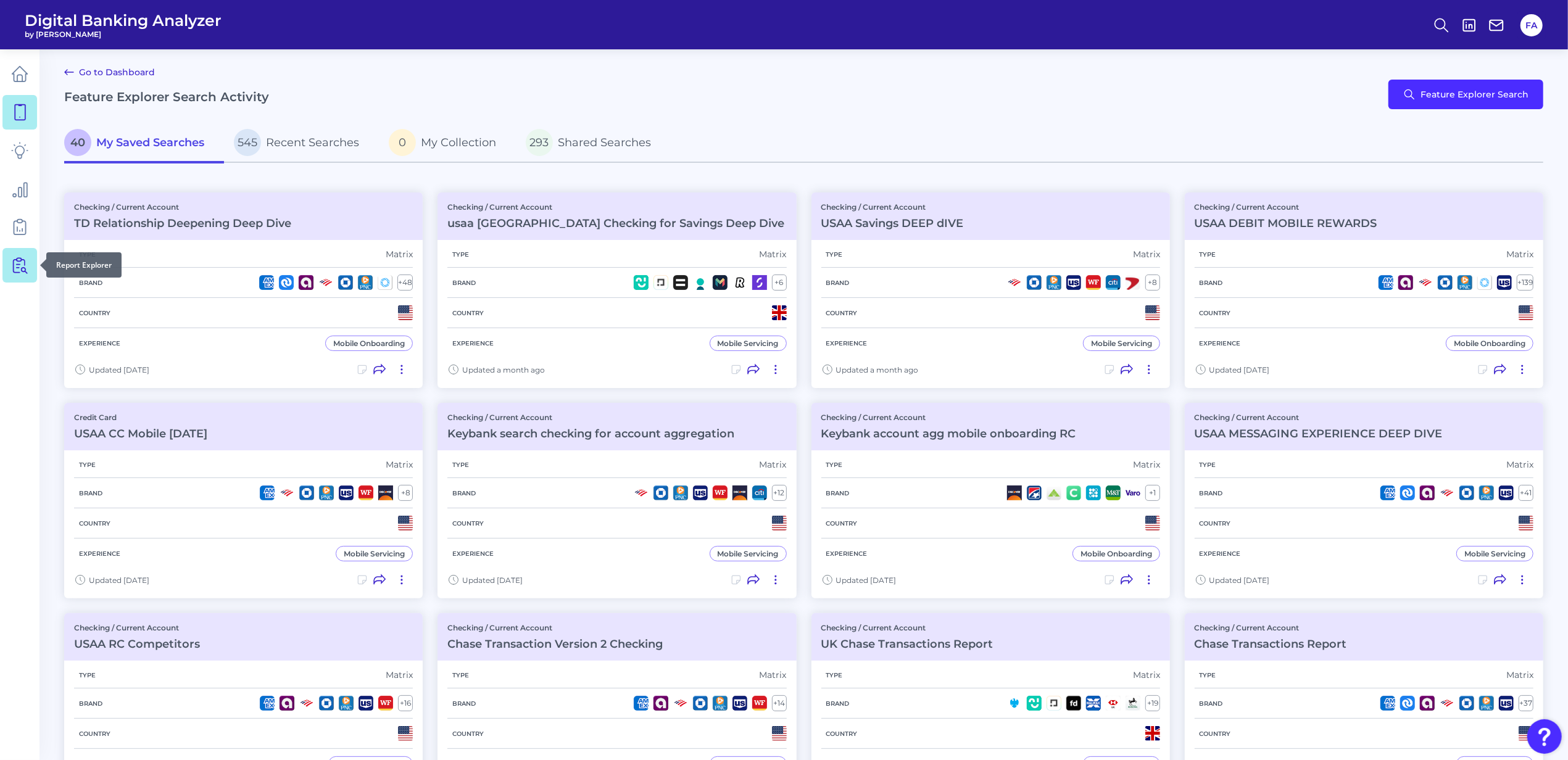
click at [8, 261] on link at bounding box center [20, 265] width 35 height 35
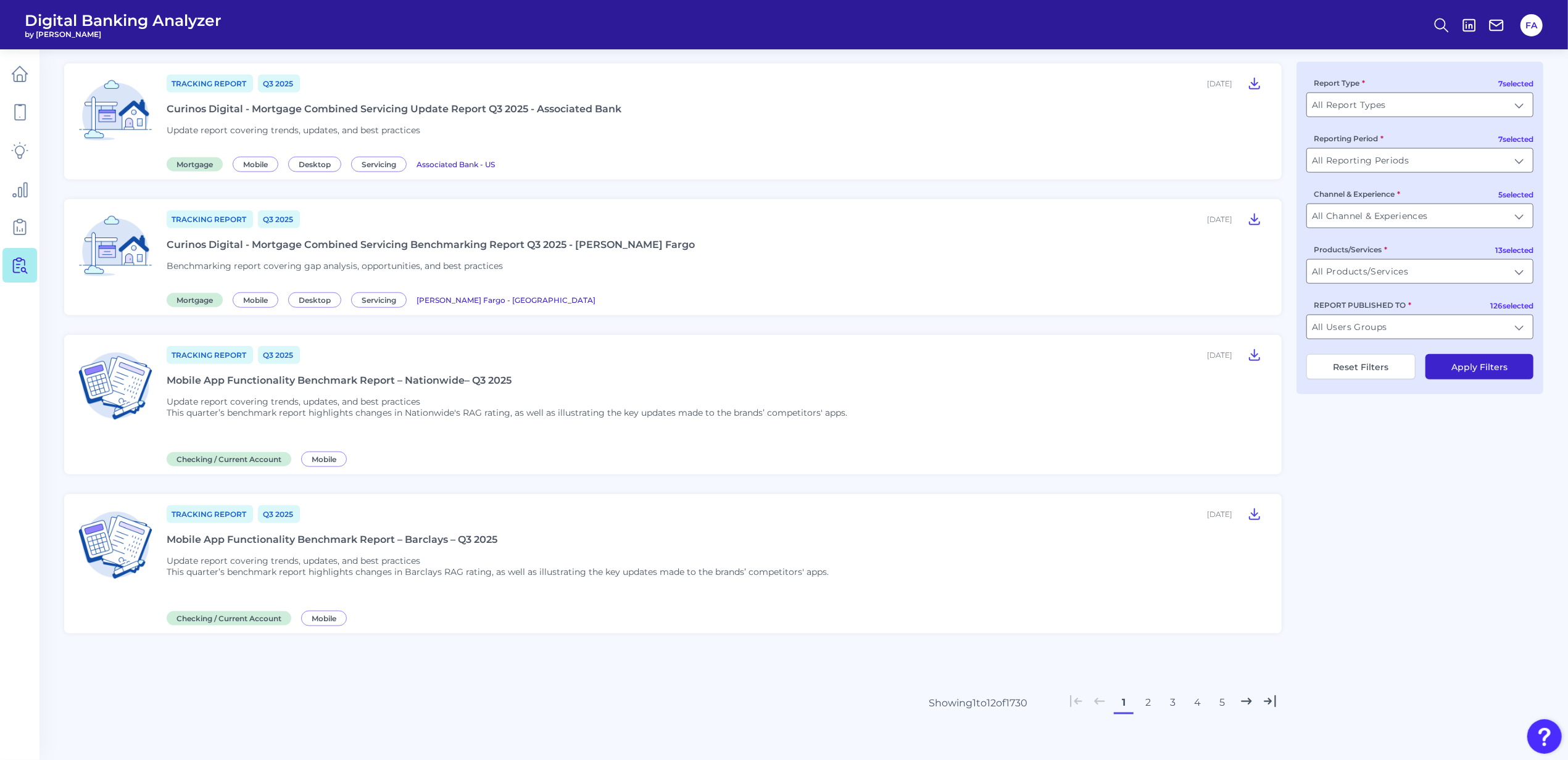
scroll to position [1254, 0]
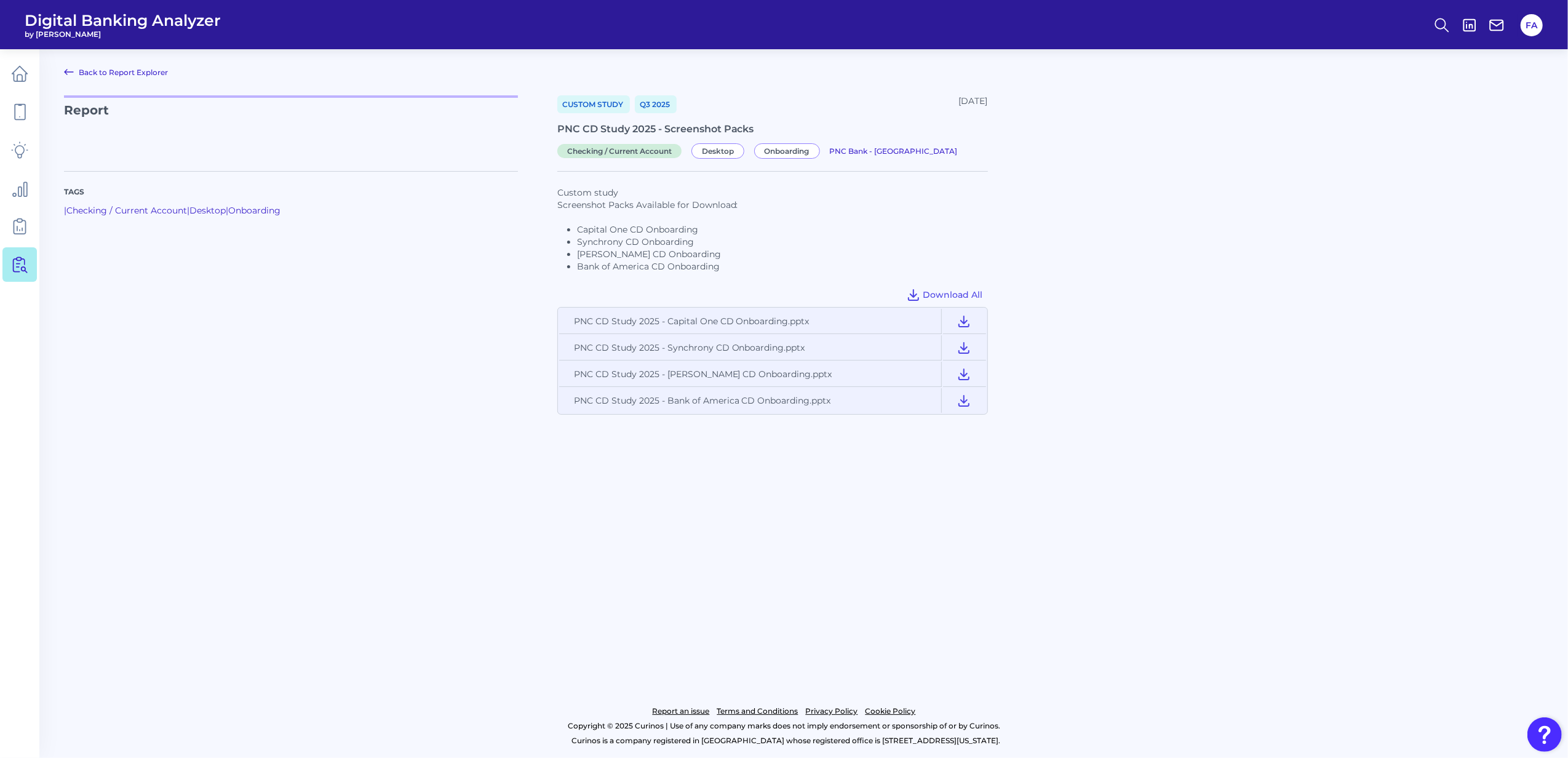
click at [498, 503] on main "Back to Report Explorer Report Custom Study Q3 [DATE], 2025 PNC CD Study 2025 -…" at bounding box center [784, 379] width 1568 height 758
click at [960, 409] on button at bounding box center [963, 401] width 42 height 25
